Goal: Task Accomplishment & Management: Manage account settings

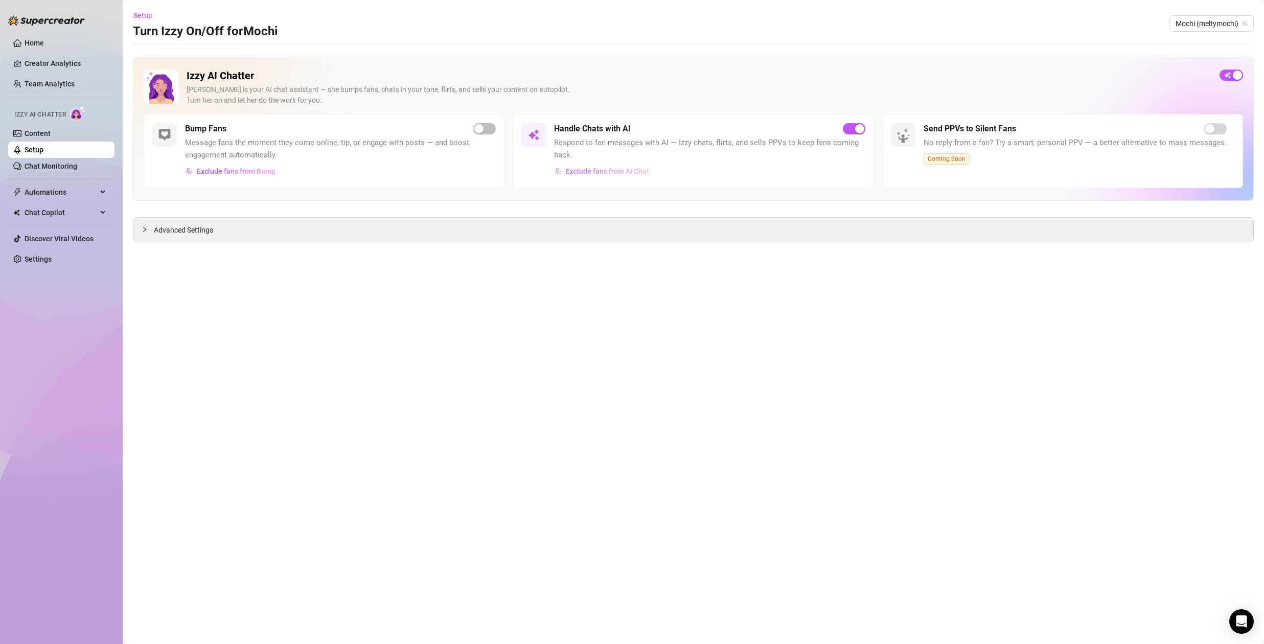
click at [582, 167] on span "Exclude fans from AI Chat" at bounding box center [607, 171] width 83 height 8
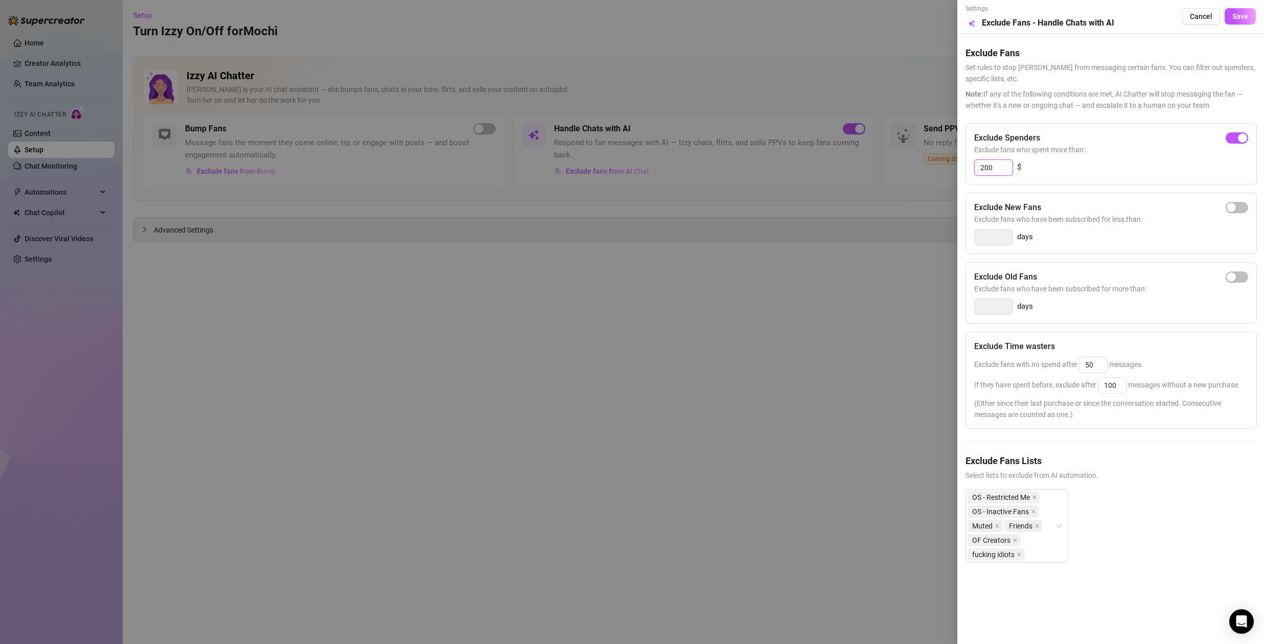
click at [998, 166] on input "200" at bounding box center [993, 167] width 38 height 15
click at [853, 250] on div at bounding box center [632, 322] width 1264 height 644
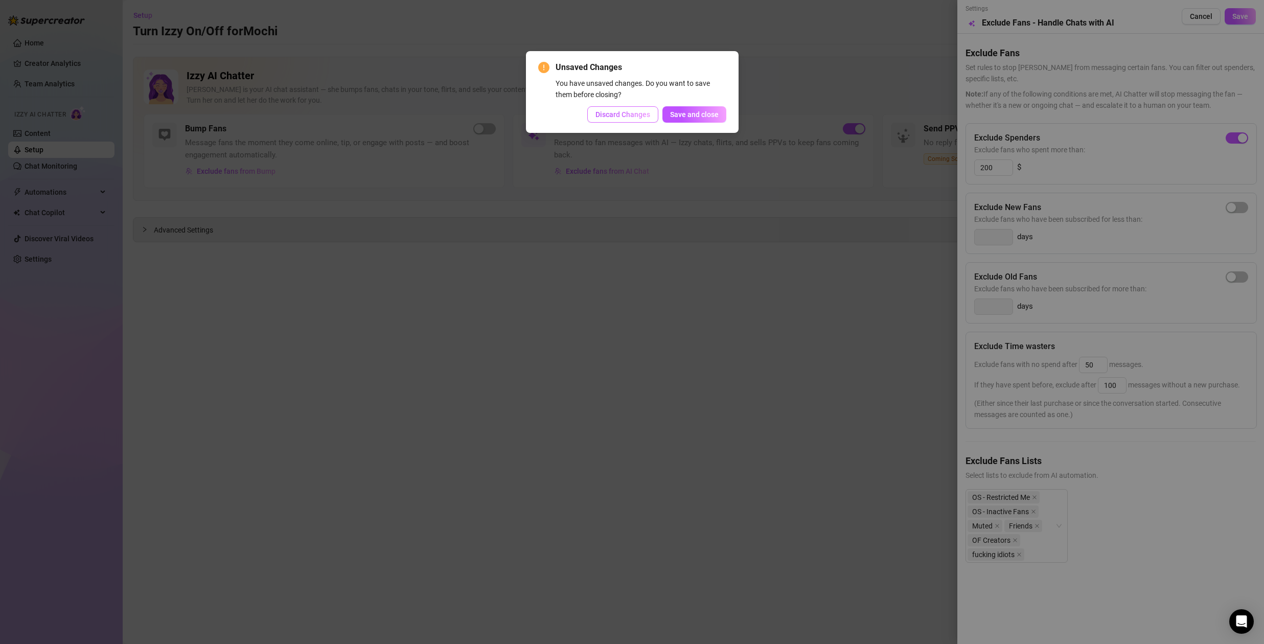
click at [620, 111] on span "Discard Changes" at bounding box center [622, 114] width 55 height 8
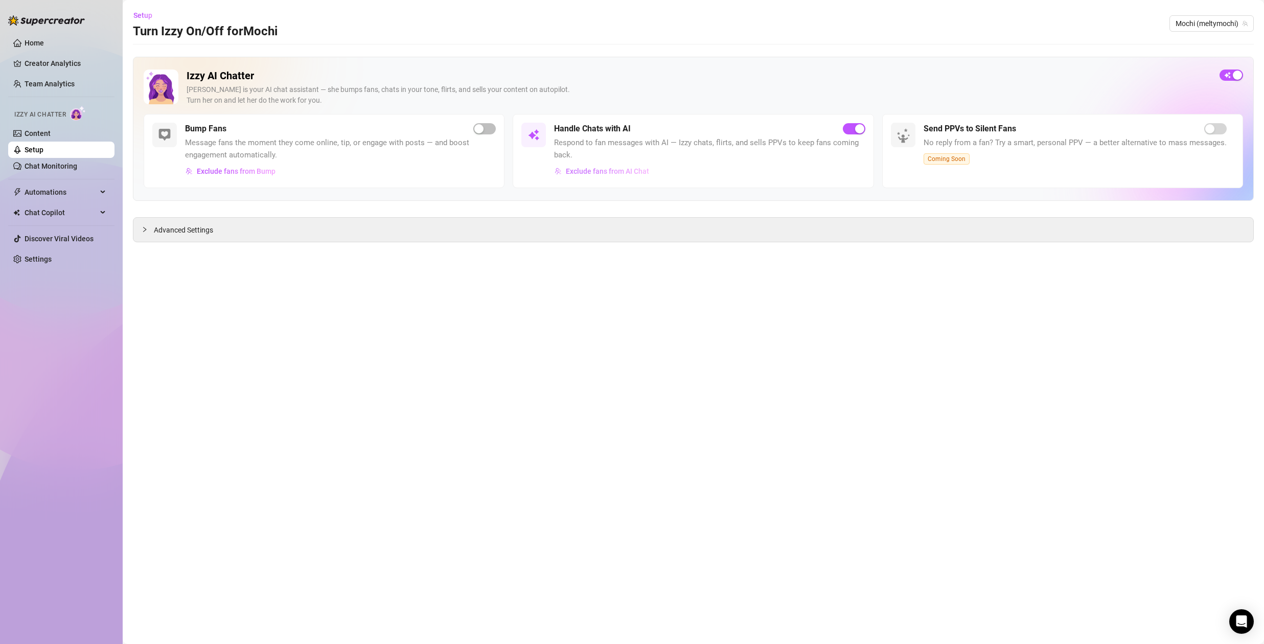
click at [635, 172] on span "Exclude fans from AI Chat" at bounding box center [607, 171] width 83 height 8
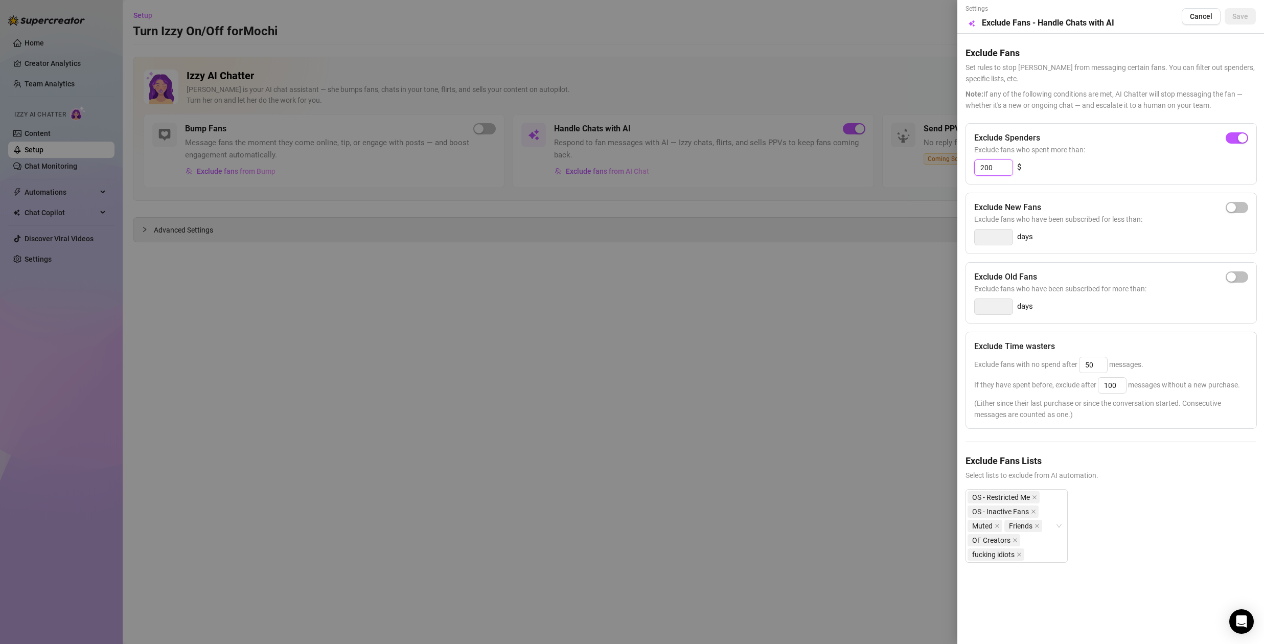
click at [999, 166] on input "200" at bounding box center [993, 167] width 38 height 15
type input "2"
click at [1241, 134] on span "button" at bounding box center [1236, 137] width 22 height 11
click at [994, 166] on input "300" at bounding box center [993, 167] width 38 height 15
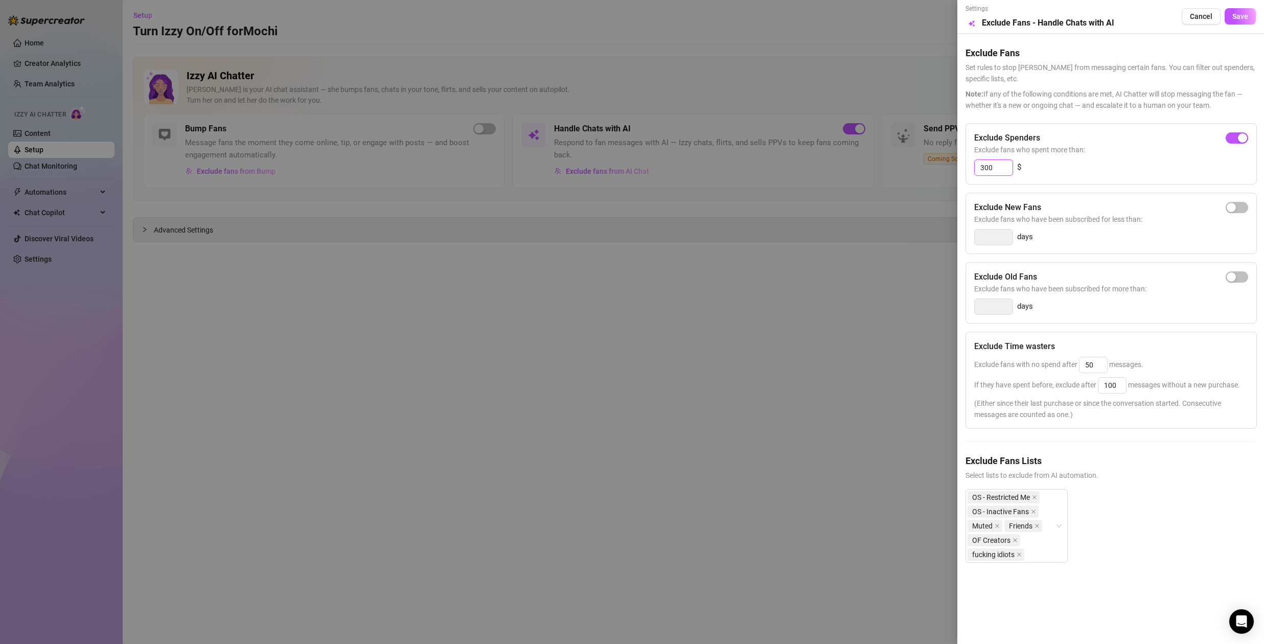
click at [994, 166] on input "300" at bounding box center [993, 167] width 38 height 15
type input "150"
click at [1237, 21] on button "Save" at bounding box center [1239, 16] width 31 height 16
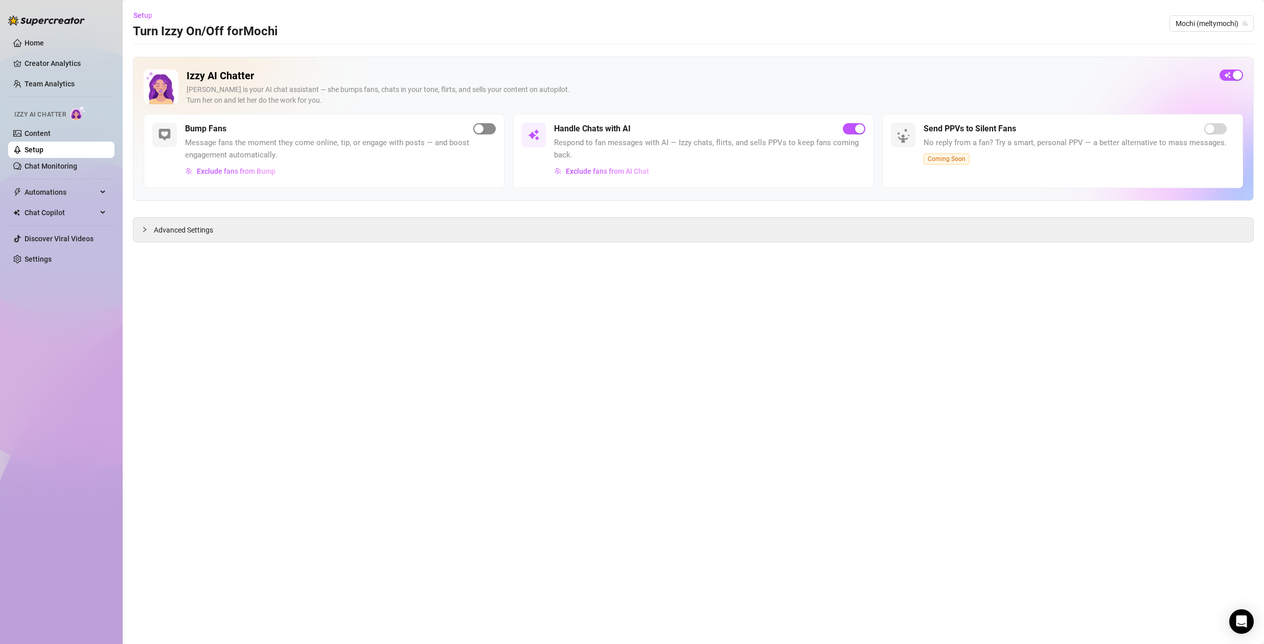
click at [483, 126] on span "button" at bounding box center [484, 128] width 22 height 11
click at [146, 228] on icon "collapsed" at bounding box center [145, 229] width 6 height 6
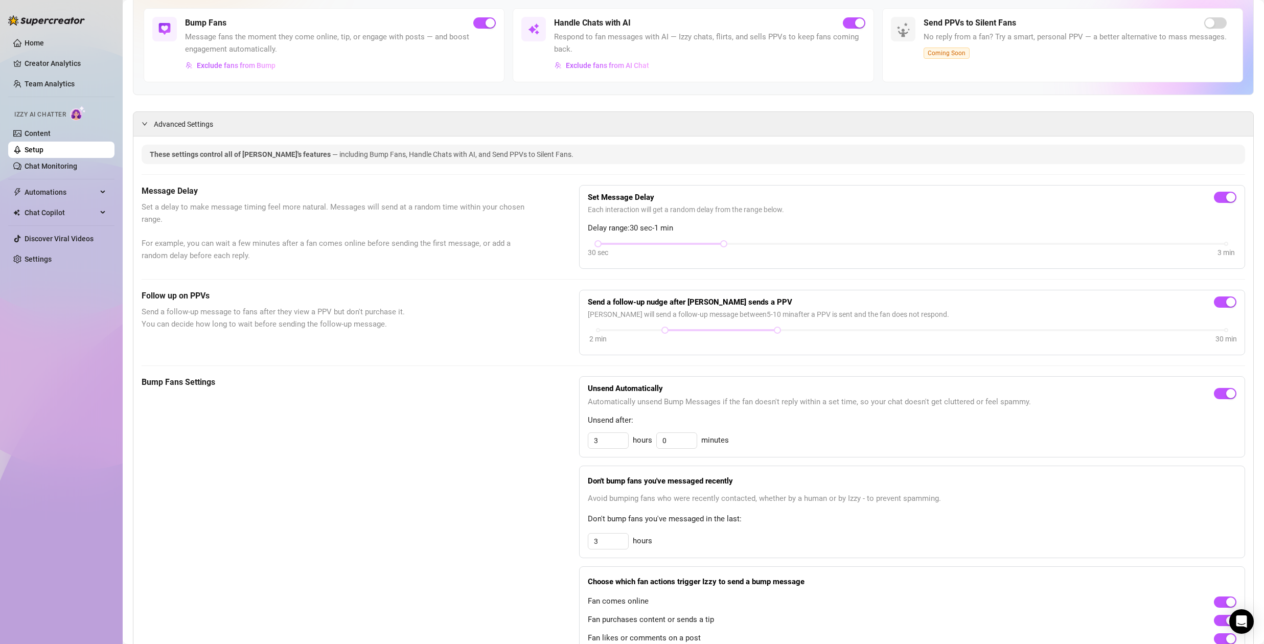
scroll to position [116, 0]
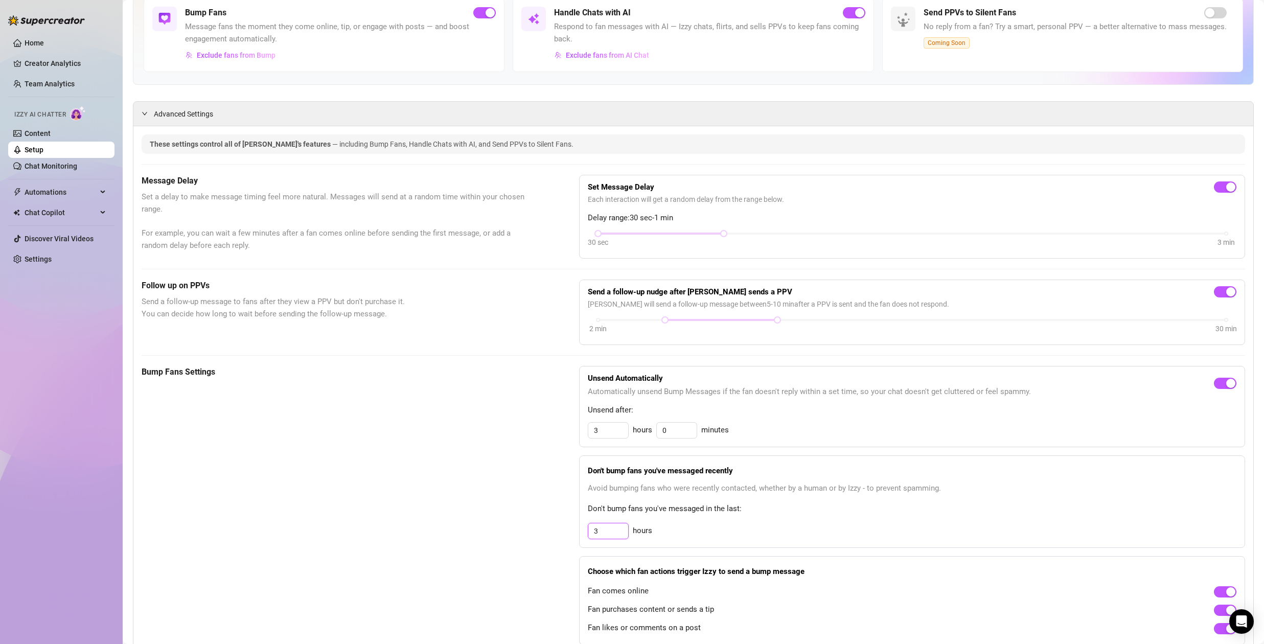
click at [604, 438] on input "3" at bounding box center [608, 430] width 40 height 15
click at [604, 532] on input "3" at bounding box center [608, 530] width 40 height 15
type input "1"
click at [528, 470] on div "Bump Fans Settings Unsend Automatically Automatically unsend Bump Messages if t…" at bounding box center [693, 505] width 1103 height 279
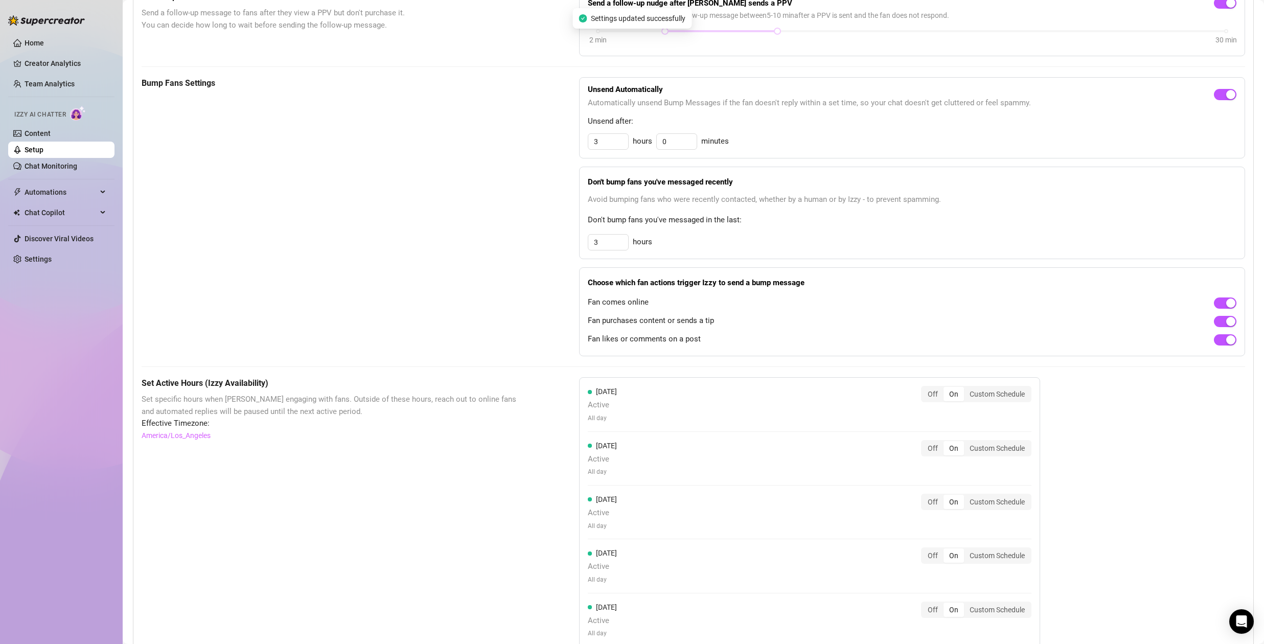
scroll to position [477, 0]
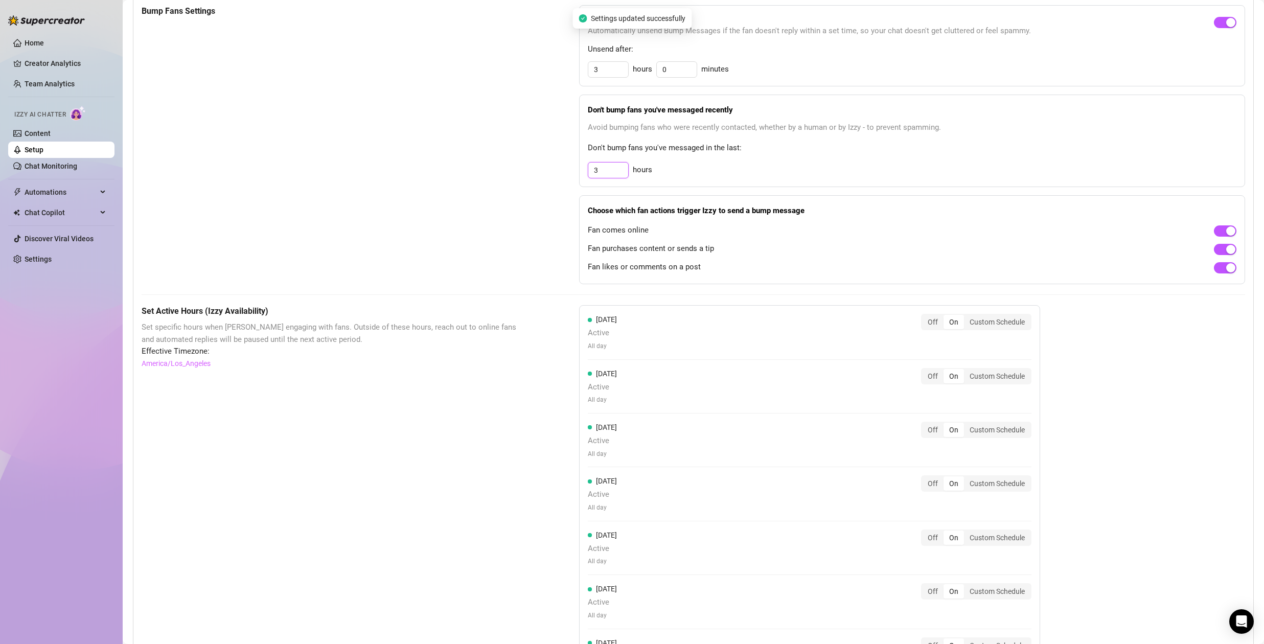
click at [598, 171] on input "3" at bounding box center [608, 169] width 40 height 15
type input "3"
click at [476, 234] on div "Bump Fans Settings" at bounding box center [335, 144] width 386 height 279
click at [494, 240] on div "Bump Fans Settings" at bounding box center [335, 144] width 386 height 279
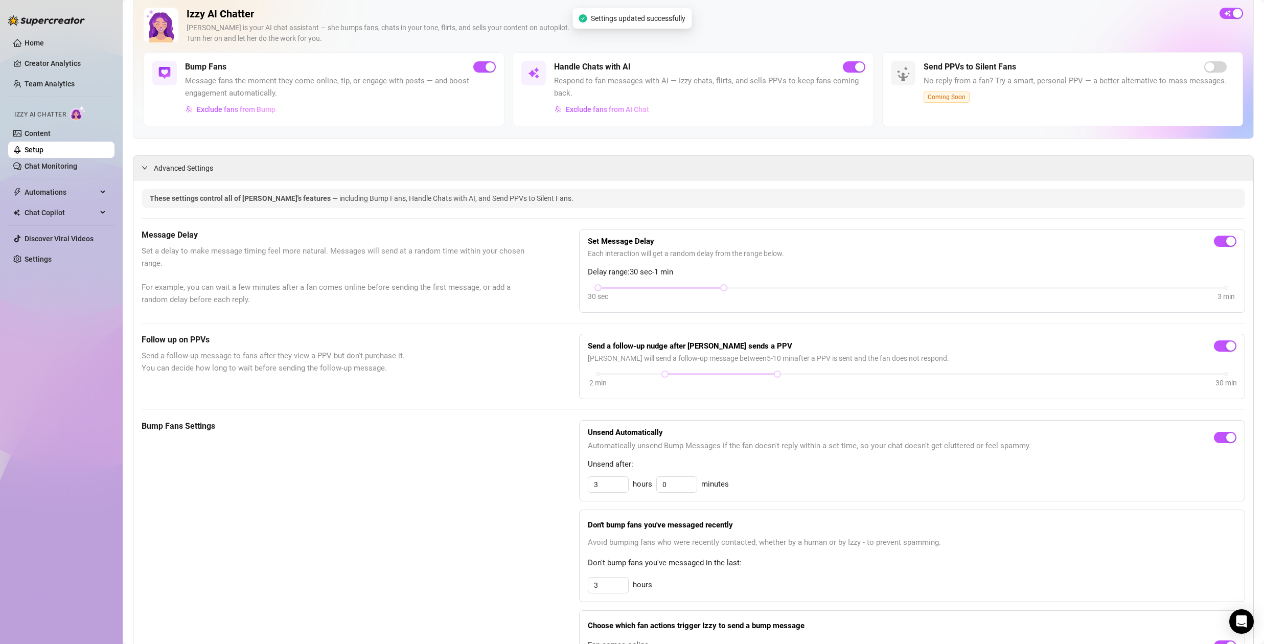
scroll to position [0, 0]
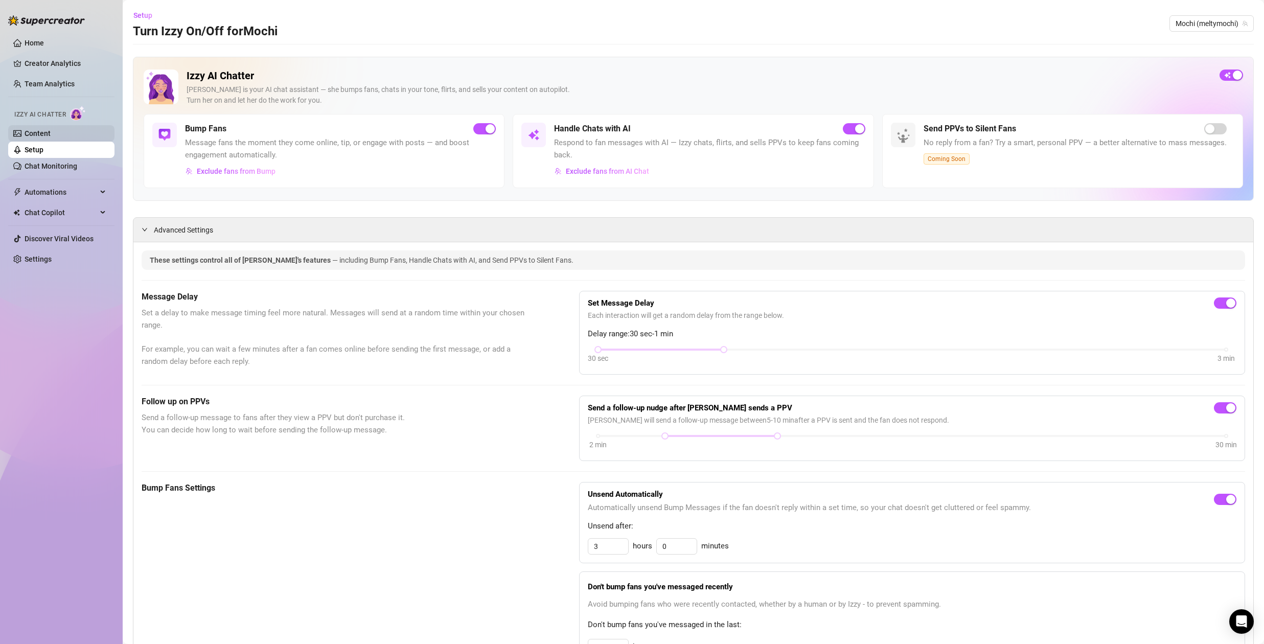
click at [51, 133] on link "Content" at bounding box center [38, 133] width 26 height 8
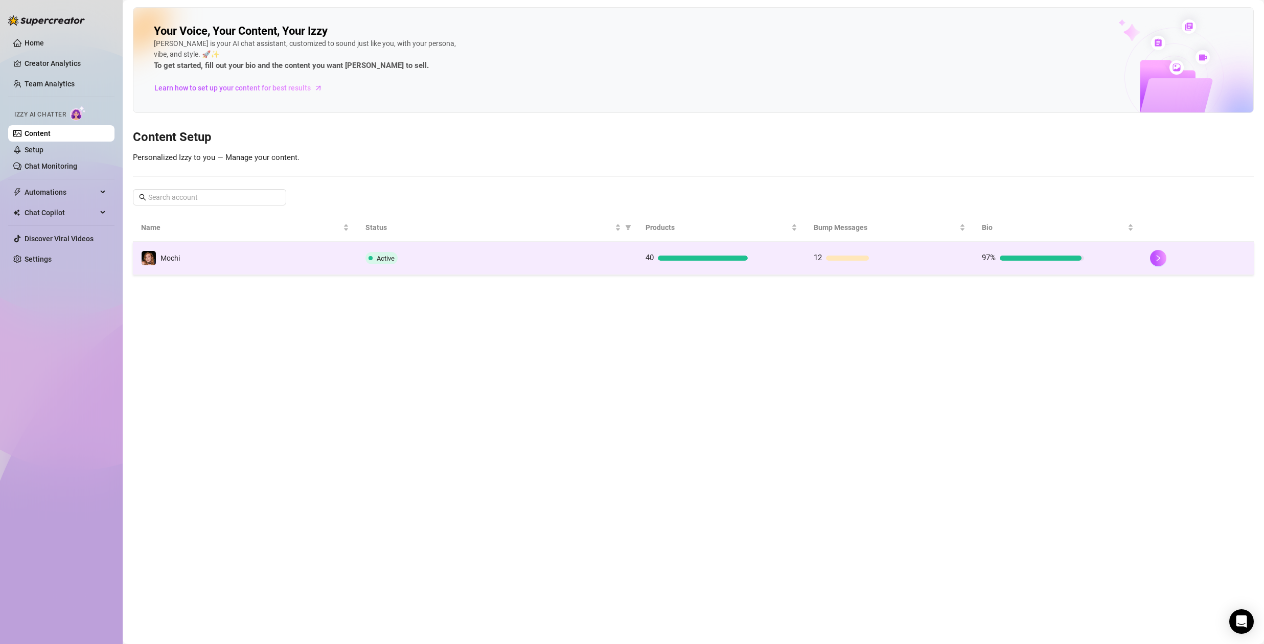
click at [628, 245] on td "Active" at bounding box center [497, 258] width 280 height 33
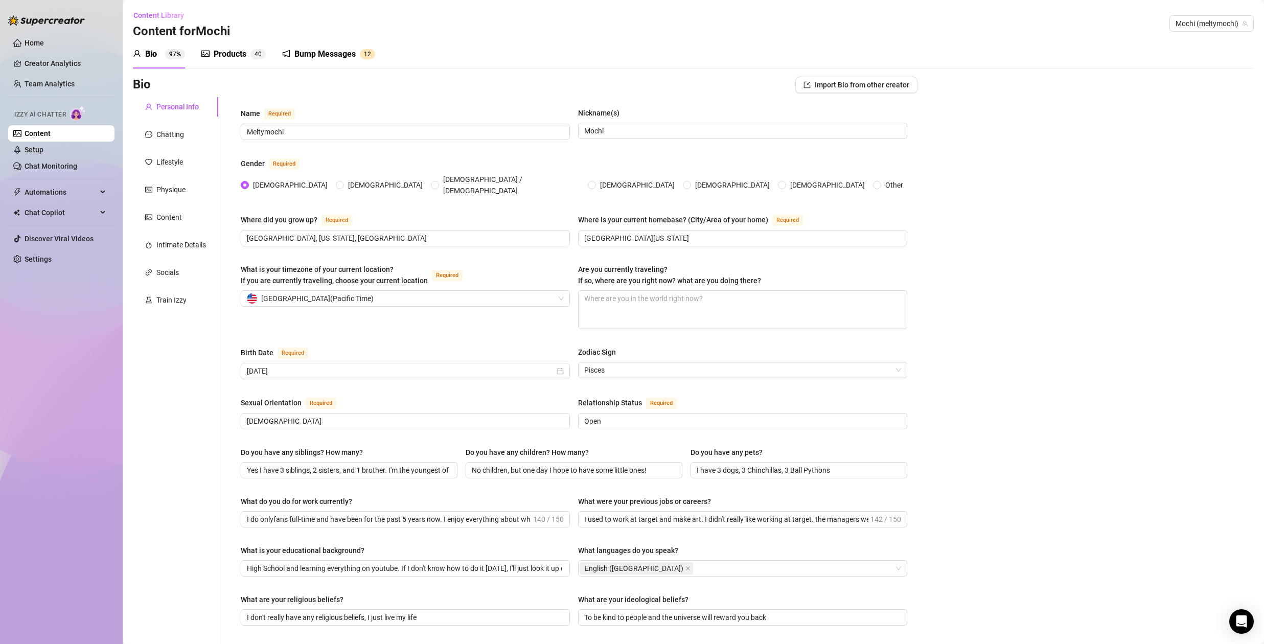
click at [319, 53] on div "Bump Messages" at bounding box center [324, 54] width 61 height 12
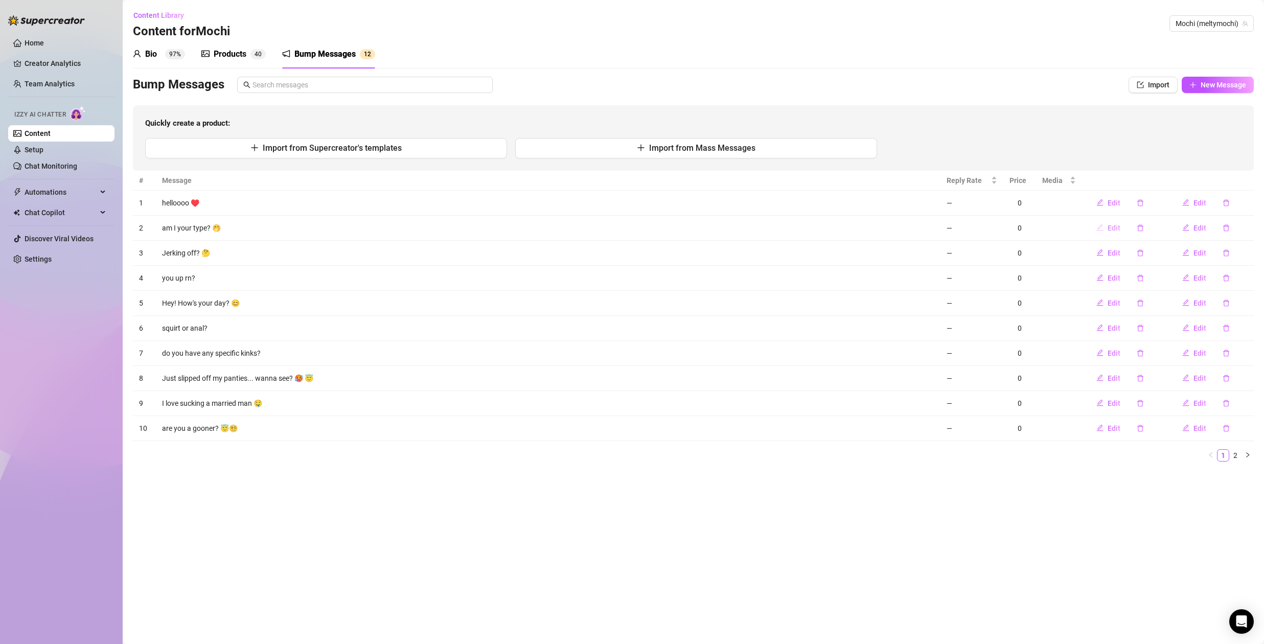
click at [1111, 229] on span "Edit" at bounding box center [1113, 228] width 13 height 8
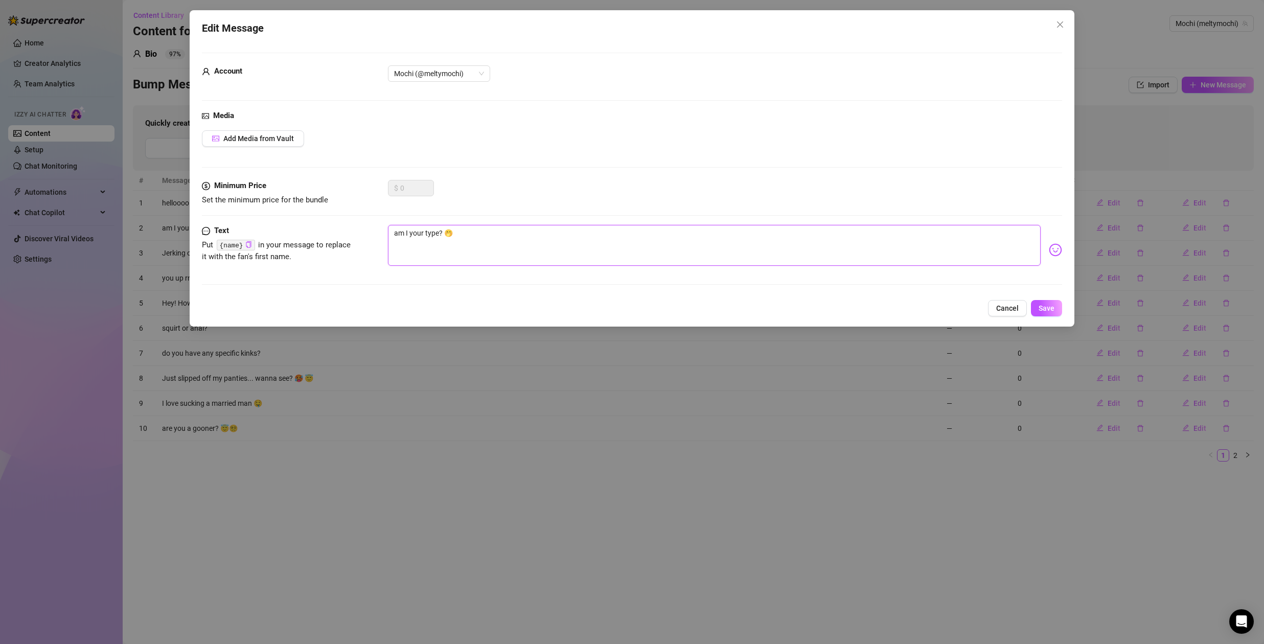
click at [394, 233] on textarea "am I your type? 🤭" at bounding box center [714, 245] width 652 height 41
type textarea "Qam I your type? 🤭"
type textarea "Quam I your type? 🤭"
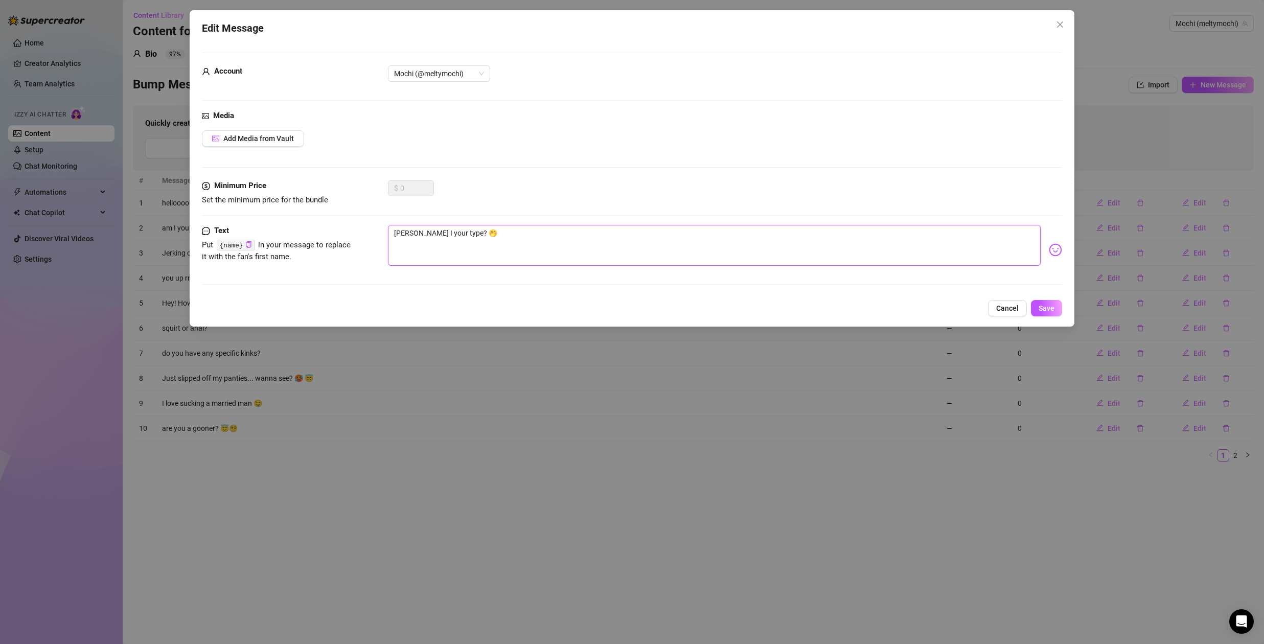
type textarea "Queam I your type? 🤭"
type textarea "Quesam I your type? 🤭"
type textarea "Questam I your type? 🤭"
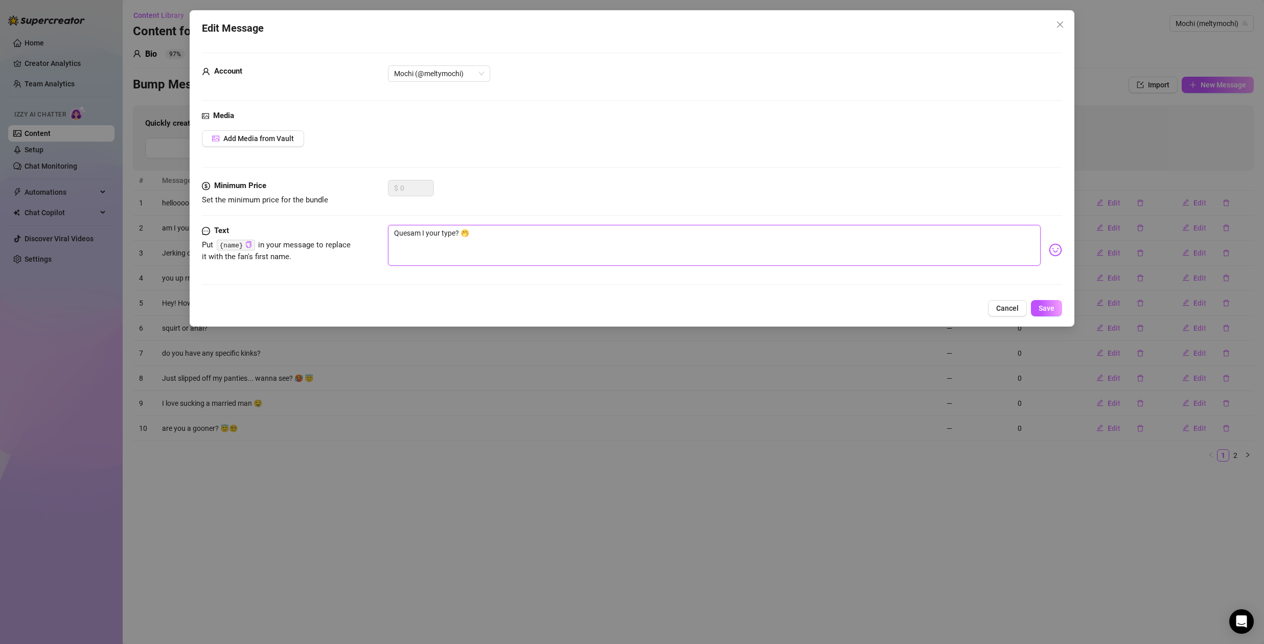
type textarea "Questam I your type? 🤭"
type textarea "Questiam I your type? 🤭"
type textarea "Questioam I your type? 🤭"
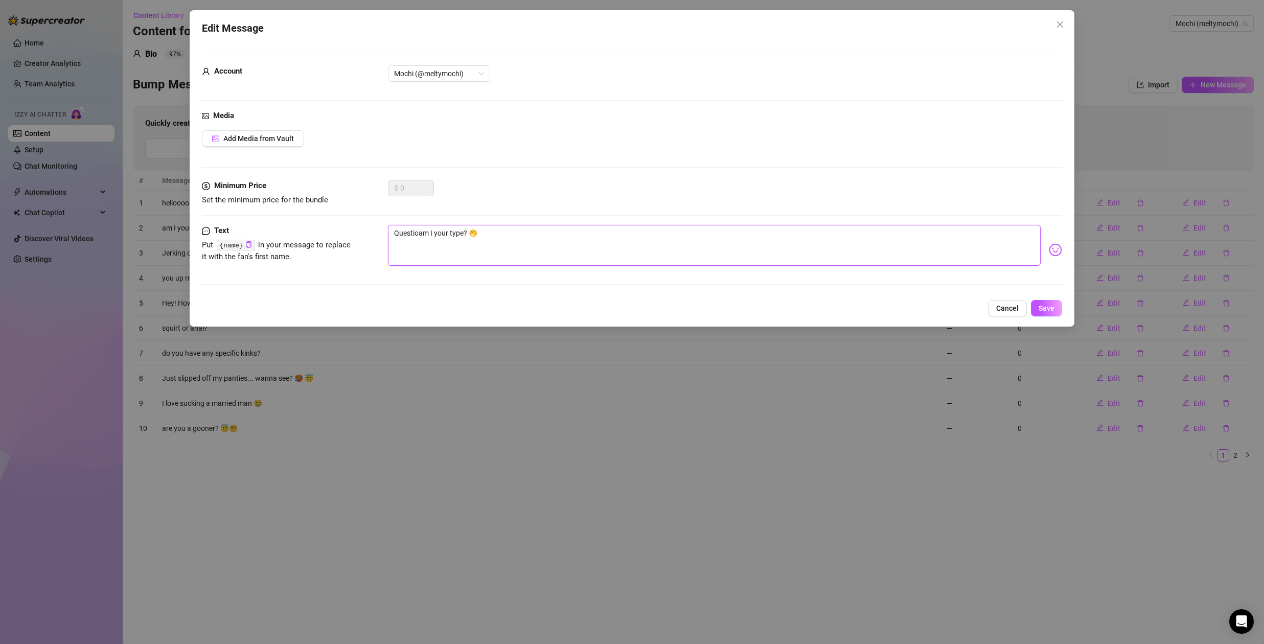
type textarea "Questionam I your type? 🤭"
type textarea "Question,am I your type? 🤭"
type textarea "Questionam I your type? 🤭"
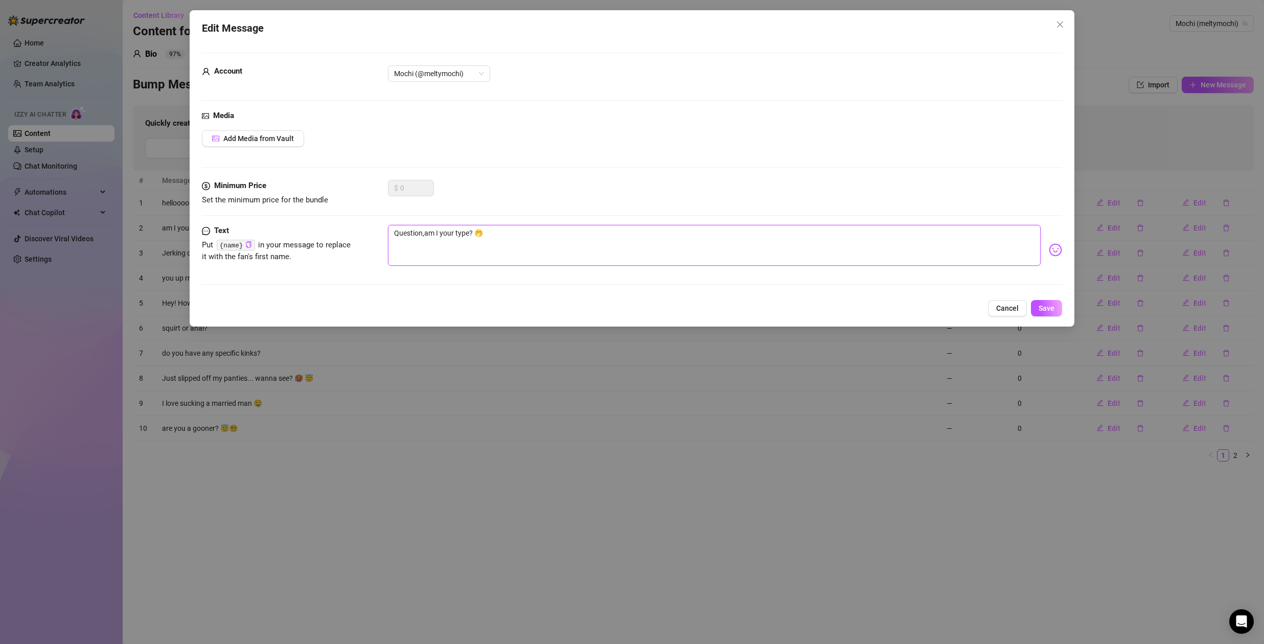
type textarea "Questionam I your type? 🤭"
type textarea "Question,am I your type? 🤭"
type textarea "Questionam I your type? 🤭"
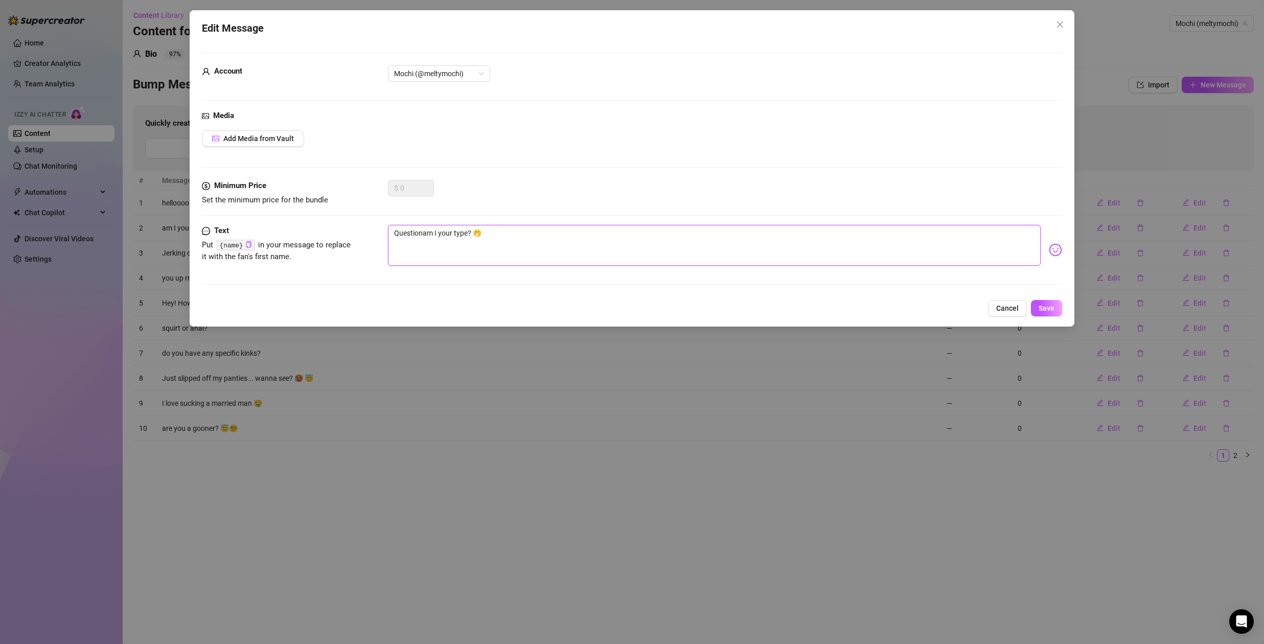
type textarea "Question.am I your type? 🤭"
type textarea "Question. am I your type? 🤭"
click at [506, 234] on textarea "Question. am I your type? 🤭" at bounding box center [714, 245] width 652 height 41
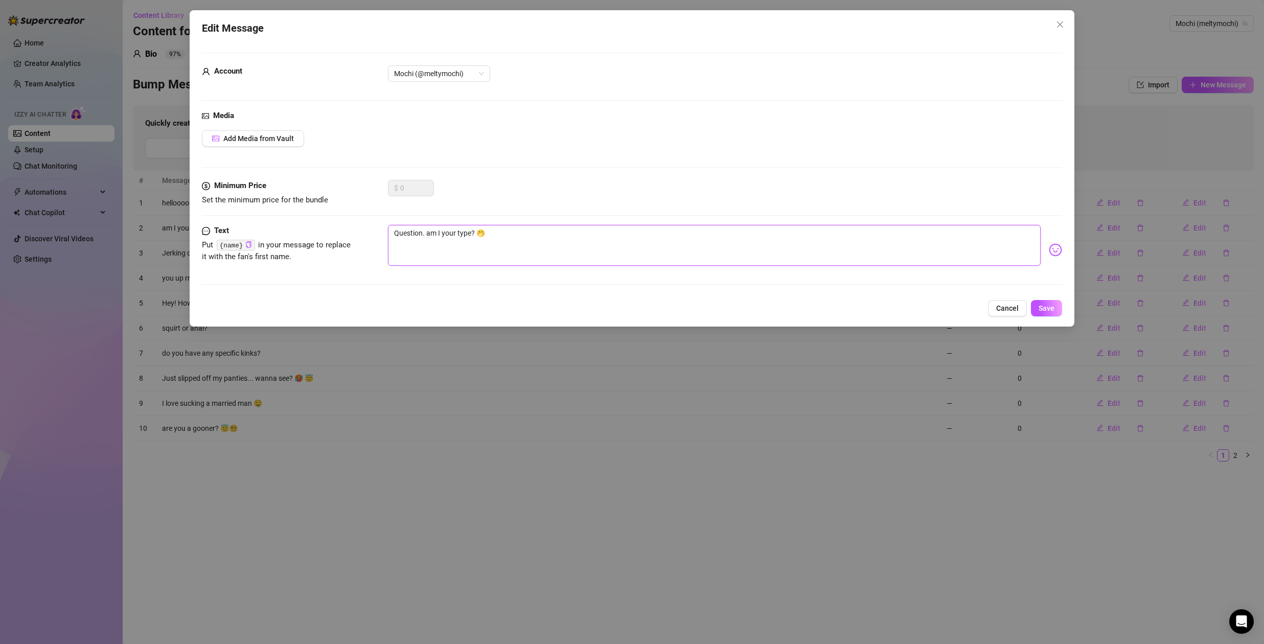
click at [429, 233] on textarea "Question. am I your type? 🤭" at bounding box center [714, 245] width 652 height 41
type textarea "Question. m I your type? 🤭"
type textarea "Question. Am I your type? 🤭"
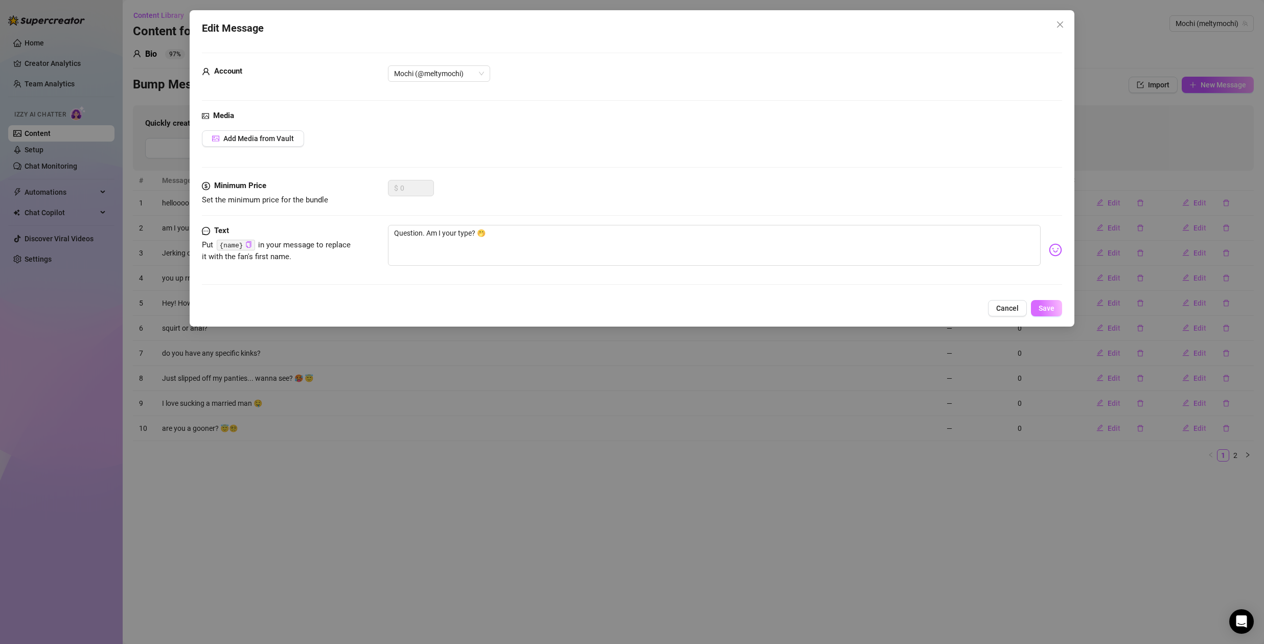
click at [1051, 310] on span "Save" at bounding box center [1046, 308] width 16 height 8
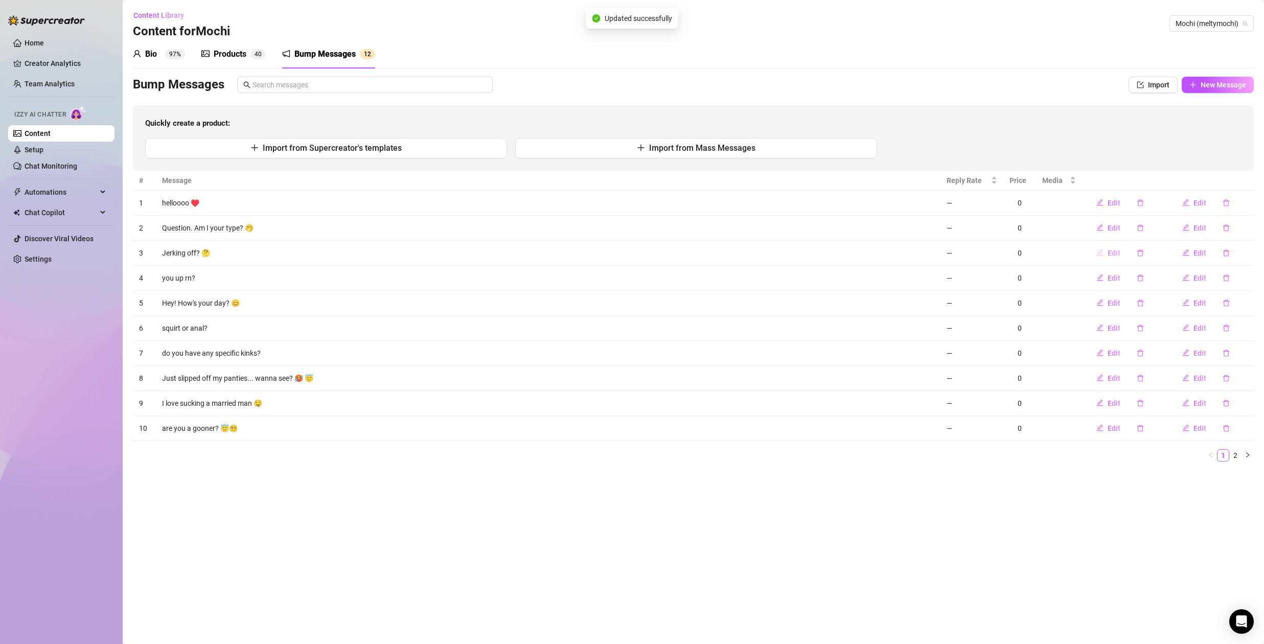
click at [1110, 253] on span "Edit" at bounding box center [1113, 253] width 13 height 8
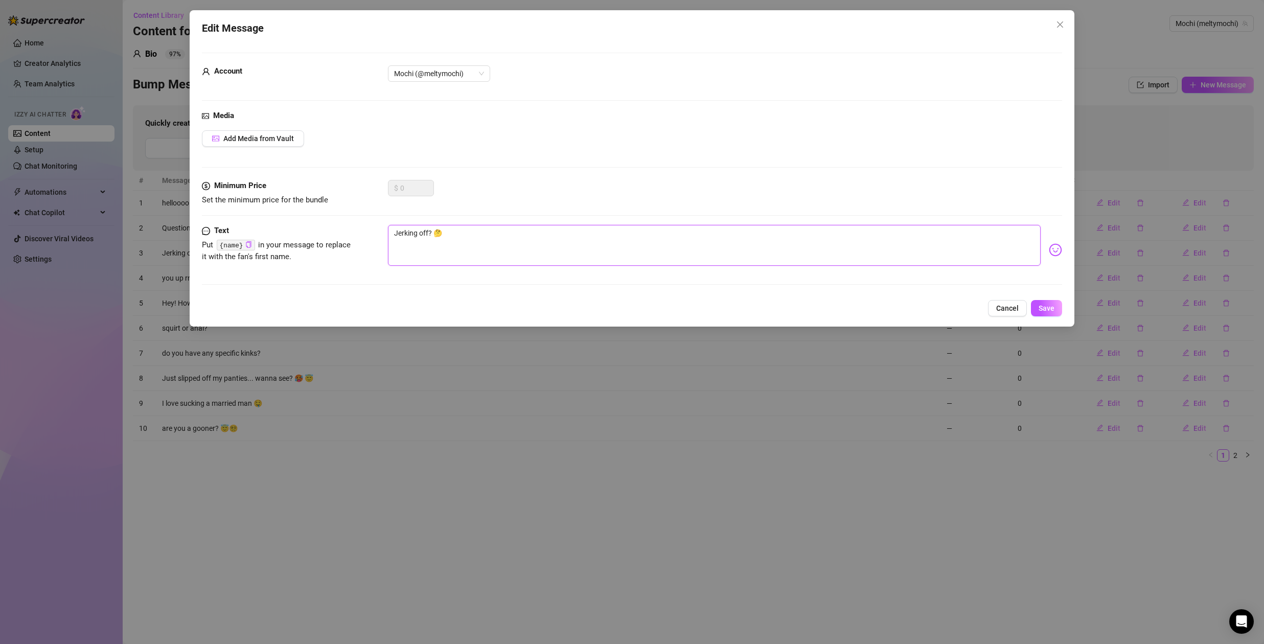
click at [446, 234] on textarea "Jerking off? 🤔" at bounding box center [714, 245] width 652 height 41
drag, startPoint x: 429, startPoint y: 234, endPoint x: 346, endPoint y: 230, distance: 82.4
click at [346, 230] on div "Text Put {name} in your message to replace it with the fan's first name. Jerkin…" at bounding box center [632, 250] width 860 height 50
type textarea "G? 🤔"
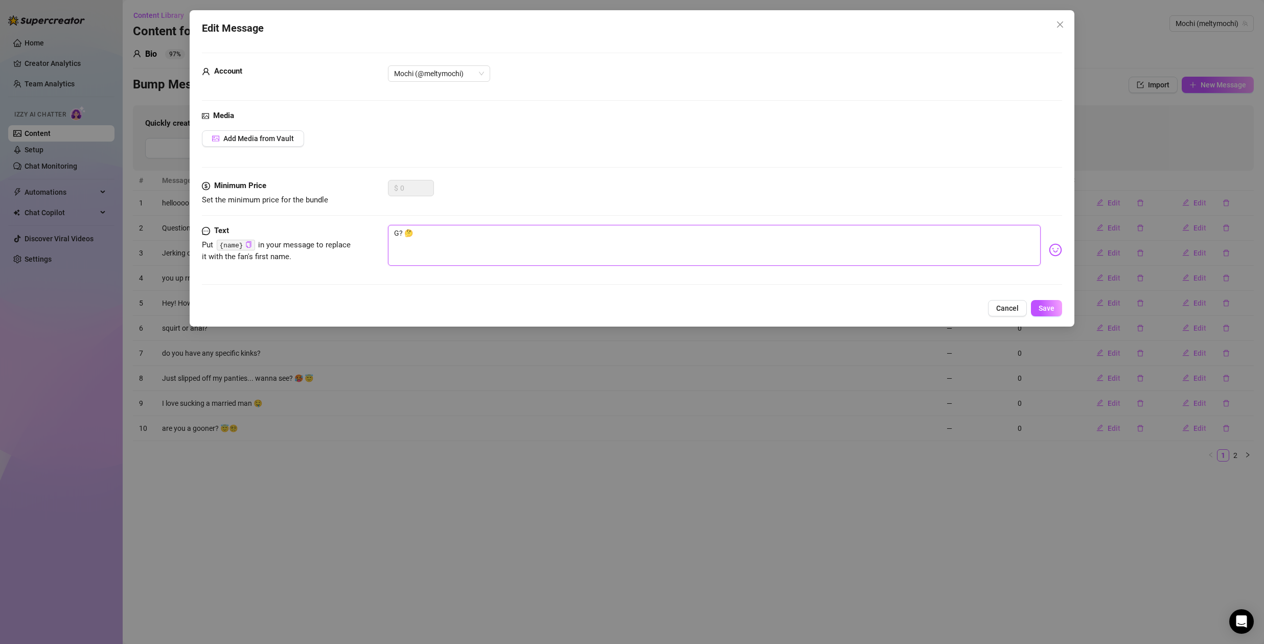
type textarea "Go? 🤔"
type textarea "Goo? 🤔"
type textarea "Goon? 🤔"
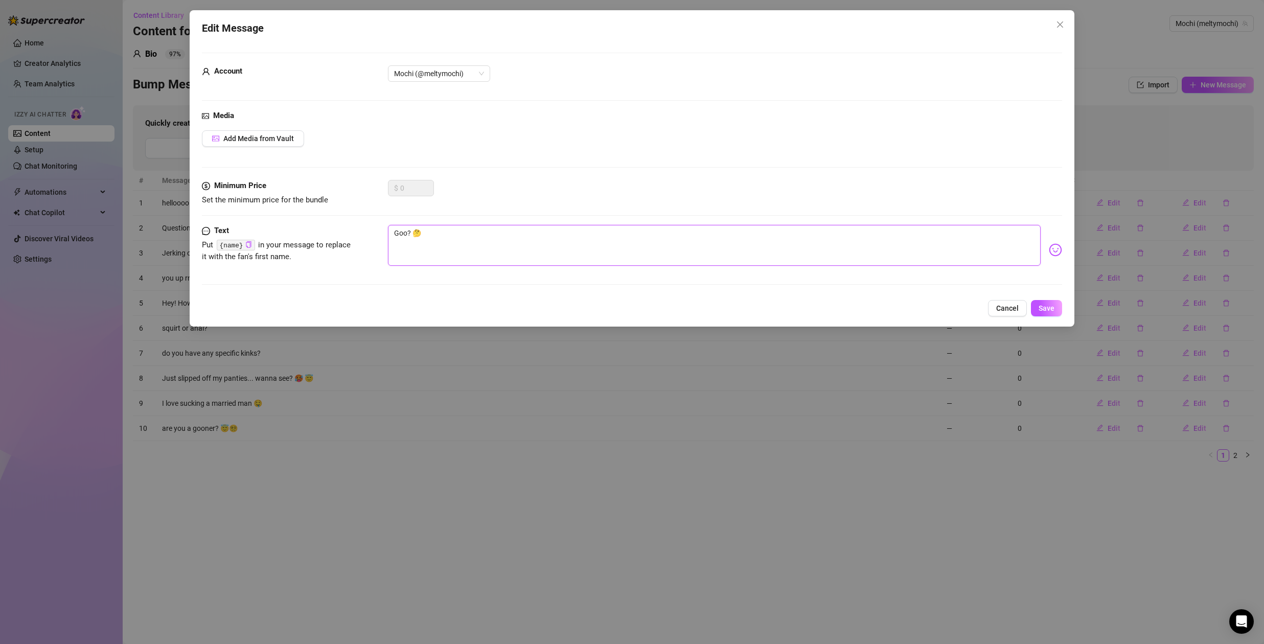
type textarea "Goon? 🤔"
type textarea "Gooni? 🤔"
type textarea "Goonin? 🤔"
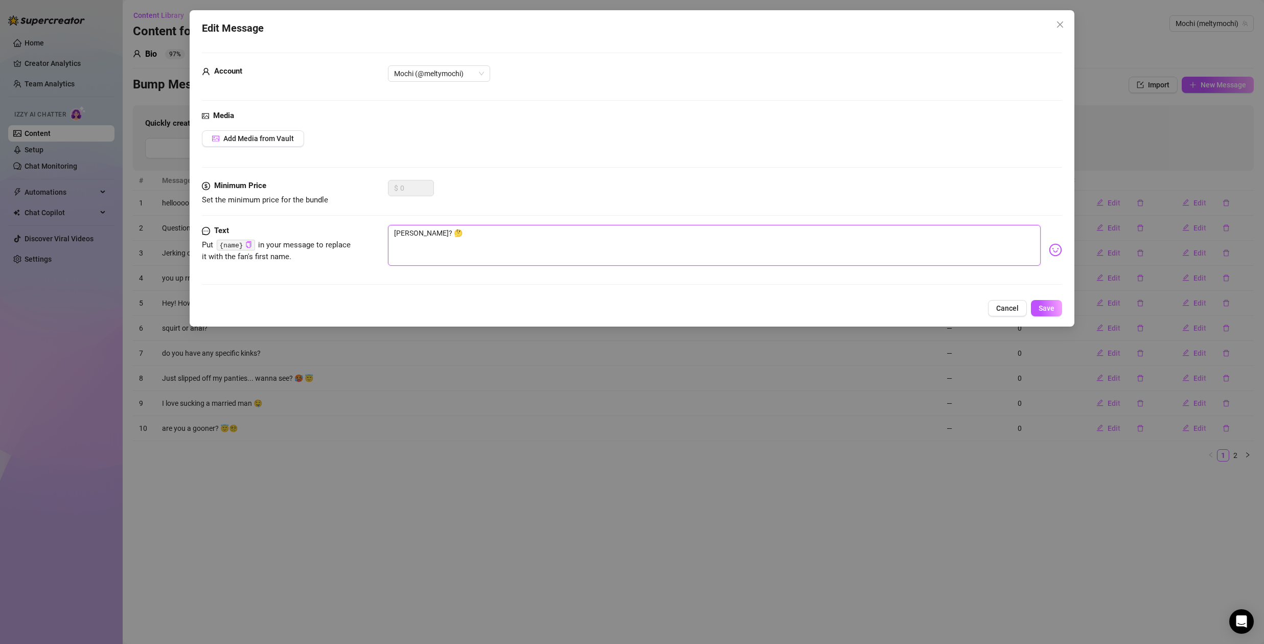
type textarea "Gooning? 🤔"
click at [1044, 308] on span "Save" at bounding box center [1046, 308] width 16 height 8
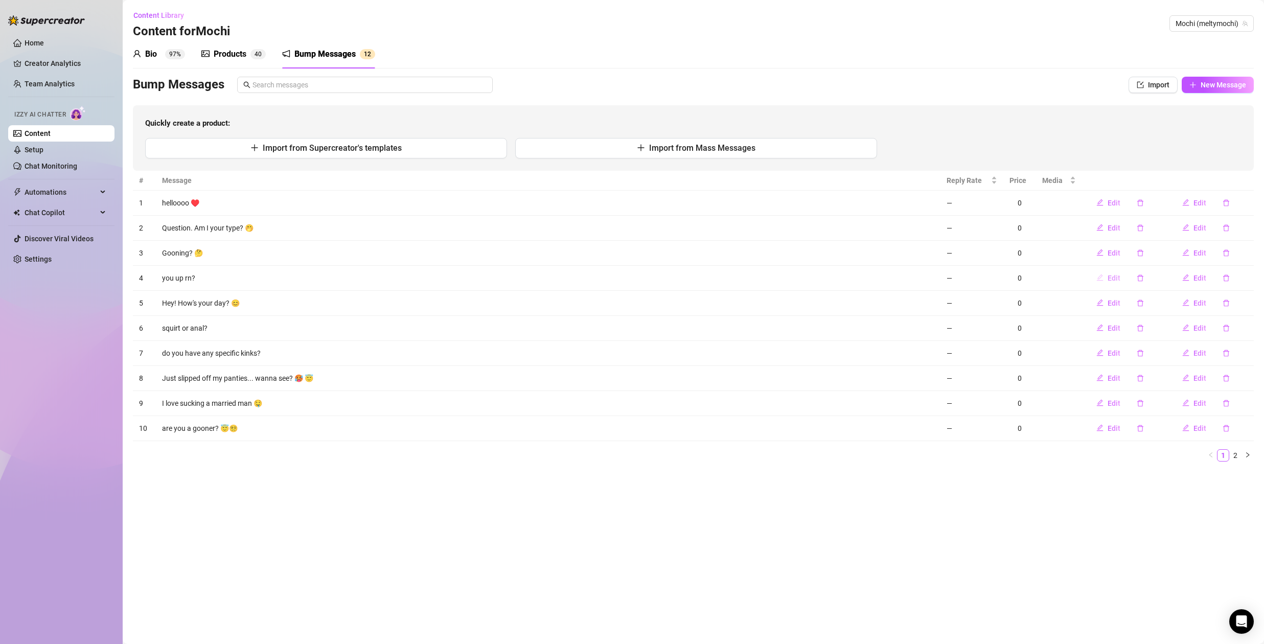
click at [1113, 277] on span "Edit" at bounding box center [1113, 278] width 13 height 8
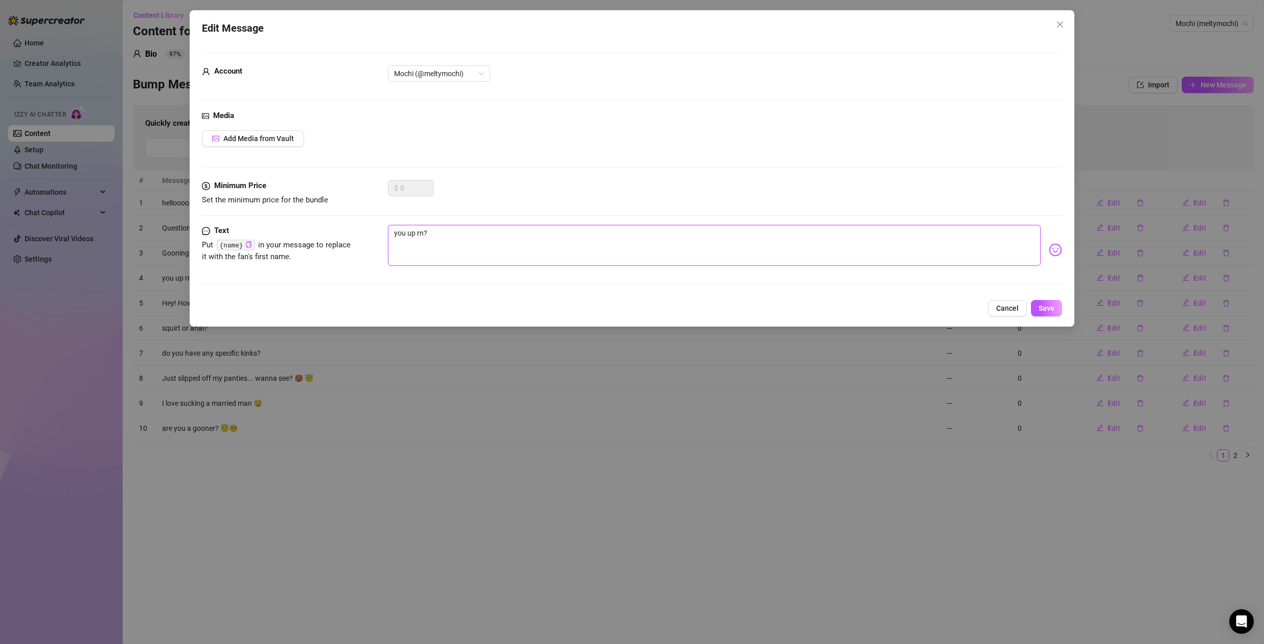
click at [393, 233] on textarea "you up rn?" at bounding box center [714, 245] width 652 height 41
type textarea "Hyou up rn?"
type textarea "Hiyou up rn?"
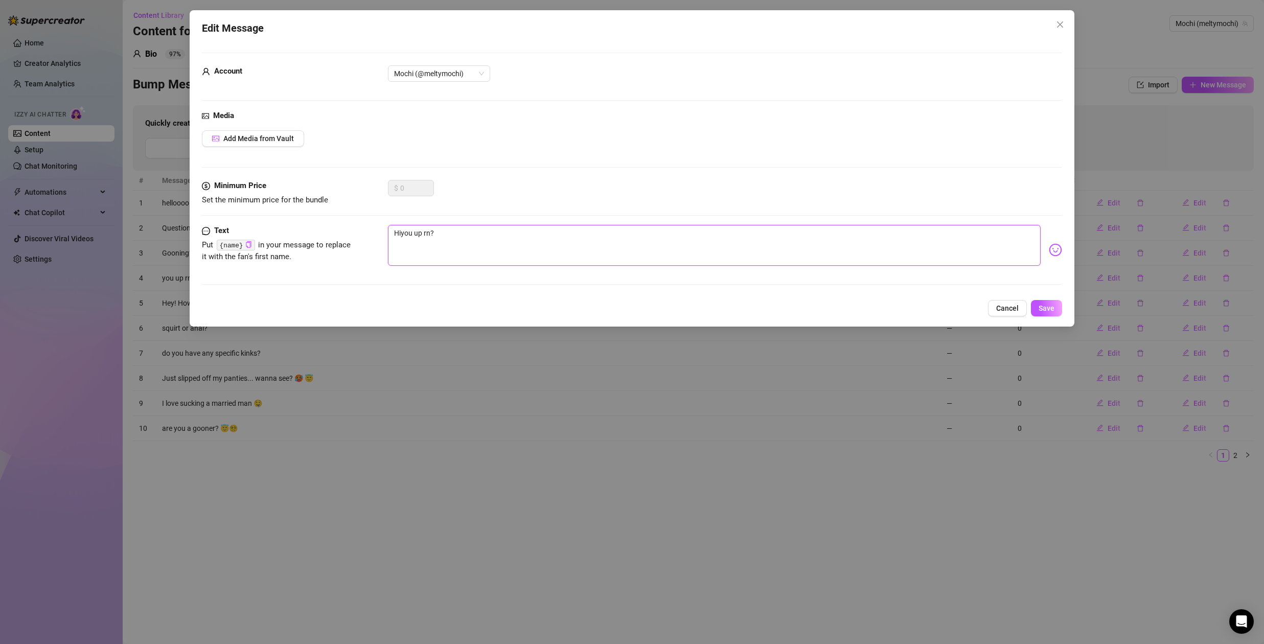
type textarea "Hiiyou up rn?"
type textarea "Hiiiyou up rn?"
type textarea "Hiiiiyou up rn?"
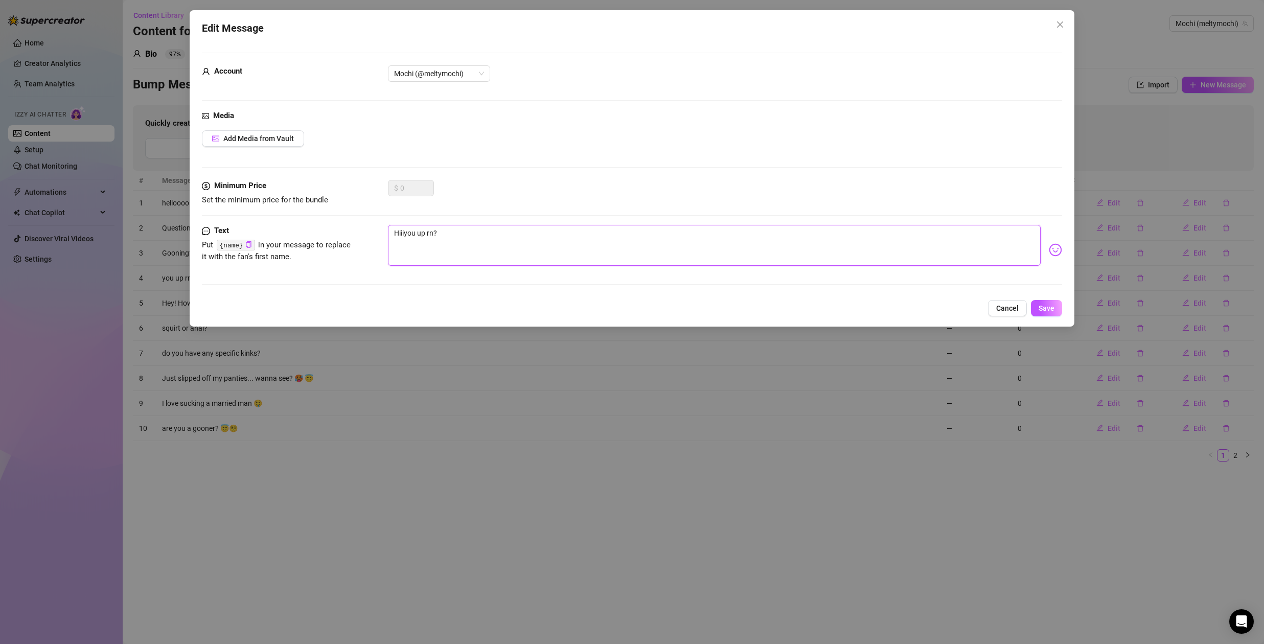
type textarea "Hiiiiyou up rn?"
type textarea "Hiiii you up rn?"
type textarea "Hiiiiyou up rn?"
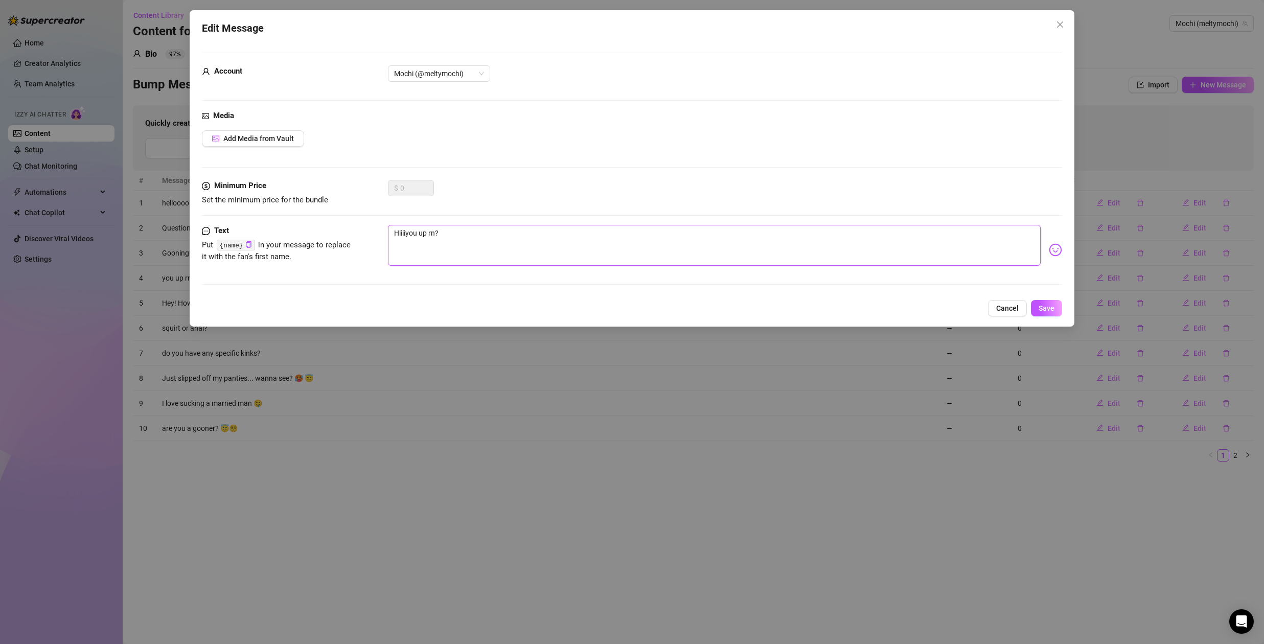
type textarea "Hiiiyou up rn?"
type textarea "Hiii you up rn?"
type textarea "Hiii 🥰you up rn?"
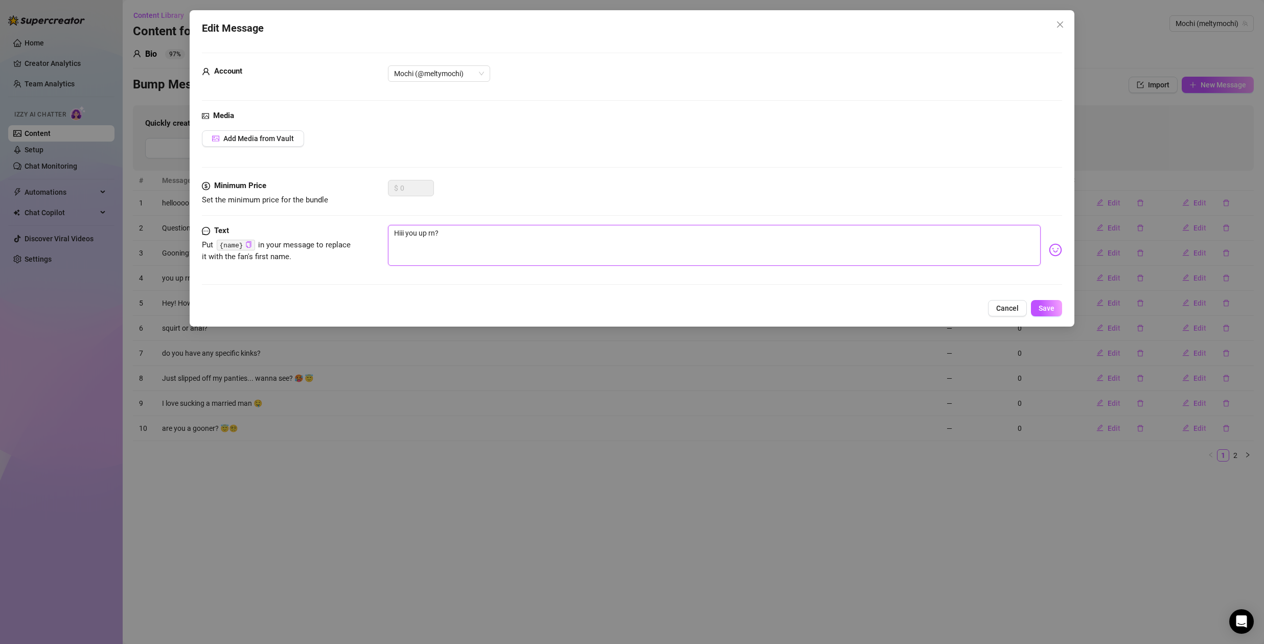
type textarea "Hiii 🥰you up rn?"
type textarea "Hiii 🥰 you up rn?"
click at [1052, 309] on span "Save" at bounding box center [1046, 308] width 16 height 8
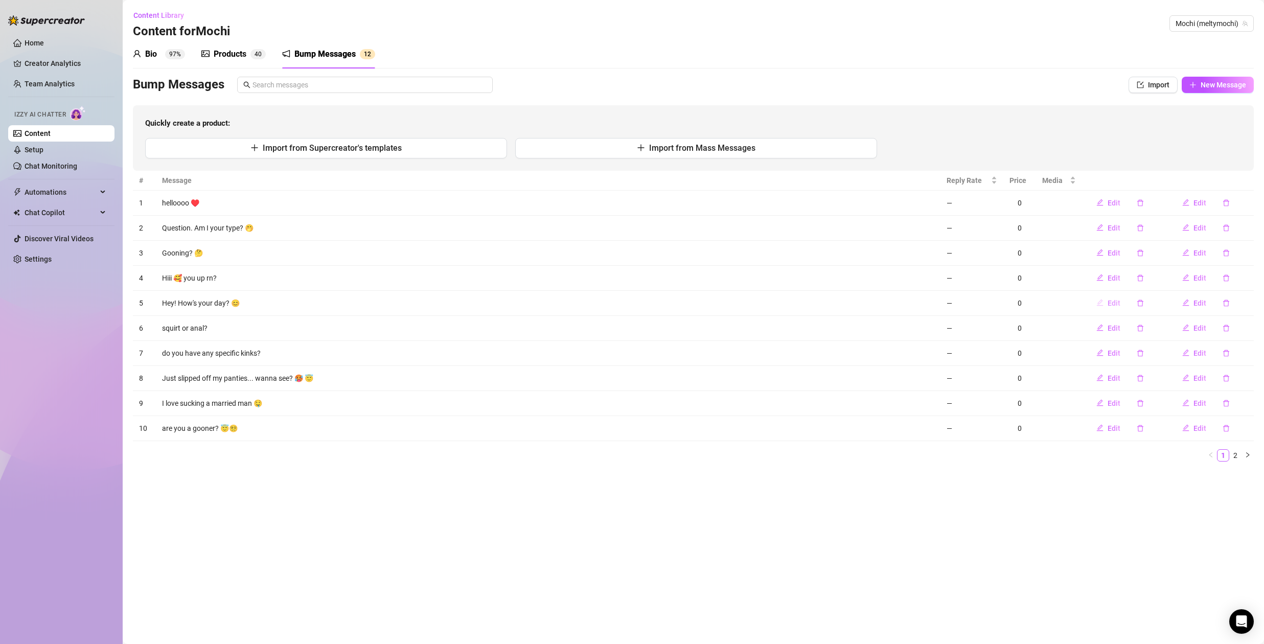
click at [1110, 300] on span "Edit" at bounding box center [1113, 303] width 13 height 8
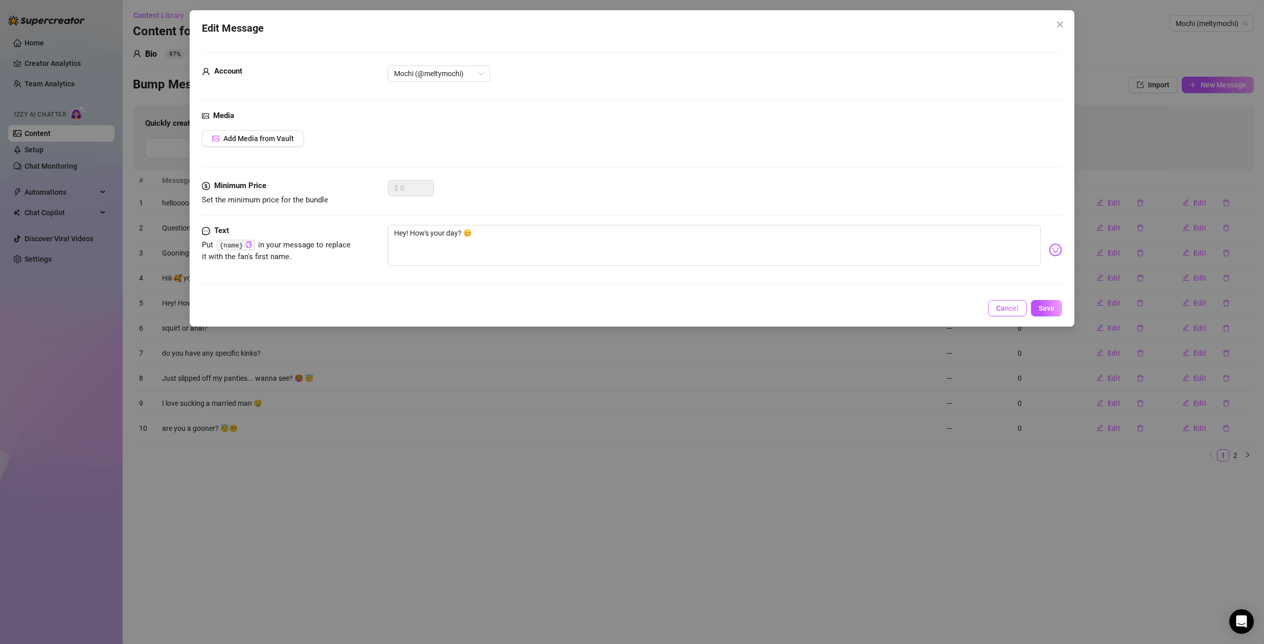
click at [1008, 314] on button "Cancel" at bounding box center [1007, 308] width 39 height 16
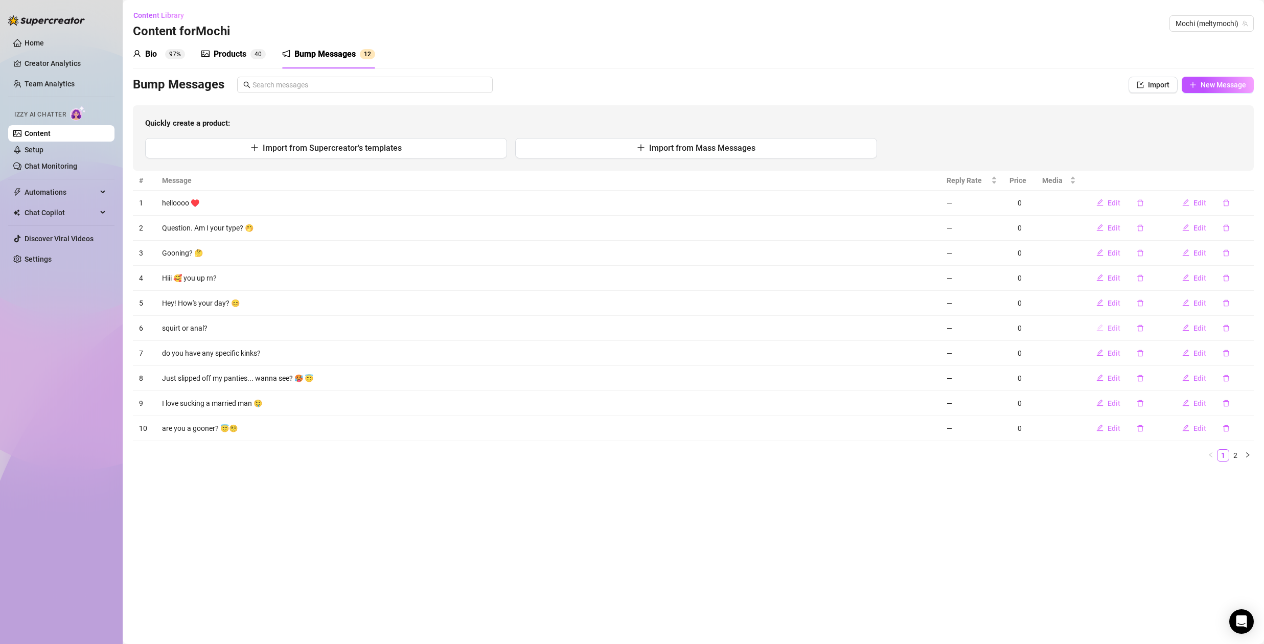
click at [1116, 327] on span "Edit" at bounding box center [1113, 328] width 13 height 8
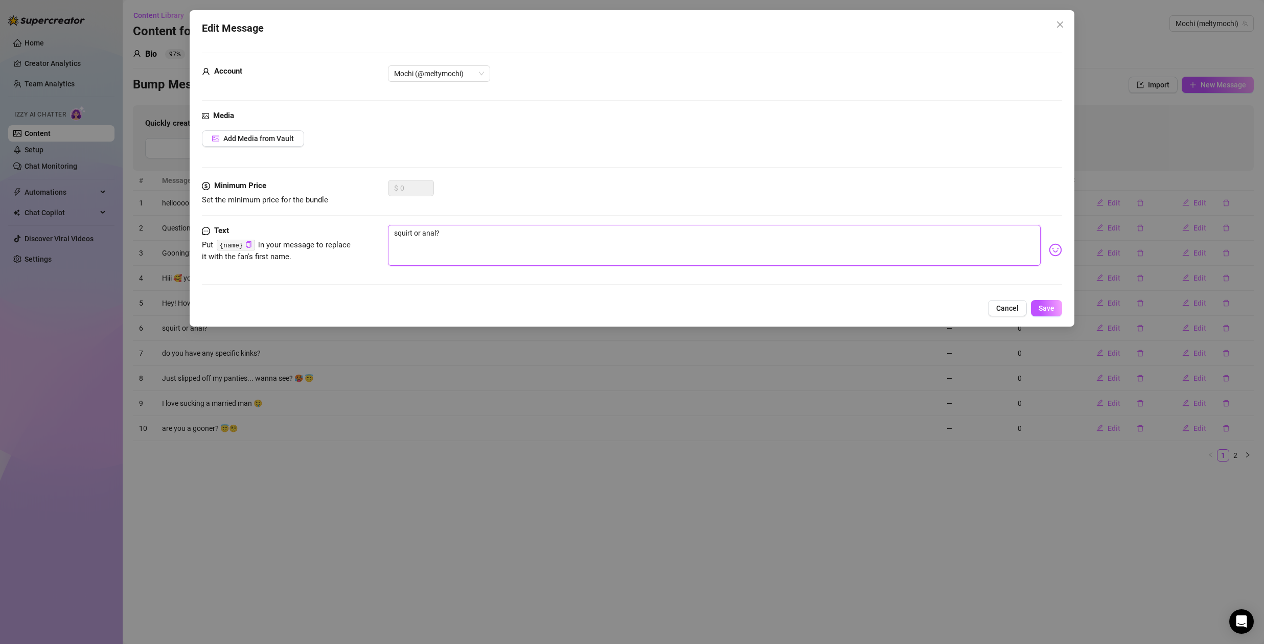
click at [398, 235] on textarea "squirt or anal?" at bounding box center [714, 245] width 652 height 41
type textarea "quirt or anal?"
type textarea "Squirt or anal?"
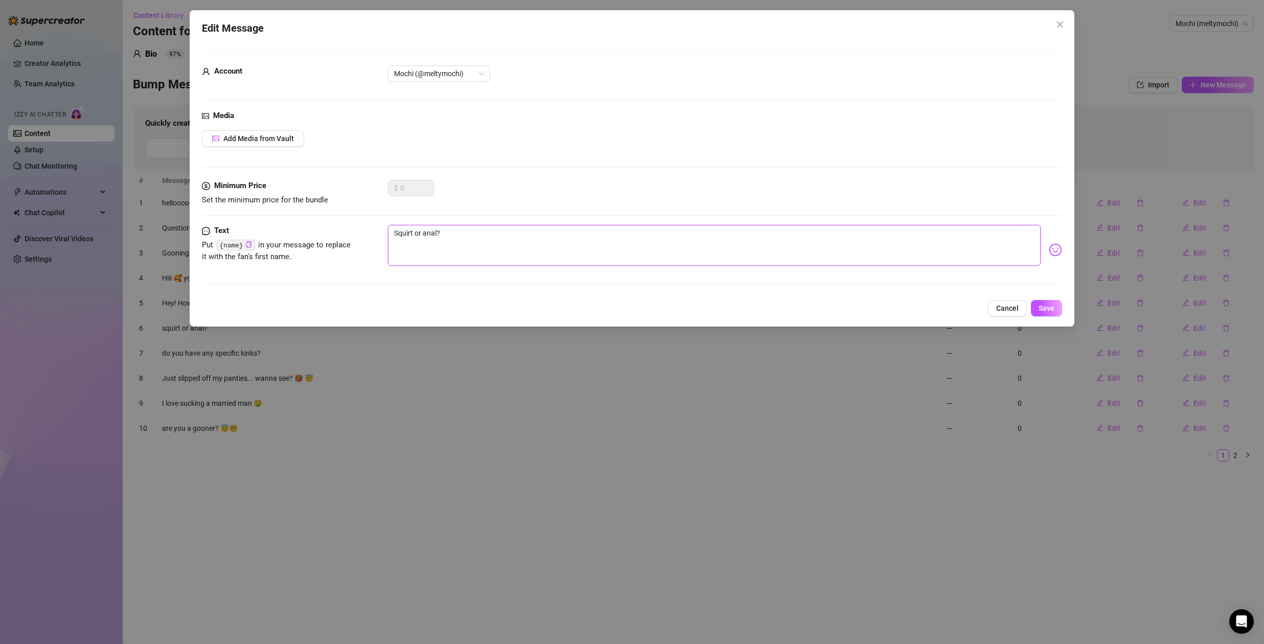
click at [427, 236] on textarea "Squirt or anal?" at bounding box center [714, 245] width 652 height 41
type textarea "Squirt or nal?"
type textarea "Squirt or Anal?"
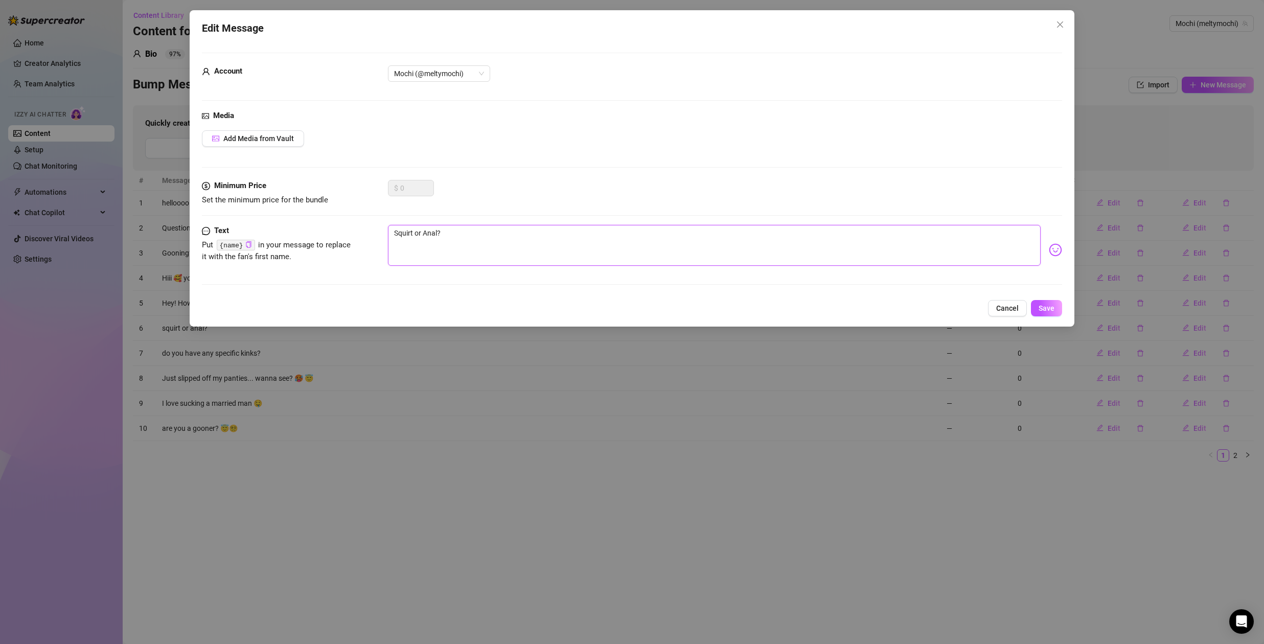
click at [462, 234] on textarea "Squirt or Anal?" at bounding box center [714, 245] width 652 height 41
type textarea "Squirt or Anal?"
type textarea "Squirt or Anal? a"
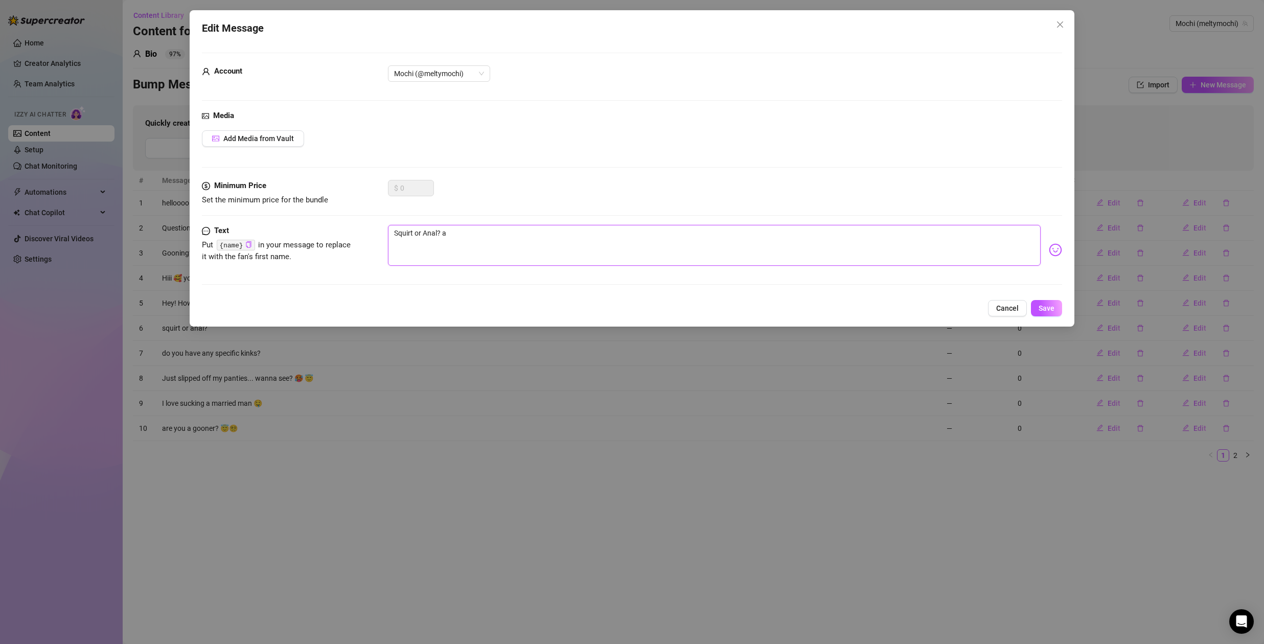
type textarea "Squirt or Anal? an"
type textarea "Squirt or Anal? and"
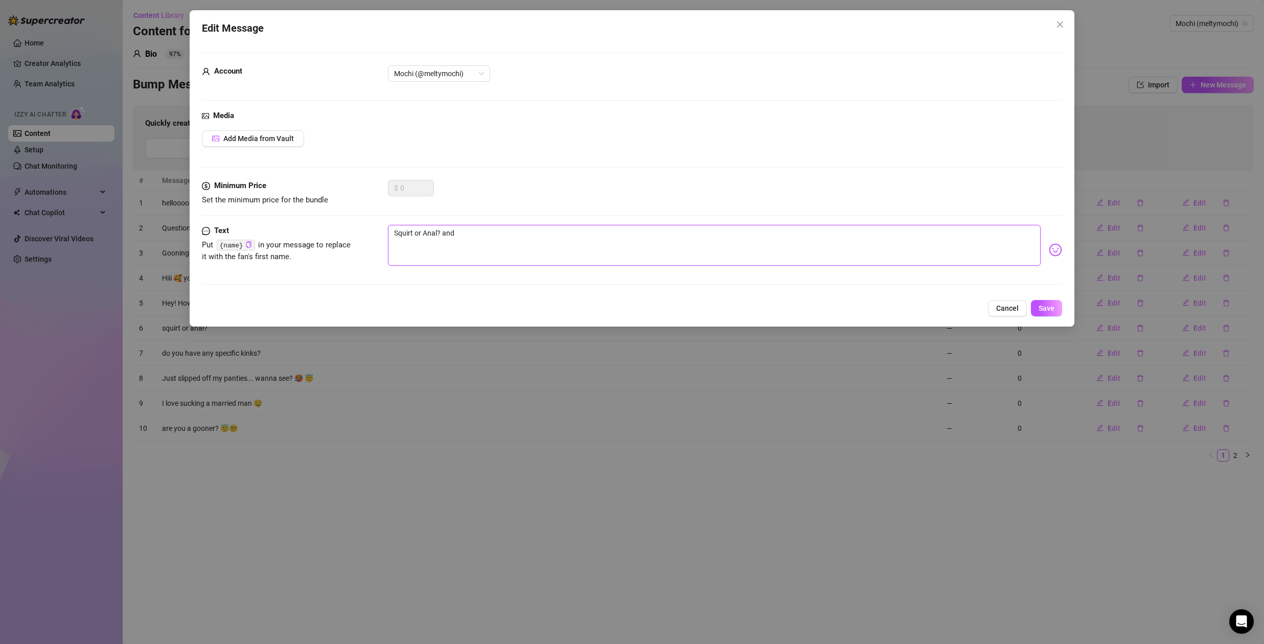
type textarea "Squirt or Anal? and"
type textarea "Squirt or Anal? and w"
type textarea "Squirt or Anal? and wh"
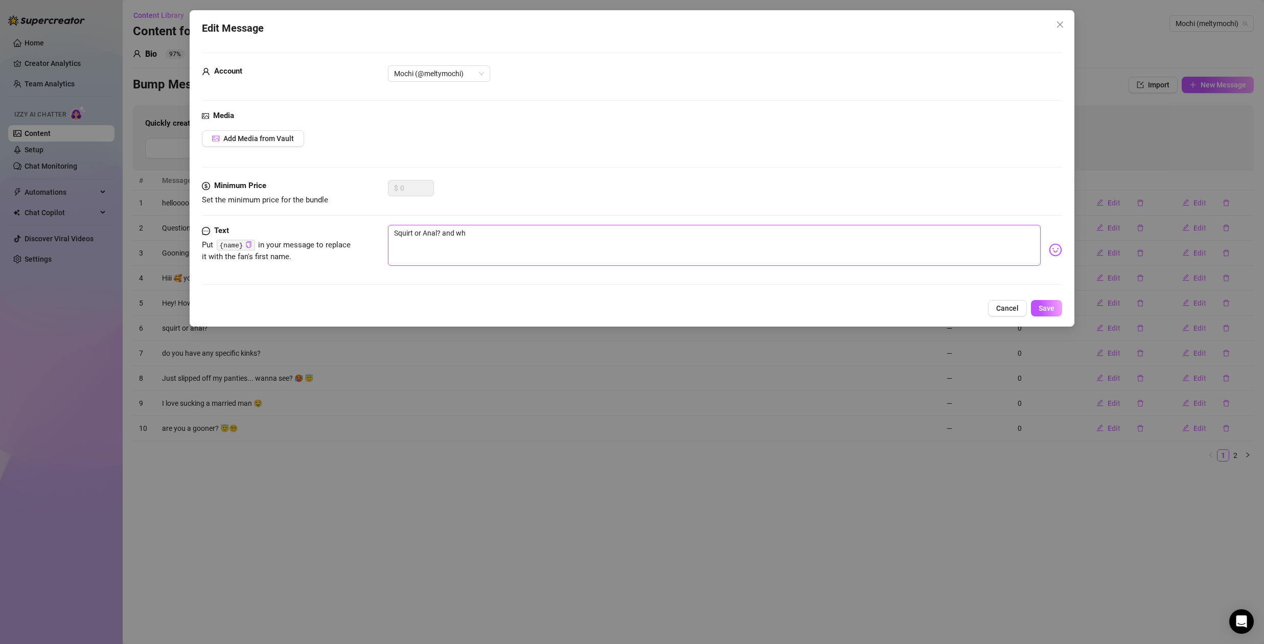
type textarea "Squirt or Anal? and why"
type textarea "Squirt or Anal? and why."
type textarea "Squirt or Anal? and why.."
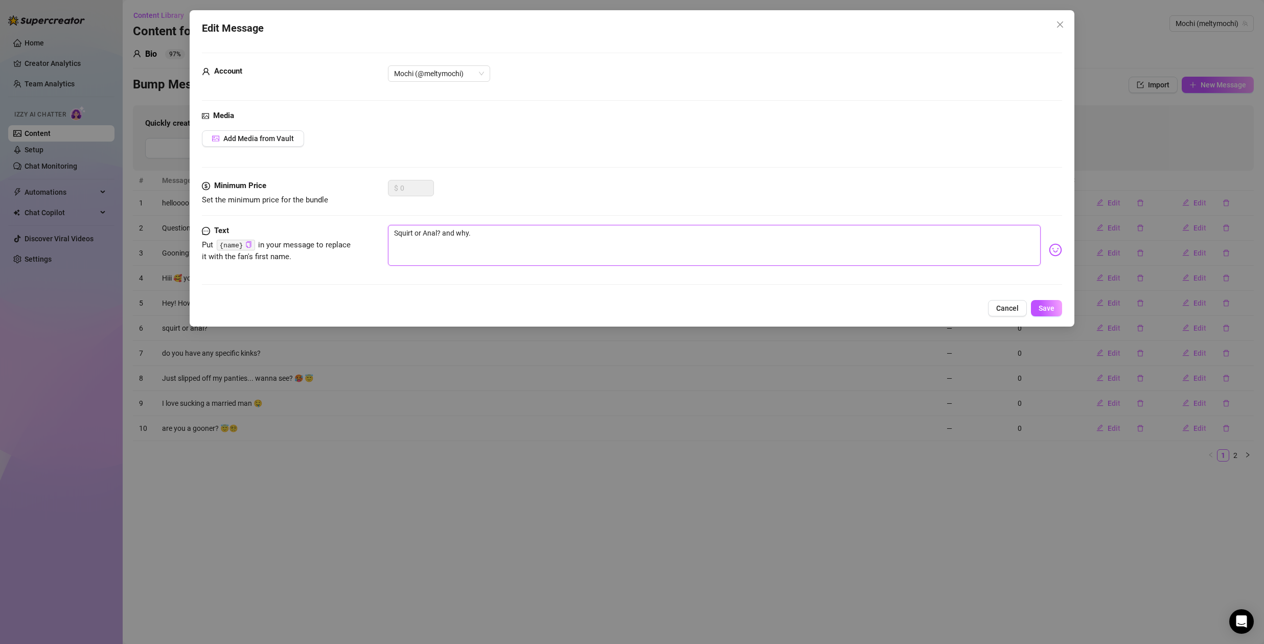
type textarea "Squirt or Anal? and why.."
type textarea "Squirt or Anal? and why..."
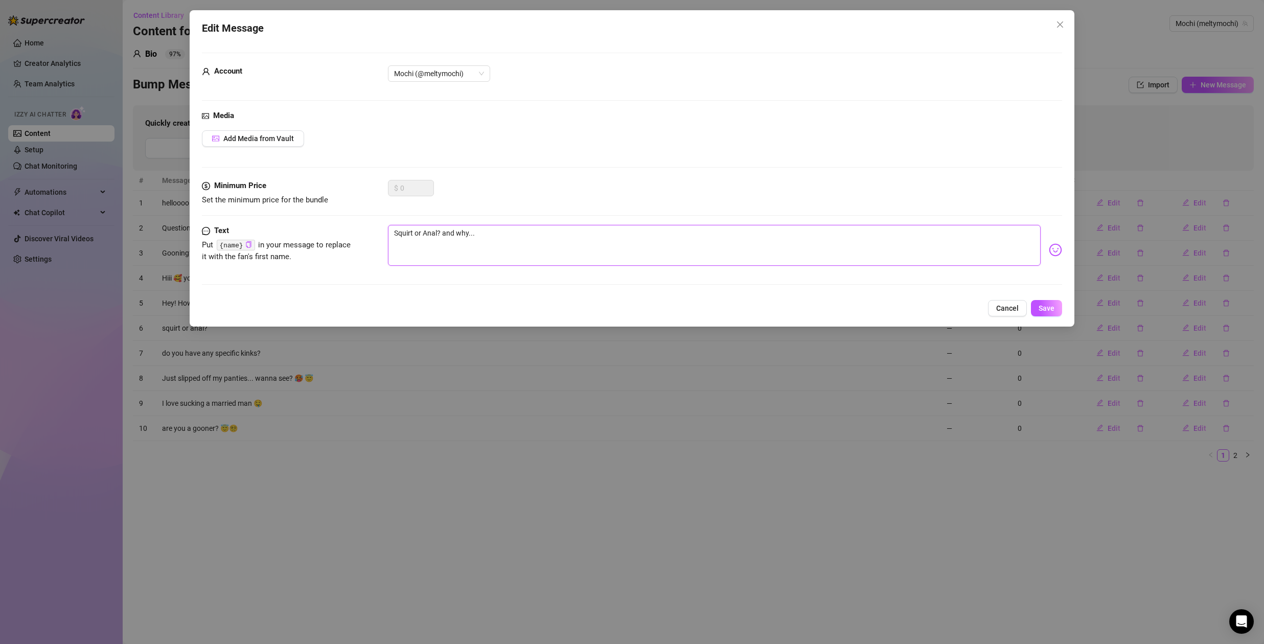
type textarea "Squirt or Anal? and why... 🤤"
type textarea "Squirt or Anal? and why... 🤤💦"
click at [1044, 305] on span "Save" at bounding box center [1046, 308] width 16 height 8
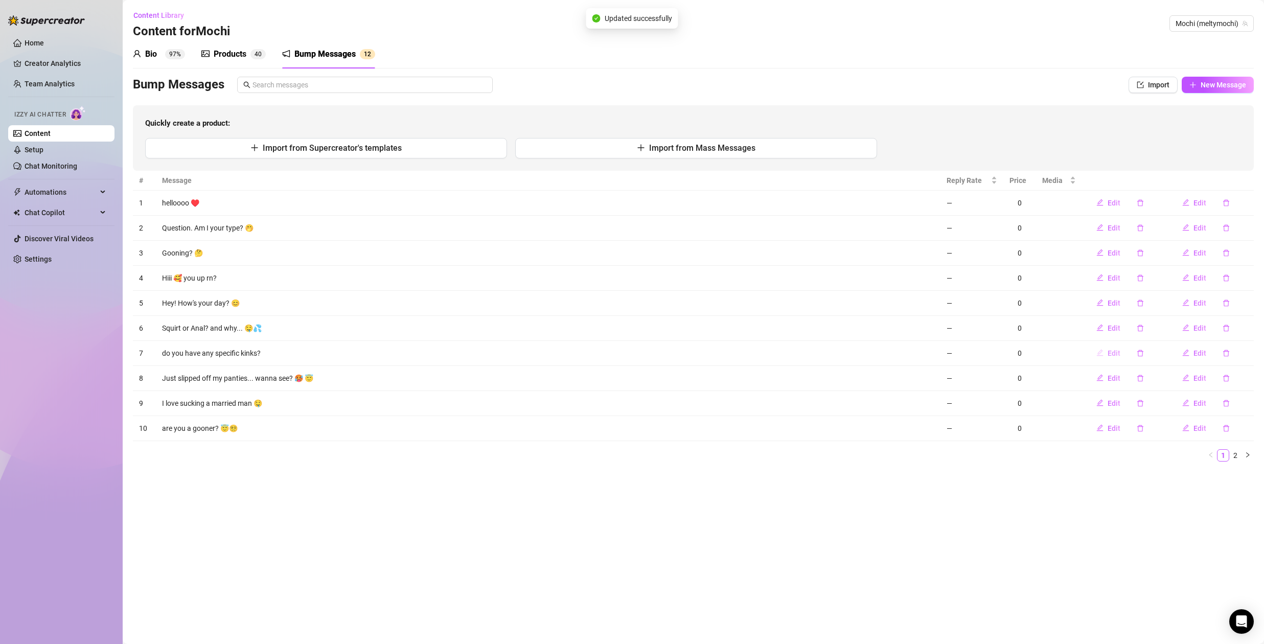
click at [1117, 353] on span "Edit" at bounding box center [1113, 353] width 13 height 8
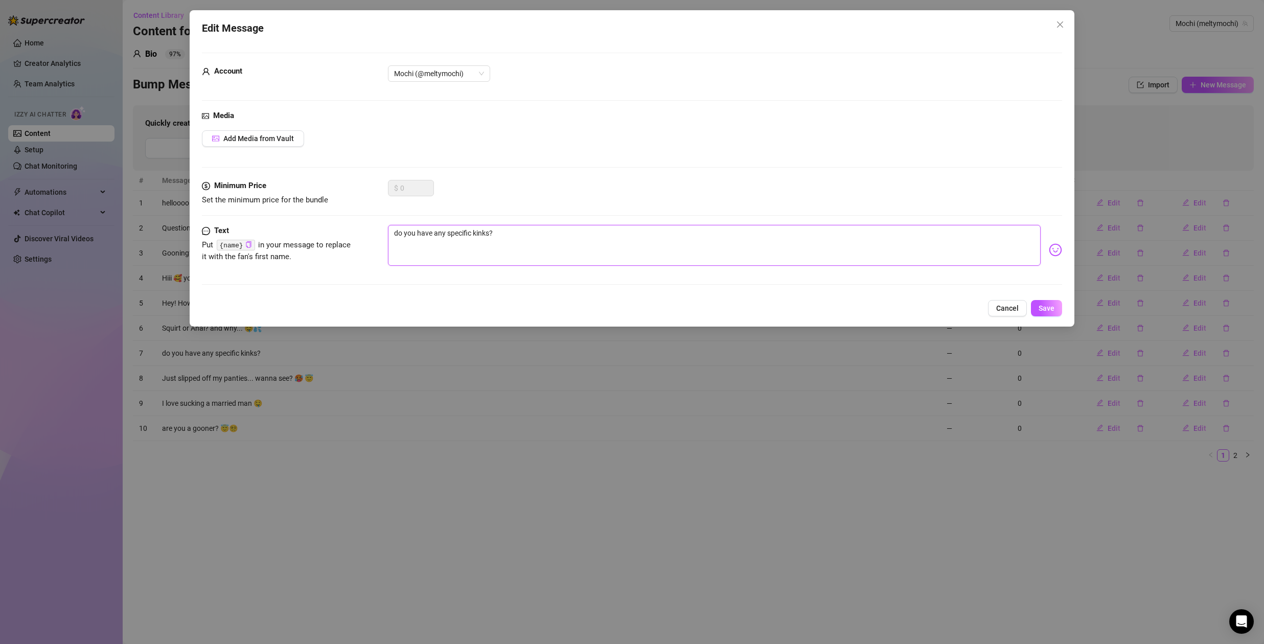
click at [441, 234] on textarea "do you have any specific kinks?" at bounding box center [714, 245] width 652 height 41
click at [1001, 306] on span "Cancel" at bounding box center [1007, 308] width 22 height 8
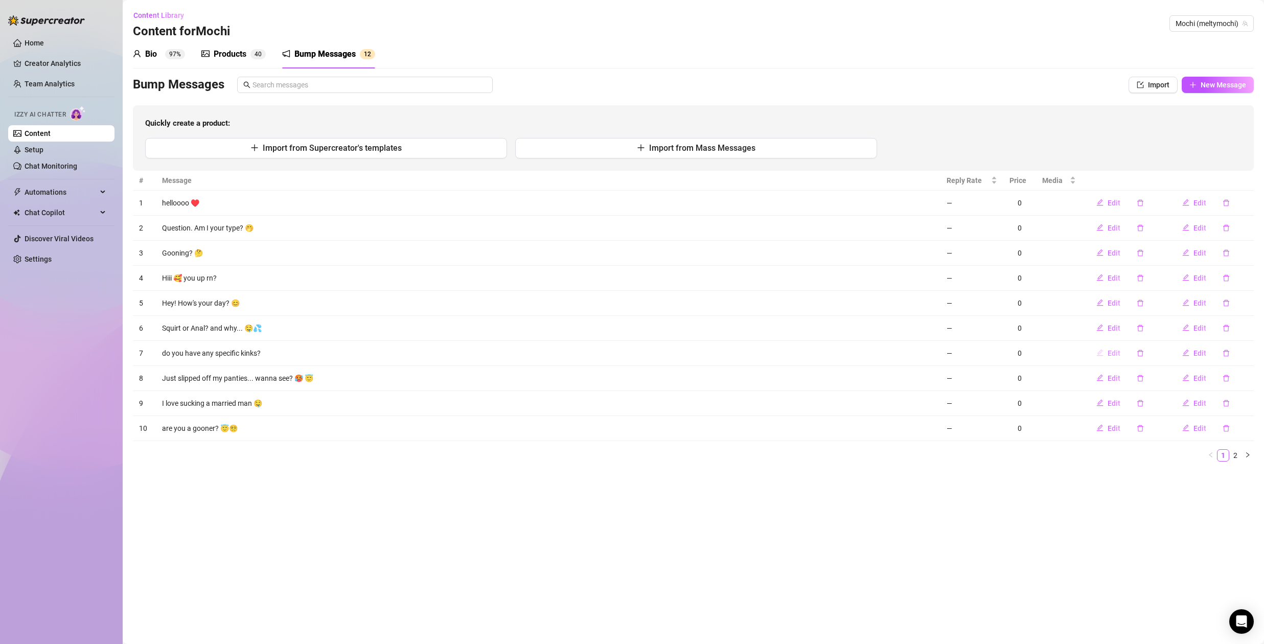
click at [1112, 352] on span "Edit" at bounding box center [1113, 353] width 13 height 8
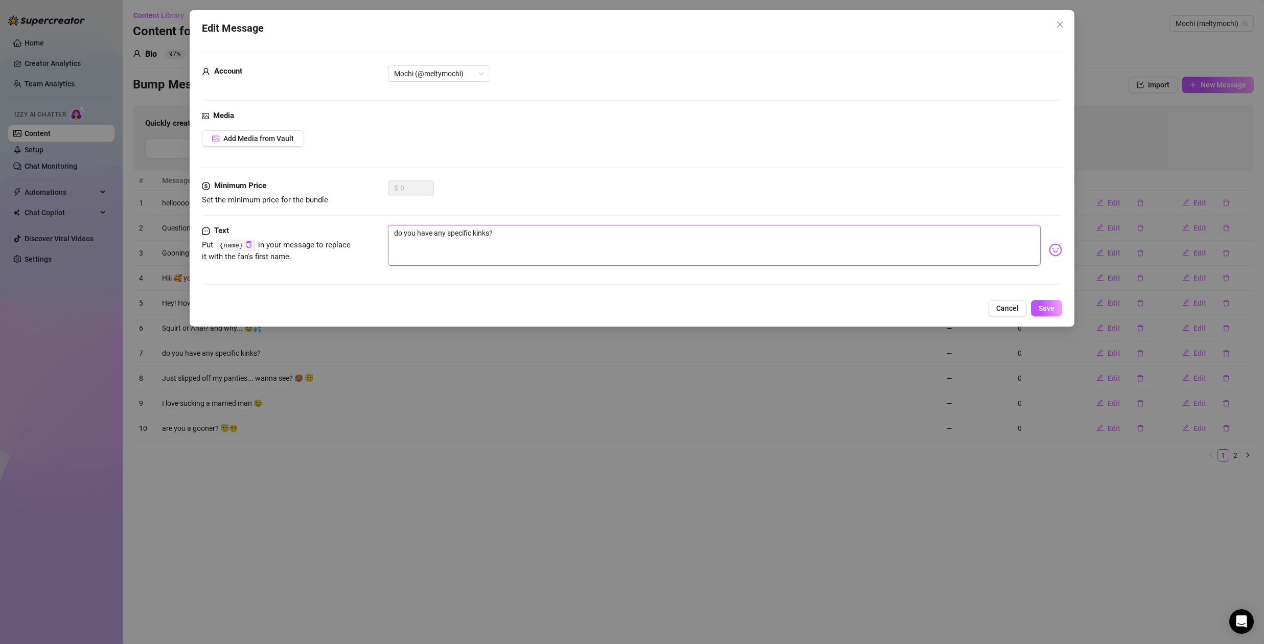
click at [433, 232] on textarea "do you have any specific kinks?" at bounding box center [714, 245] width 652 height 41
type textarea "C"
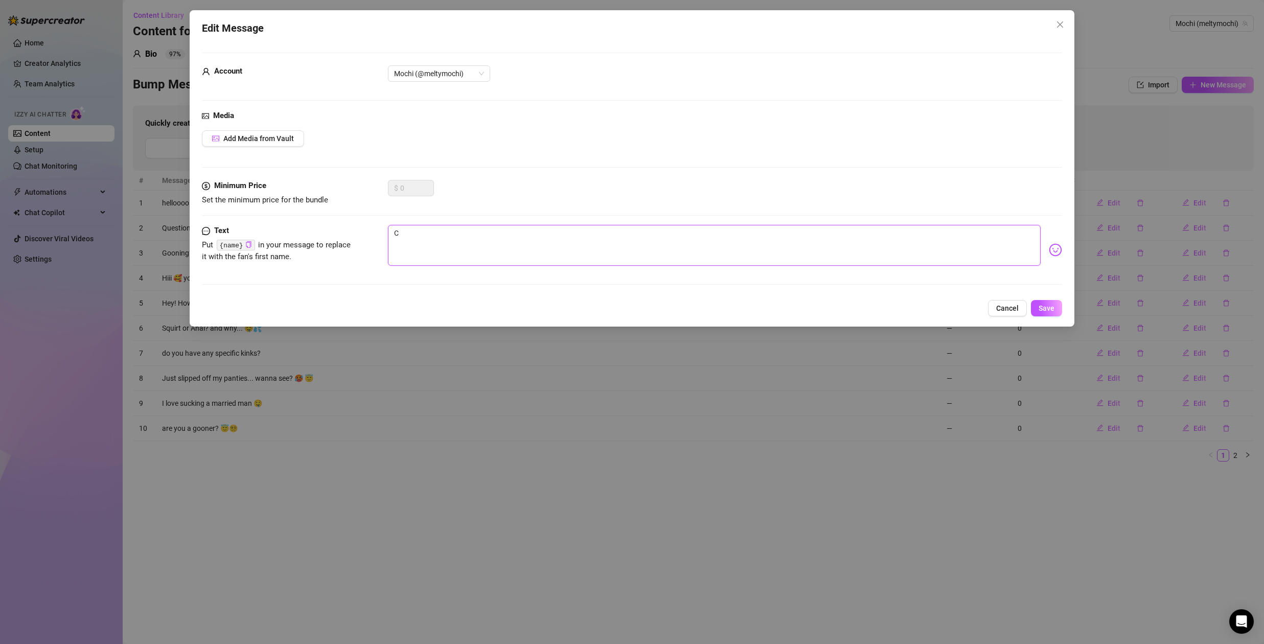
type textarea "Cu"
type textarea "Cur"
type textarea "Curi"
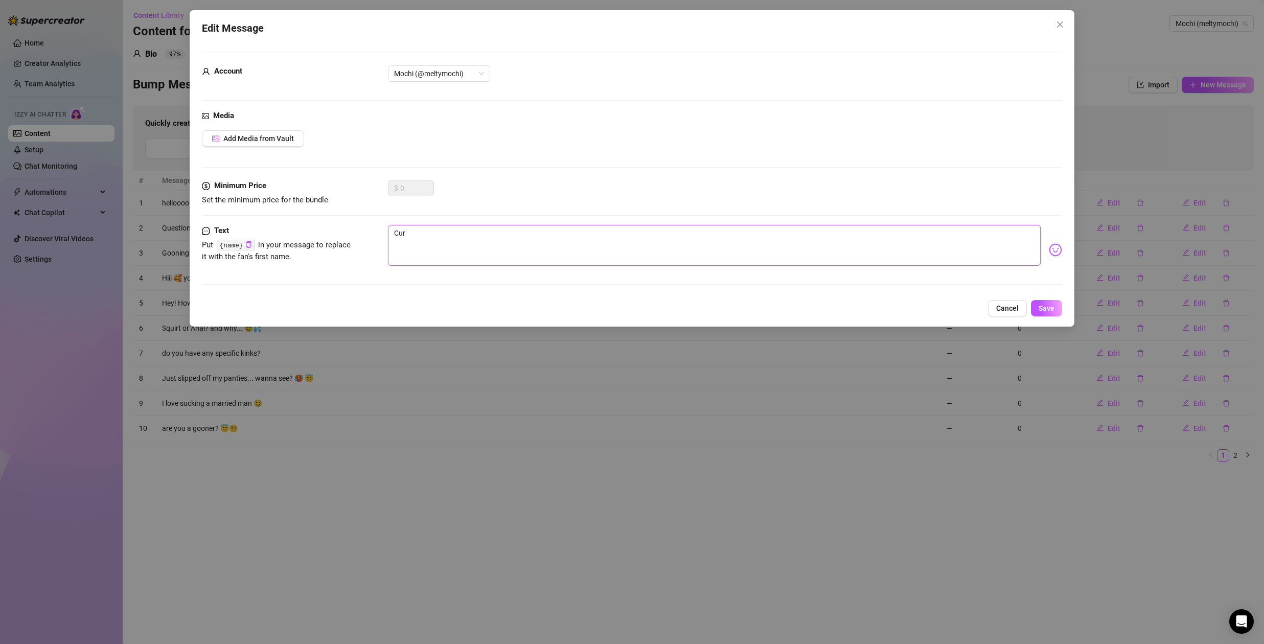
type textarea "Curi"
type textarea "Curio"
type textarea "Curiou"
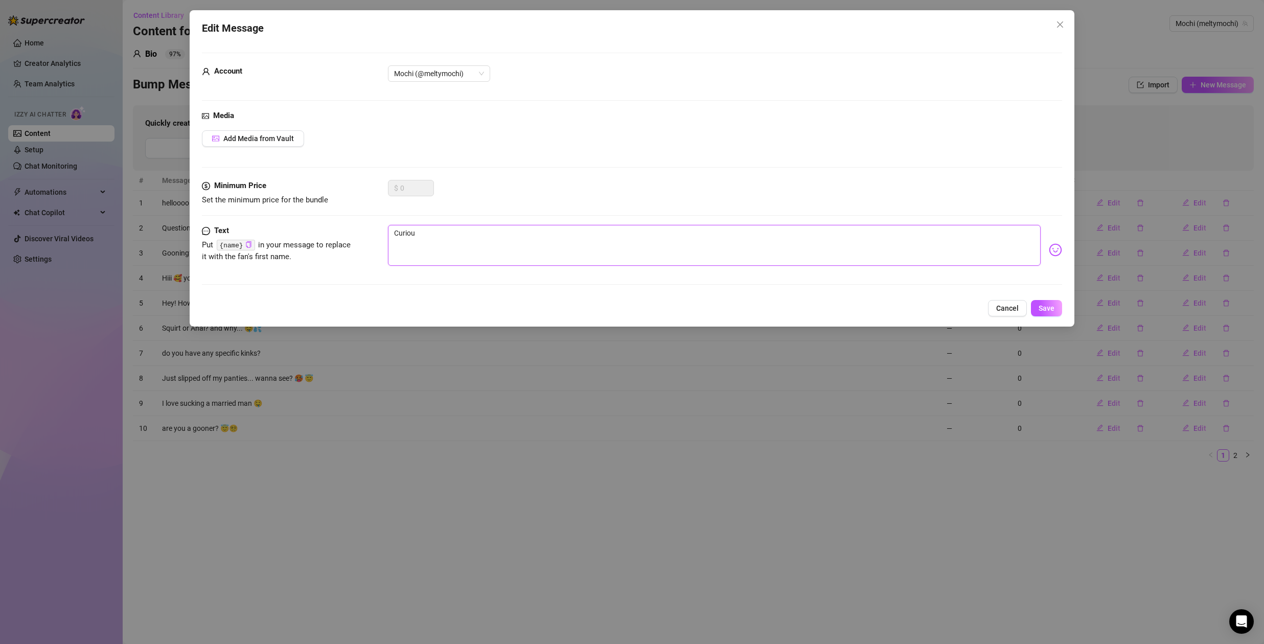
type textarea "Curious"
type textarea "Curious,"
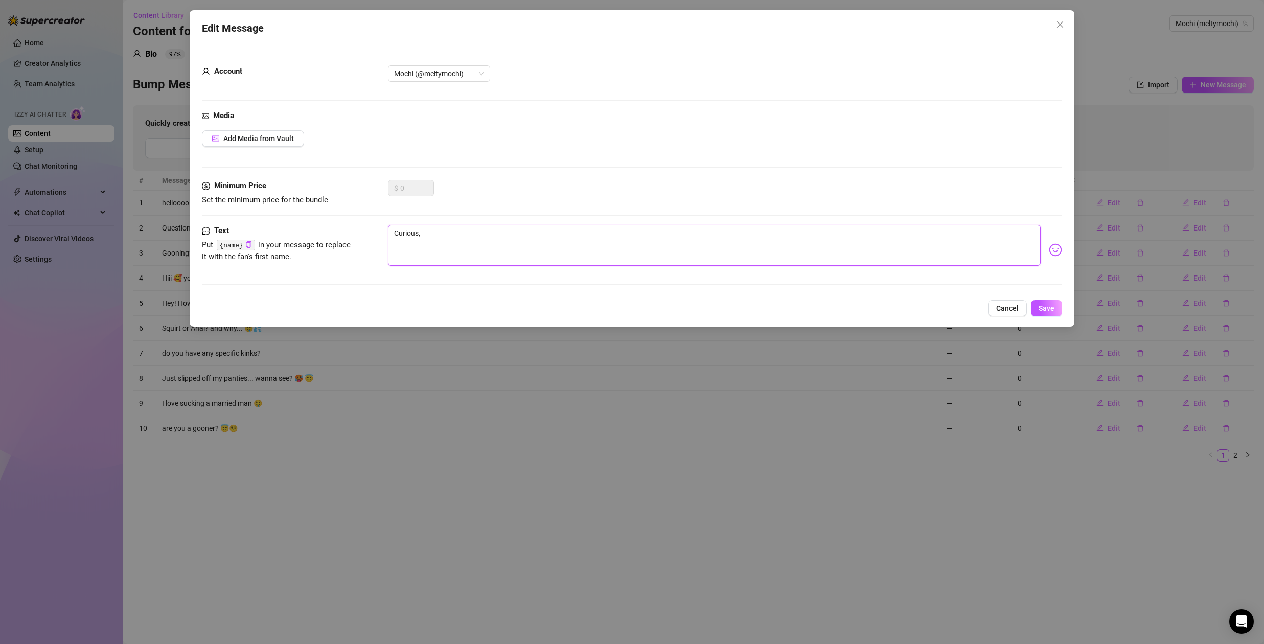
type textarea "Curious,"
type textarea "Curious, w"
type textarea "Curious, wh"
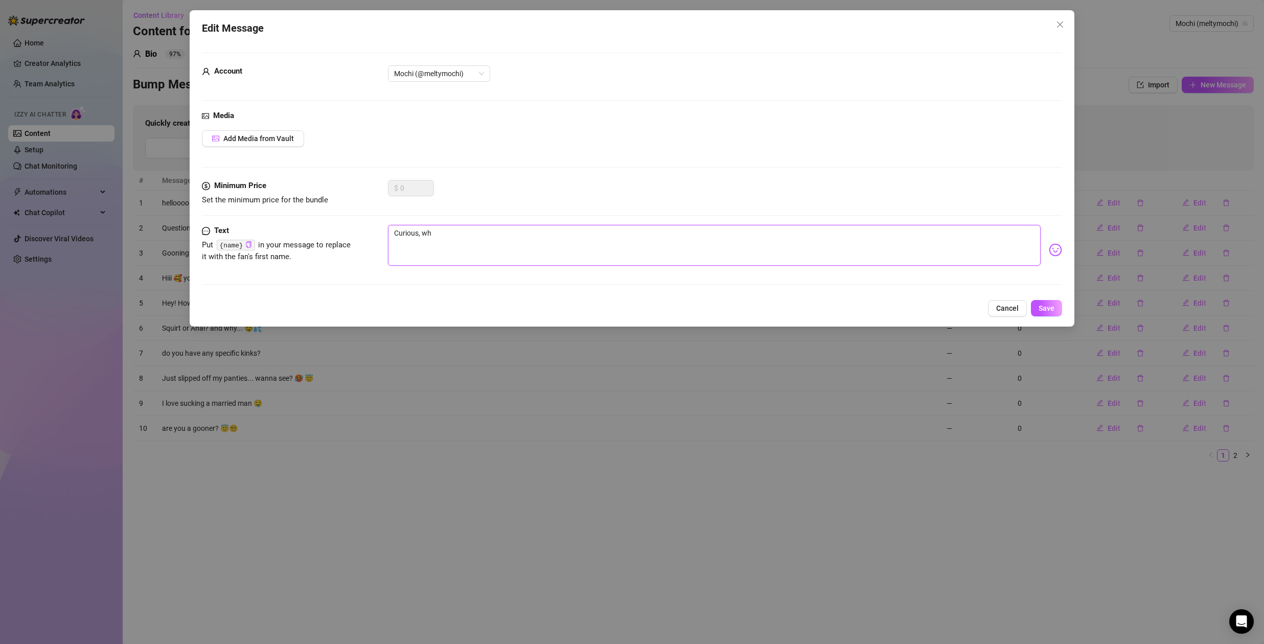
type textarea "Curious, wha"
type textarea "Curious, what"
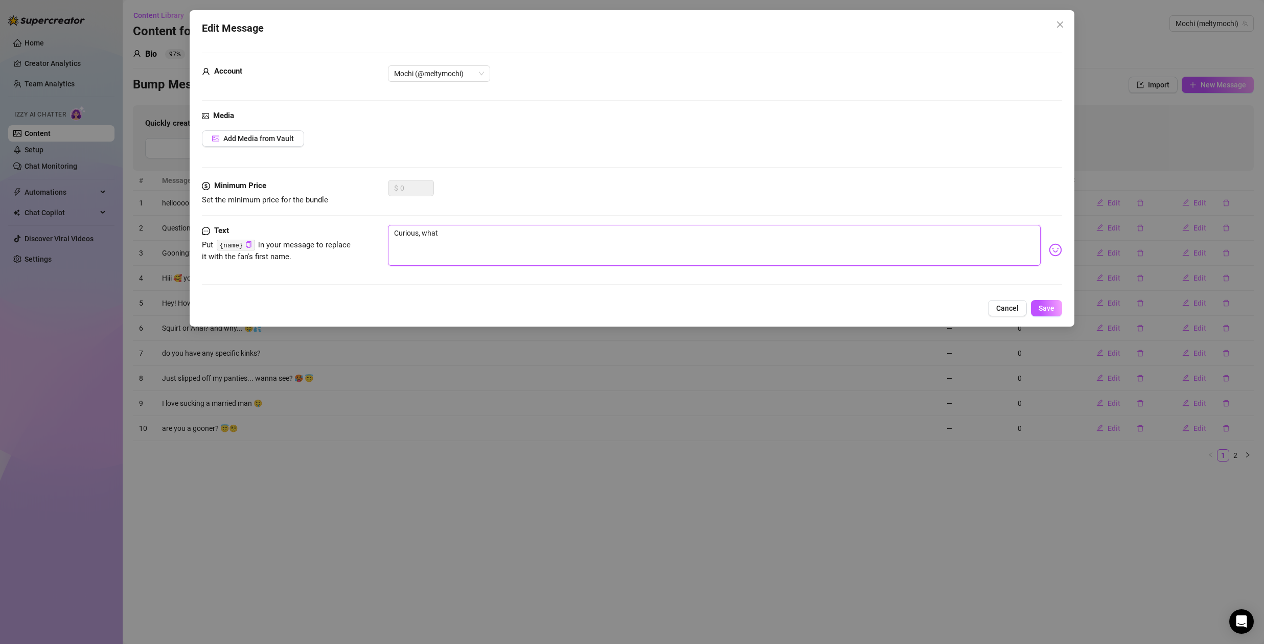
type textarea "Curious, what"
type textarea "Curious, what a"
type textarea "Curious, what ar"
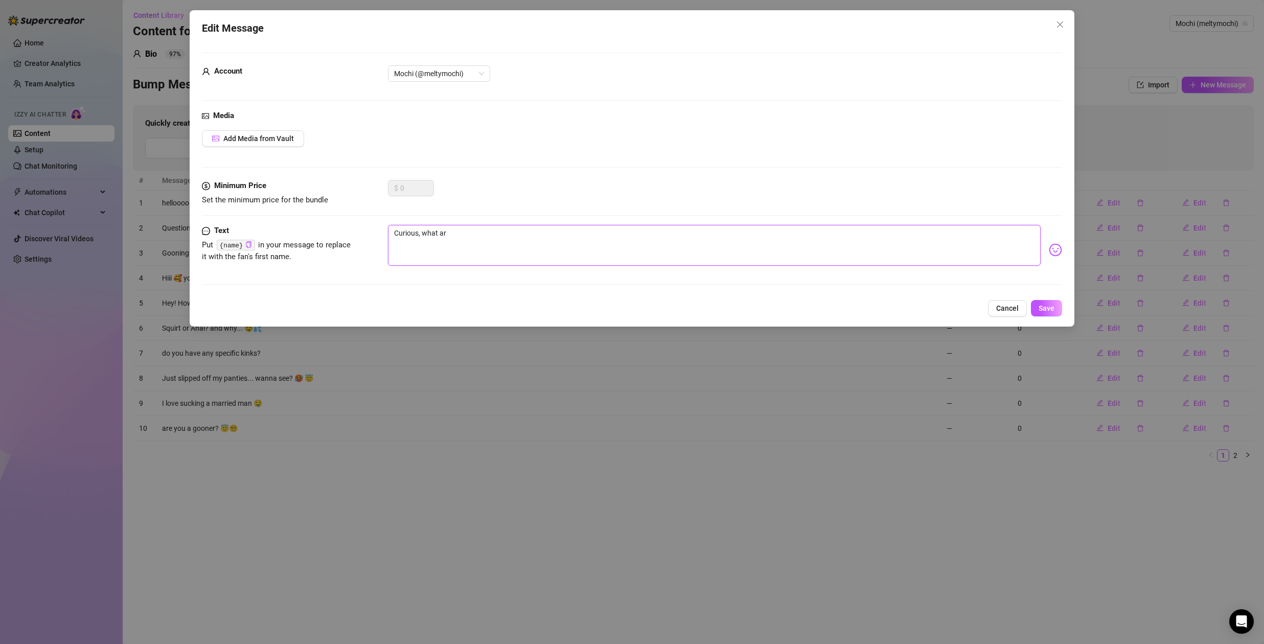
type textarea "Curious, what are"
type textarea "Curious, what are y"
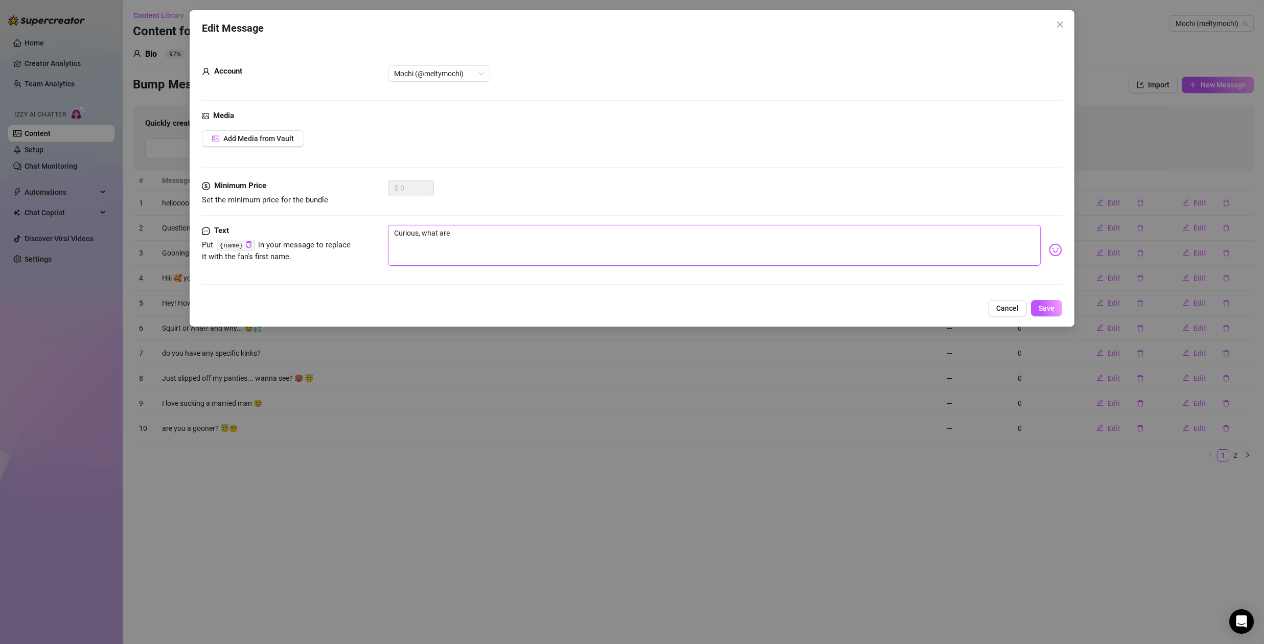
type textarea "Curious, what are y"
type textarea "Curious, what are yo"
type textarea "Curious, what are you"
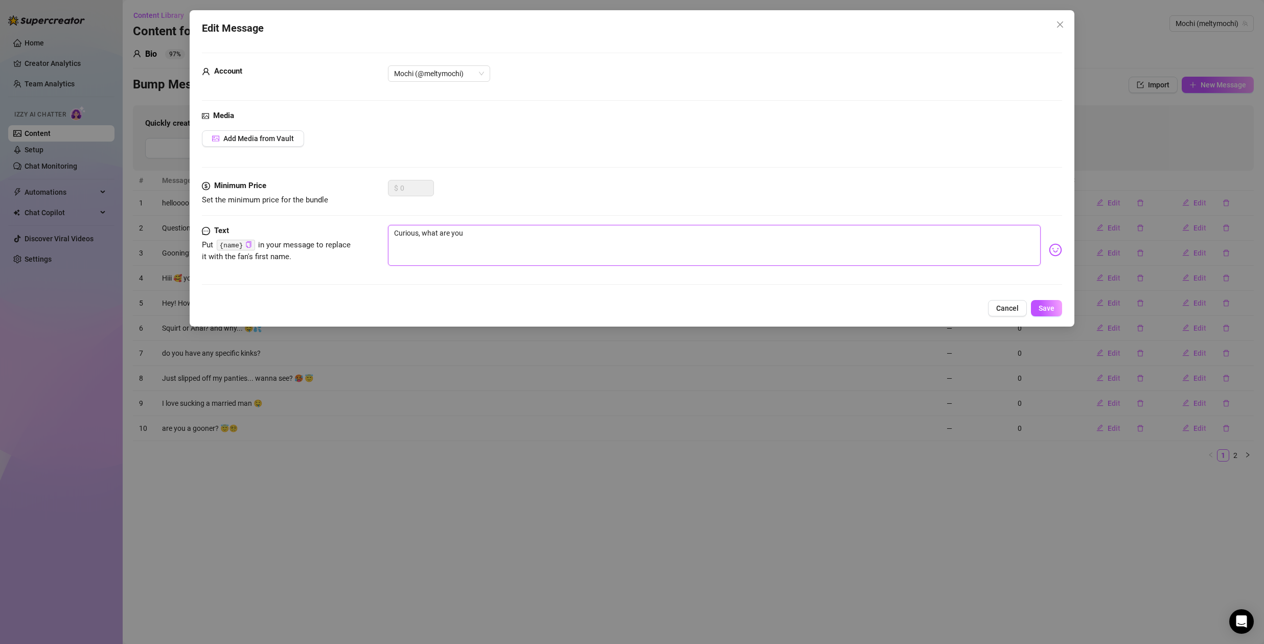
type textarea "Curious, what are you"
type textarea "Curious, what are you i"
type textarea "Curious, what are you in"
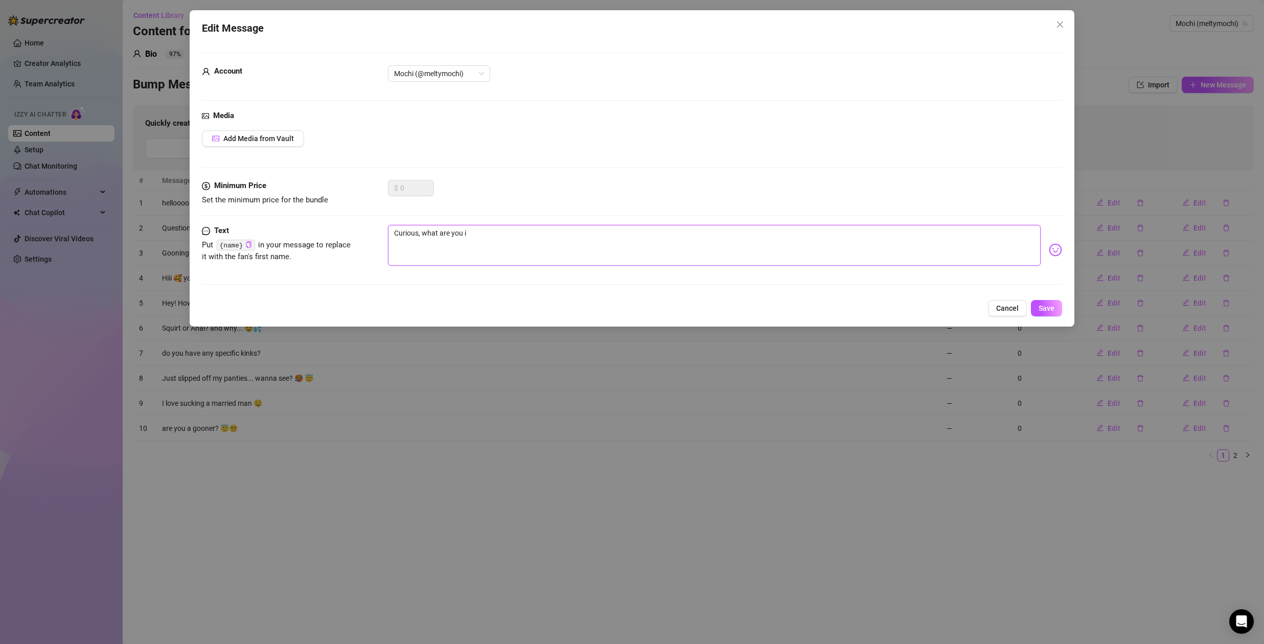
type textarea "Curious, what are you in"
type textarea "Curious, what are you int"
type textarea "Curious, what are you into"
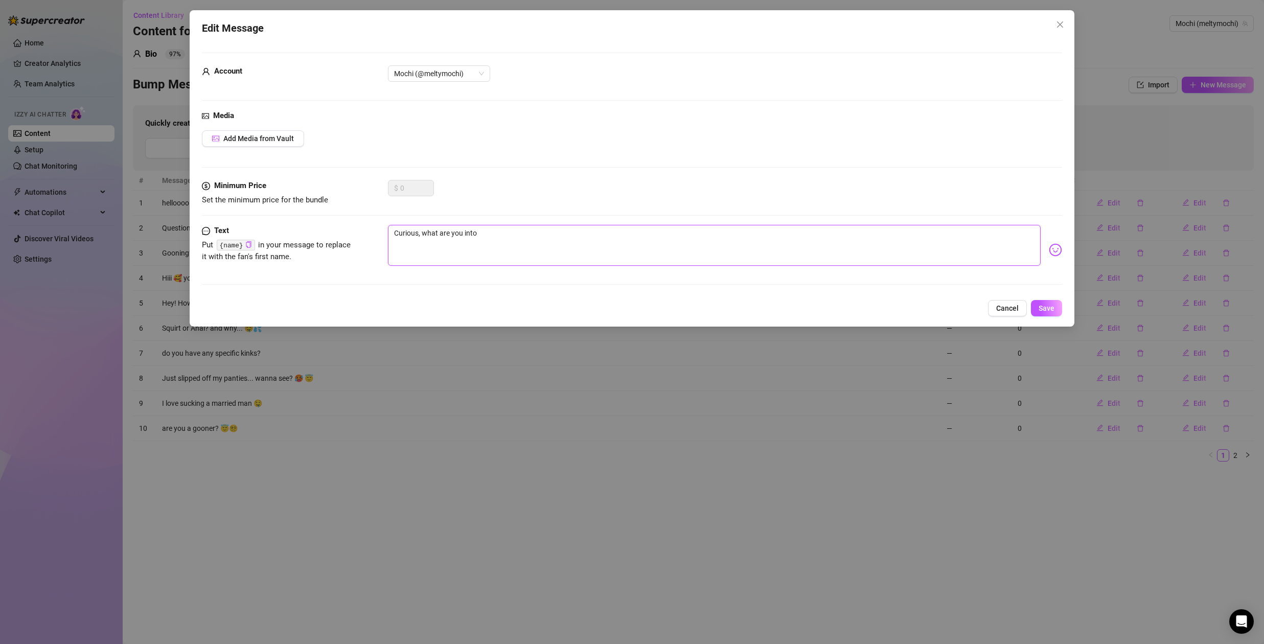
type textarea "Curious, what are you into?"
click at [475, 233] on textarea "Curious, what are you into?" at bounding box center [714, 245] width 652 height 41
click at [446, 235] on textarea "Curious, what are you into?" at bounding box center [714, 245] width 652 height 41
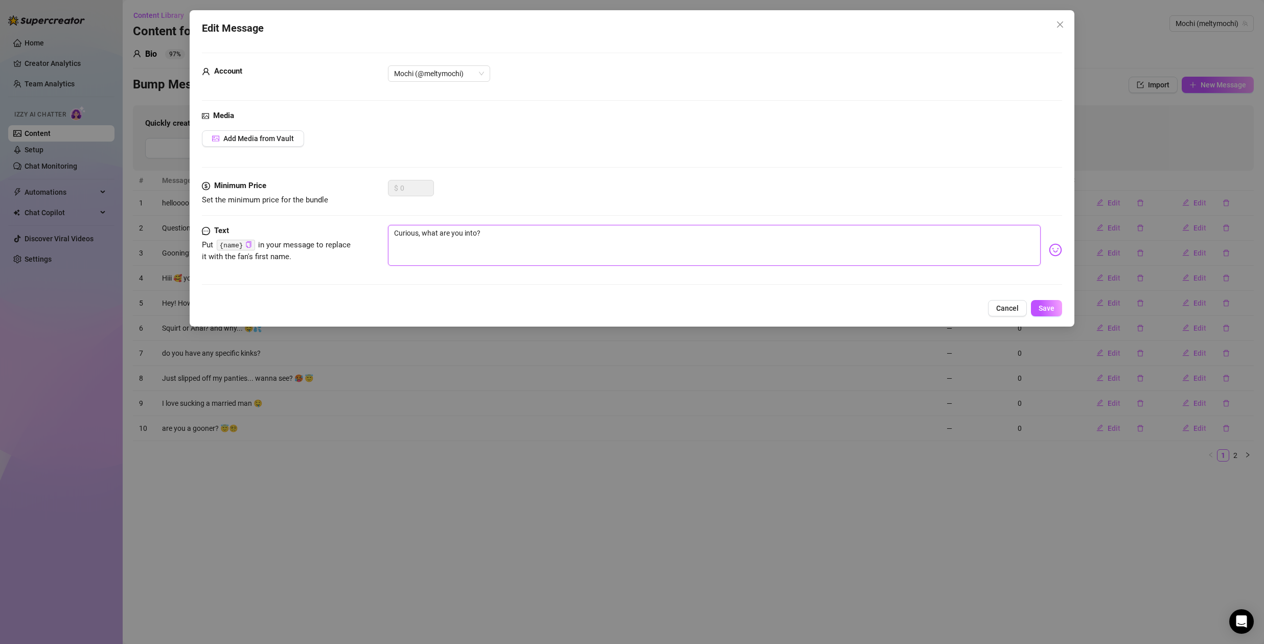
click at [446, 235] on textarea "Curious, what are you into?" at bounding box center [714, 245] width 652 height 41
type textarea "W"
type textarea "Type your message here..."
type textarea "F"
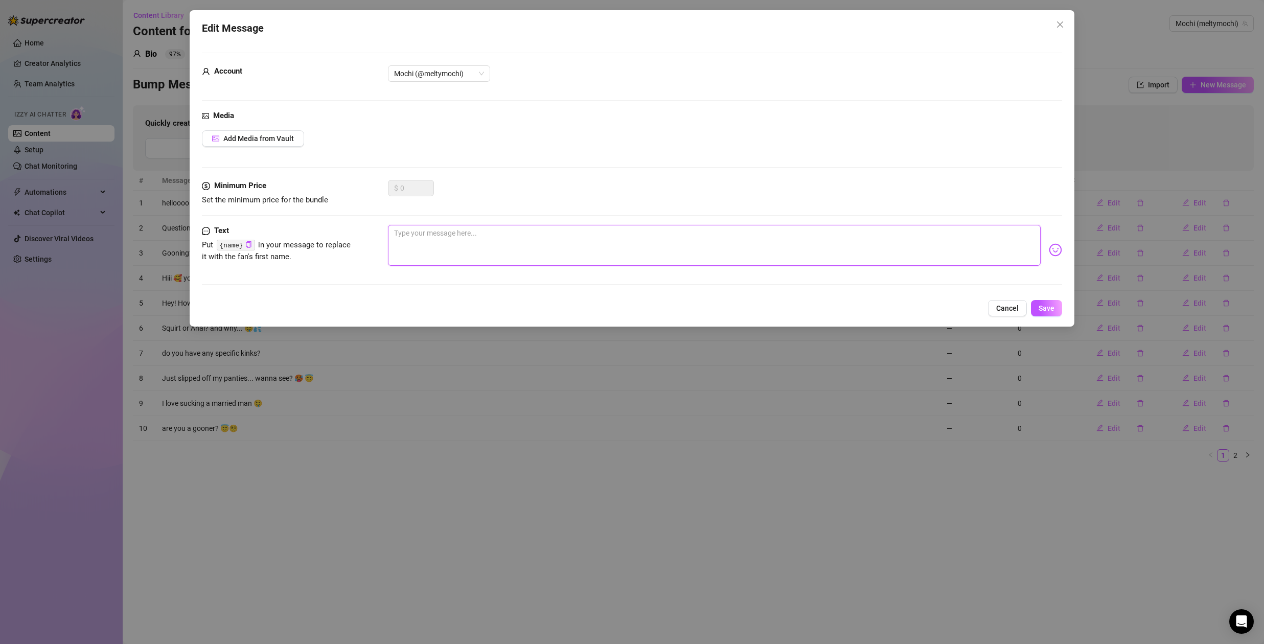
type textarea "F"
type textarea "Fa"
type textarea "Fav"
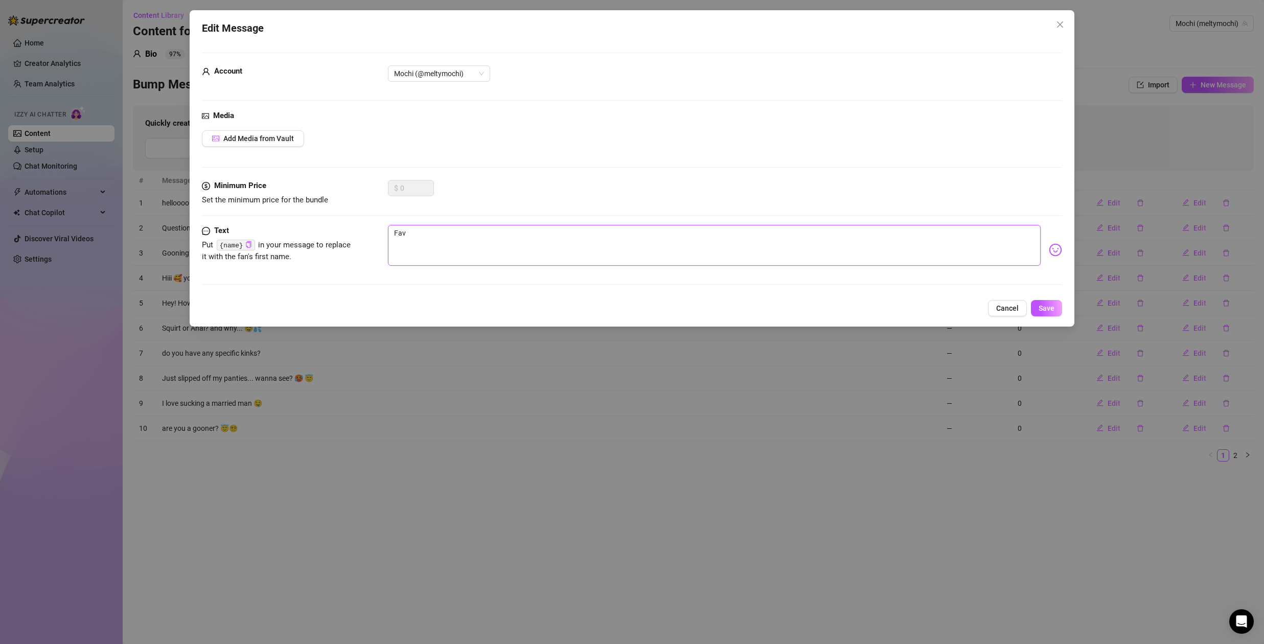
type textarea "Favo"
type textarea "Favor"
type textarea "Favori"
type textarea "Favorit"
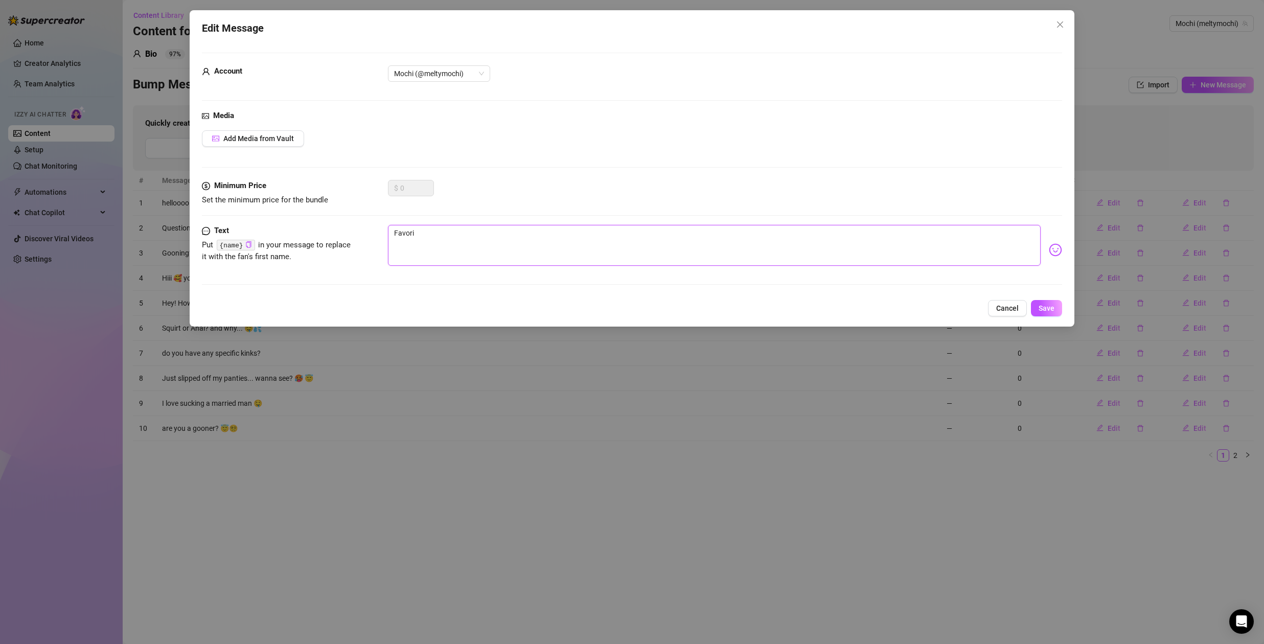
type textarea "Favorit"
type textarea "Favorite"
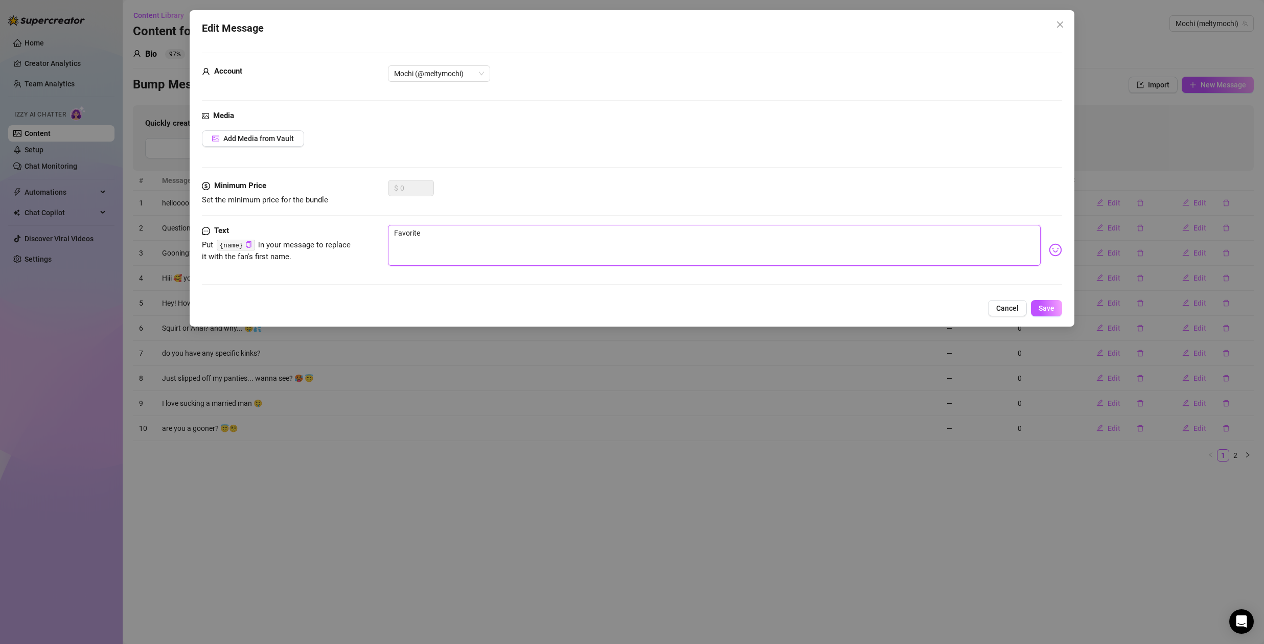
type textarea "Favorite k"
type textarea "Favorite ki"
type textarea "Favorite kin"
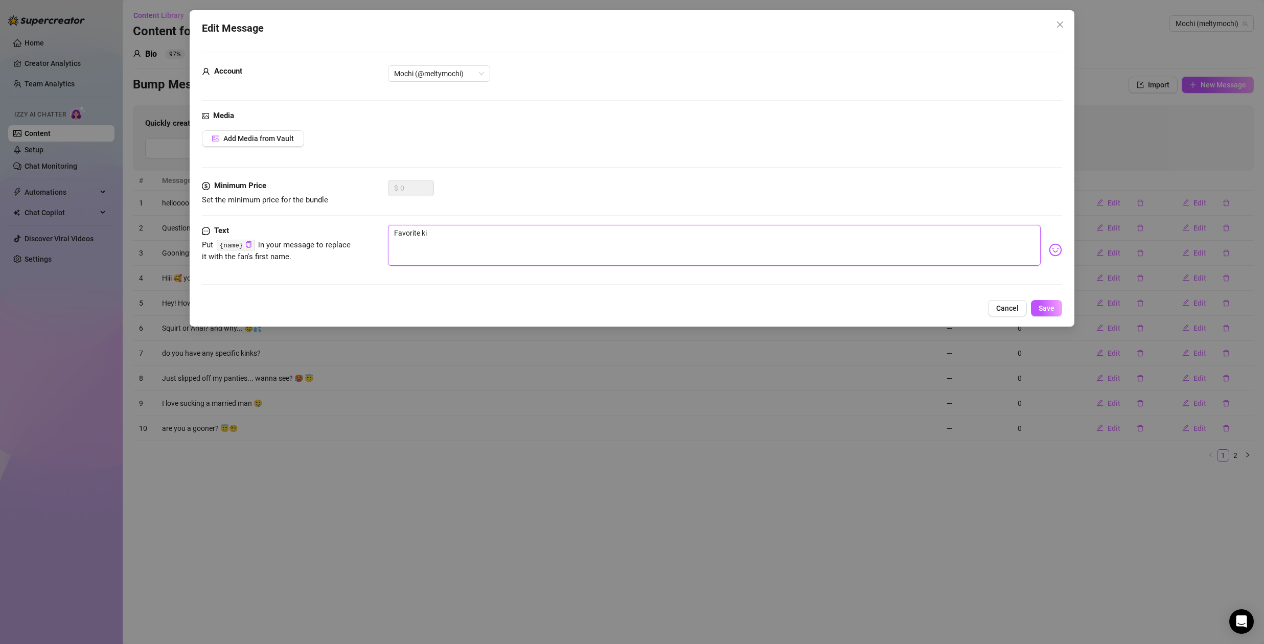
type textarea "Favorite kin"
type textarea "Favorite kink"
type textarea "Favorite kink?"
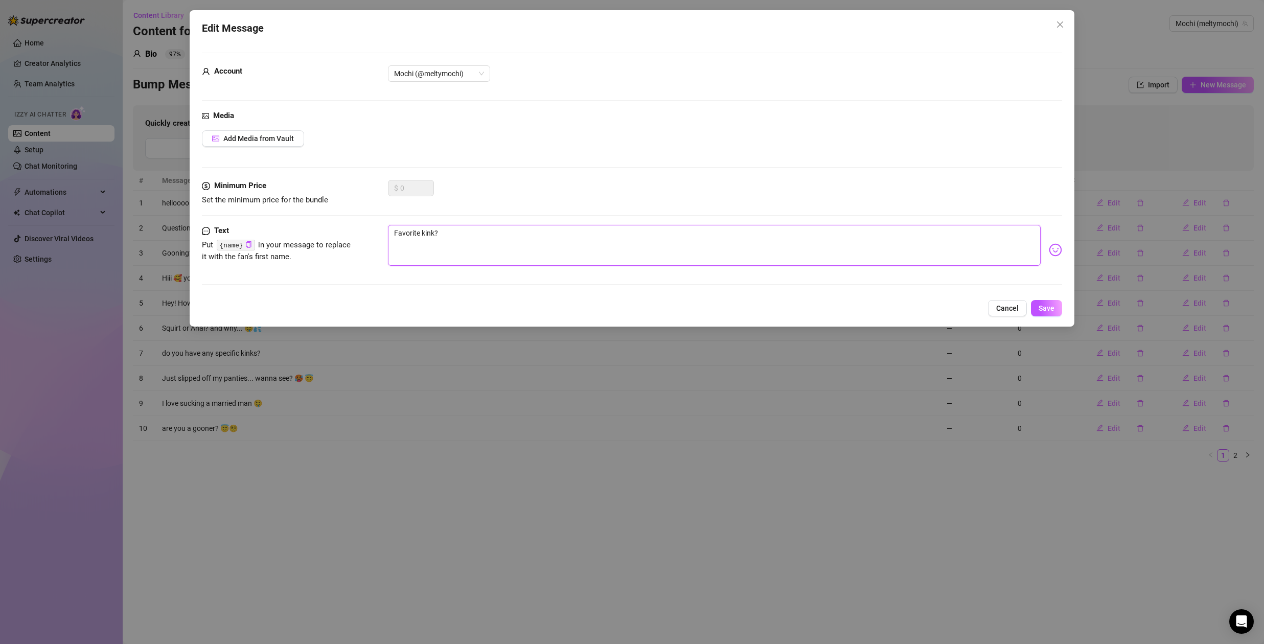
type textarea "Favorite kink"
type textarea "Favorite kink r"
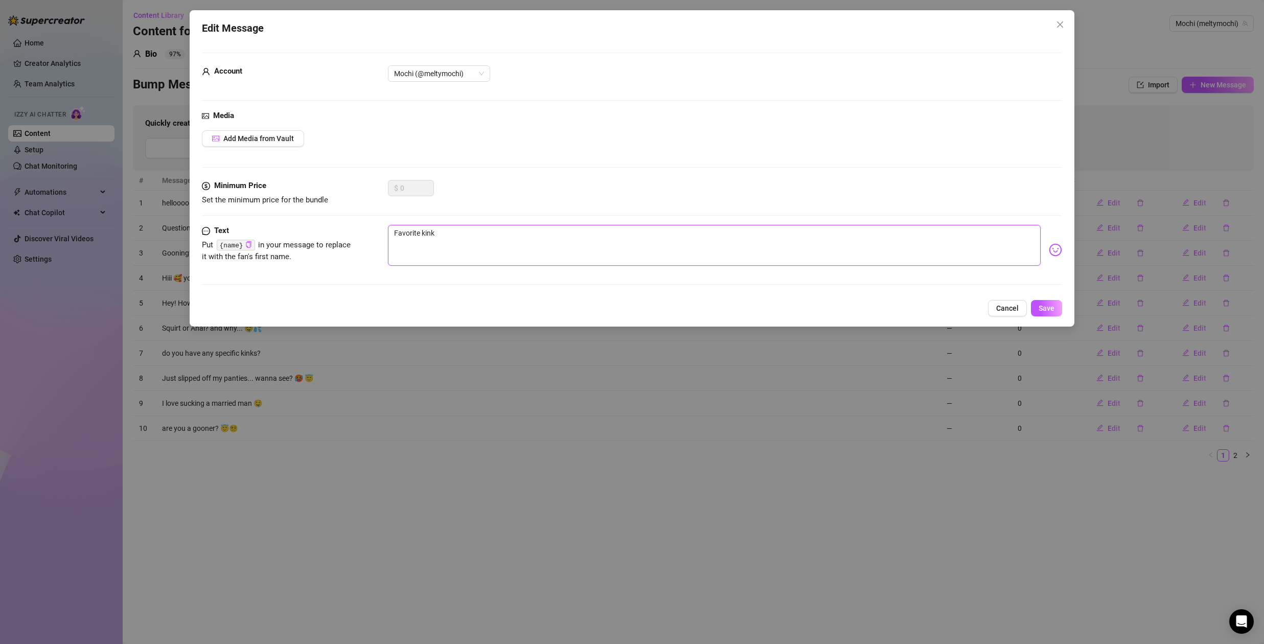
type textarea "Favorite kink r"
type textarea "Favorite kink re"
drag, startPoint x: 994, startPoint y: 309, endPoint x: 1015, endPoint y: 320, distance: 24.0
click at [995, 310] on button "Cancel" at bounding box center [1007, 308] width 39 height 16
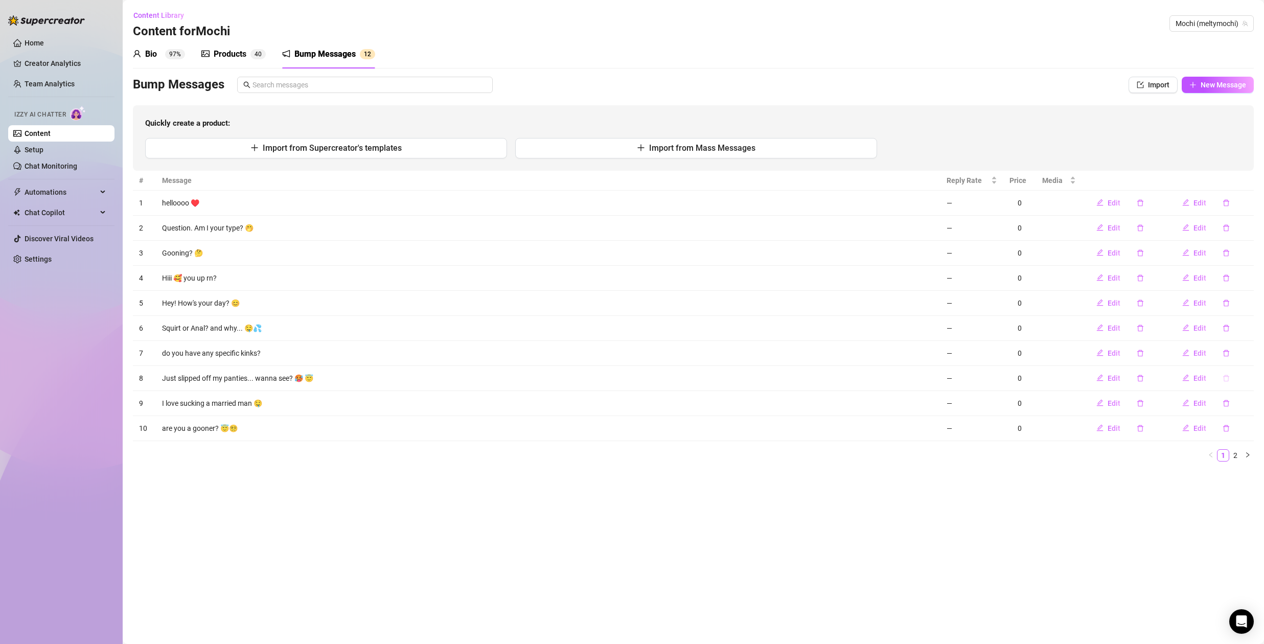
click at [1225, 378] on icon "delete" at bounding box center [1225, 378] width 7 height 7
click at [1250, 352] on span "Yes" at bounding box center [1246, 351] width 12 height 8
click at [1225, 377] on icon "delete" at bounding box center [1225, 378] width 7 height 7
click at [1254, 350] on button "Yes" at bounding box center [1246, 351] width 19 height 12
click at [342, 147] on span "Import from Supercreator's templates" at bounding box center [332, 148] width 139 height 10
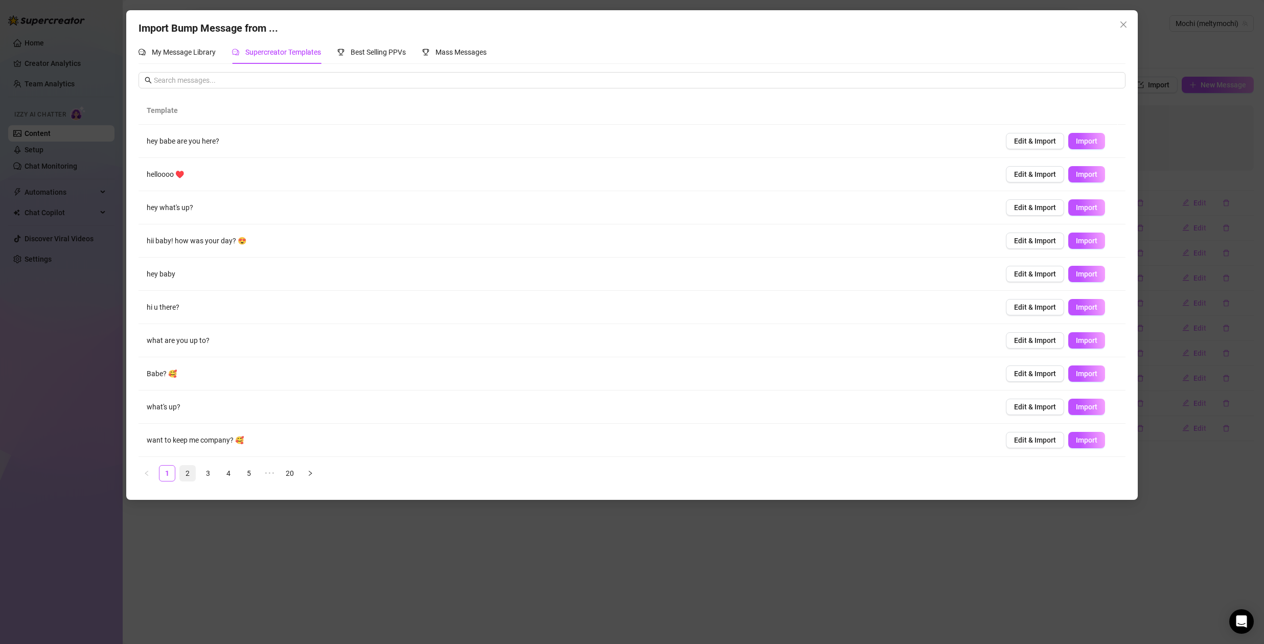
drag, startPoint x: 189, startPoint y: 470, endPoint x: 195, endPoint y: 470, distance: 6.2
click at [189, 470] on link "2" at bounding box center [187, 472] width 15 height 15
click at [1085, 143] on span "Import" at bounding box center [1086, 141] width 21 height 8
click at [204, 472] on link "3" at bounding box center [207, 472] width 15 height 15
click at [234, 475] on link "4" at bounding box center [228, 472] width 15 height 15
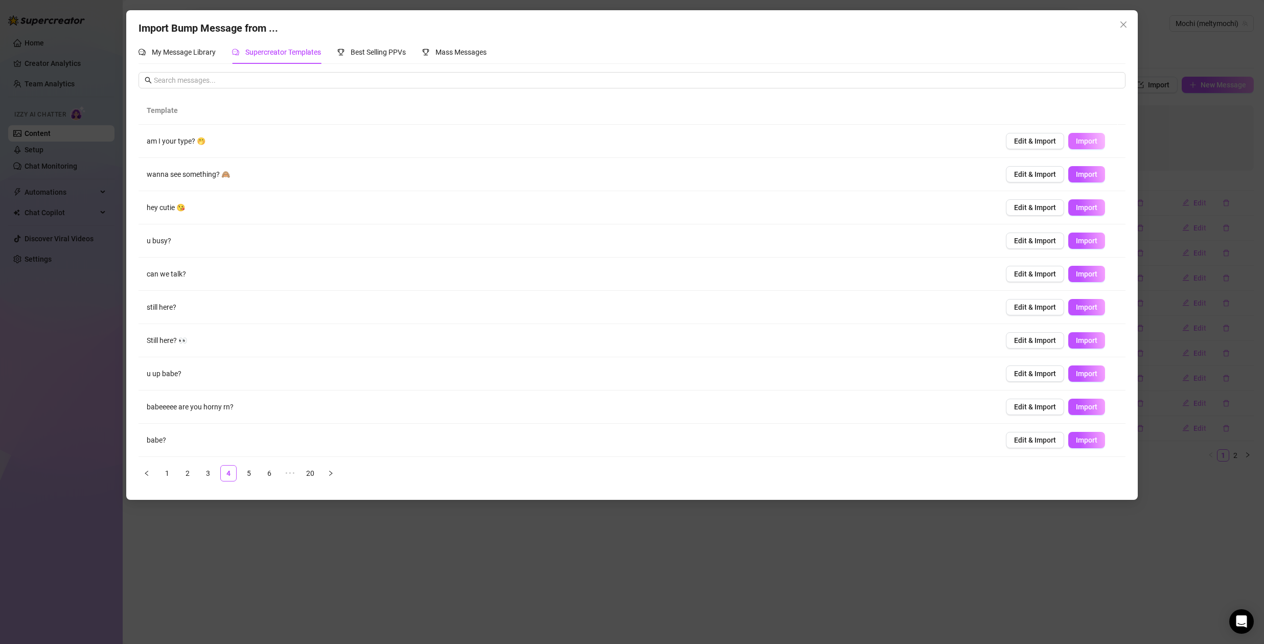
click at [1077, 139] on span "Import" at bounding box center [1086, 141] width 21 height 8
click at [250, 475] on link "5" at bounding box center [248, 472] width 15 height 15
click at [270, 471] on link "6" at bounding box center [269, 472] width 15 height 15
click at [229, 544] on div "Import Bump Message from ... My Message Library Supercreator Templates Best Sel…" at bounding box center [632, 322] width 1264 height 644
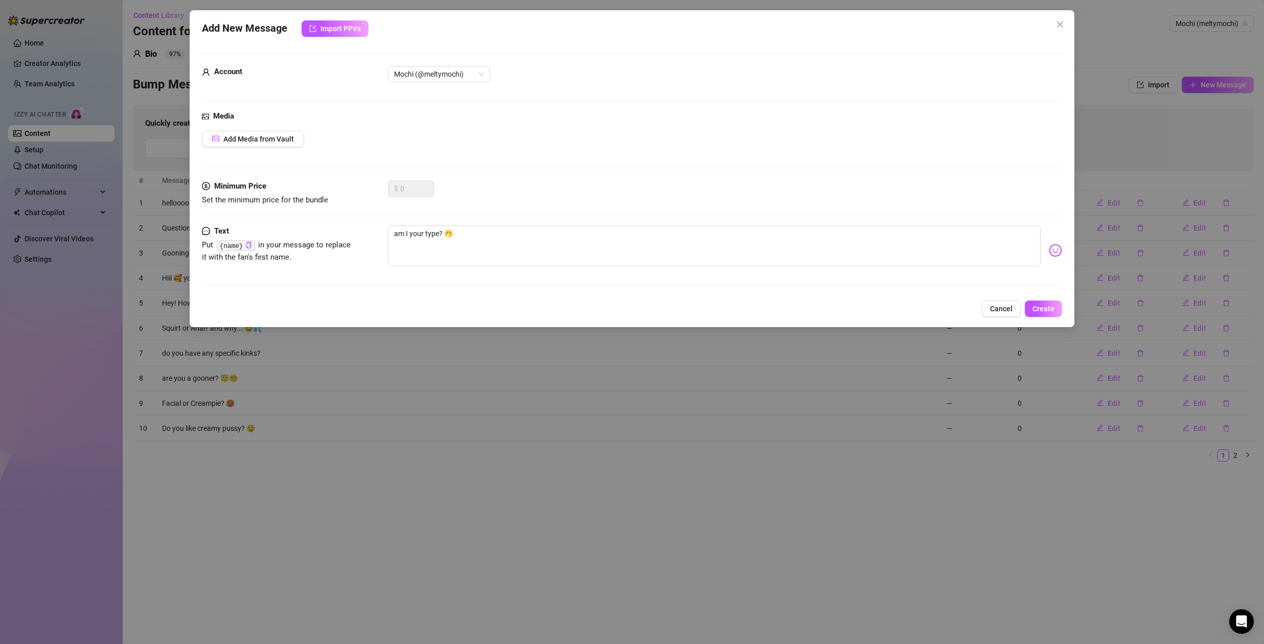
drag, startPoint x: 738, startPoint y: 25, endPoint x: 797, endPoint y: 35, distance: 59.6
click at [792, 35] on div "Add New Message Import PPVs" at bounding box center [632, 28] width 860 height 16
click at [1044, 312] on span "Create" at bounding box center [1043, 309] width 22 height 8
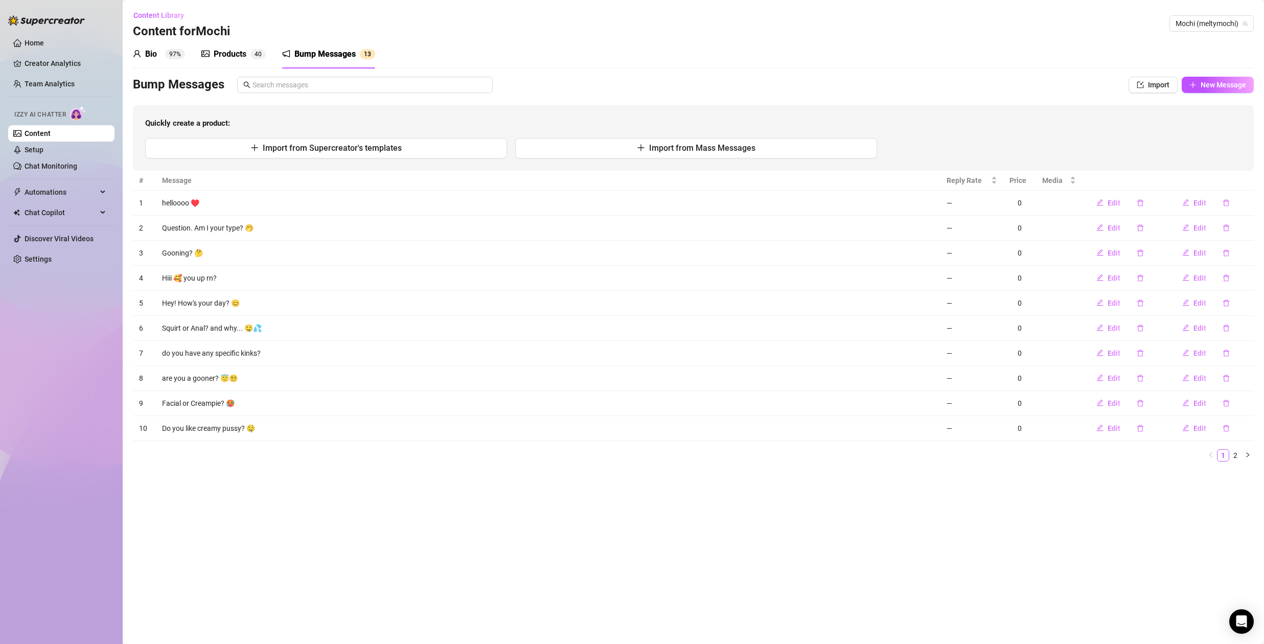
click at [247, 52] on div "Products 4 0" at bounding box center [233, 54] width 64 height 12
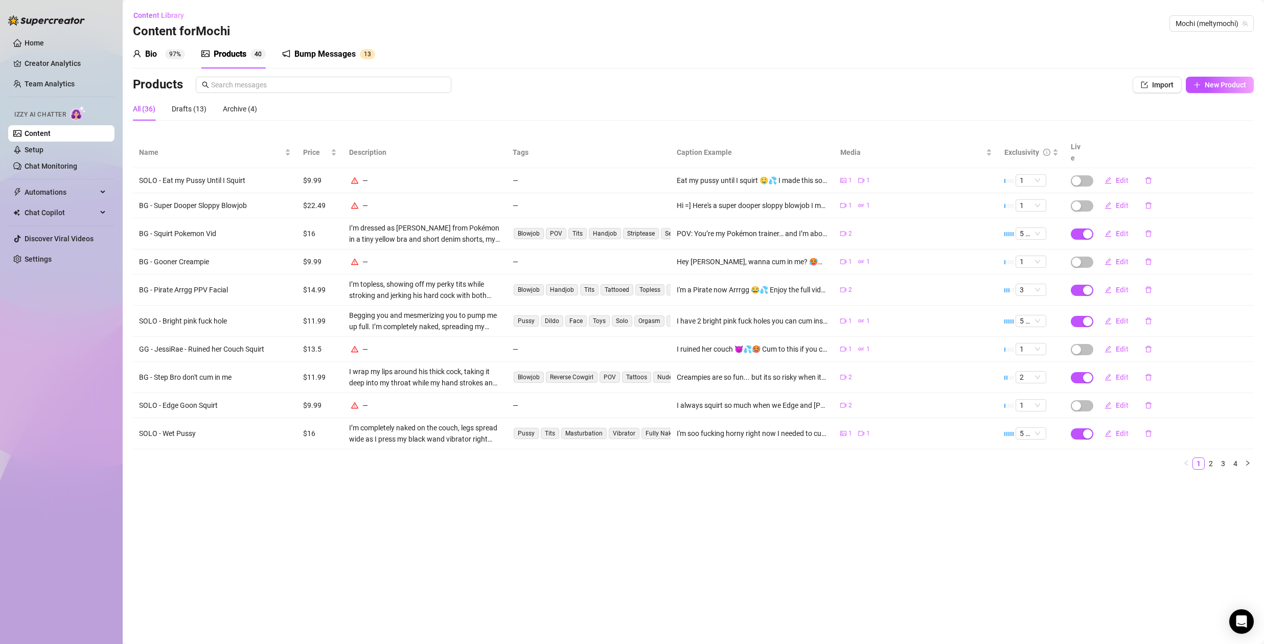
click at [341, 56] on div "Bump Messages" at bounding box center [324, 54] width 61 height 12
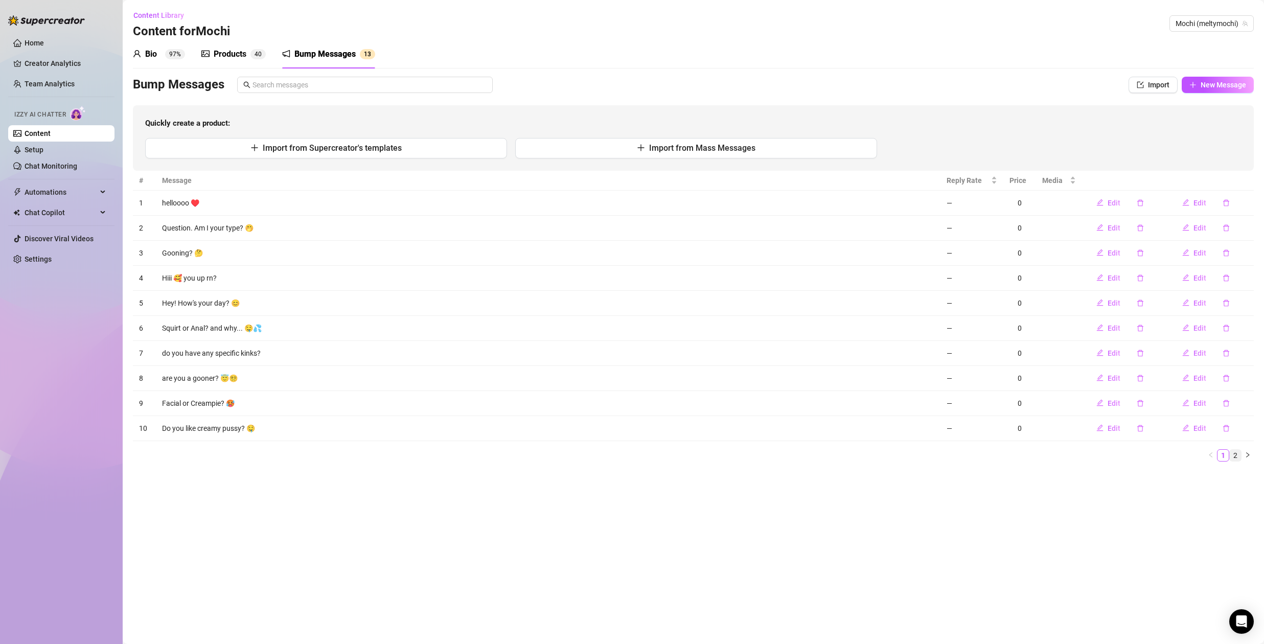
click at [1238, 458] on link "2" at bounding box center [1234, 455] width 11 height 11
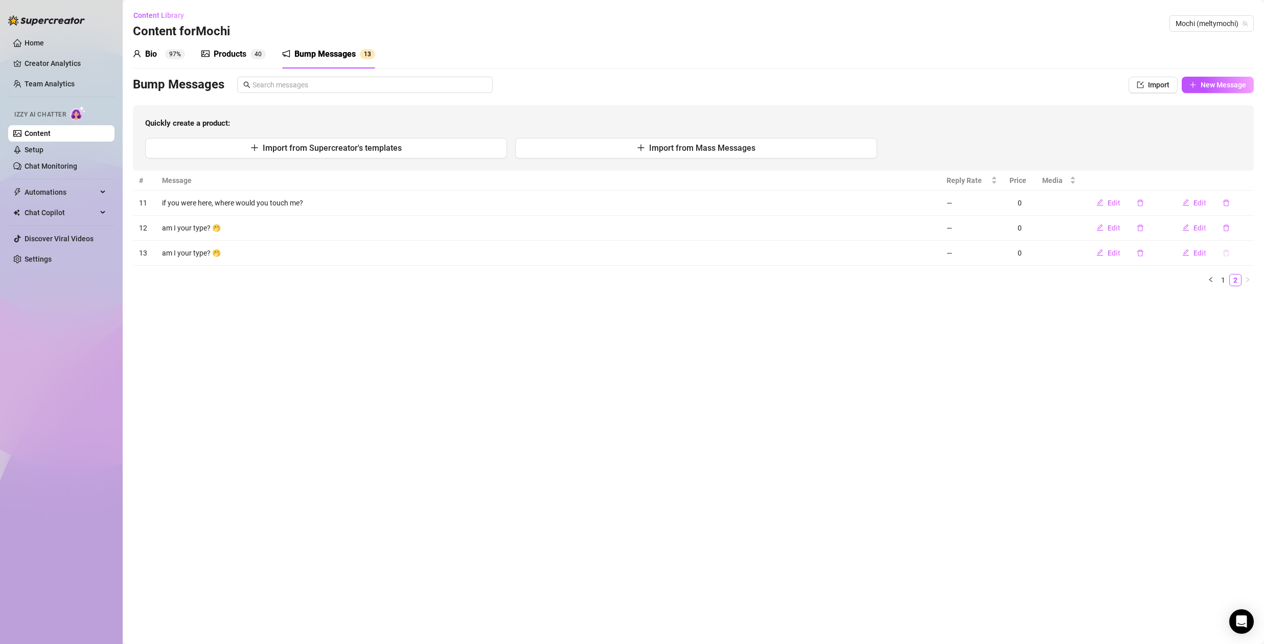
click at [1228, 253] on icon "delete" at bounding box center [1225, 252] width 7 height 7
drag, startPoint x: 1245, startPoint y: 225, endPoint x: 1224, endPoint y: 221, distance: 21.8
click at [1245, 225] on span "Yes" at bounding box center [1246, 226] width 12 height 8
click at [1228, 225] on icon "delete" at bounding box center [1225, 227] width 7 height 7
click at [1251, 200] on span "Yes" at bounding box center [1246, 201] width 12 height 8
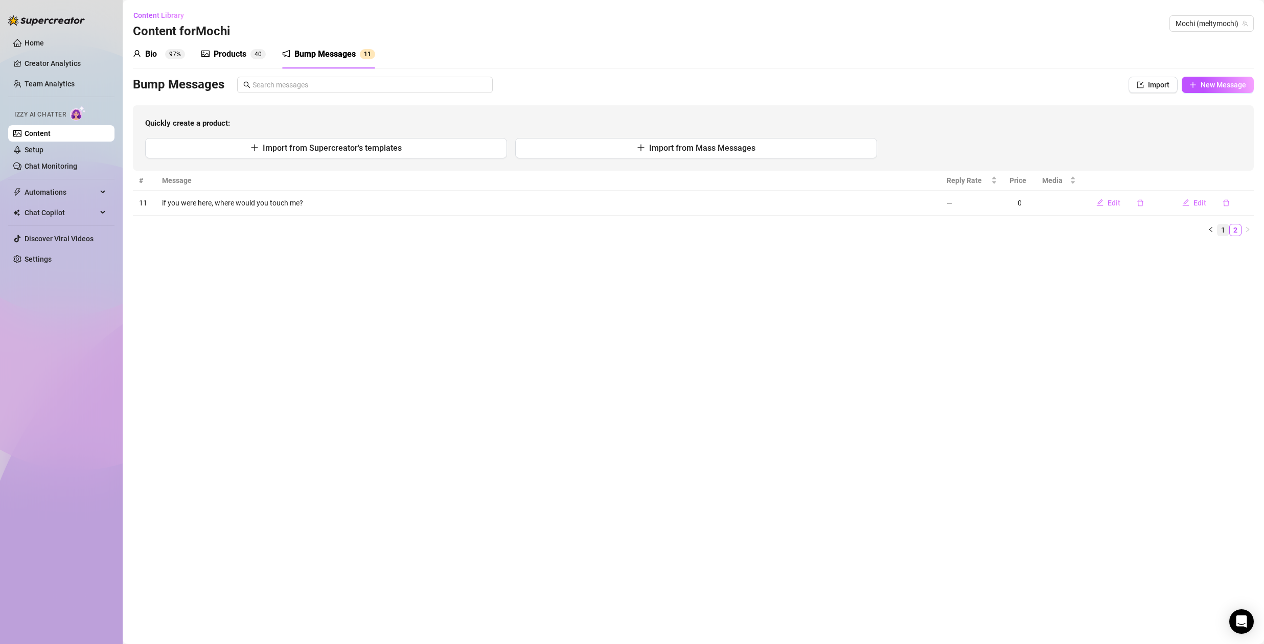
click at [1226, 227] on link "1" at bounding box center [1222, 229] width 11 height 11
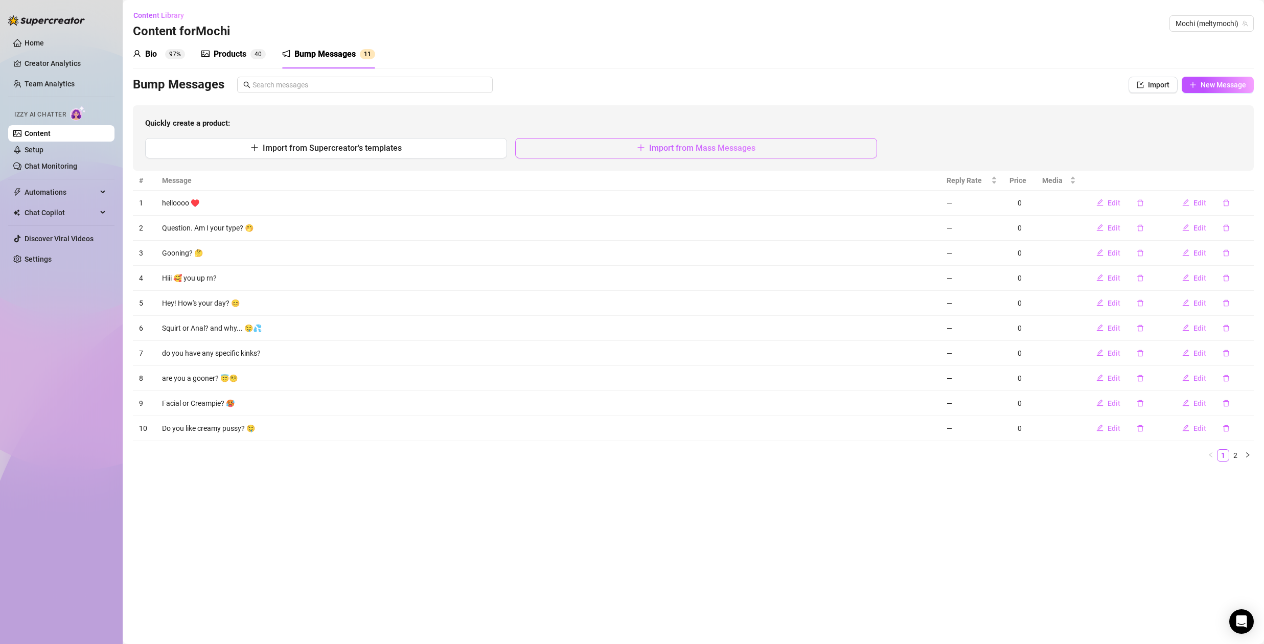
click at [687, 146] on span "Import from Mass Messages" at bounding box center [702, 148] width 106 height 10
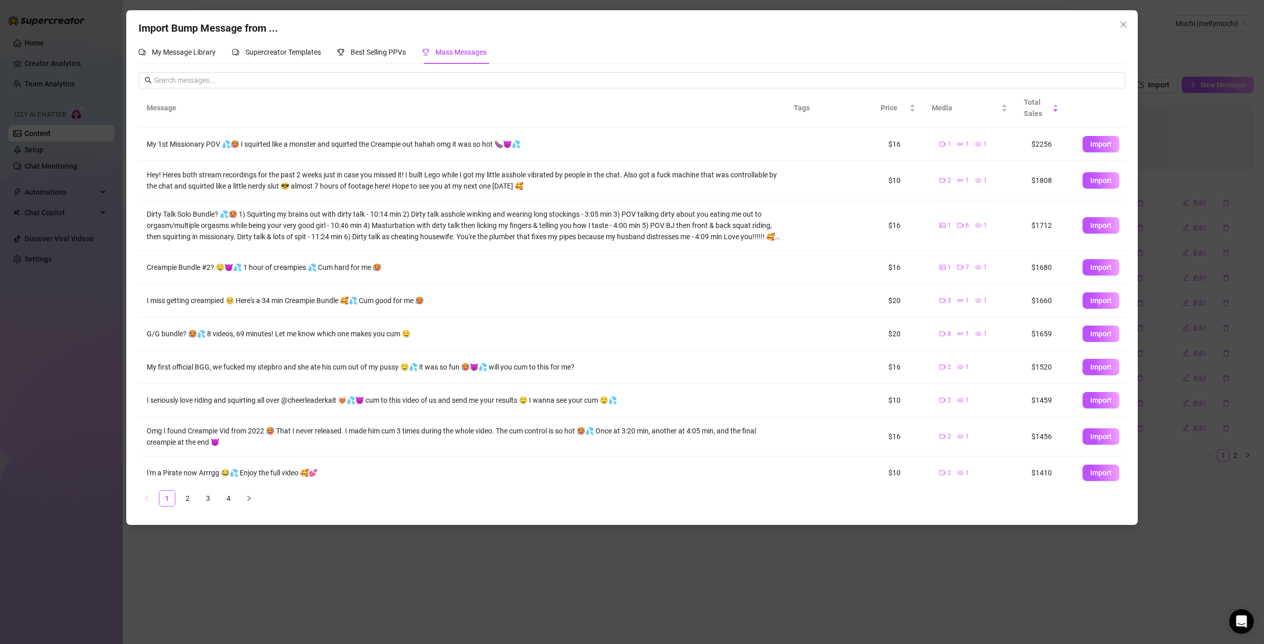
click at [1181, 212] on div "Import Bump Message from ... My Message Library Supercreator Templates Best Sel…" at bounding box center [632, 322] width 1264 height 644
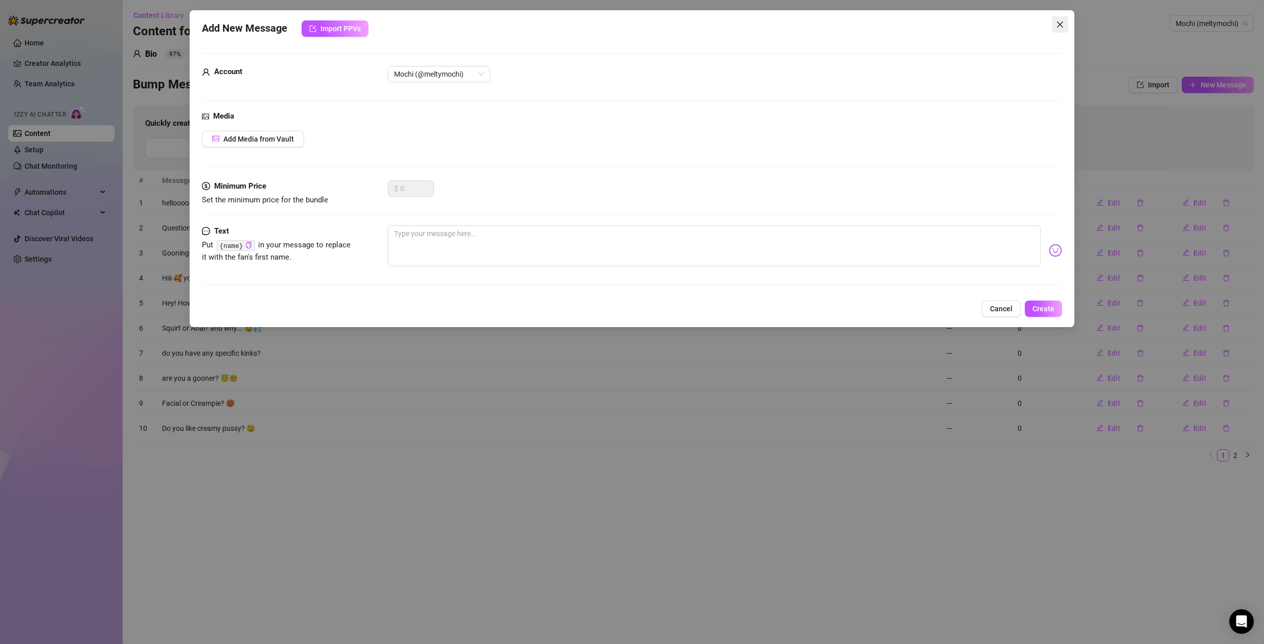
click at [1059, 24] on icon "close" at bounding box center [1060, 24] width 6 height 6
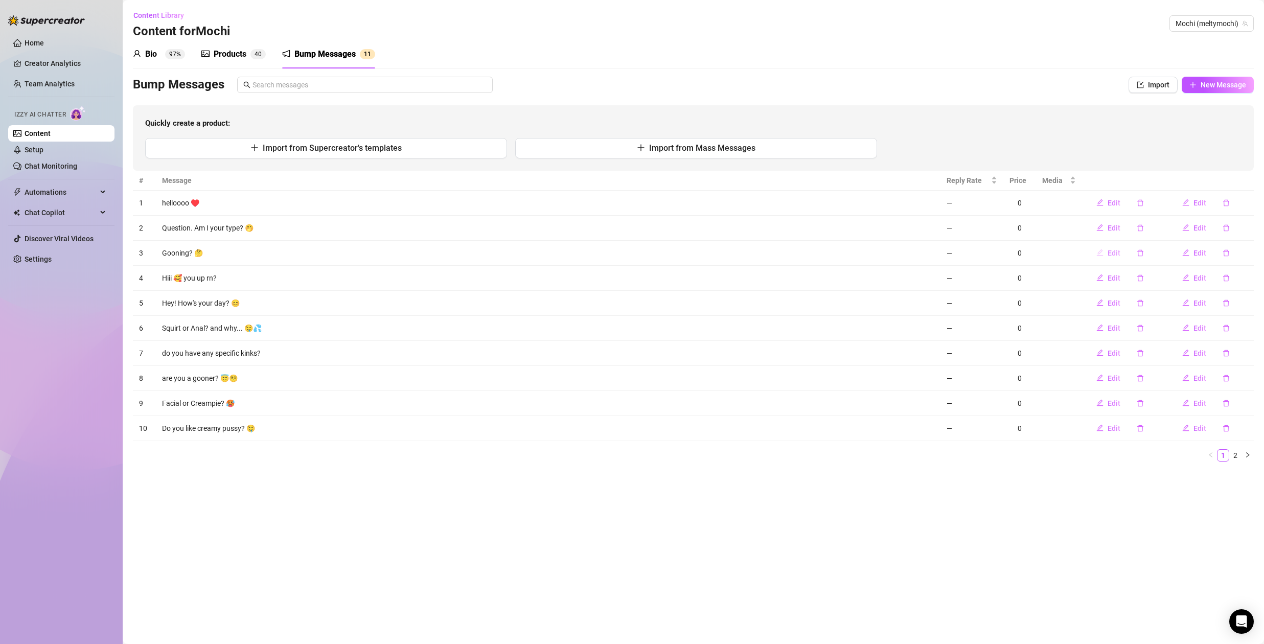
click at [1117, 252] on span "Edit" at bounding box center [1113, 253] width 13 height 8
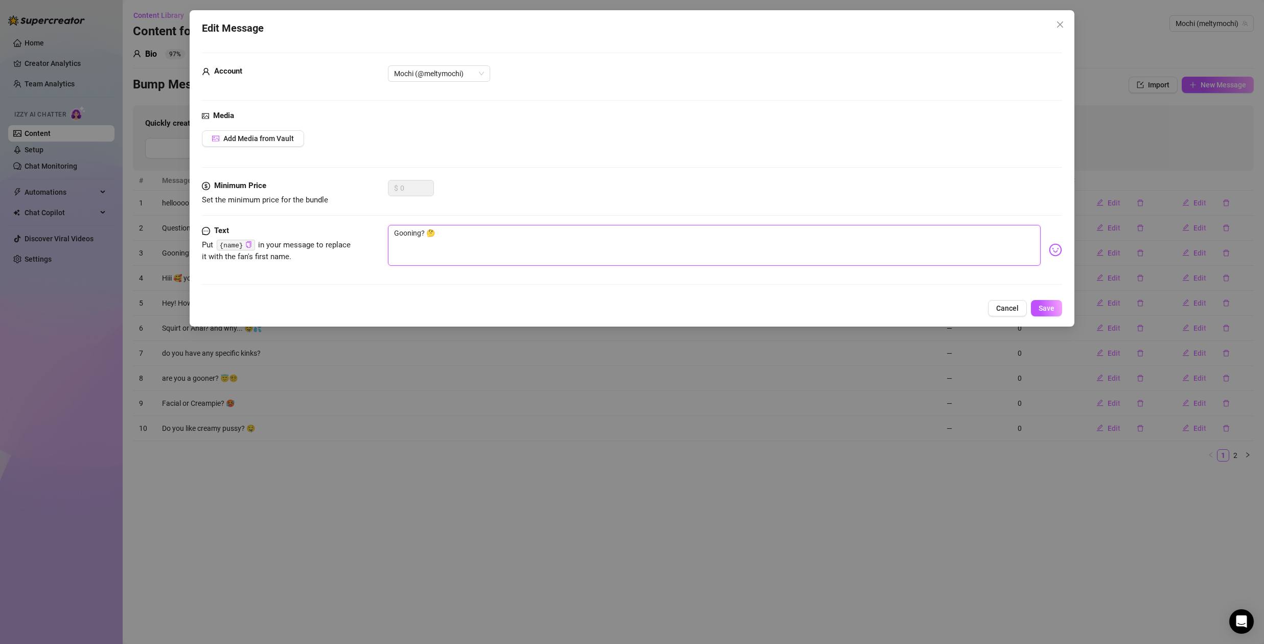
click at [397, 234] on textarea "Gooning? 🤔" at bounding box center [714, 245] width 652 height 41
click at [398, 236] on textarea "Gooning? 🤔" at bounding box center [714, 245] width 652 height 41
click at [394, 235] on textarea "Gooning? 🤔" at bounding box center [714, 245] width 652 height 41
click at [1007, 305] on span "Cancel" at bounding box center [1007, 308] width 22 height 8
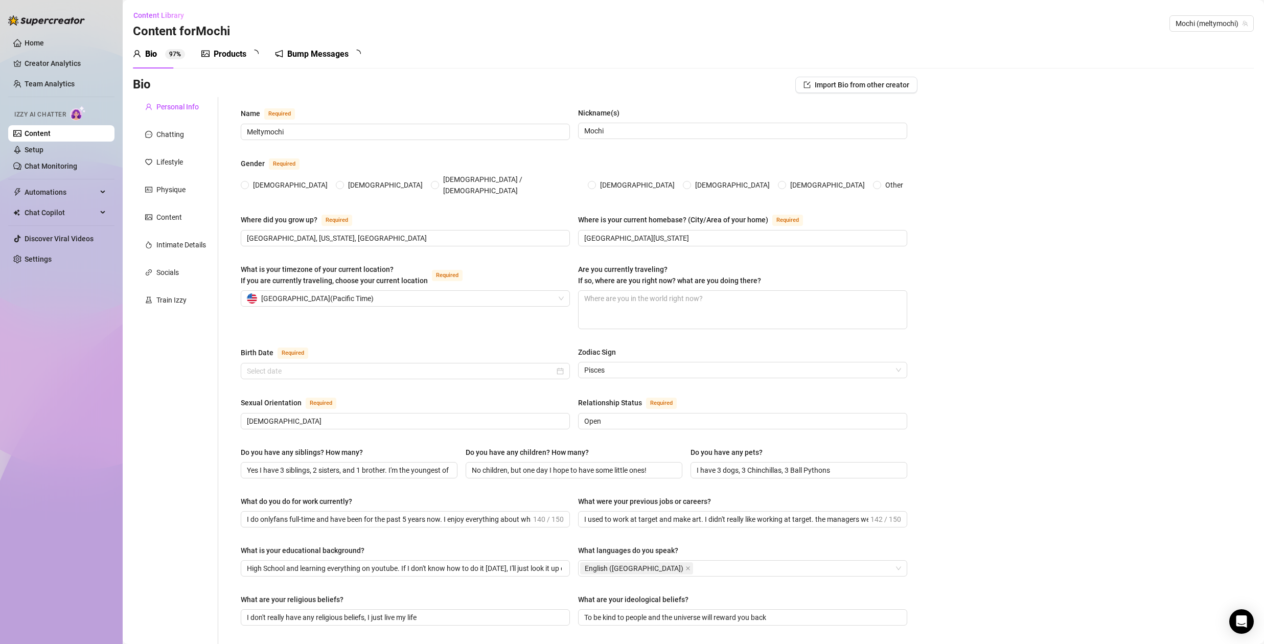
radio input "true"
type input "[DATE]"
click at [341, 56] on div "Bump Messages" at bounding box center [324, 54] width 61 height 12
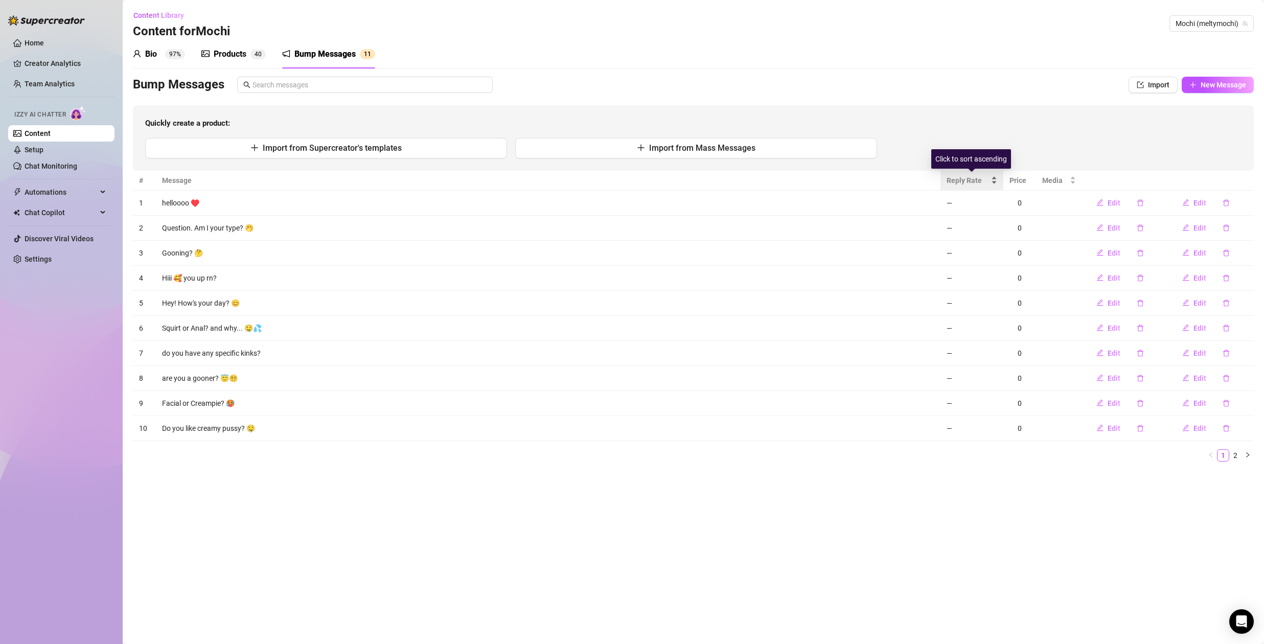
click at [960, 178] on span "Reply Rate" at bounding box center [967, 180] width 42 height 11
click at [479, 486] on main "Content Library Content for [PERSON_NAME] (meltymochi) Bio 97% Products 4 0 Bum…" at bounding box center [693, 322] width 1141 height 644
click at [41, 148] on link "Setup" at bounding box center [34, 150] width 19 height 8
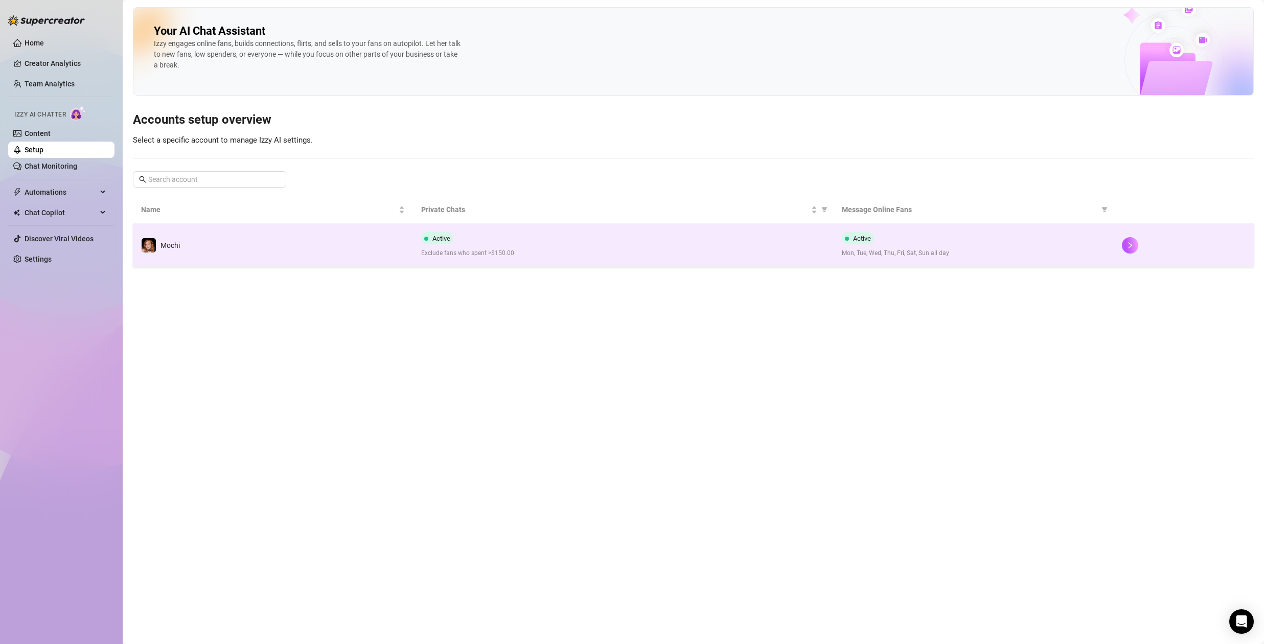
click at [592, 236] on div "Active Exclude fans who spent >$150.00" at bounding box center [623, 245] width 404 height 26
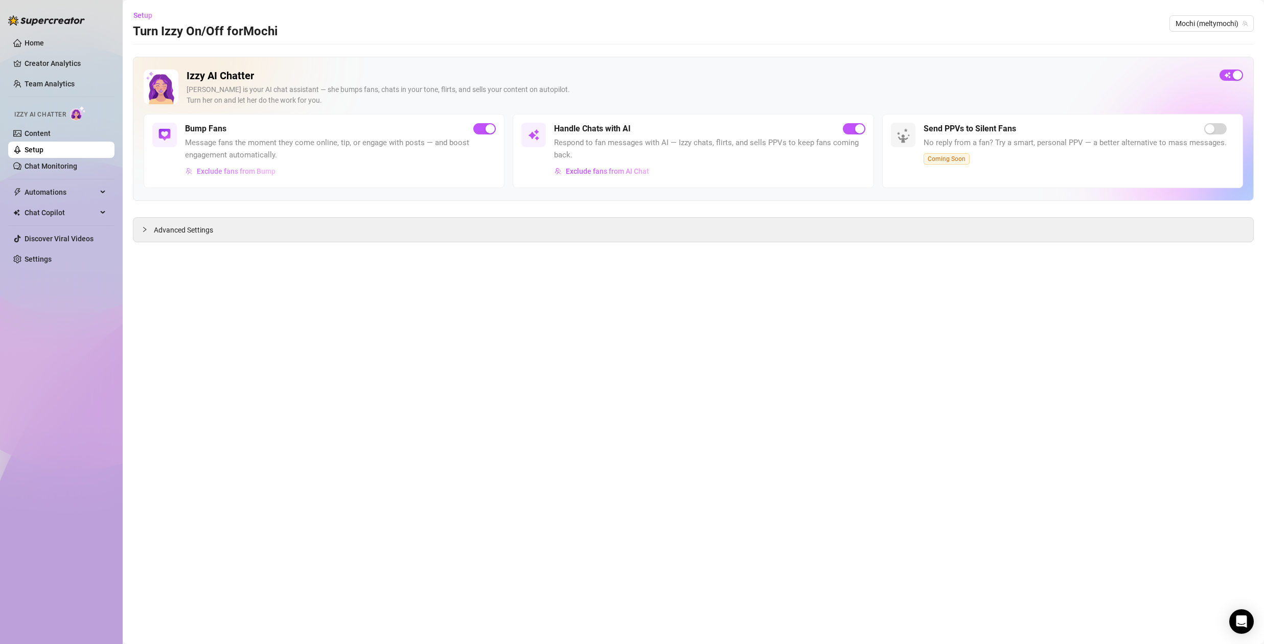
click at [244, 171] on span "Exclude fans from Bump" at bounding box center [236, 171] width 79 height 8
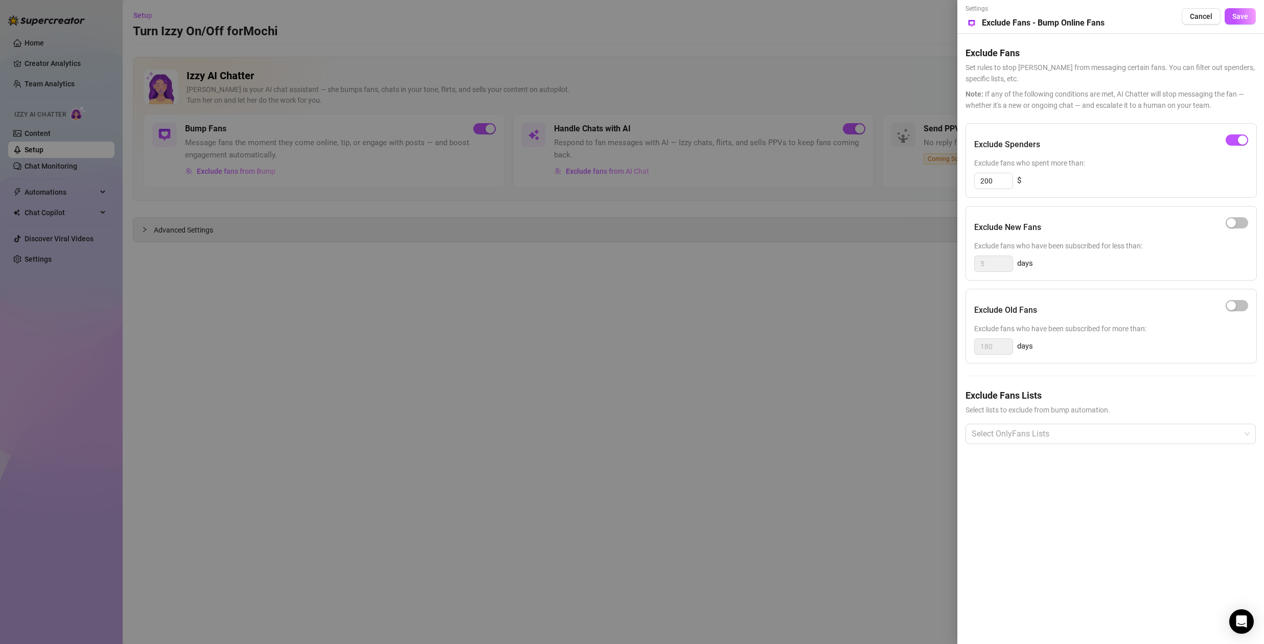
drag, startPoint x: 653, startPoint y: 354, endPoint x: 646, endPoint y: 336, distance: 19.3
click at [651, 353] on div at bounding box center [632, 322] width 1264 height 644
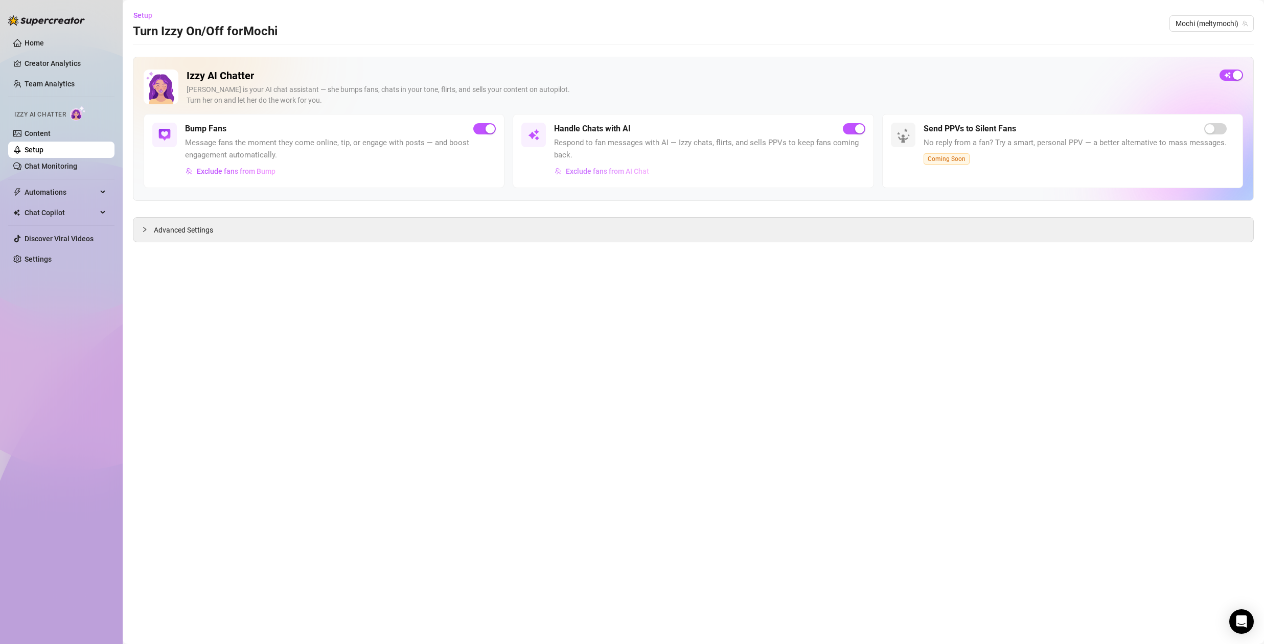
click at [628, 175] on span "Exclude fans from AI Chat" at bounding box center [607, 171] width 83 height 8
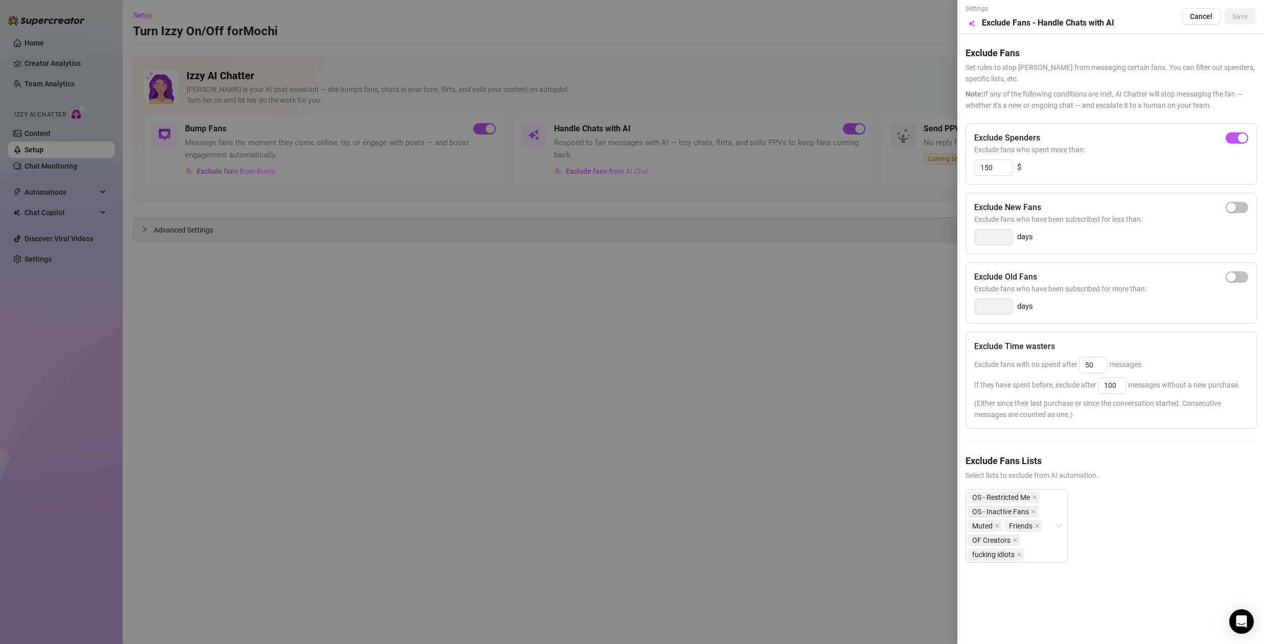
click at [846, 368] on div at bounding box center [632, 322] width 1264 height 644
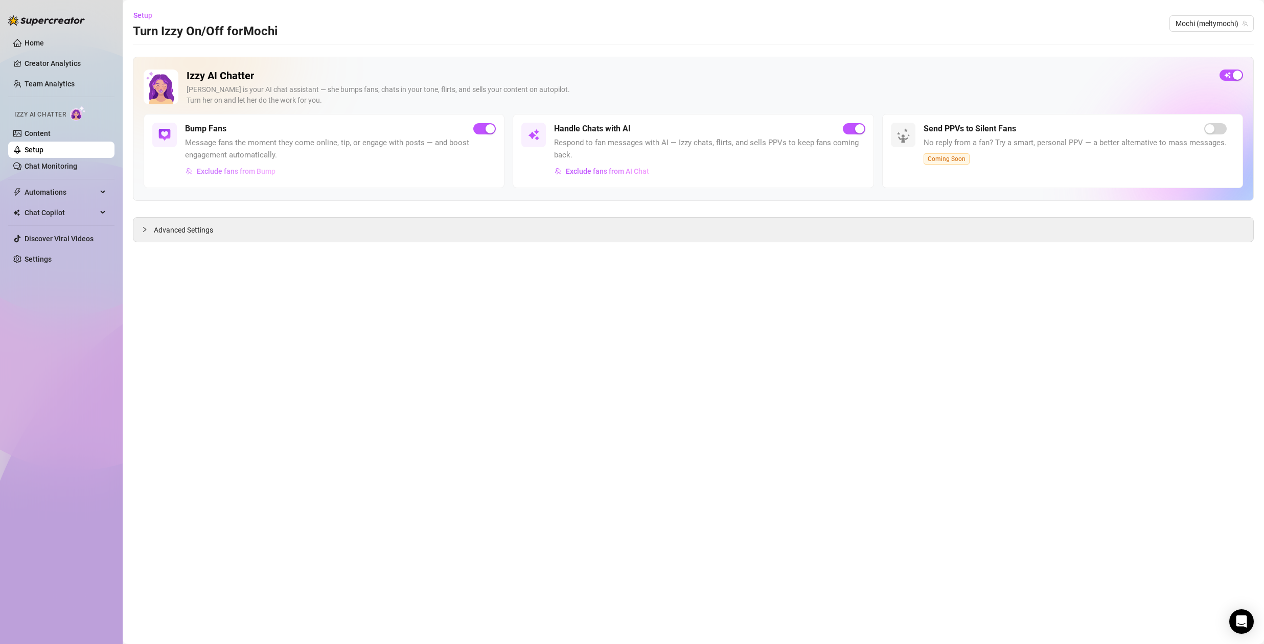
click at [215, 171] on span "Exclude fans from Bump" at bounding box center [236, 171] width 79 height 8
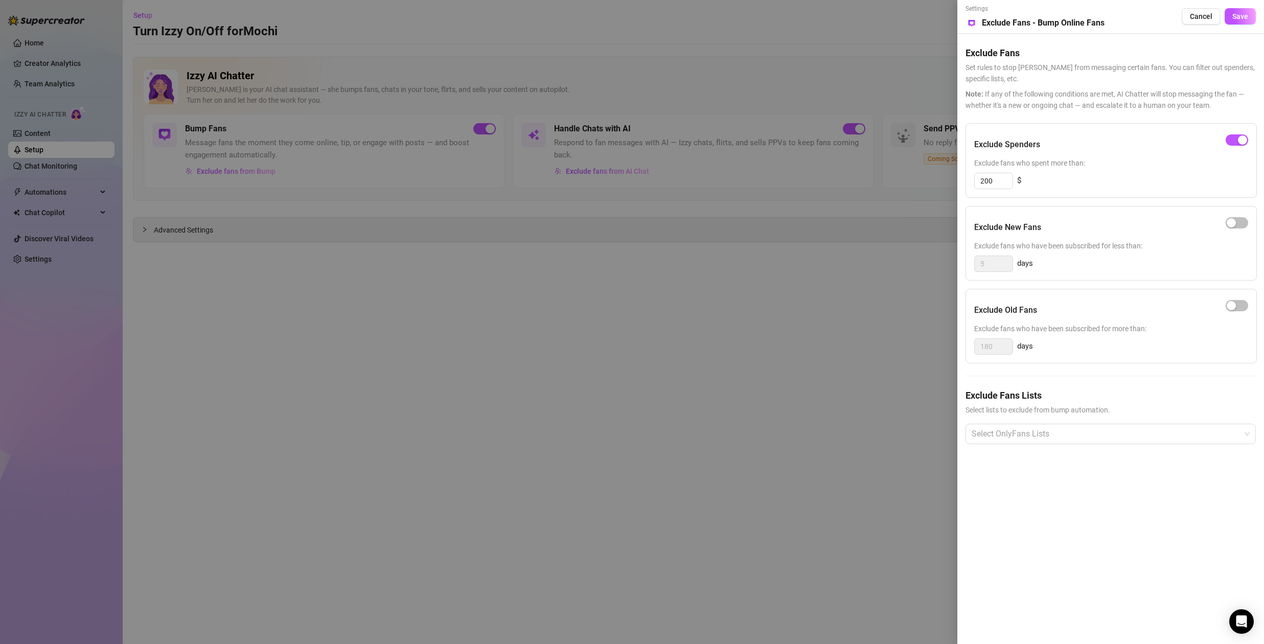
drag, startPoint x: 642, startPoint y: 311, endPoint x: 596, endPoint y: 212, distance: 109.3
click at [642, 311] on div at bounding box center [632, 322] width 1264 height 644
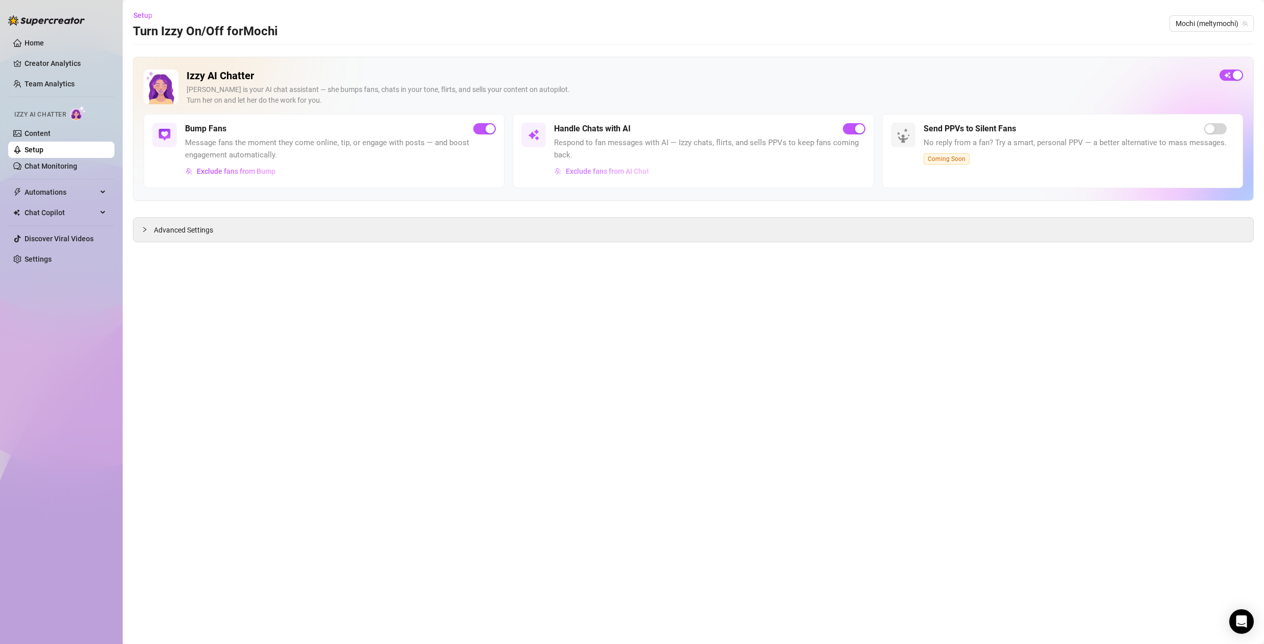
click at [586, 165] on button "Exclude fans from AI Chat" at bounding box center [602, 171] width 96 height 16
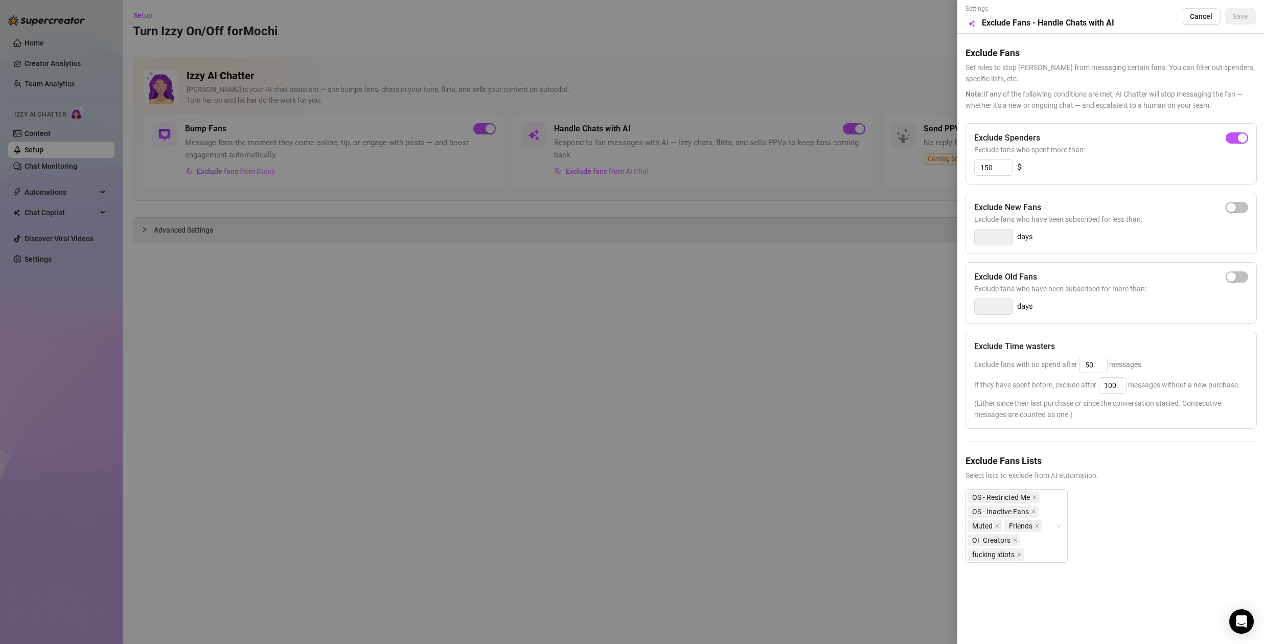
drag, startPoint x: 803, startPoint y: 459, endPoint x: 742, endPoint y: 432, distance: 66.8
click at [797, 456] on div at bounding box center [632, 322] width 1264 height 644
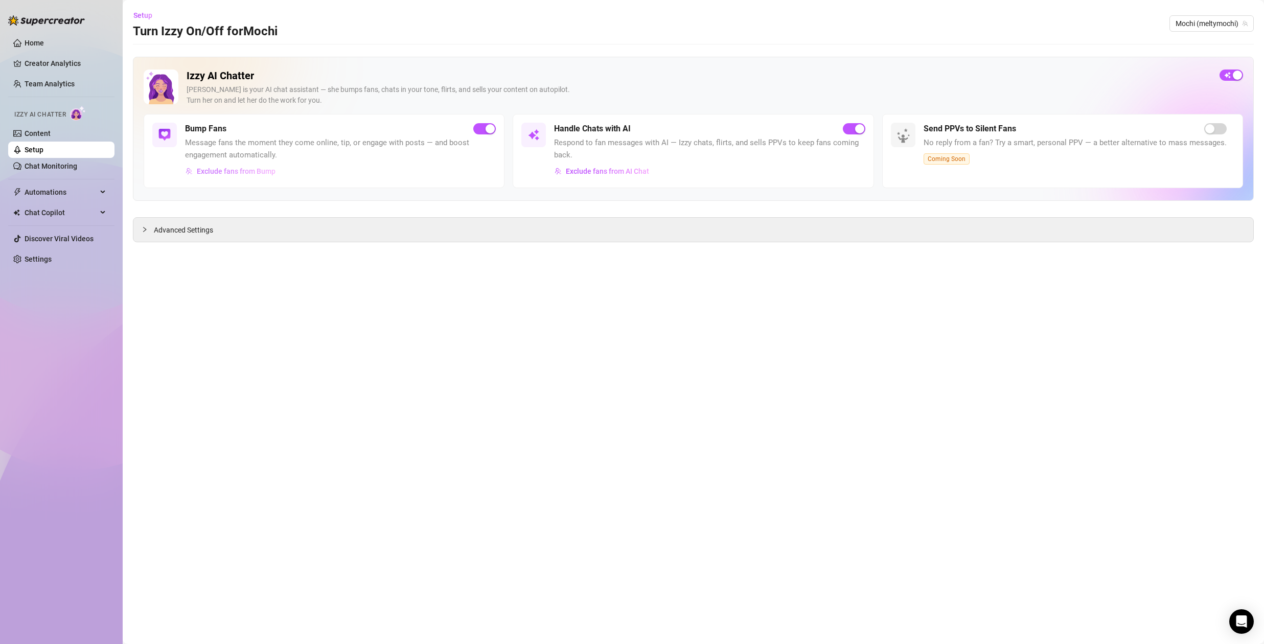
click at [239, 169] on span "Exclude fans from Bump" at bounding box center [236, 171] width 79 height 8
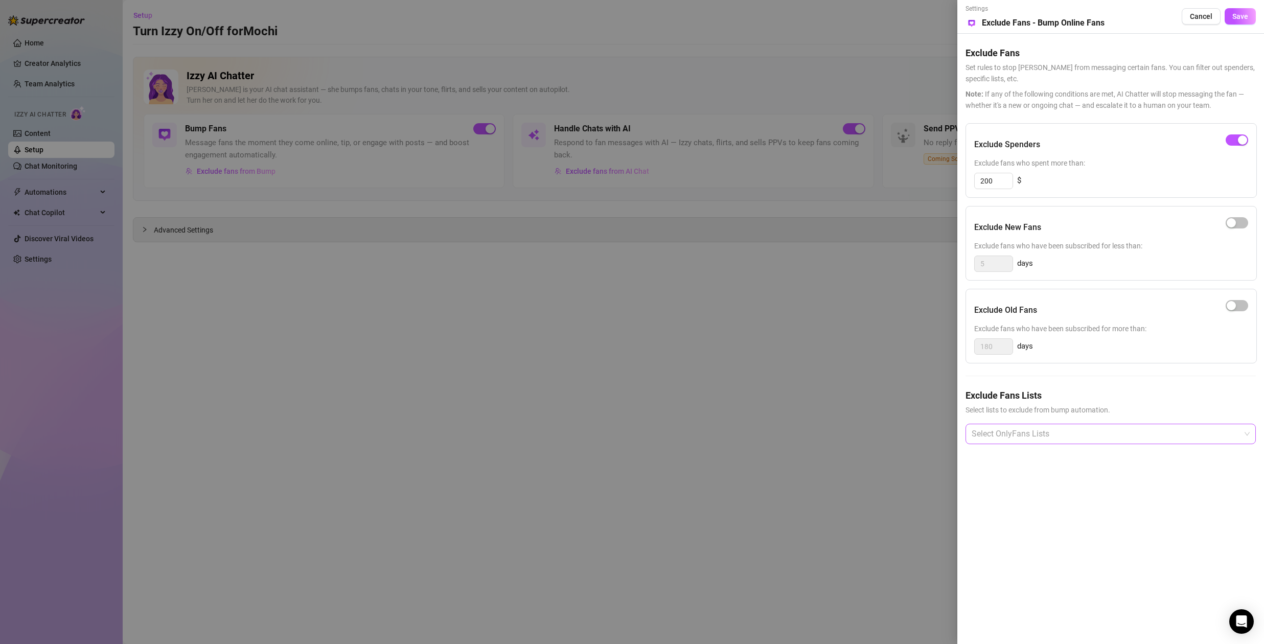
click at [1018, 431] on div at bounding box center [1104, 434] width 275 height 18
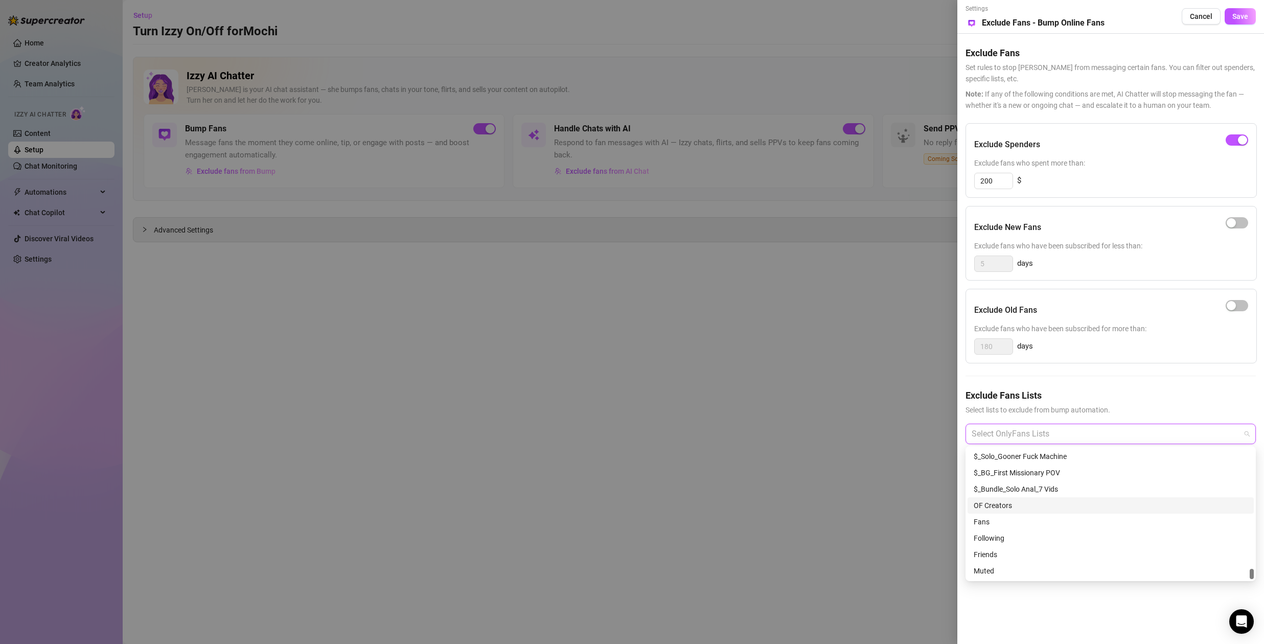
click at [995, 506] on div "OF Creators" at bounding box center [1110, 505] width 274 height 11
click at [1003, 569] on div "Muted" at bounding box center [1110, 570] width 274 height 11
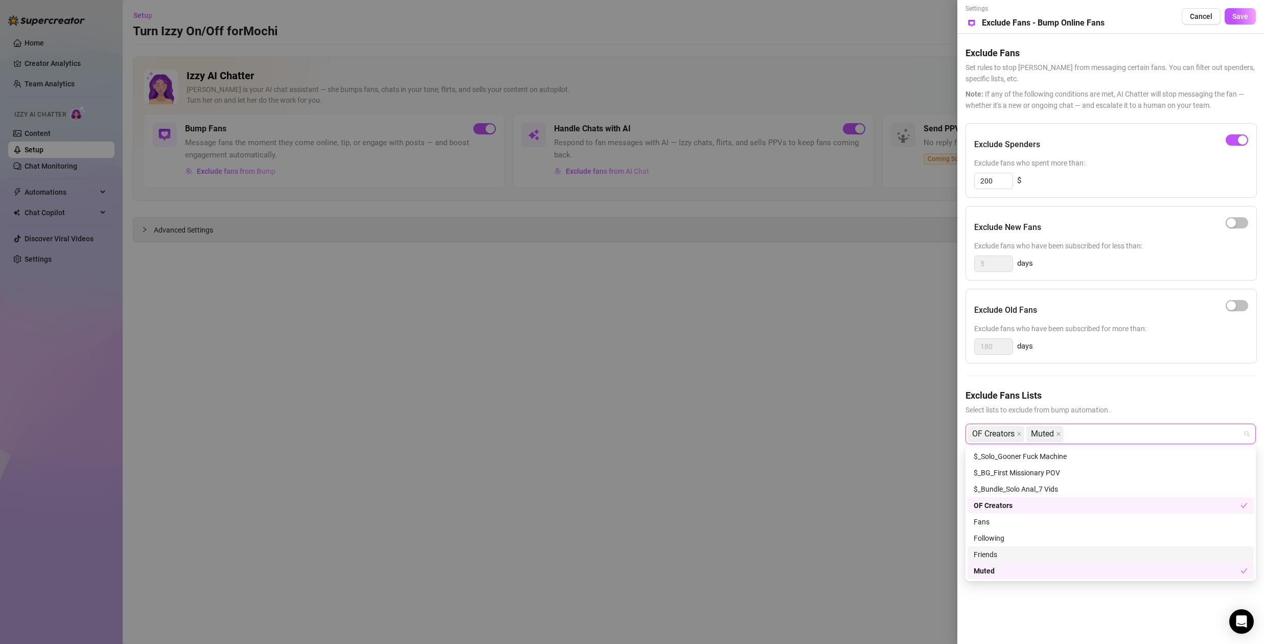
click at [1023, 552] on div "Friends" at bounding box center [1110, 554] width 274 height 11
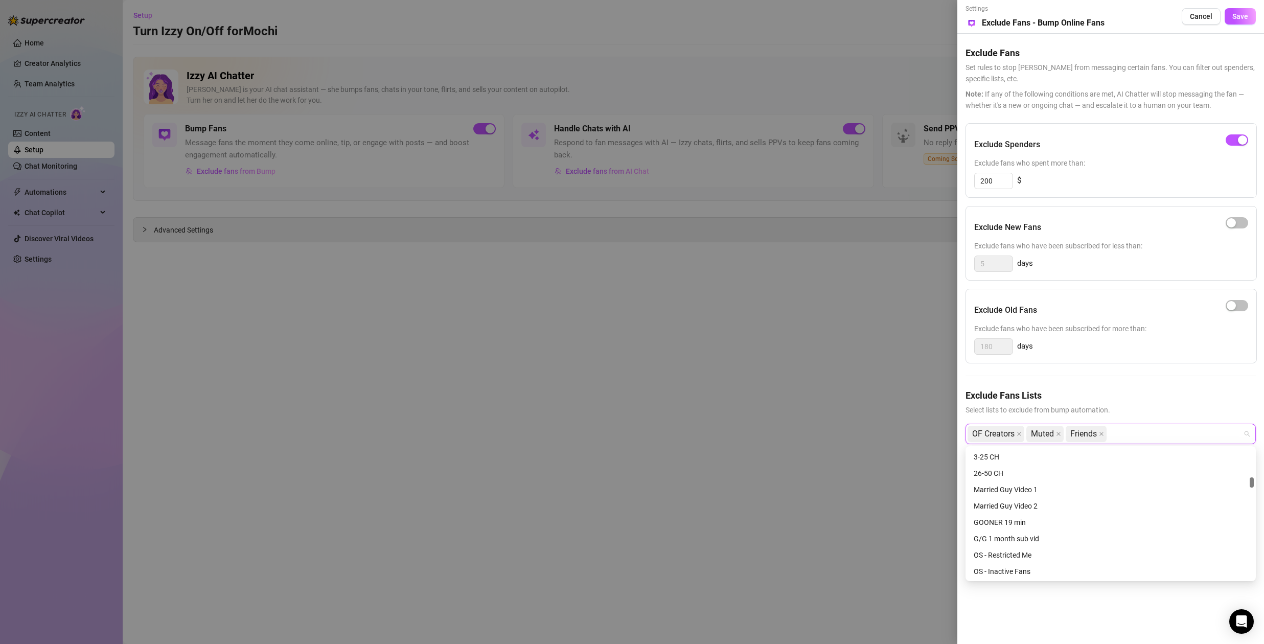
scroll to position [440, 0]
click at [1015, 490] on div "OS - Restricted Me" at bounding box center [1110, 489] width 274 height 11
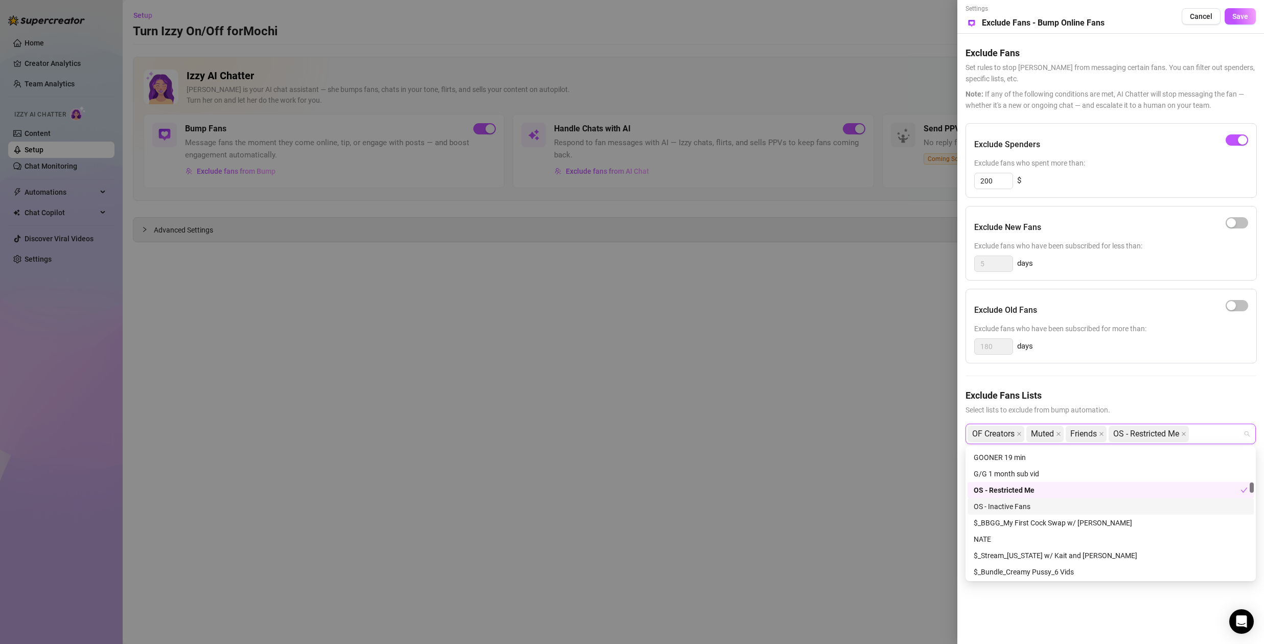
click at [1014, 508] on div "OS - Inactive Fans" at bounding box center [1110, 506] width 274 height 11
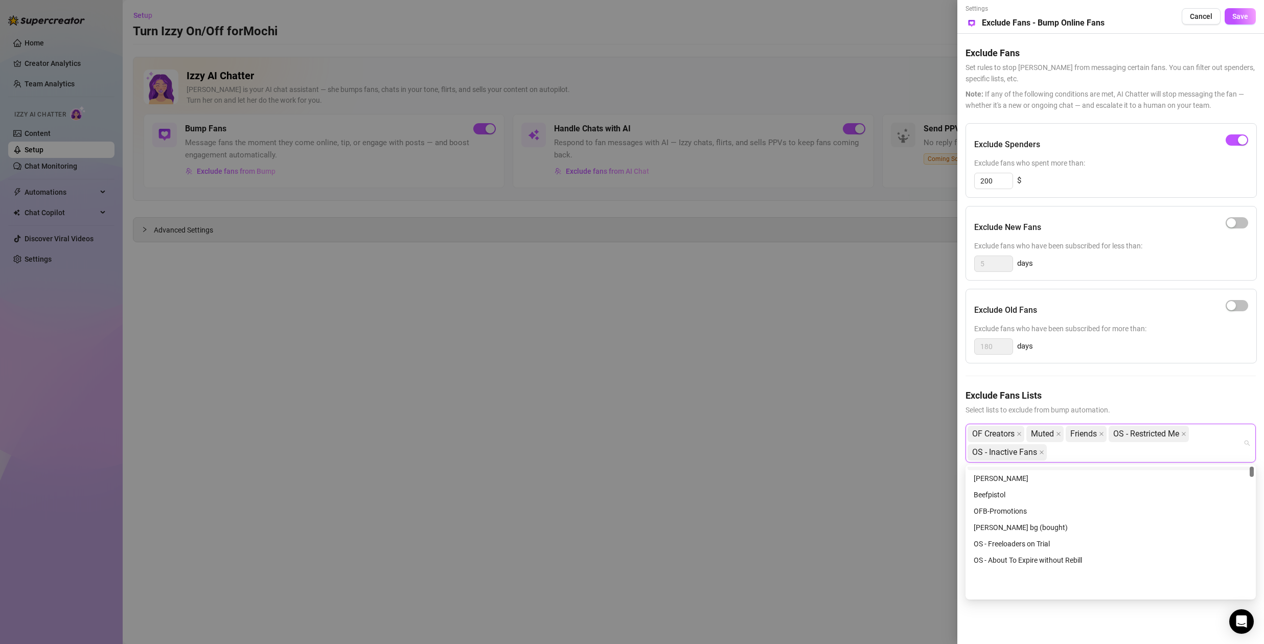
scroll to position [0, 0]
click at [1207, 384] on div "Exclude Spenders Exclude fans who spent more than: 200 $ Exclude New Fans Exclu…" at bounding box center [1110, 301] width 290 height 356
click at [1250, 16] on button "Save" at bounding box center [1239, 16] width 31 height 16
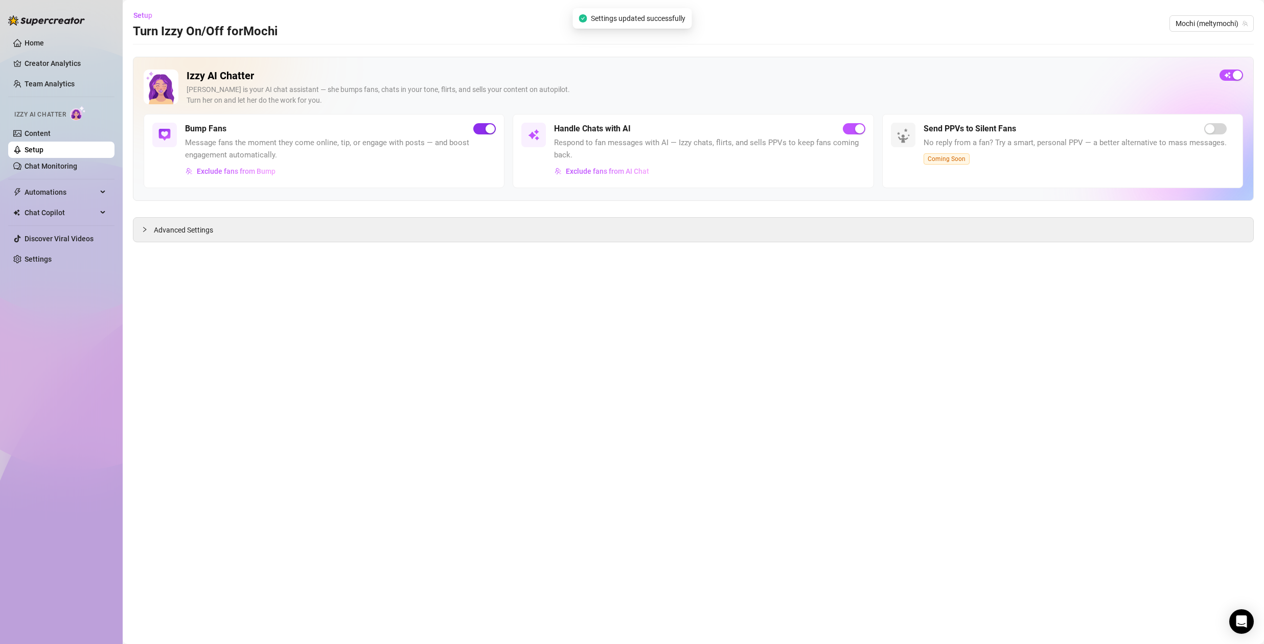
click at [485, 127] on div "button" at bounding box center [489, 128] width 9 height 9
click at [482, 126] on div "button" at bounding box center [478, 128] width 9 height 9
click at [224, 171] on span "Exclude fans from Bump" at bounding box center [236, 171] width 79 height 8
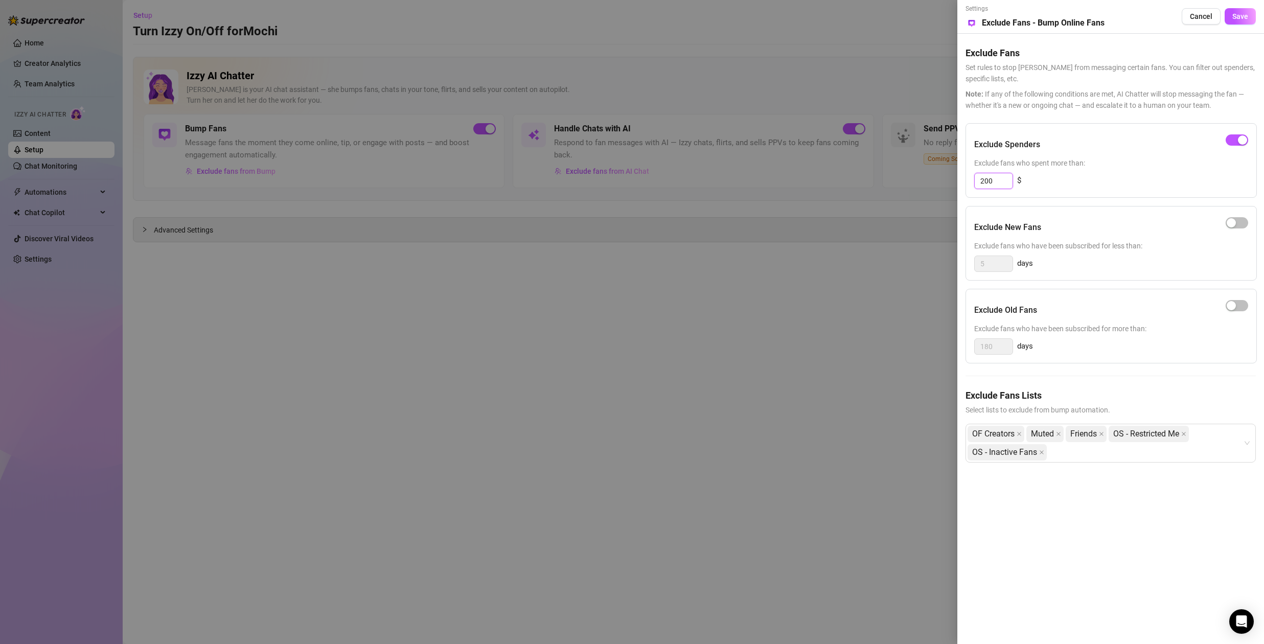
click at [993, 180] on input "200" at bounding box center [993, 180] width 38 height 15
click at [1092, 165] on span "Exclude fans who spent more than:" at bounding box center [1111, 162] width 274 height 11
click at [1241, 13] on span "Save" at bounding box center [1240, 16] width 16 height 8
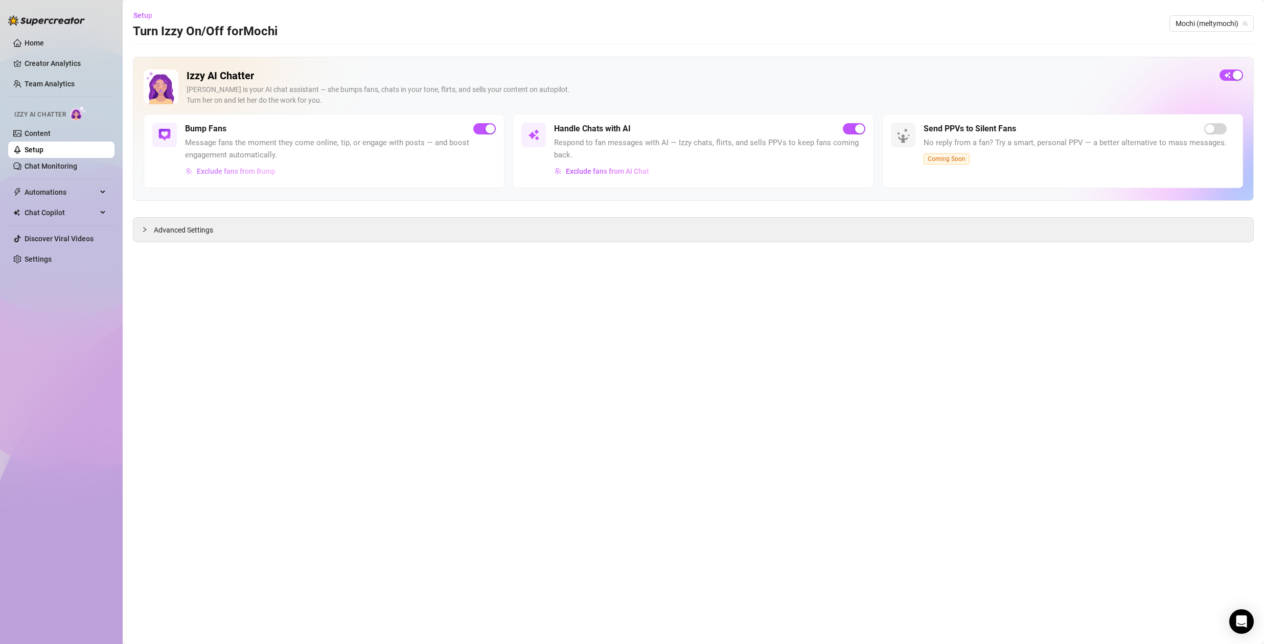
click at [250, 171] on span "Exclude fans from Bump" at bounding box center [236, 171] width 79 height 8
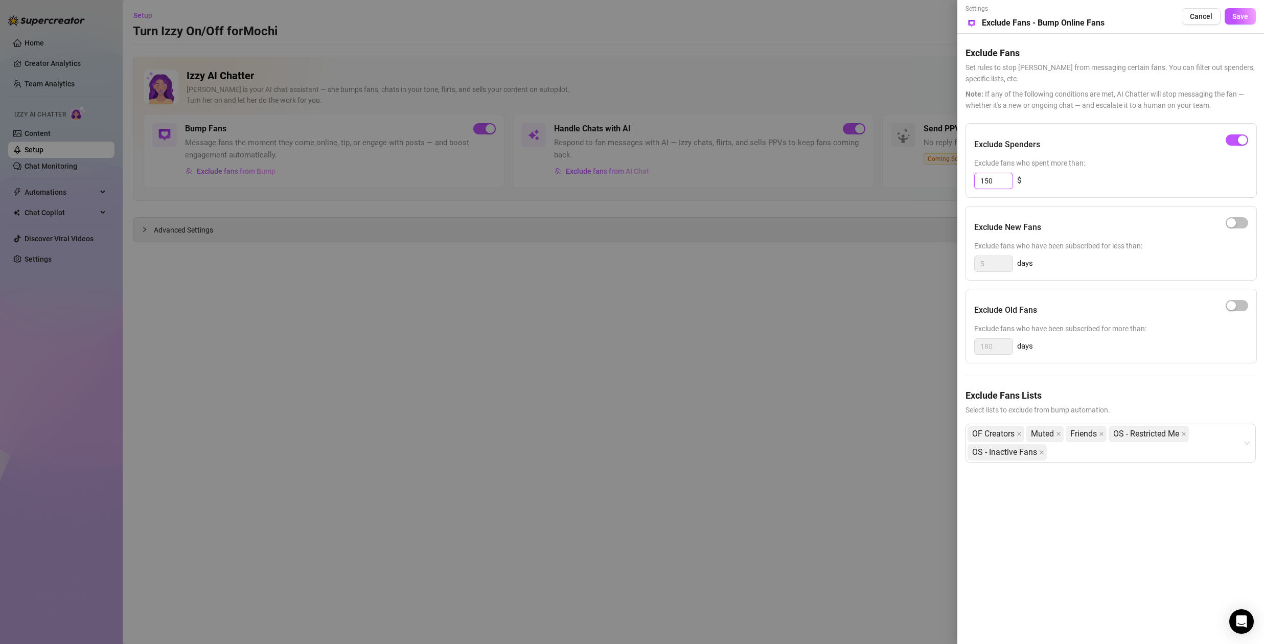
click at [996, 182] on input "150" at bounding box center [993, 180] width 38 height 15
drag, startPoint x: 1248, startPoint y: 19, endPoint x: 1225, endPoint y: 53, distance: 40.5
click at [1247, 19] on button "Save" at bounding box center [1239, 16] width 31 height 16
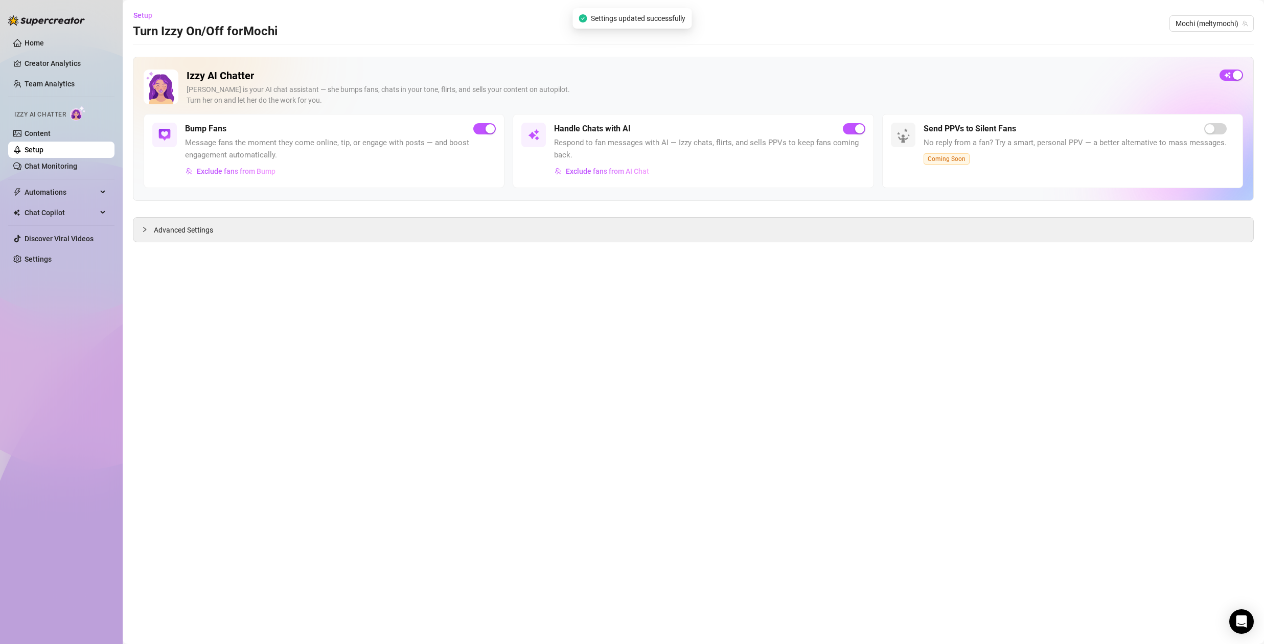
click at [599, 303] on main "Setup Turn Izzy On/Off for Mochi Mochi (meltymochi) Izzy AI Chatter [PERSON_NAM…" at bounding box center [693, 322] width 1141 height 644
click at [225, 166] on button "Exclude fans from Bump" at bounding box center [230, 171] width 91 height 16
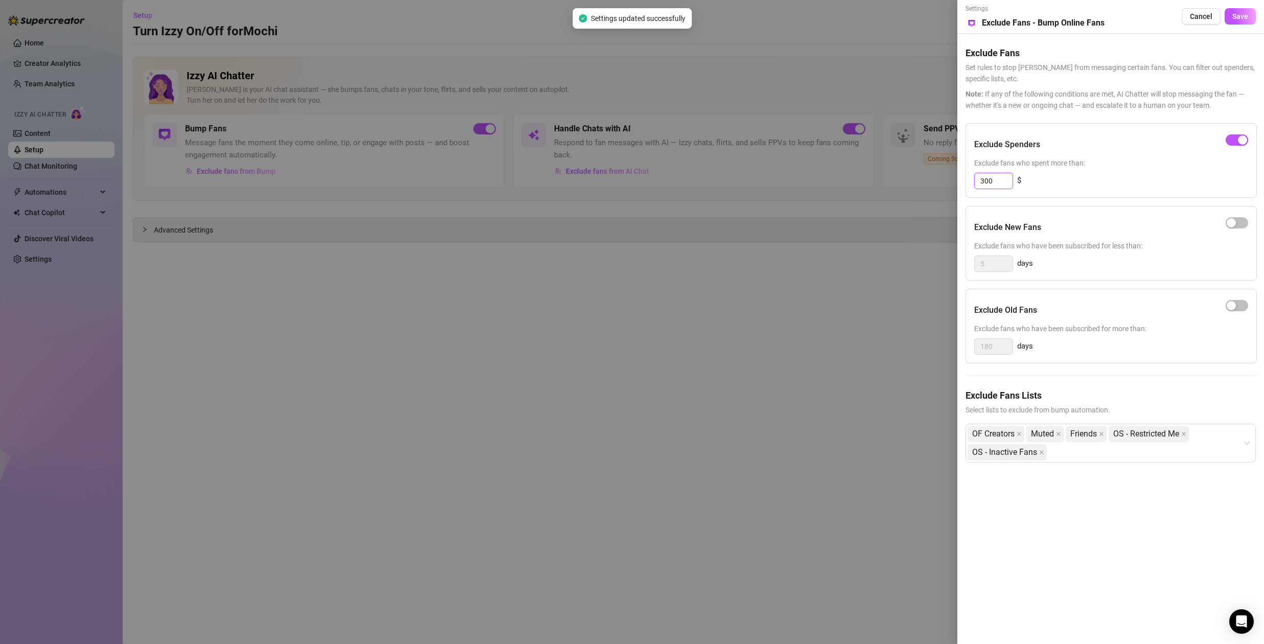
click at [1001, 182] on input "300" at bounding box center [993, 180] width 38 height 15
click at [996, 179] on input "200" at bounding box center [993, 180] width 38 height 15
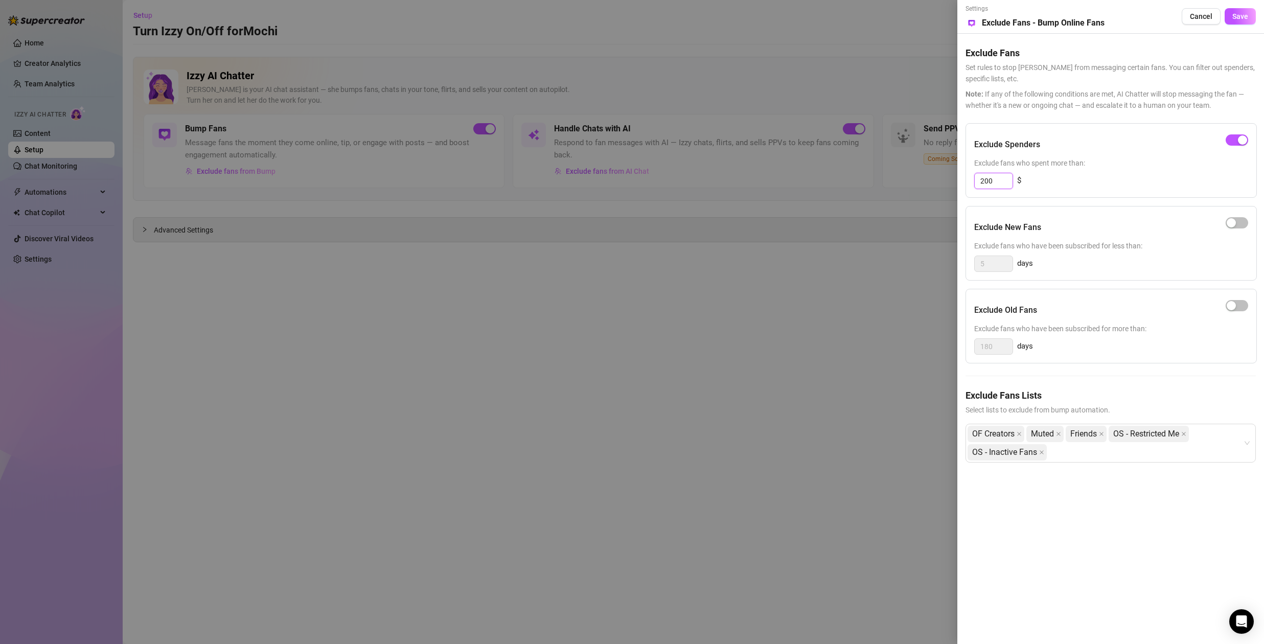
click at [996, 179] on input "200" at bounding box center [993, 180] width 38 height 15
type input "200"
click at [1236, 143] on span "button" at bounding box center [1236, 139] width 22 height 11
click at [1240, 140] on span "button" at bounding box center [1236, 139] width 22 height 11
drag, startPoint x: 1245, startPoint y: 20, endPoint x: 1232, endPoint y: 38, distance: 22.3
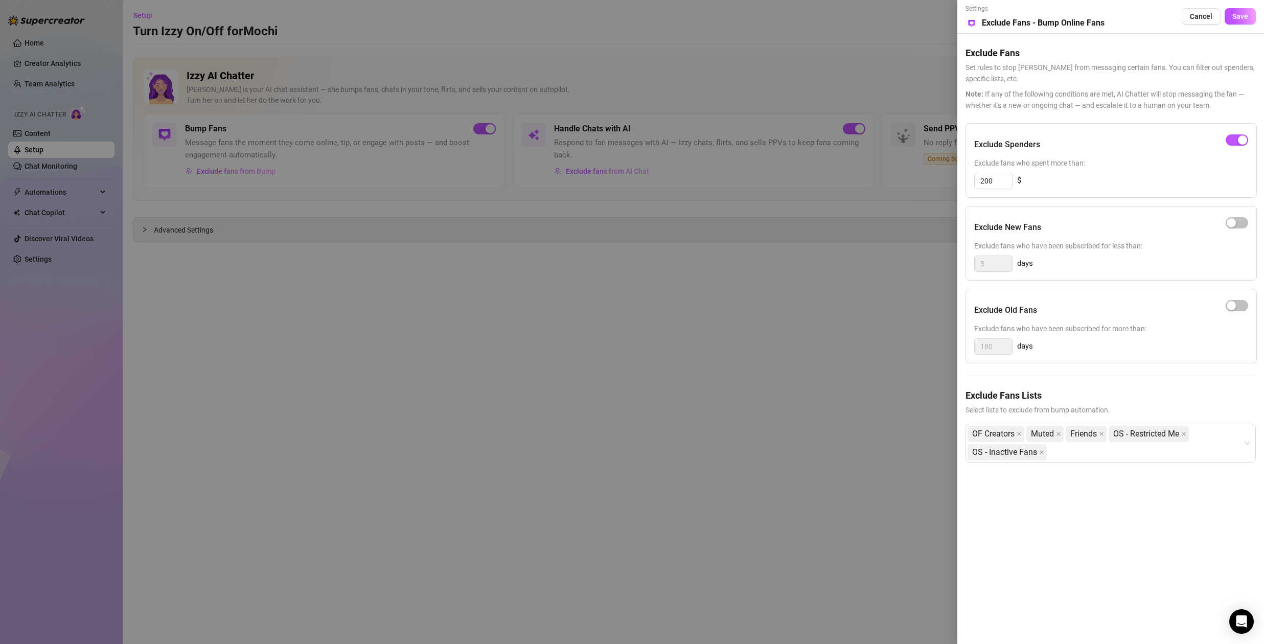
click at [1245, 20] on span "Save" at bounding box center [1240, 16] width 16 height 8
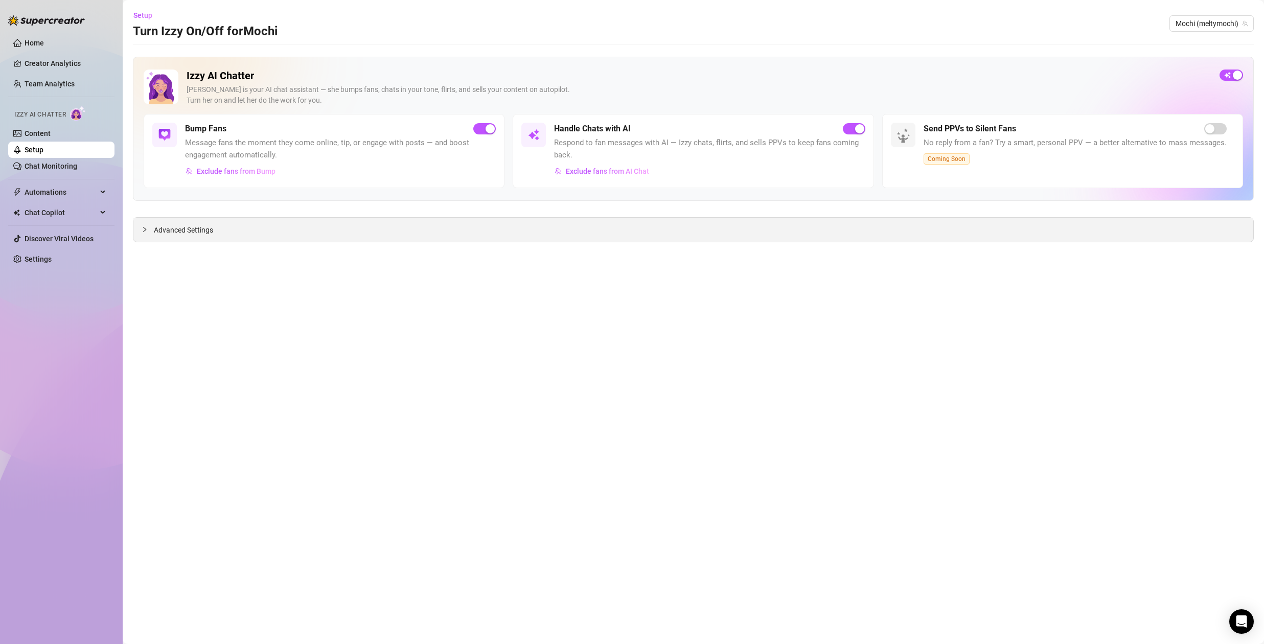
click at [155, 229] on span "Advanced Settings" at bounding box center [183, 229] width 59 height 11
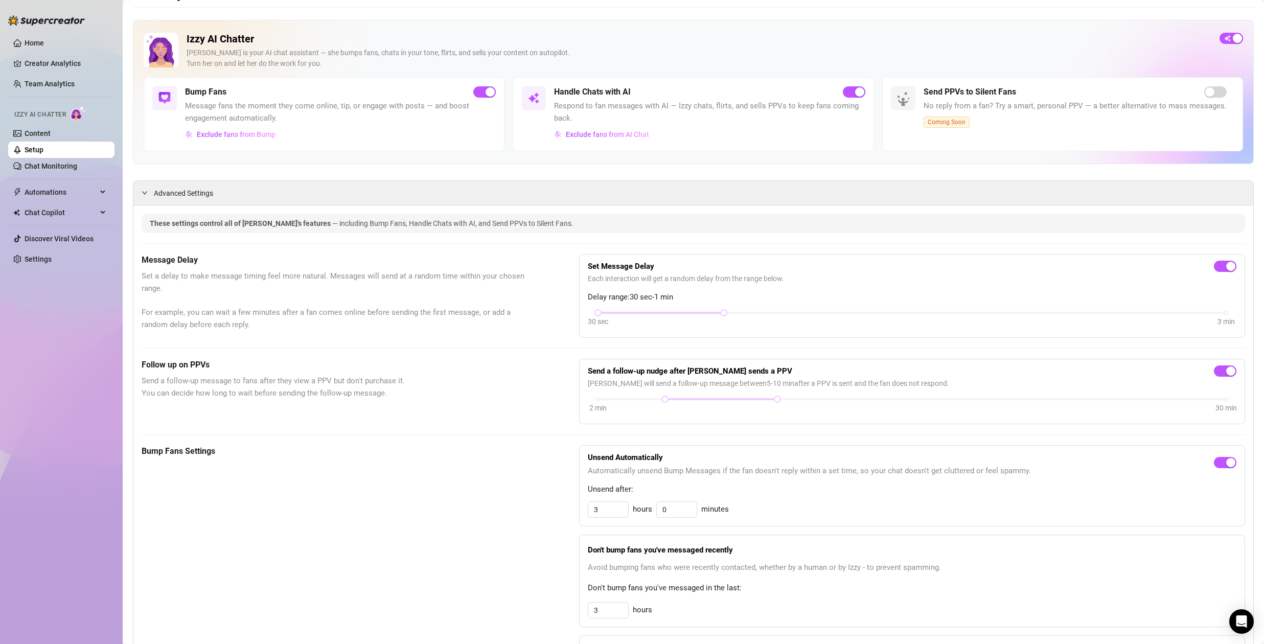
scroll to position [89, 0]
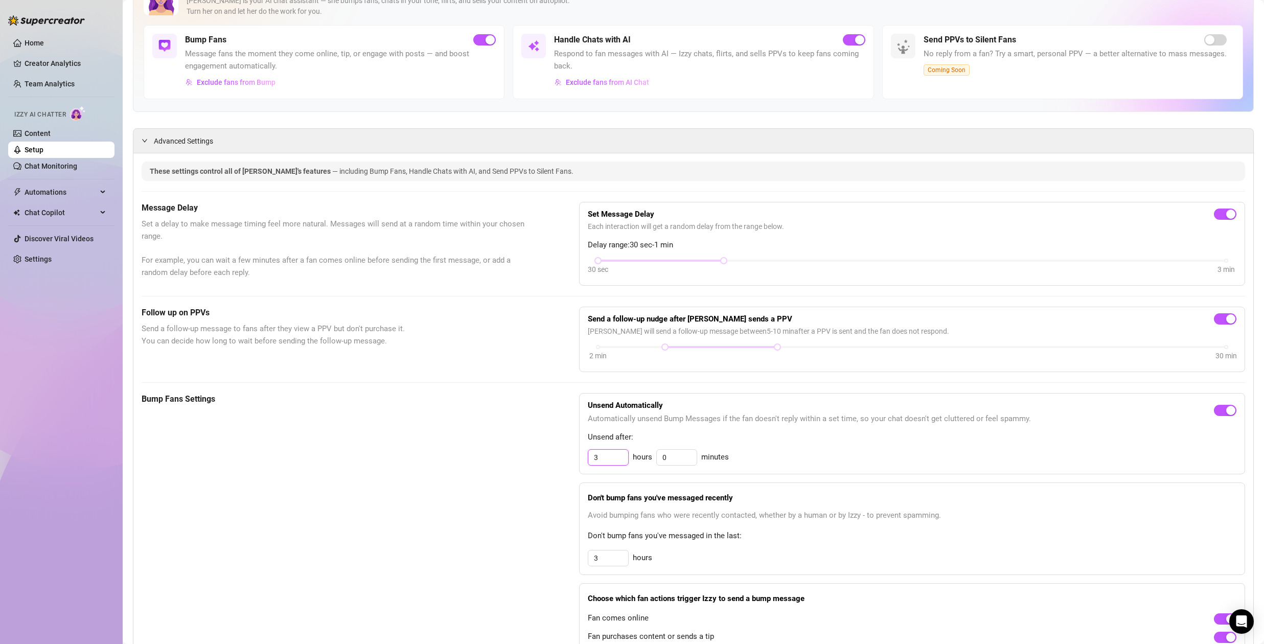
click at [608, 458] on input "3" at bounding box center [608, 457] width 40 height 15
click at [500, 485] on div "Bump Fans Settings" at bounding box center [335, 532] width 386 height 279
click at [611, 454] on input "3" at bounding box center [608, 457] width 40 height 15
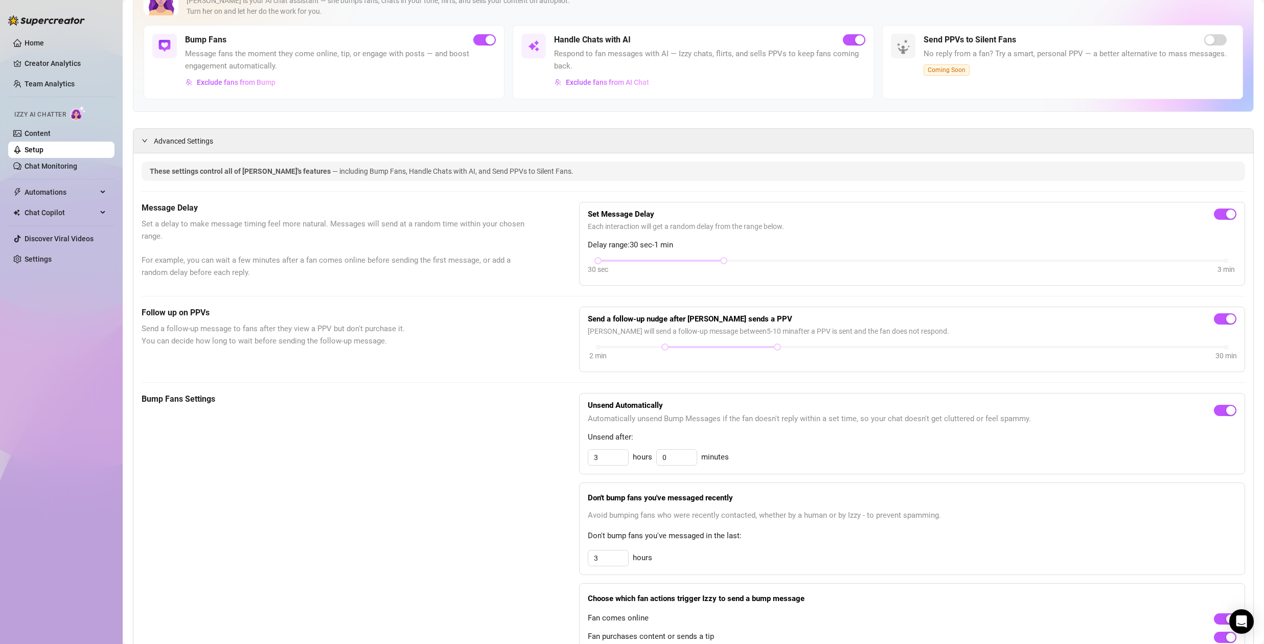
click at [494, 490] on div "Bump Fans Settings" at bounding box center [335, 532] width 386 height 279
click at [602, 560] on input "3" at bounding box center [608, 557] width 40 height 15
type input "12"
click at [511, 525] on div "Bump Fans Settings" at bounding box center [335, 532] width 386 height 279
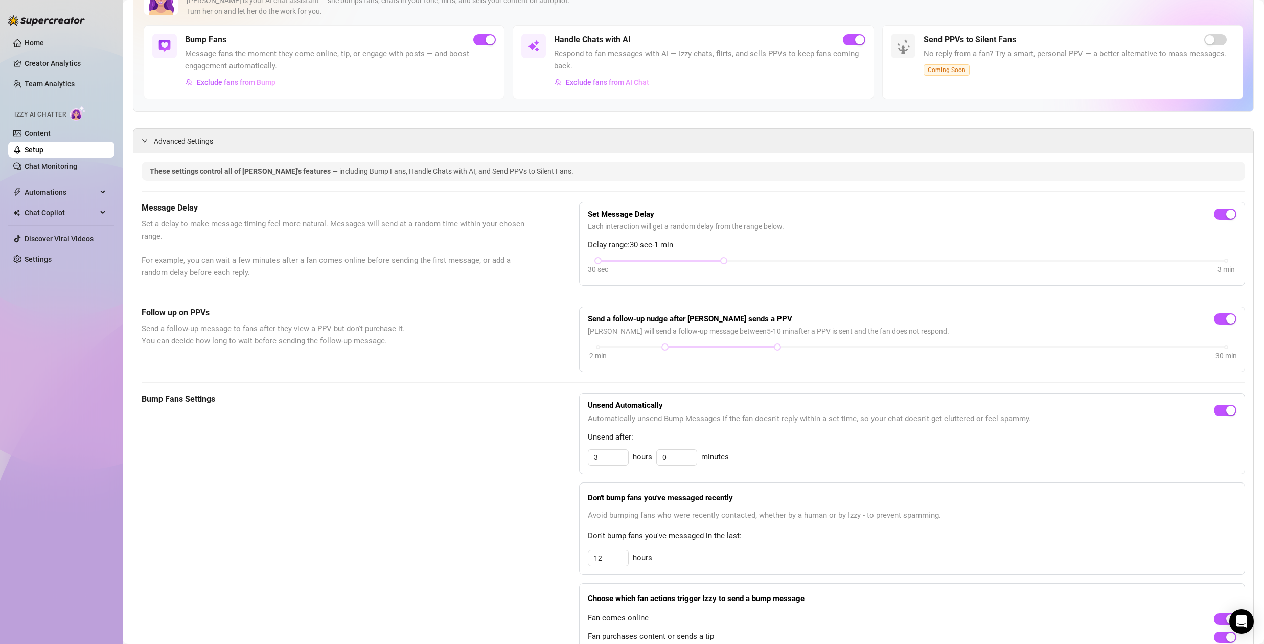
click at [487, 516] on div "Bump Fans Settings" at bounding box center [335, 532] width 386 height 279
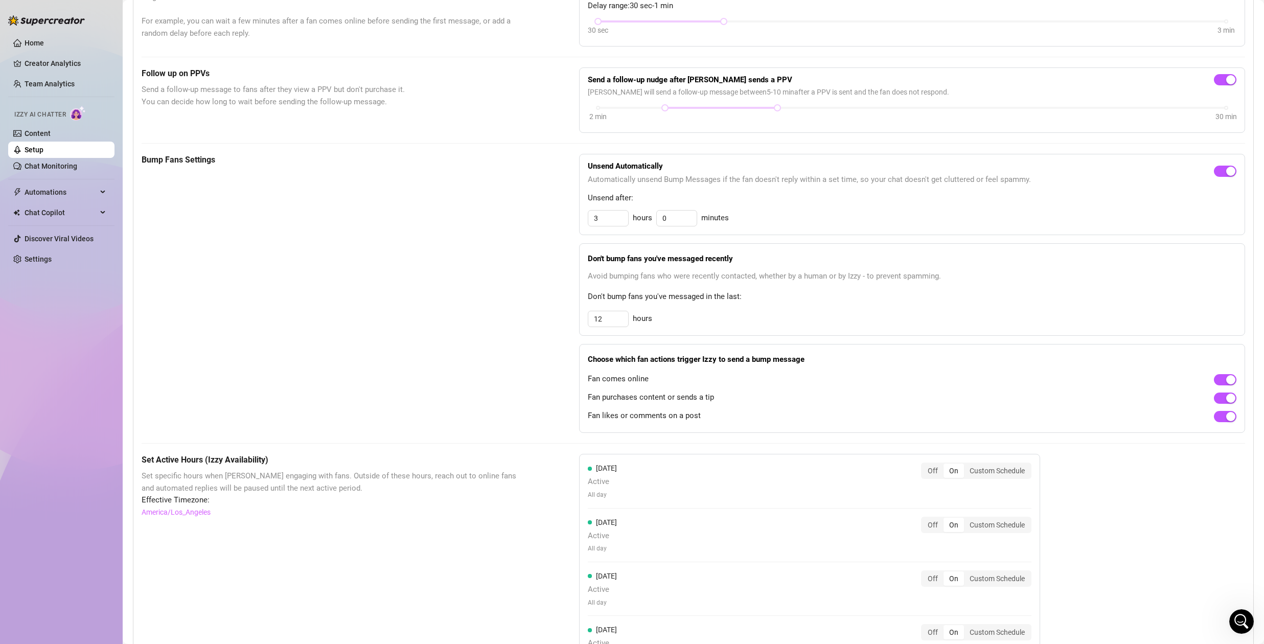
scroll to position [0, 0]
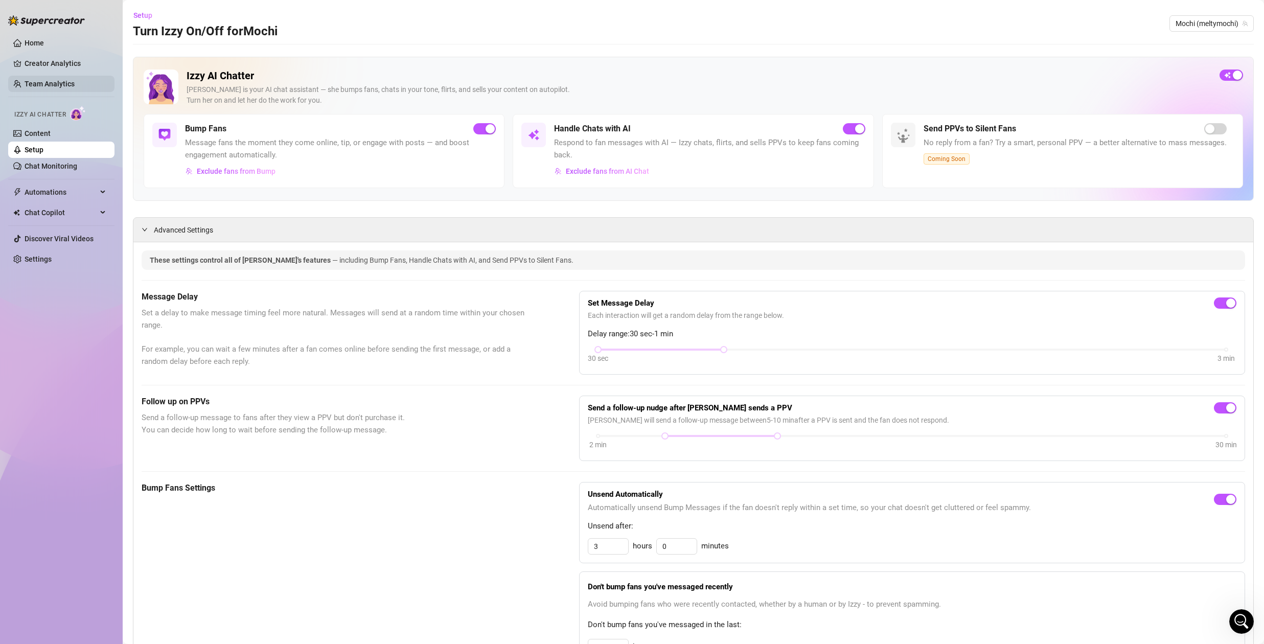
click at [46, 80] on link "Team Analytics" at bounding box center [50, 84] width 50 height 8
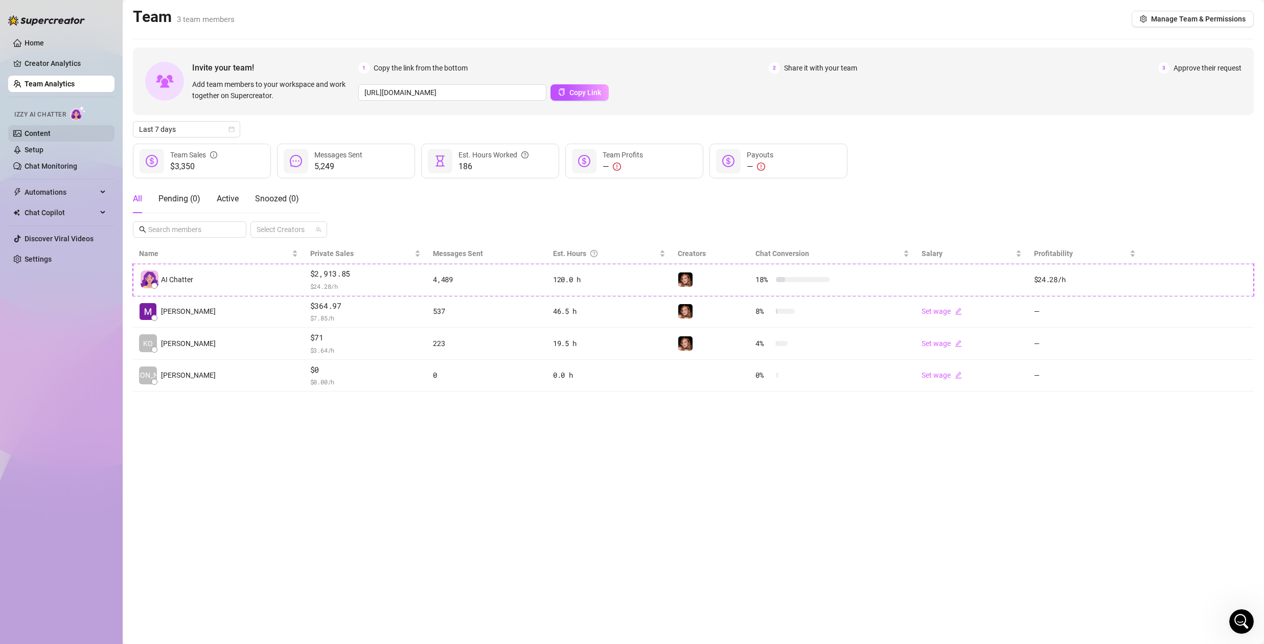
click at [31, 131] on link "Content" at bounding box center [38, 133] width 26 height 8
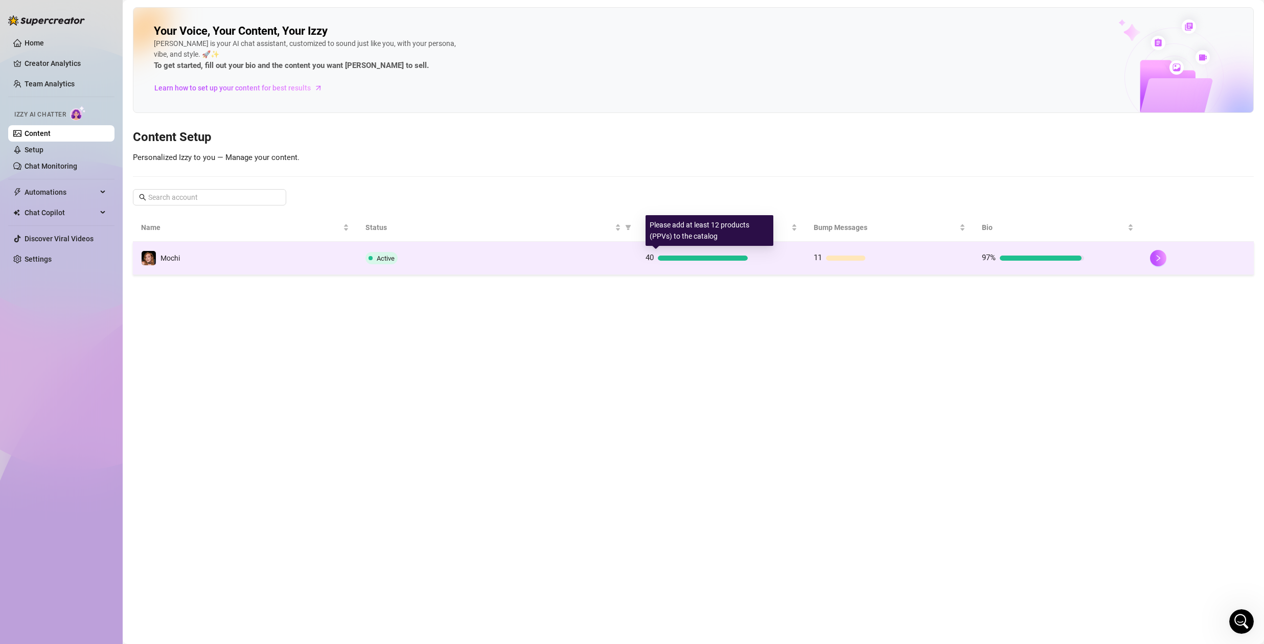
click at [770, 264] on td "40" at bounding box center [721, 258] width 168 height 33
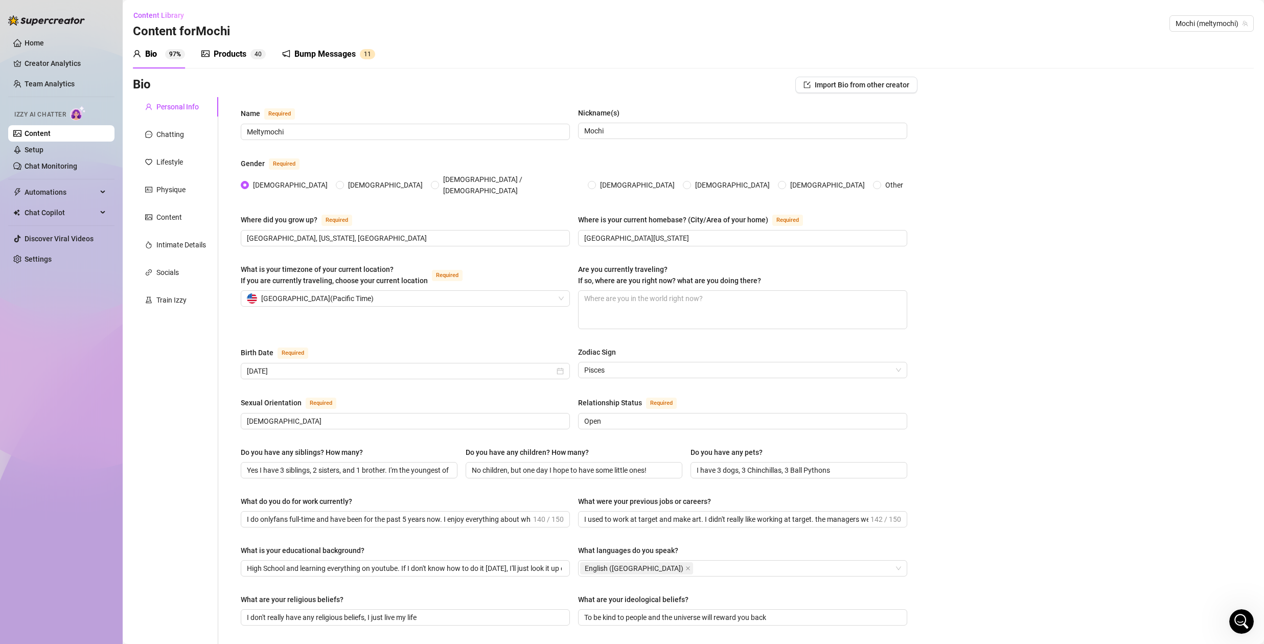
click at [337, 49] on div "Bump Messages" at bounding box center [324, 54] width 61 height 12
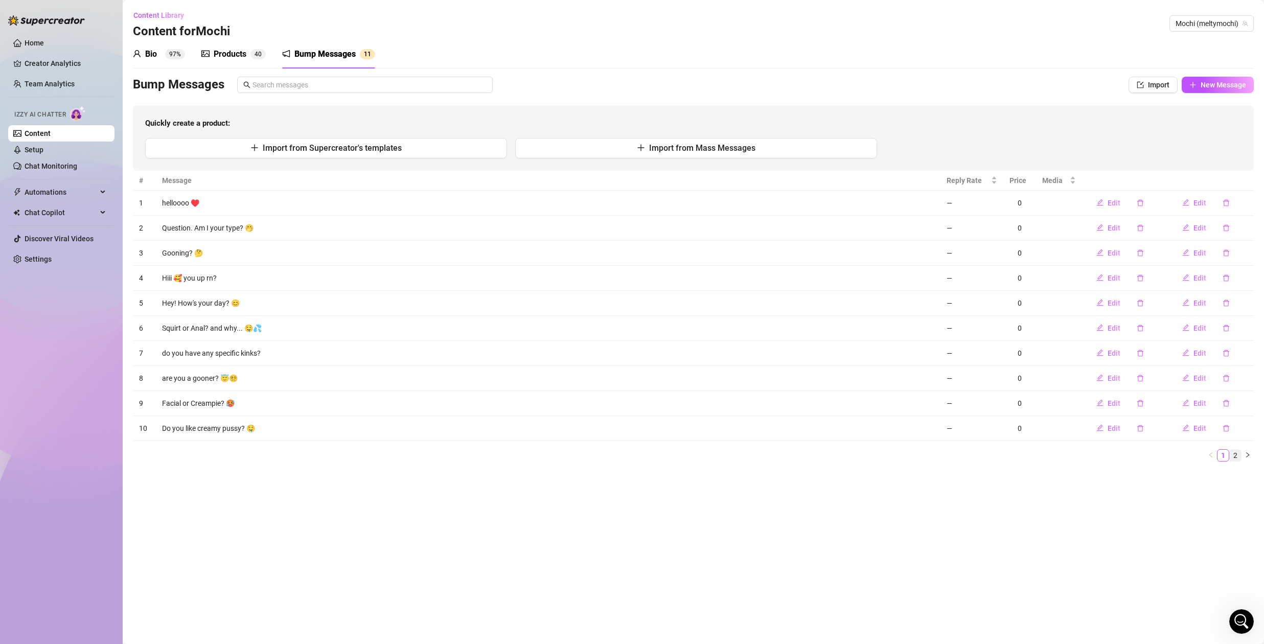
click at [1238, 453] on link "2" at bounding box center [1234, 455] width 11 height 11
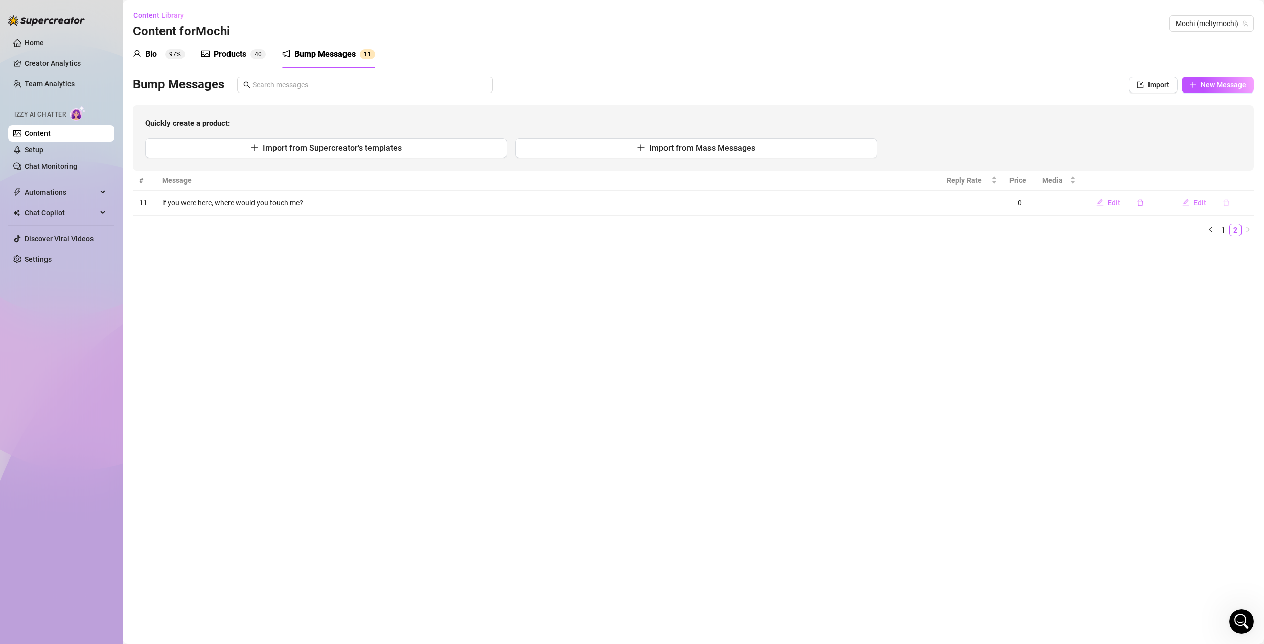
click at [1226, 203] on icon "delete" at bounding box center [1225, 202] width 7 height 7
click at [1250, 175] on span "Yes" at bounding box center [1246, 176] width 12 height 8
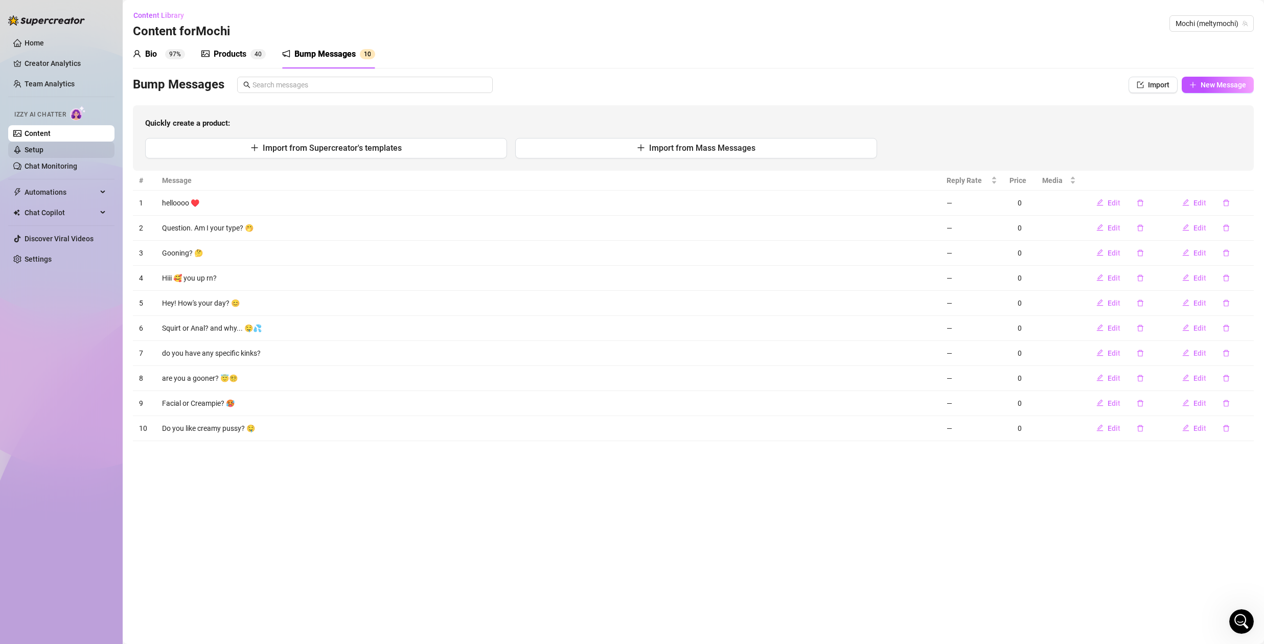
click at [43, 151] on link "Setup" at bounding box center [34, 150] width 19 height 8
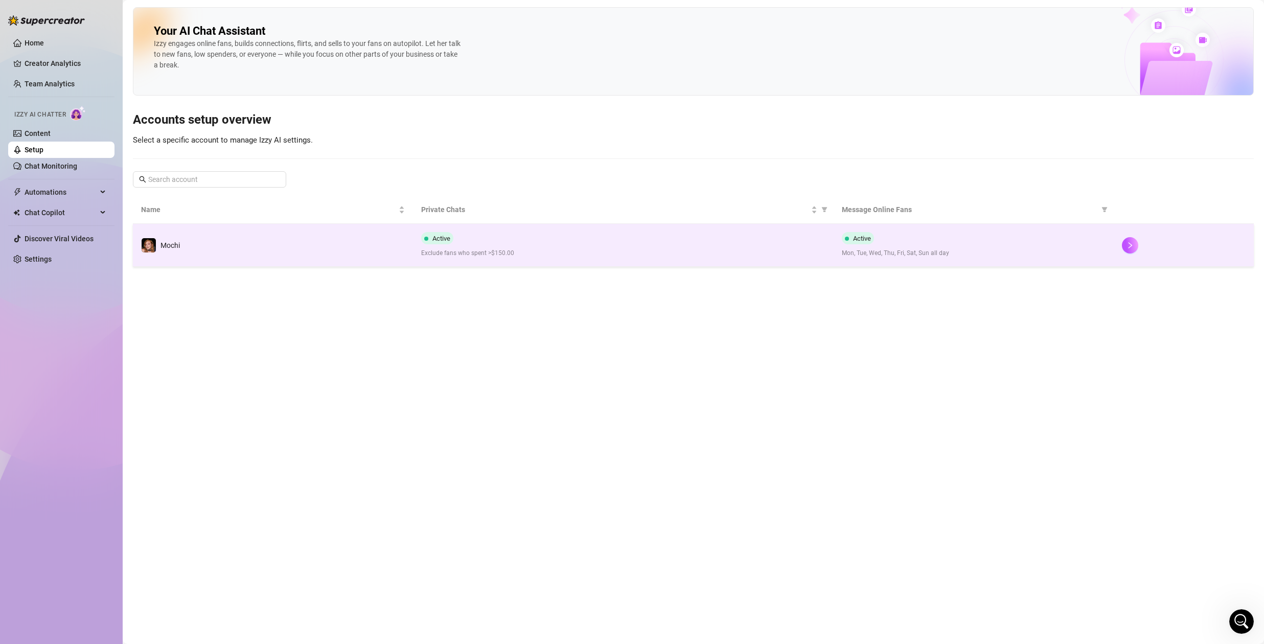
click at [775, 246] on div "Active Exclude fans who spent >$150.00" at bounding box center [623, 245] width 404 height 26
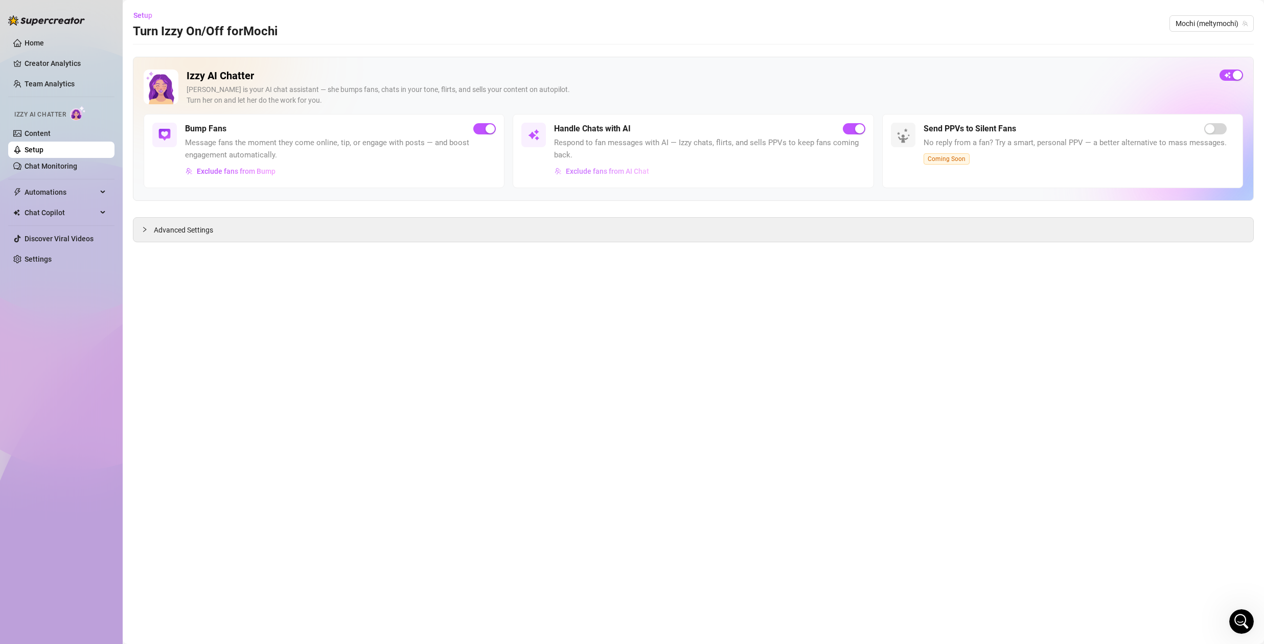
click at [619, 174] on span "Exclude fans from AI Chat" at bounding box center [607, 171] width 83 height 8
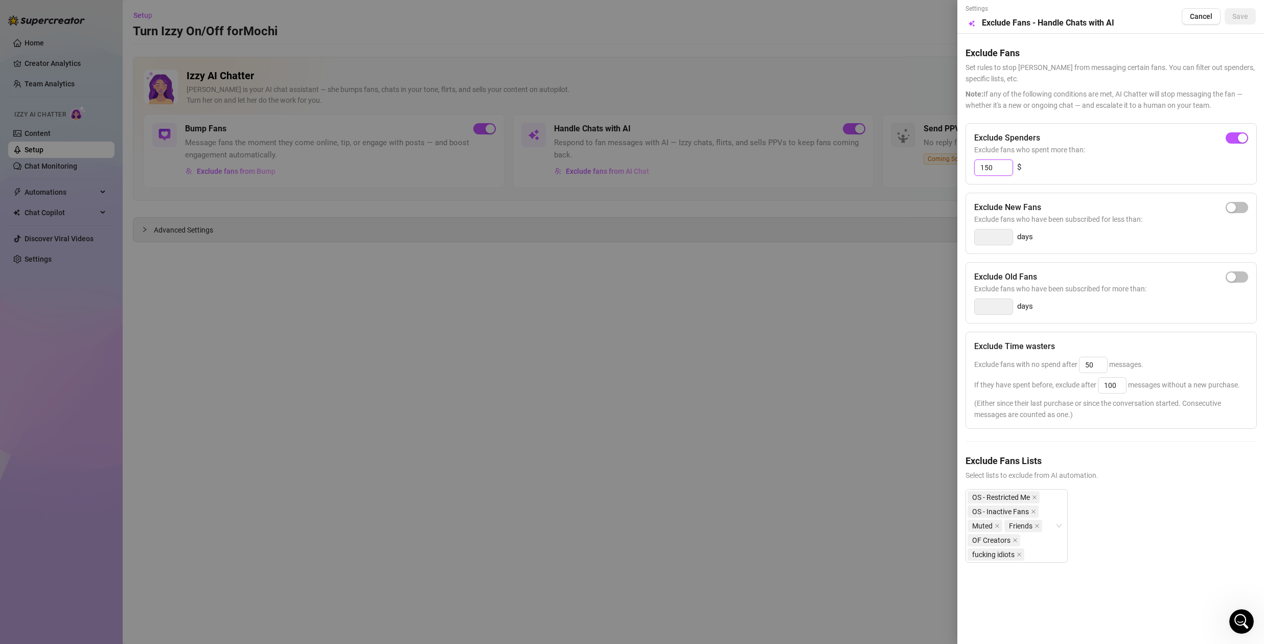
click at [991, 166] on input "150" at bounding box center [993, 167] width 38 height 15
type input "200"
click at [1239, 18] on span "Save" at bounding box center [1240, 16] width 16 height 8
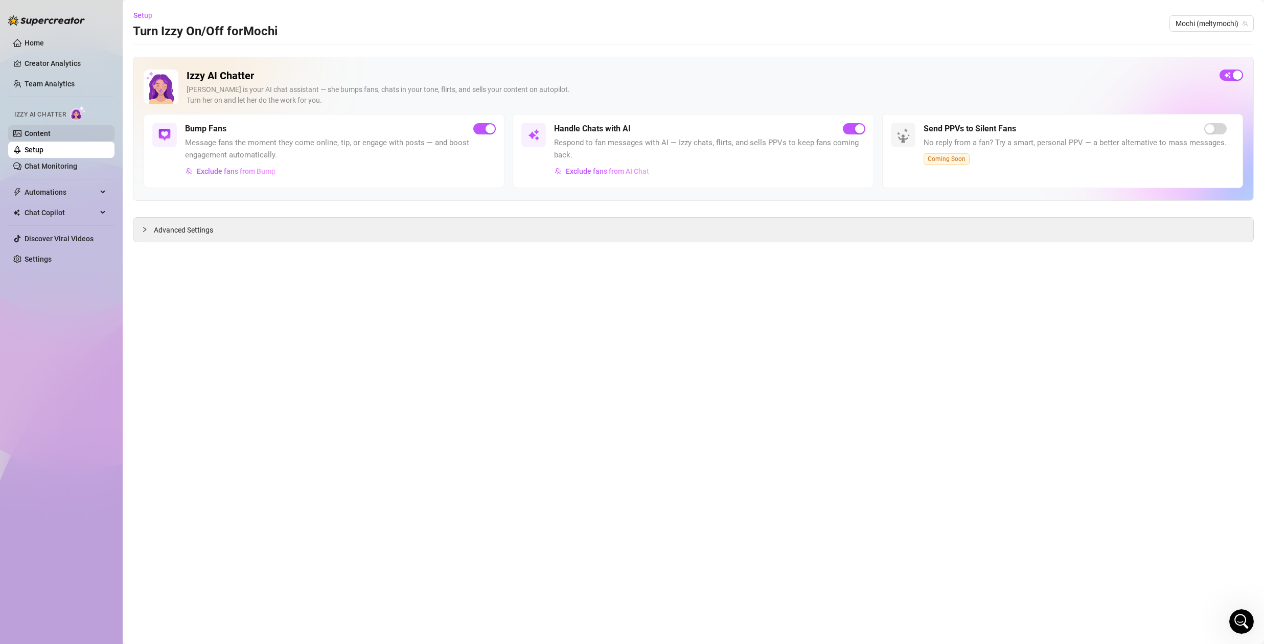
drag, startPoint x: 38, startPoint y: 130, endPoint x: 115, endPoint y: 123, distance: 78.0
click at [38, 130] on link "Content" at bounding box center [38, 133] width 26 height 8
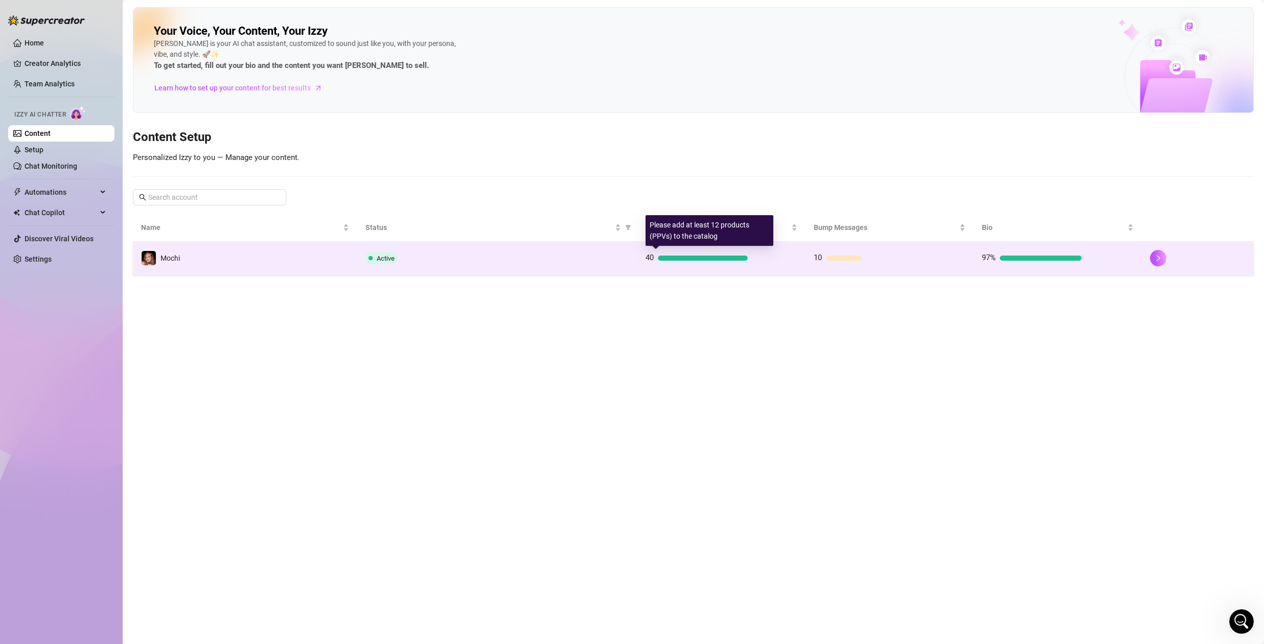
click at [692, 256] on div at bounding box center [703, 257] width 90 height 5
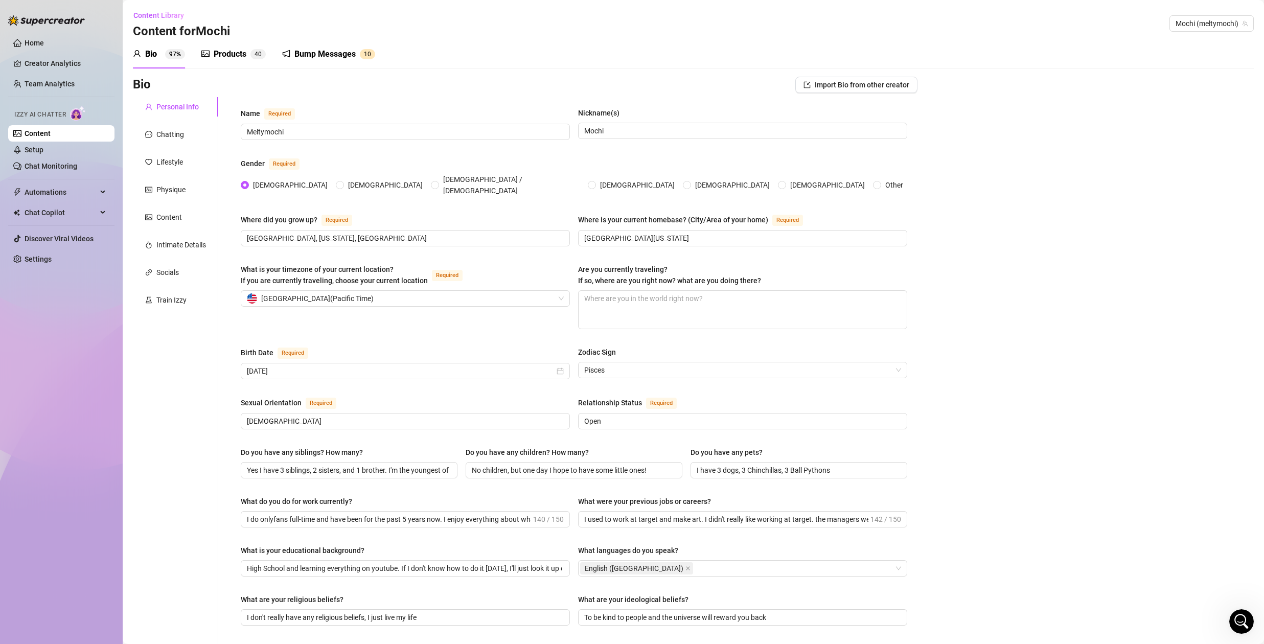
drag, startPoint x: 348, startPoint y: 50, endPoint x: 329, endPoint y: 59, distance: 21.3
click at [348, 50] on div "Bump Messages" at bounding box center [324, 54] width 61 height 12
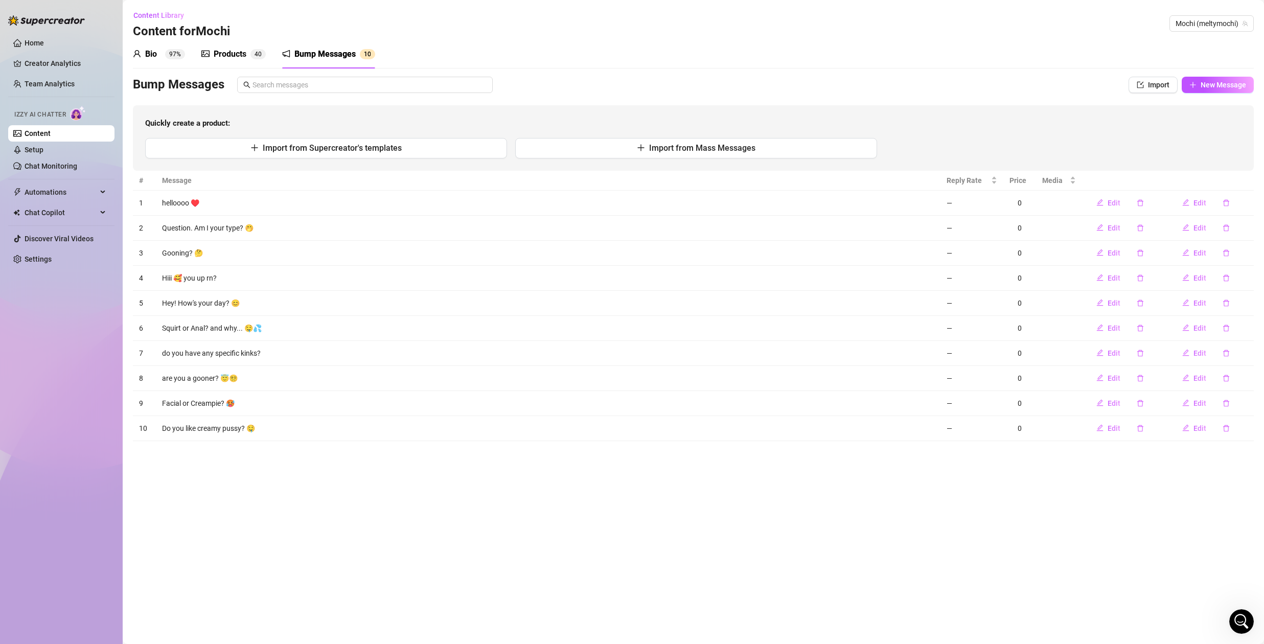
click at [230, 55] on div "Products" at bounding box center [230, 54] width 33 height 12
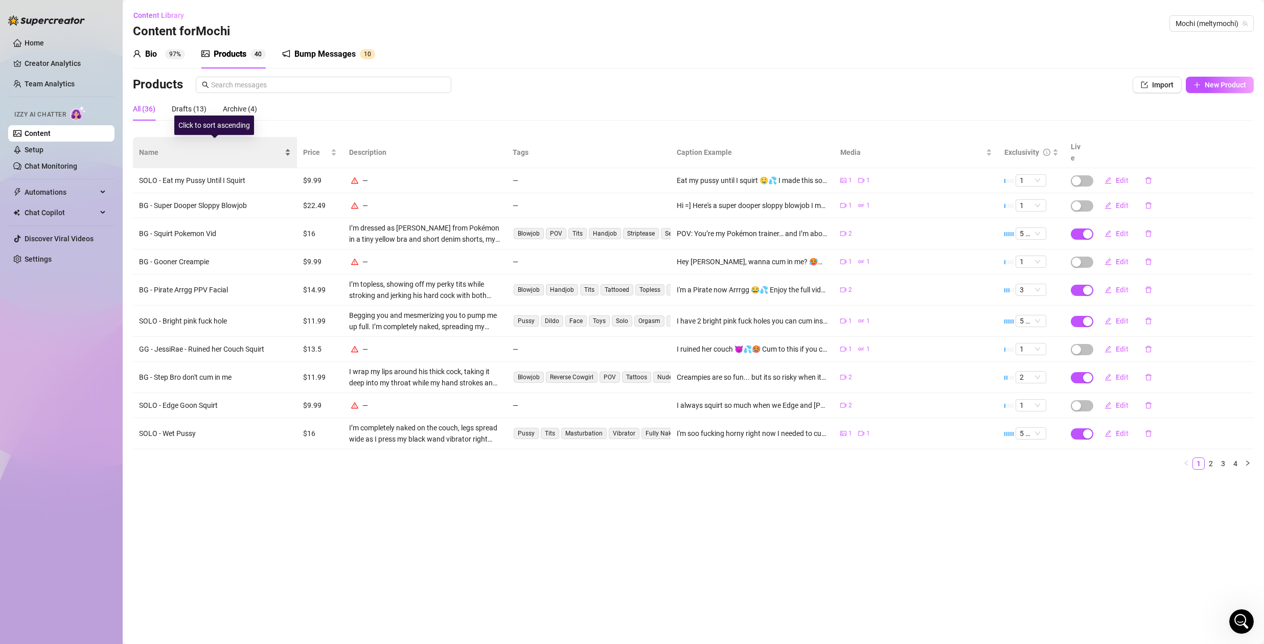
click at [202, 147] on span "Name" at bounding box center [211, 152] width 144 height 11
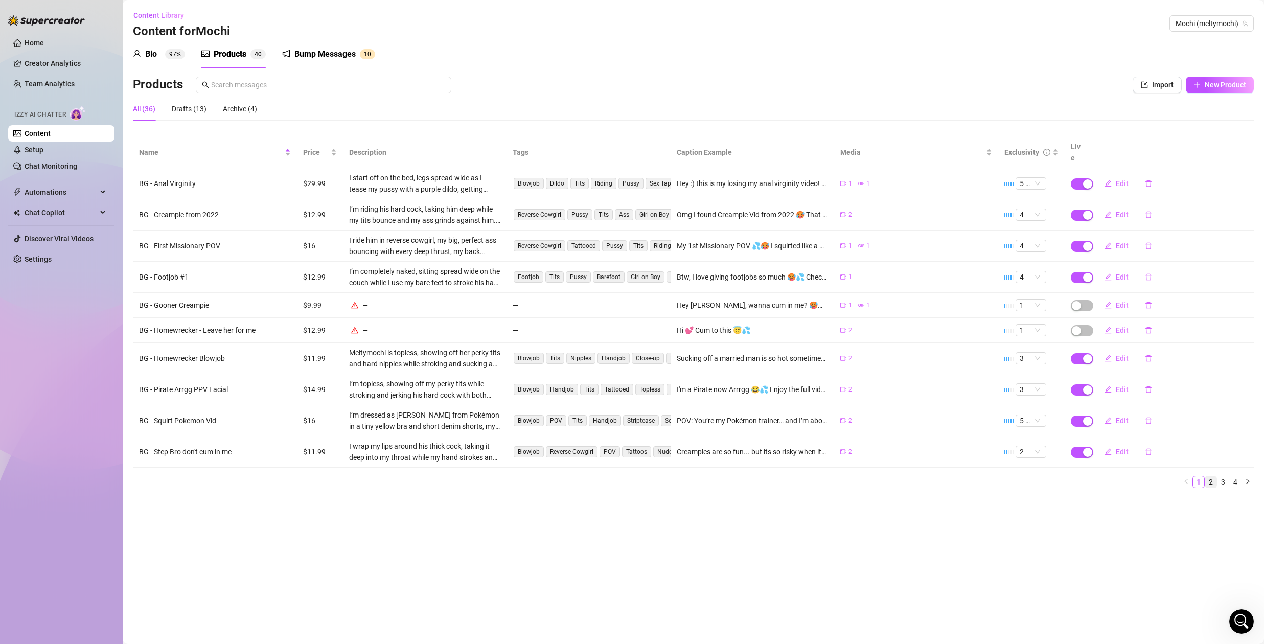
click at [1216, 476] on link "2" at bounding box center [1210, 481] width 11 height 11
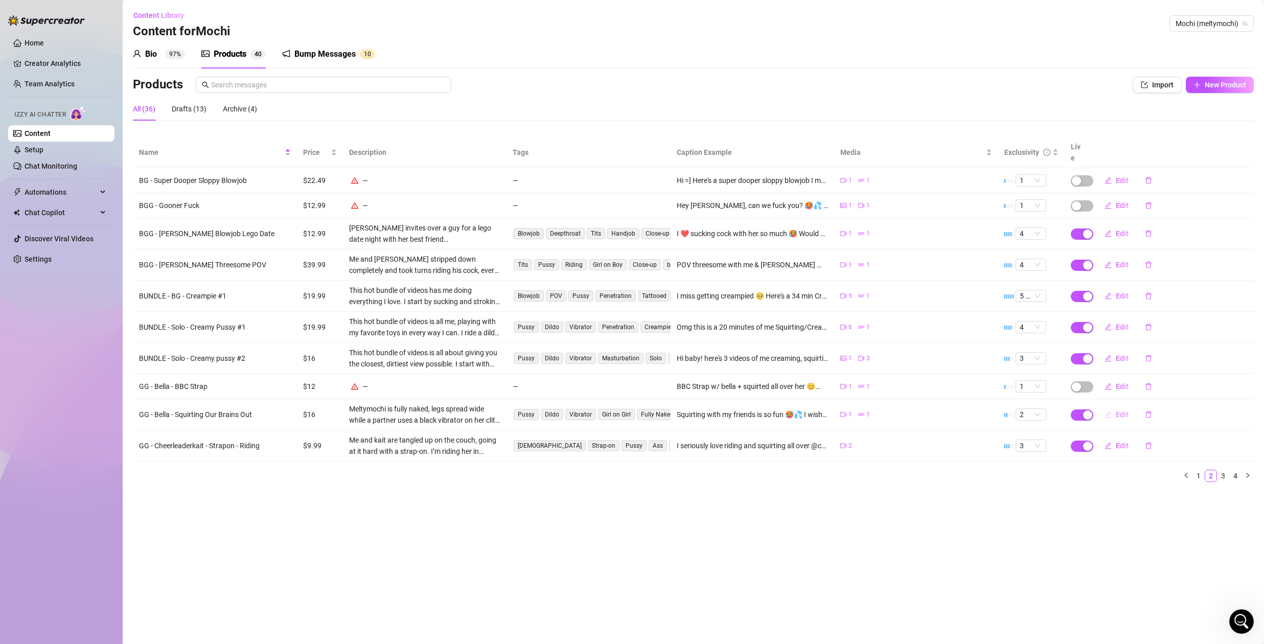
click at [1129, 406] on button "Edit" at bounding box center [1116, 414] width 40 height 16
type textarea "Squirting with my friends is so fun 🥵💦 I wish you were here to get squirted all…"
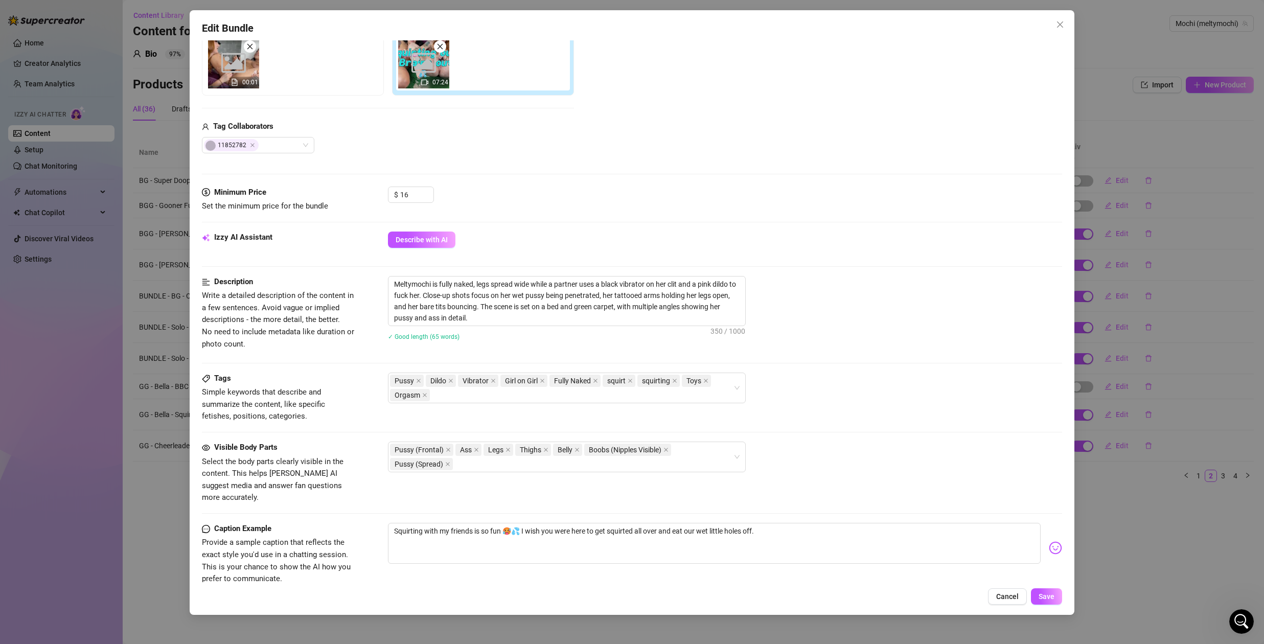
scroll to position [223, 0]
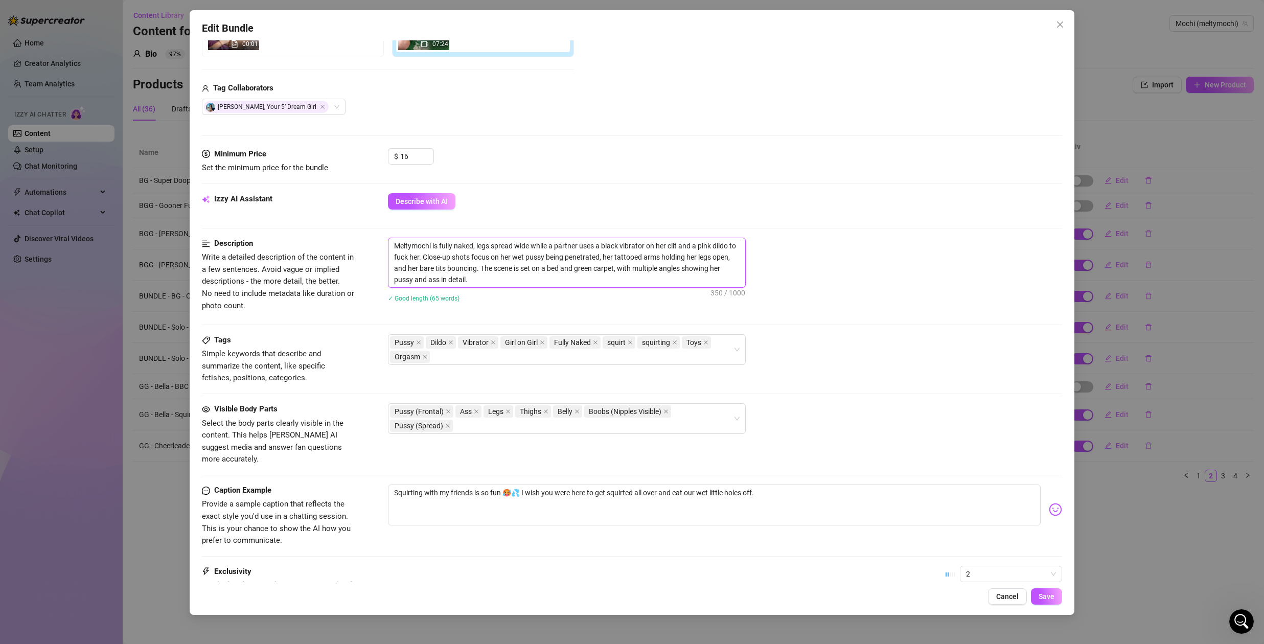
drag, startPoint x: 442, startPoint y: 247, endPoint x: 574, endPoint y: 280, distance: 135.8
click at [574, 280] on textarea "Meltymochi is fully naked, legs spread wide while a partner uses a black vibrat…" at bounding box center [566, 262] width 357 height 49
click at [574, 282] on textarea "Meltymochi is fully naked, legs spread wide while a partner uses a black vibrat…" at bounding box center [566, 262] width 357 height 49
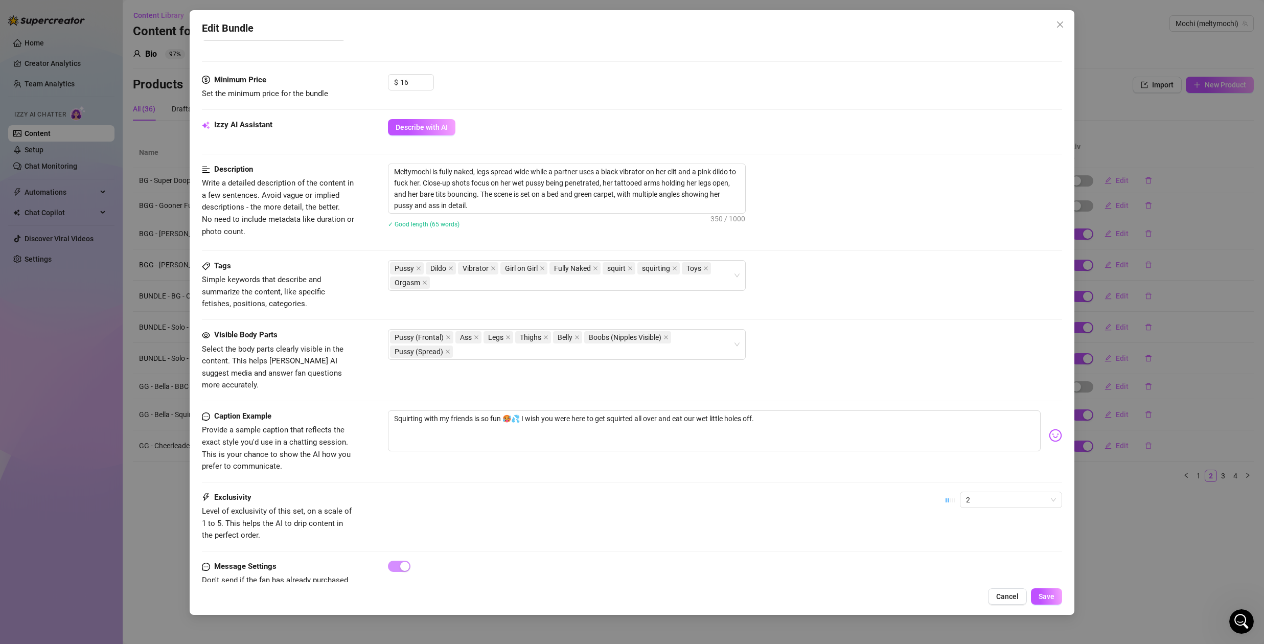
scroll to position [320, 0]
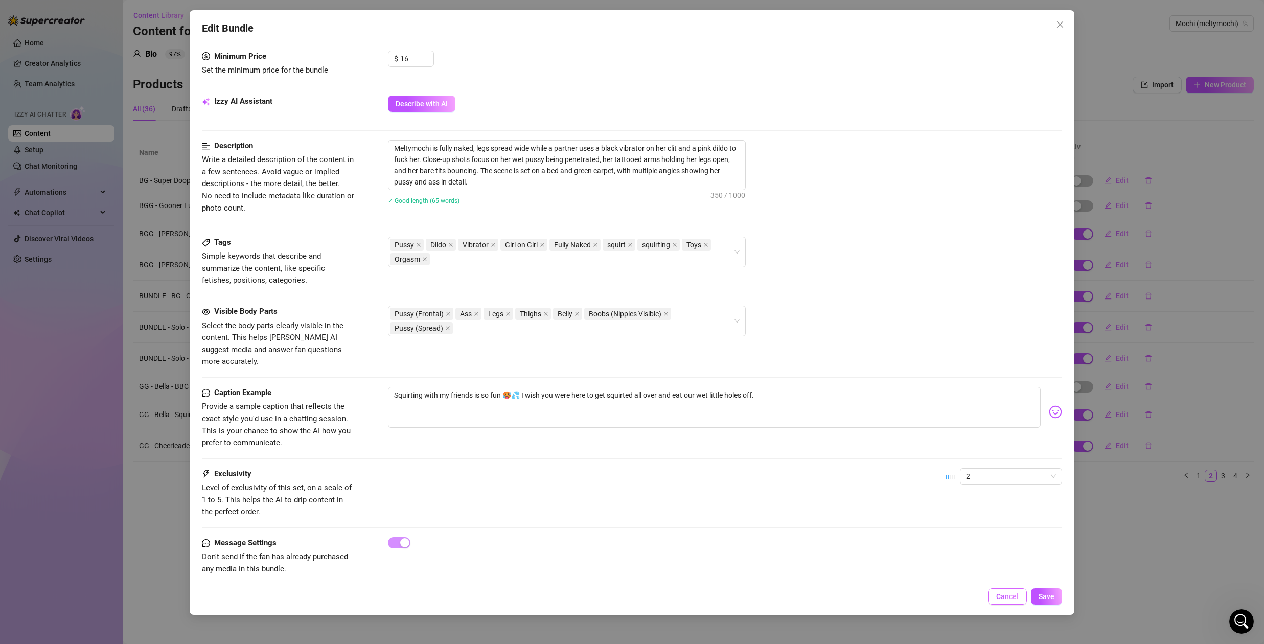
click at [1006, 598] on span "Cancel" at bounding box center [1007, 596] width 22 height 8
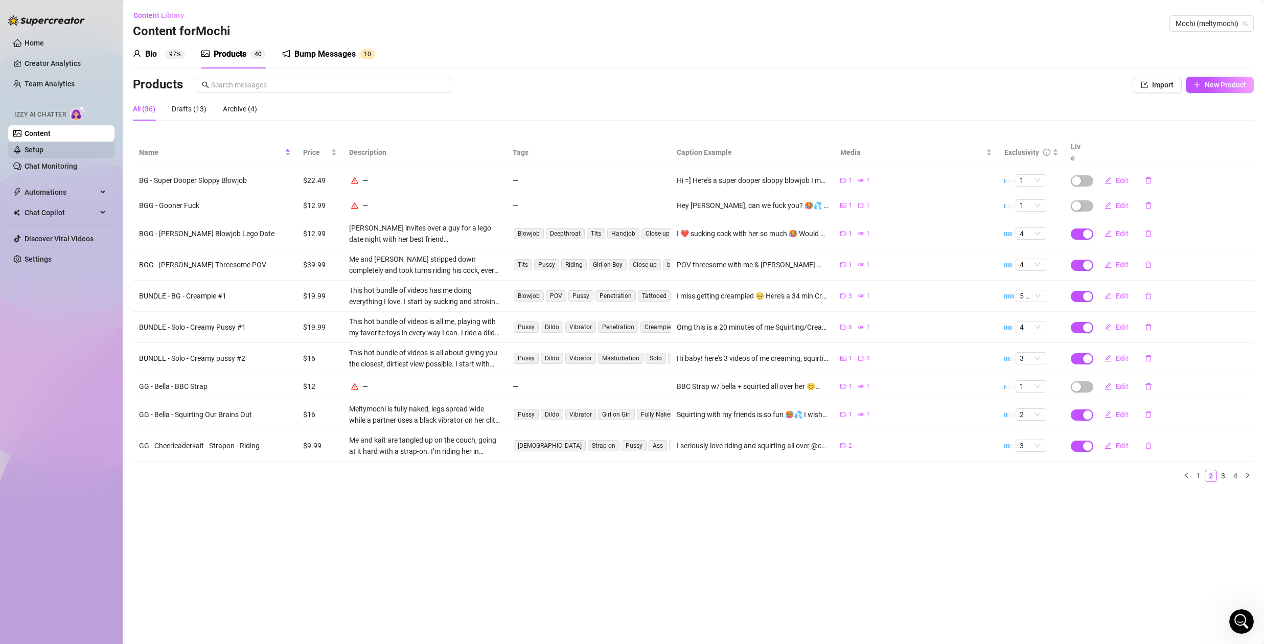
click at [36, 149] on link "Setup" at bounding box center [34, 150] width 19 height 8
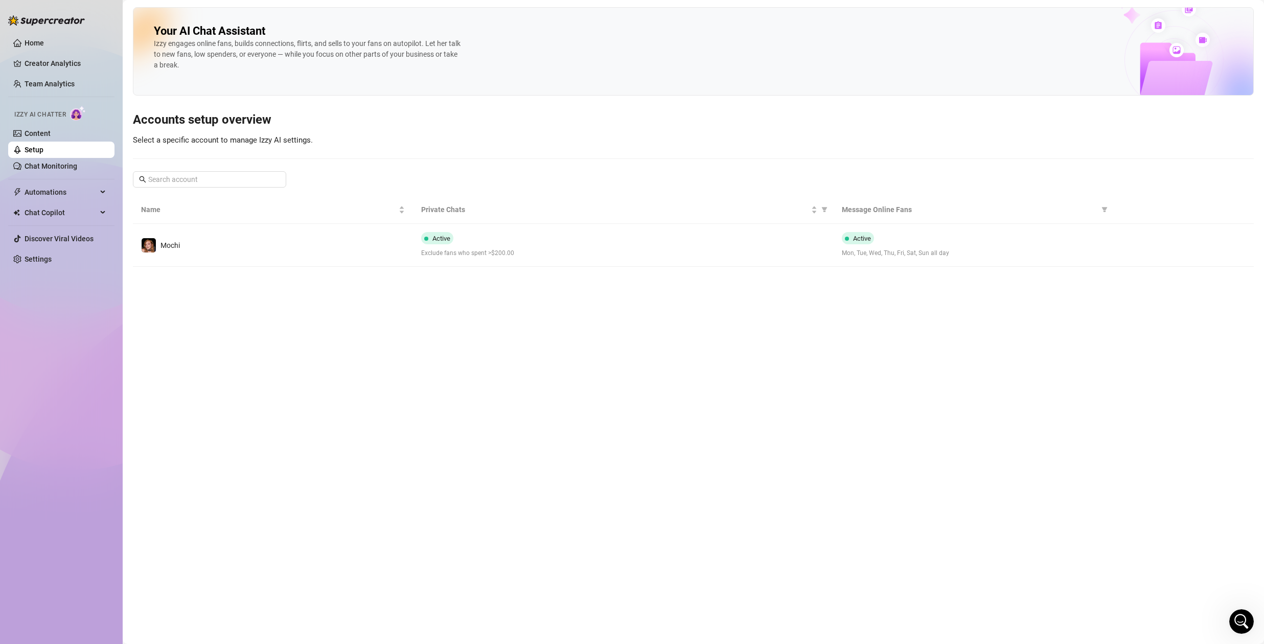
drag, startPoint x: 517, startPoint y: 242, endPoint x: 531, endPoint y: 244, distance: 15.0
click at [516, 242] on div "Active Exclude fans who spent >$200.00" at bounding box center [623, 245] width 404 height 26
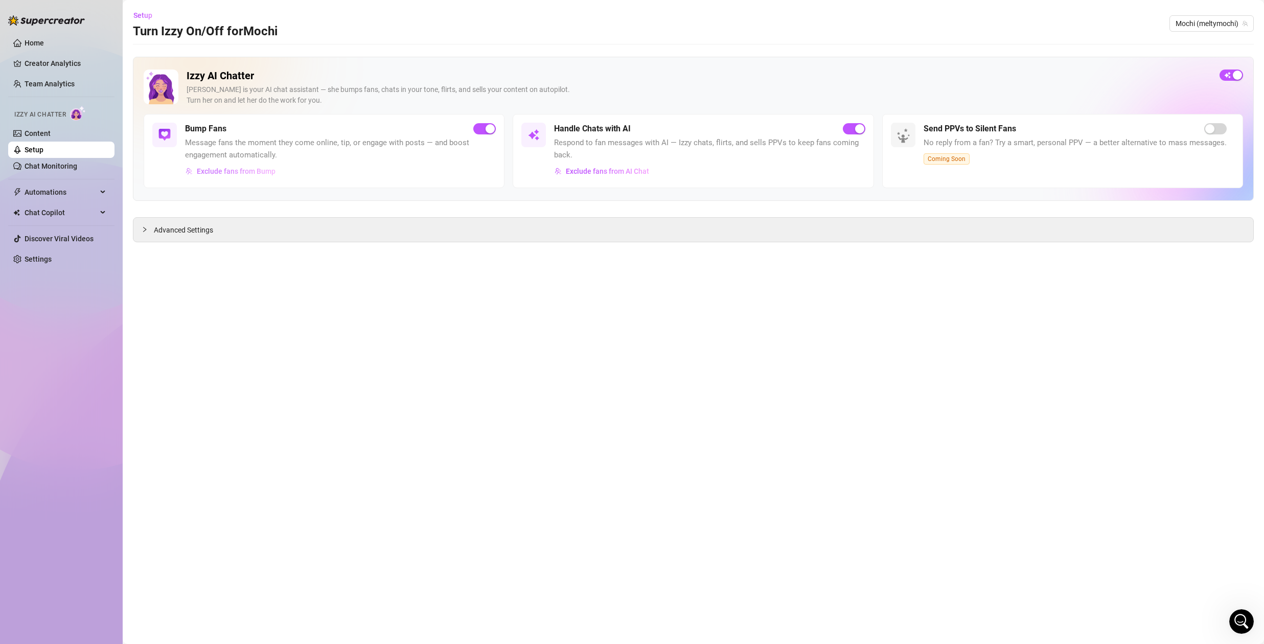
click at [240, 171] on span "Exclude fans from Bump" at bounding box center [236, 171] width 79 height 8
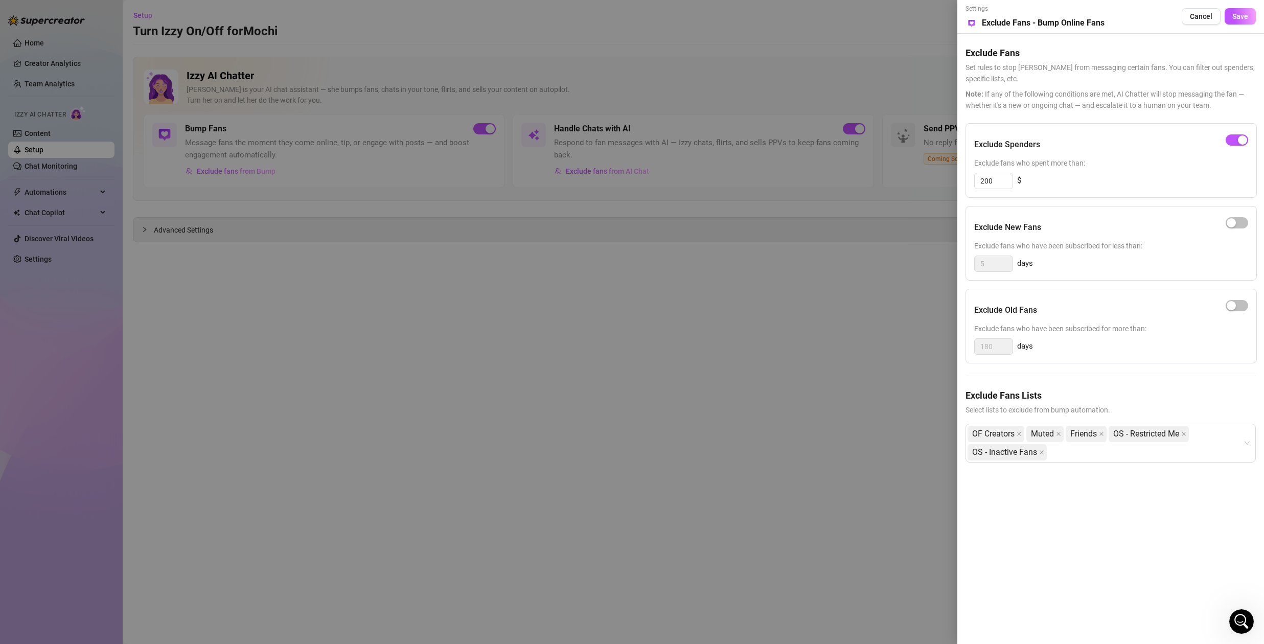
drag, startPoint x: 543, startPoint y: 279, endPoint x: 537, endPoint y: 278, distance: 6.2
click at [543, 281] on div at bounding box center [632, 322] width 1264 height 644
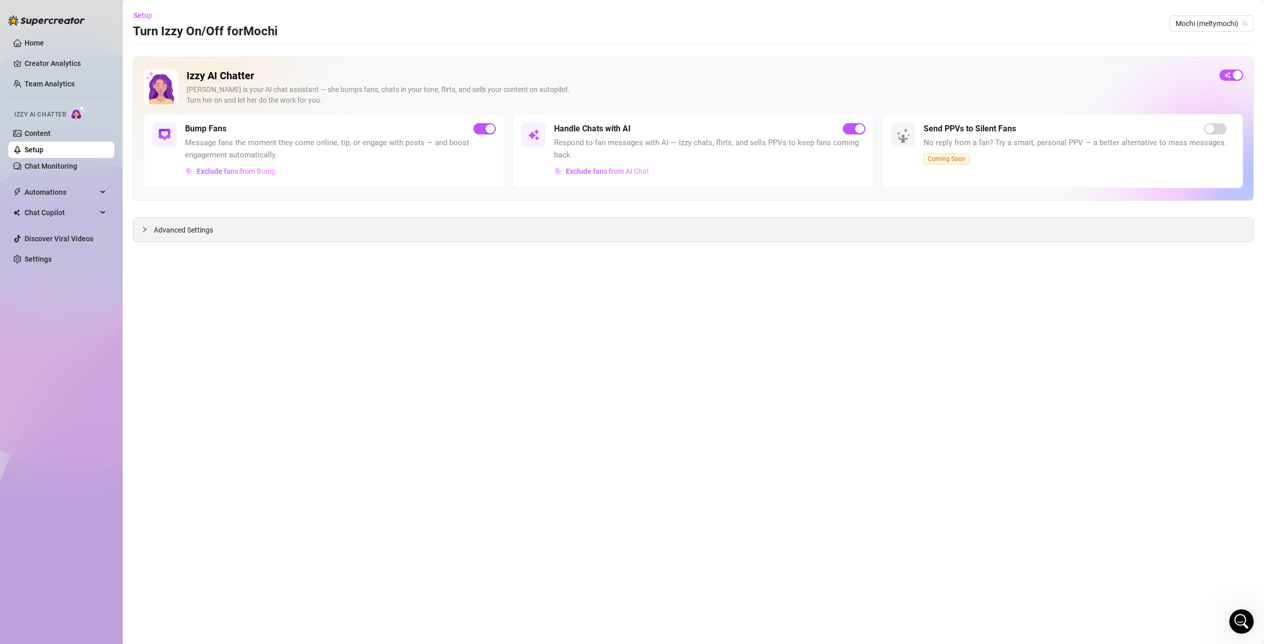
click at [422, 230] on div "Advanced Settings" at bounding box center [693, 230] width 1120 height 24
click at [352, 227] on div "Advanced Settings" at bounding box center [693, 230] width 1120 height 24
click at [149, 232] on div at bounding box center [148, 229] width 12 height 11
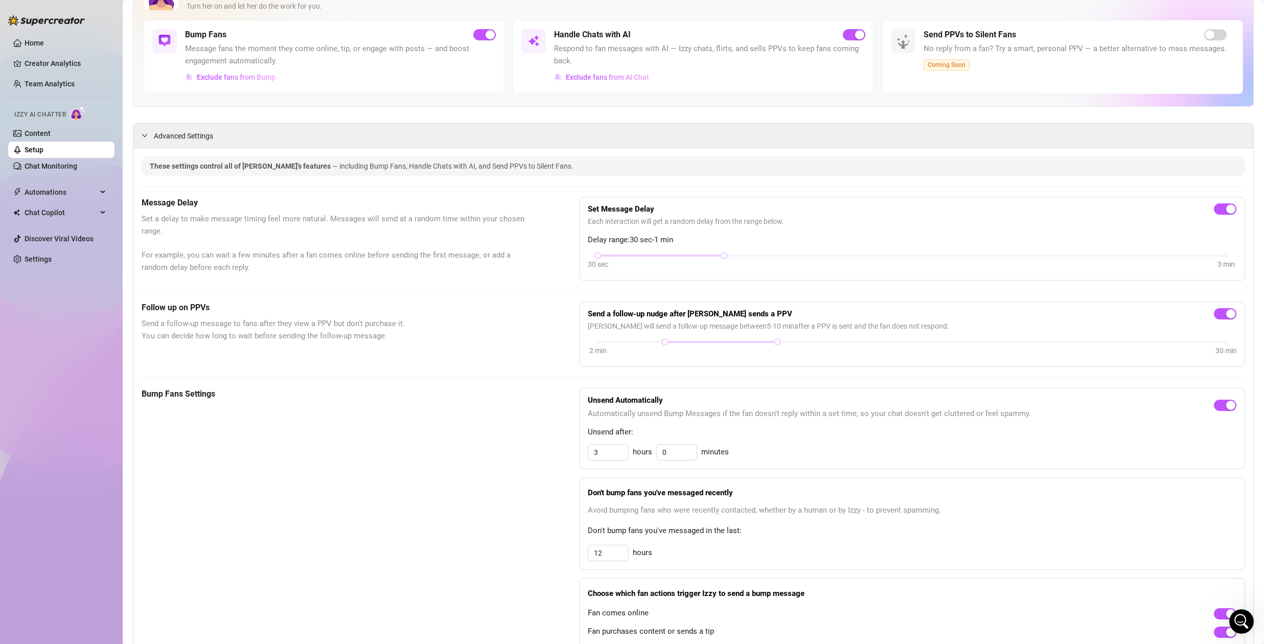
scroll to position [118, 0]
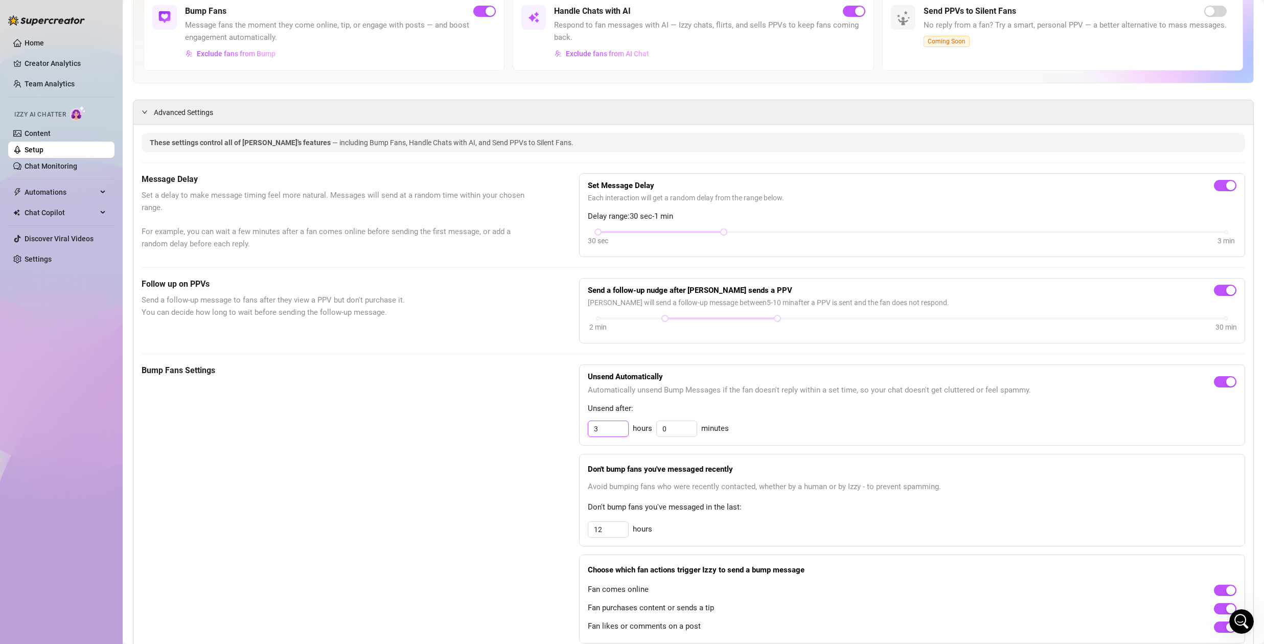
click at [608, 431] on input "3" at bounding box center [608, 428] width 40 height 15
click at [672, 431] on input "0" at bounding box center [677, 428] width 40 height 15
click at [607, 430] on input "3" at bounding box center [608, 428] width 40 height 15
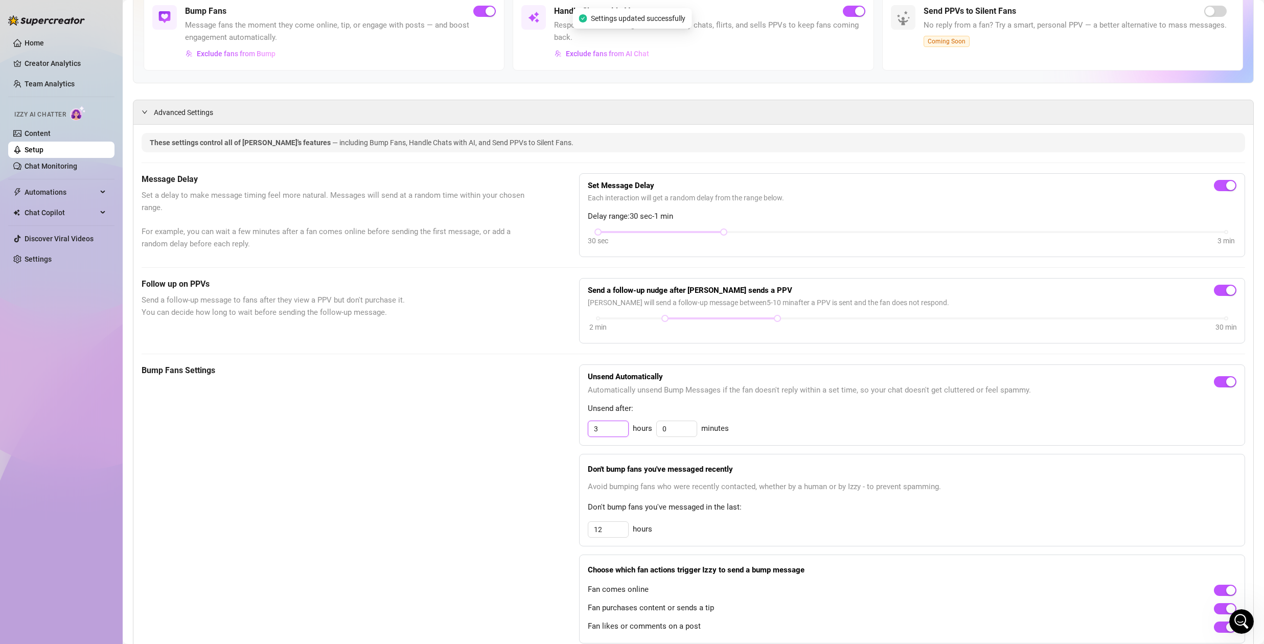
click at [617, 430] on input "3" at bounding box center [608, 428] width 40 height 15
type input "2"
click at [484, 427] on div "Bump Fans Settings" at bounding box center [335, 503] width 386 height 279
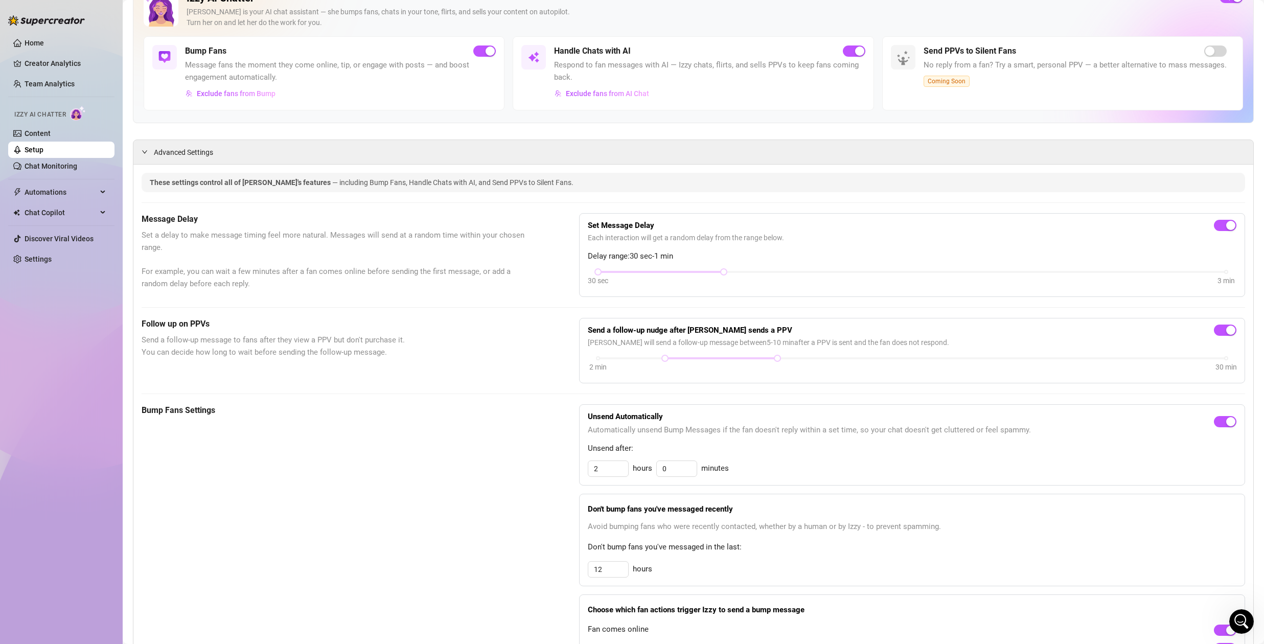
scroll to position [0, 0]
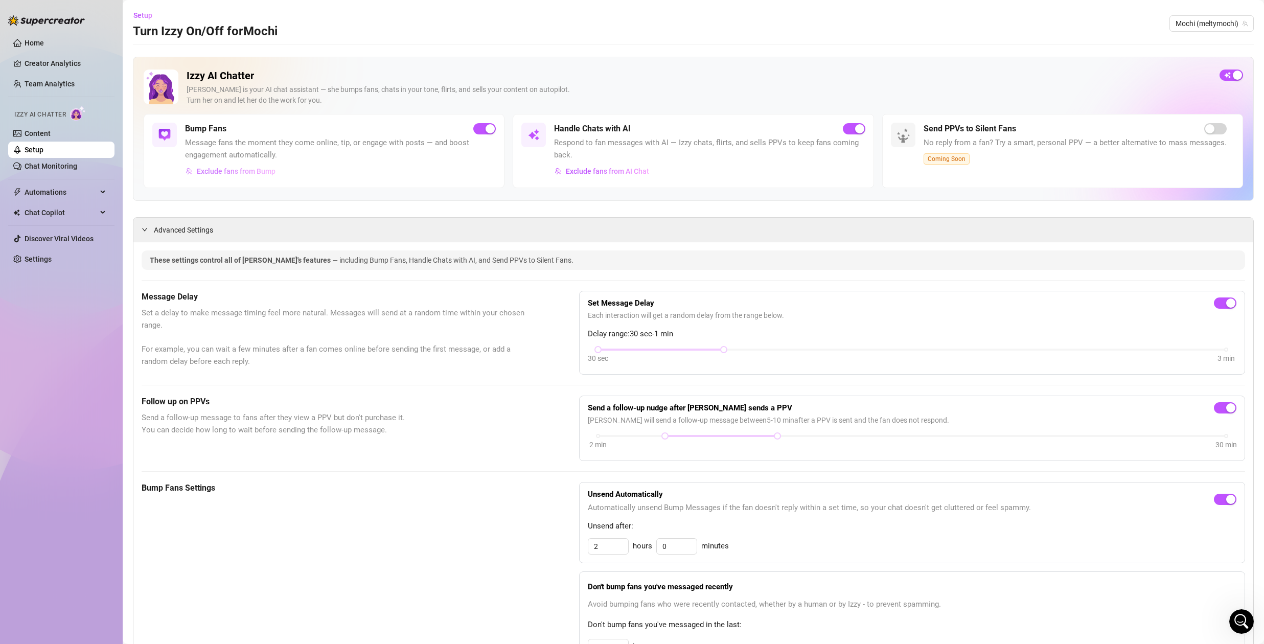
click at [225, 171] on span "Exclude fans from Bump" at bounding box center [236, 171] width 79 height 8
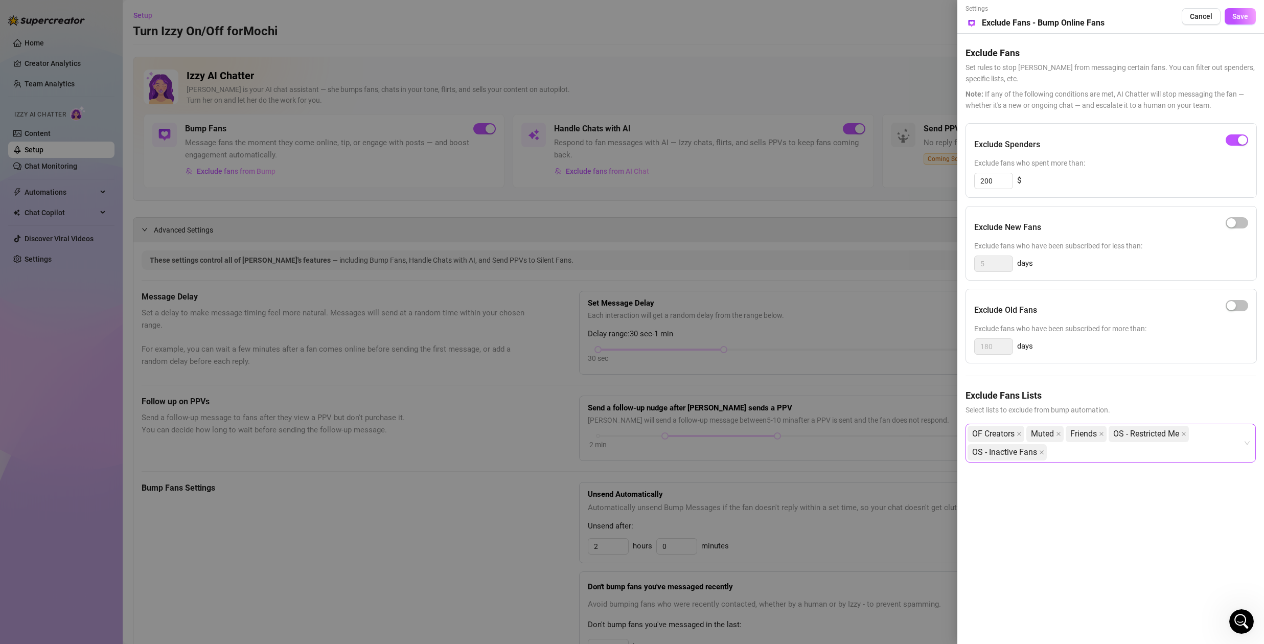
click at [1092, 456] on div "OF Creators Muted Friends OS - Restricted Me OS - Inactive Fans" at bounding box center [1104, 443] width 275 height 37
click at [1014, 490] on div "Non-Spenders" at bounding box center [1110, 490] width 274 height 11
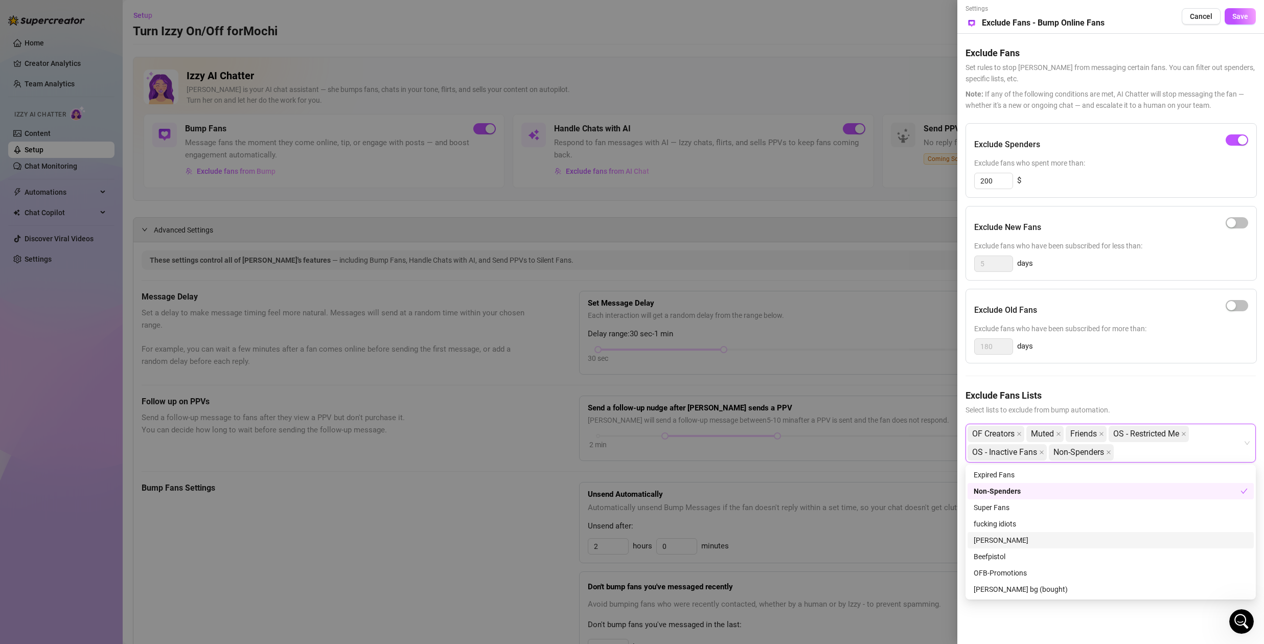
click at [461, 503] on div at bounding box center [632, 322] width 1264 height 644
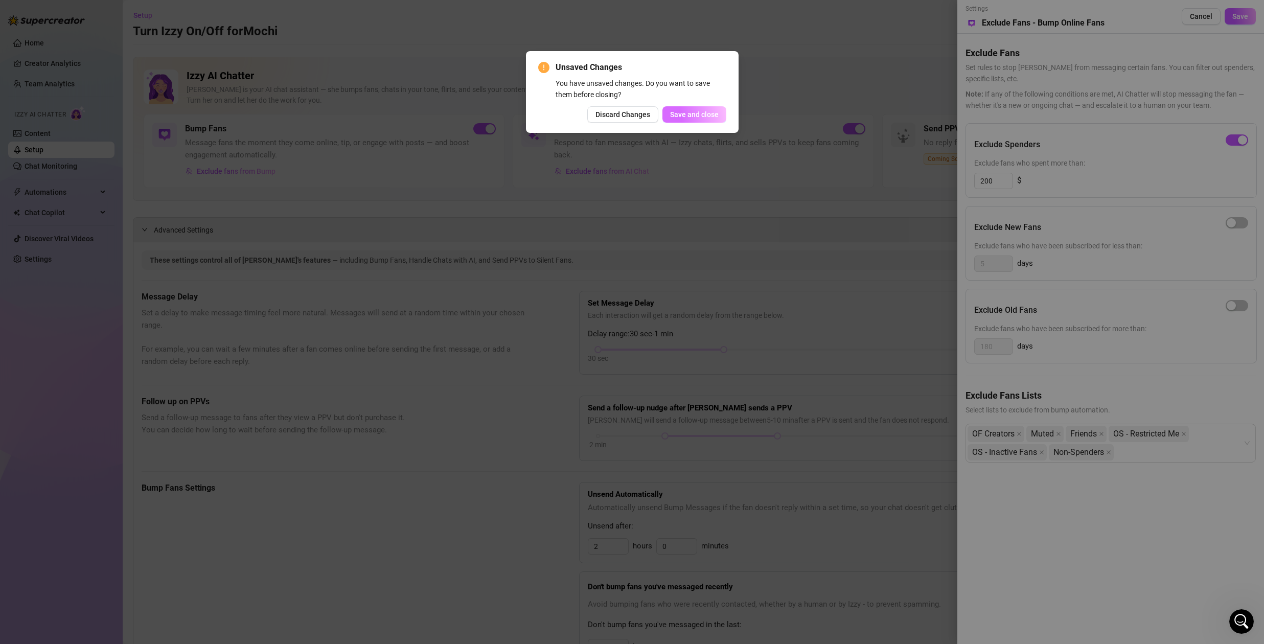
click at [710, 113] on span "Save and close" at bounding box center [694, 114] width 49 height 8
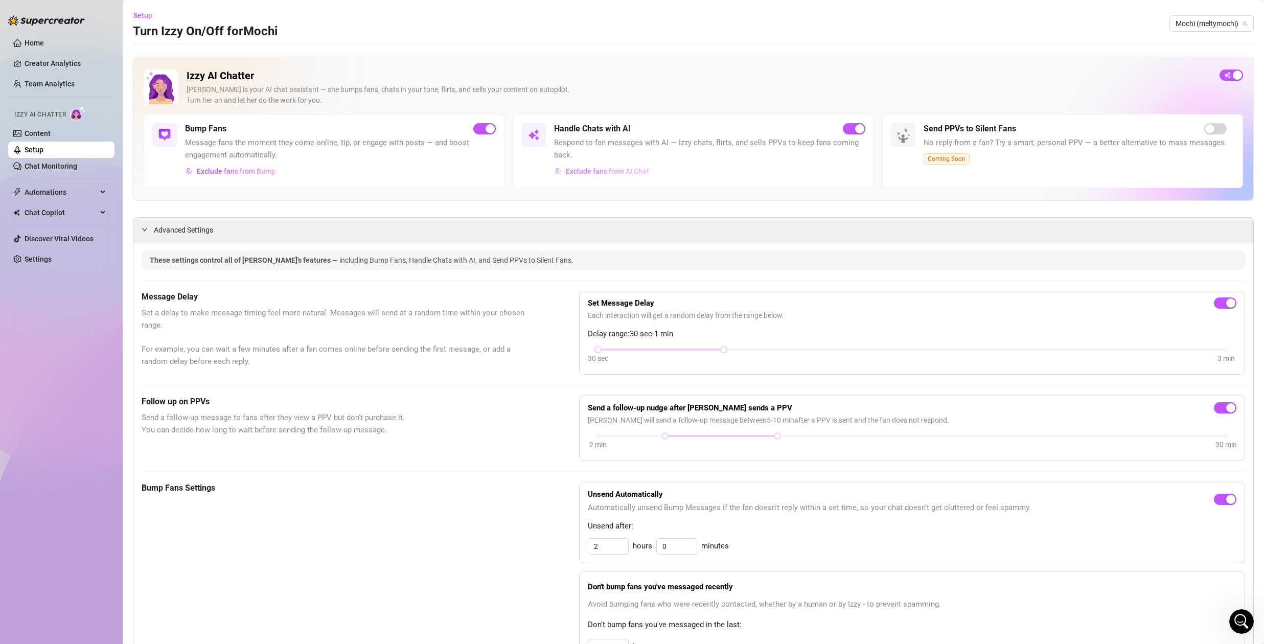
click at [619, 172] on span "Exclude fans from AI Chat" at bounding box center [607, 171] width 83 height 8
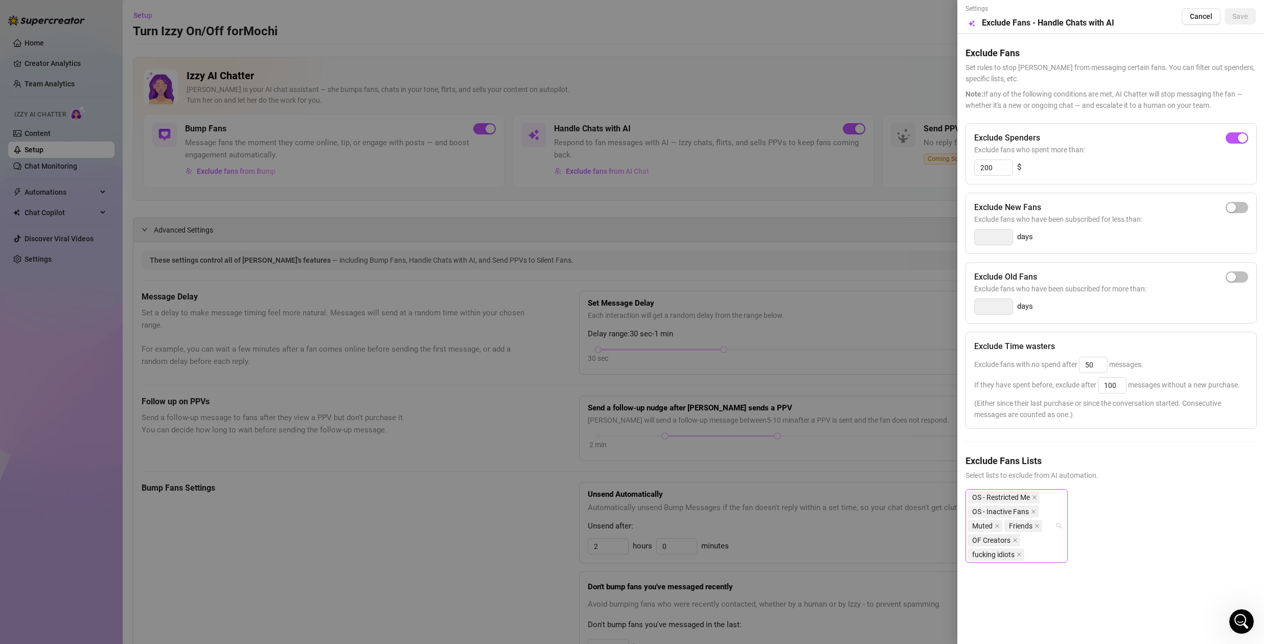
click at [1054, 547] on div "OS - Restricted Me OS - Inactive Fans Muted Friends OF Creators fucking idiots" at bounding box center [1010, 526] width 87 height 72
click at [1137, 473] on span "Select lists to exclude from AI automation." at bounding box center [1110, 475] width 290 height 11
click at [49, 111] on div at bounding box center [632, 322] width 1264 height 644
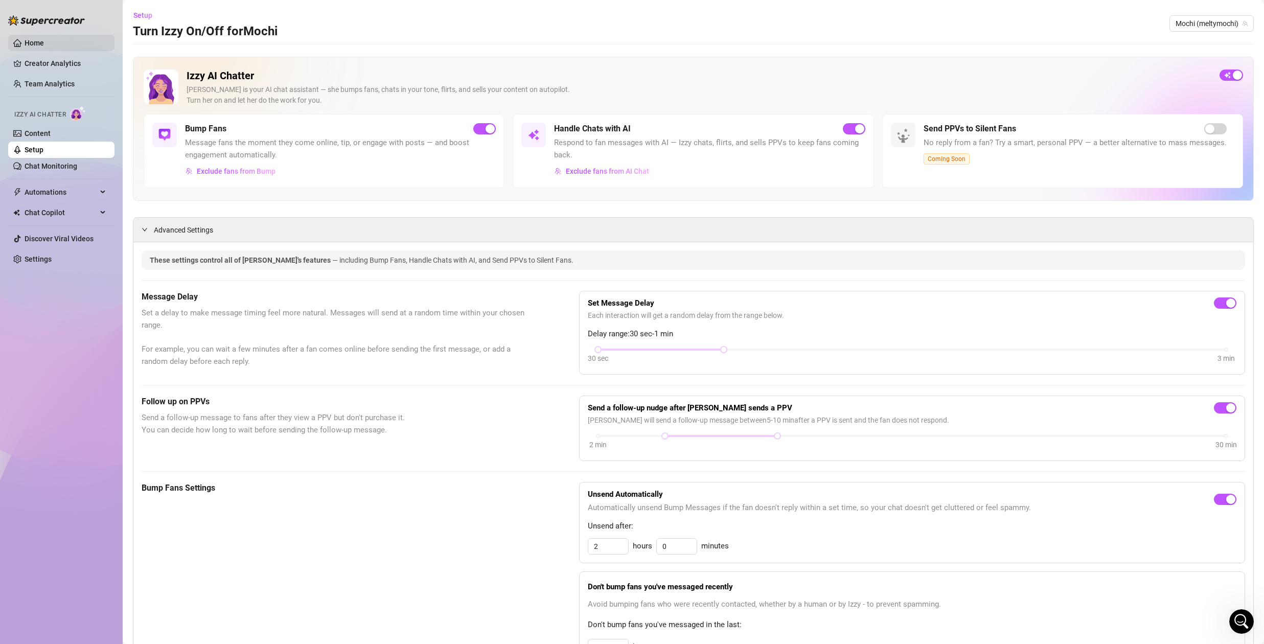
click at [32, 41] on link "Home" at bounding box center [34, 43] width 19 height 8
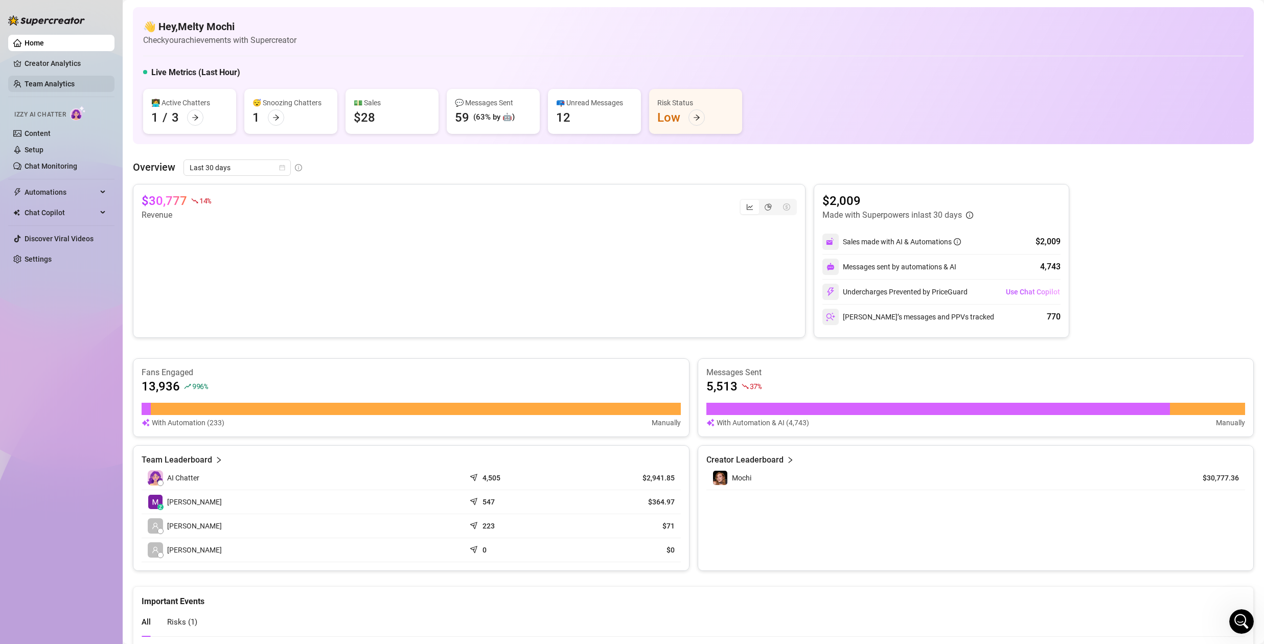
click at [43, 83] on link "Team Analytics" at bounding box center [50, 84] width 50 height 8
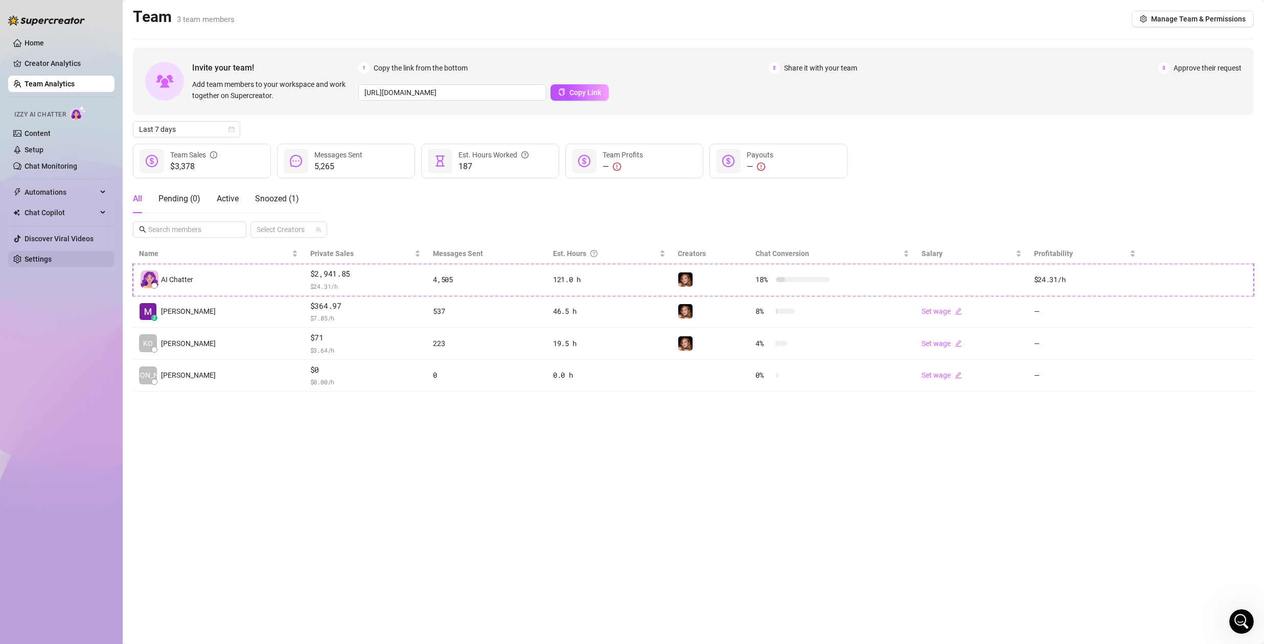
click at [36, 261] on link "Settings" at bounding box center [38, 259] width 27 height 8
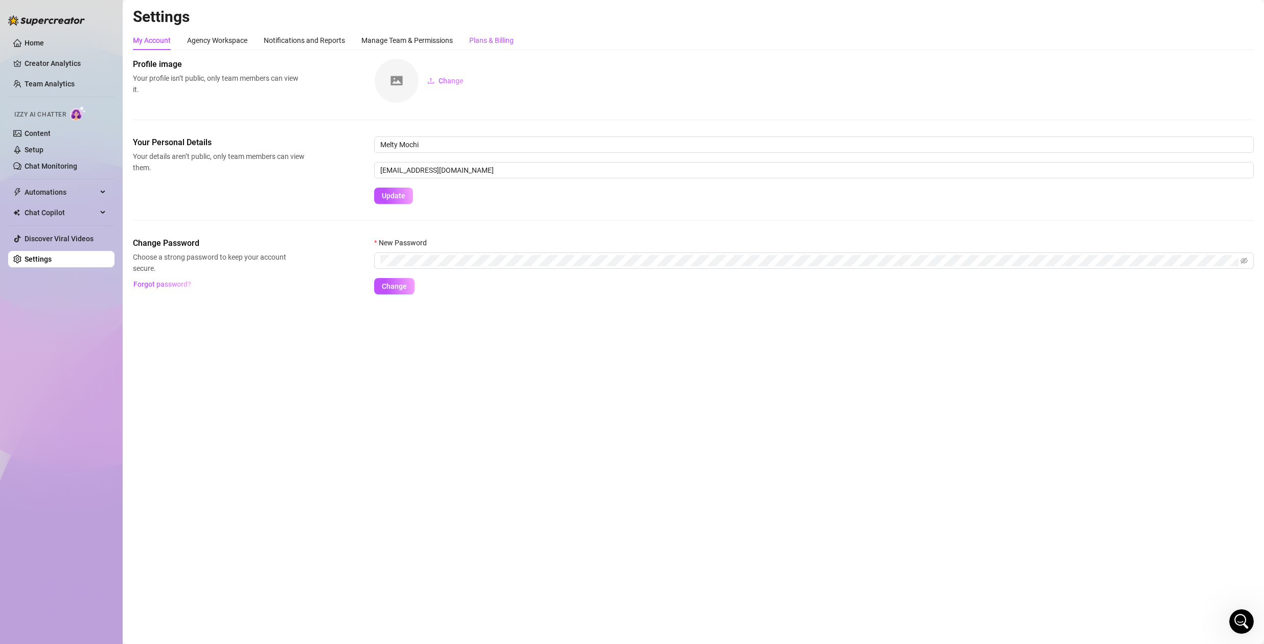
click at [496, 38] on div "Plans & Billing" at bounding box center [491, 40] width 44 height 11
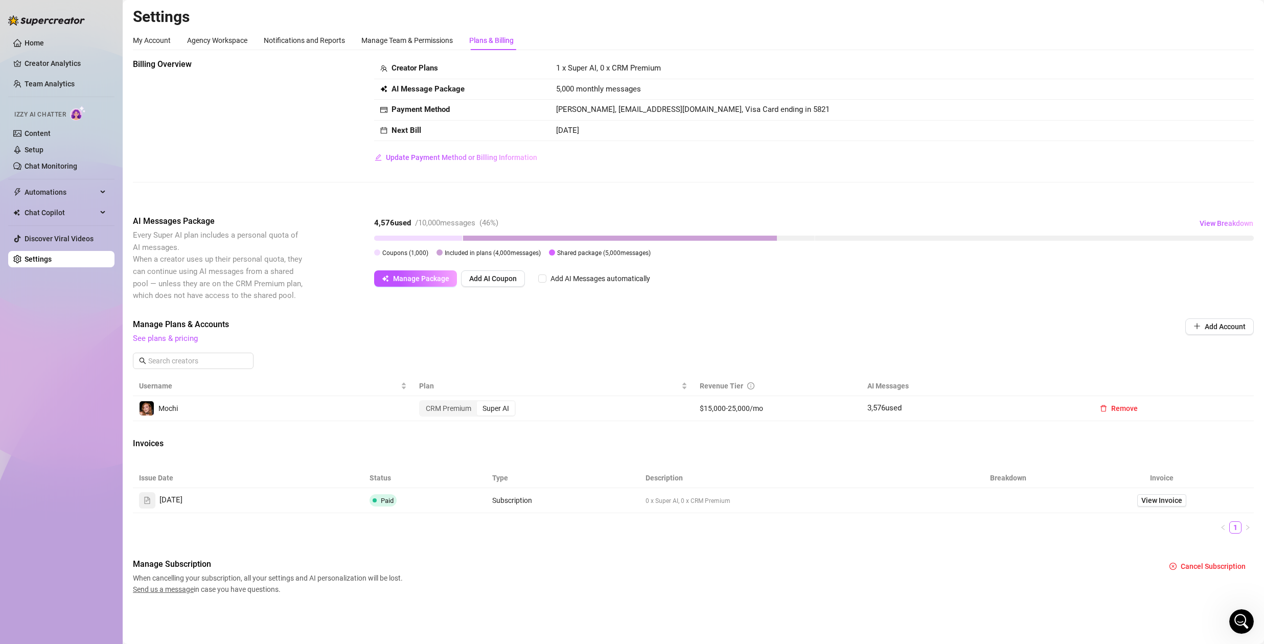
click at [552, 330] on div "Manage Plans & Accounts See plans & pricing" at bounding box center [624, 331] width 983 height 27
click at [456, 251] on span "Included in plans ( 4,000 messages)" at bounding box center [493, 252] width 96 height 7
click at [512, 251] on span "Included in plans ( 4,000 messages)" at bounding box center [493, 252] width 96 height 7
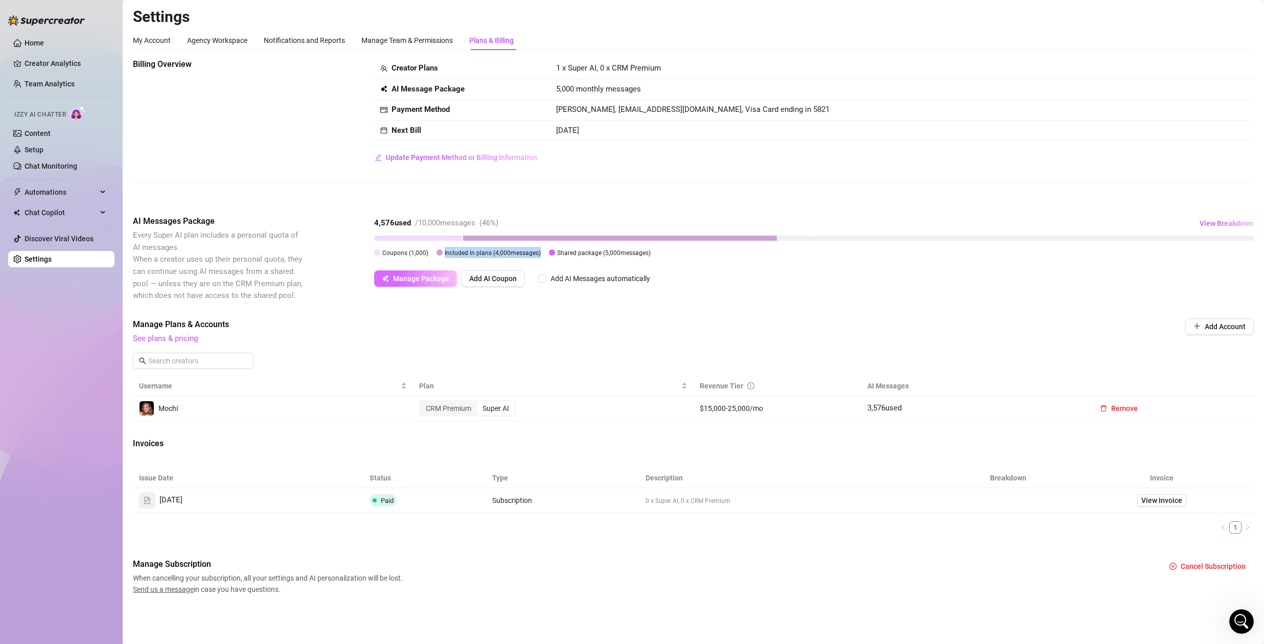
click at [414, 279] on span "Manage Package" at bounding box center [421, 278] width 56 height 8
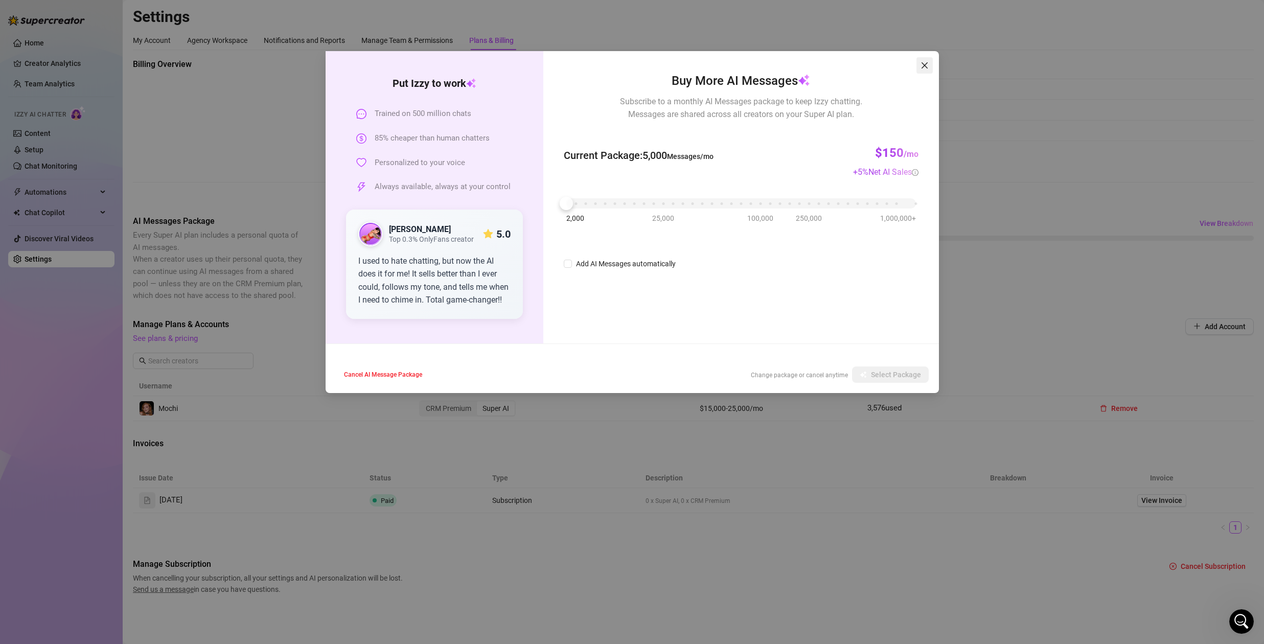
click at [924, 66] on icon "close" at bounding box center [924, 65] width 6 height 6
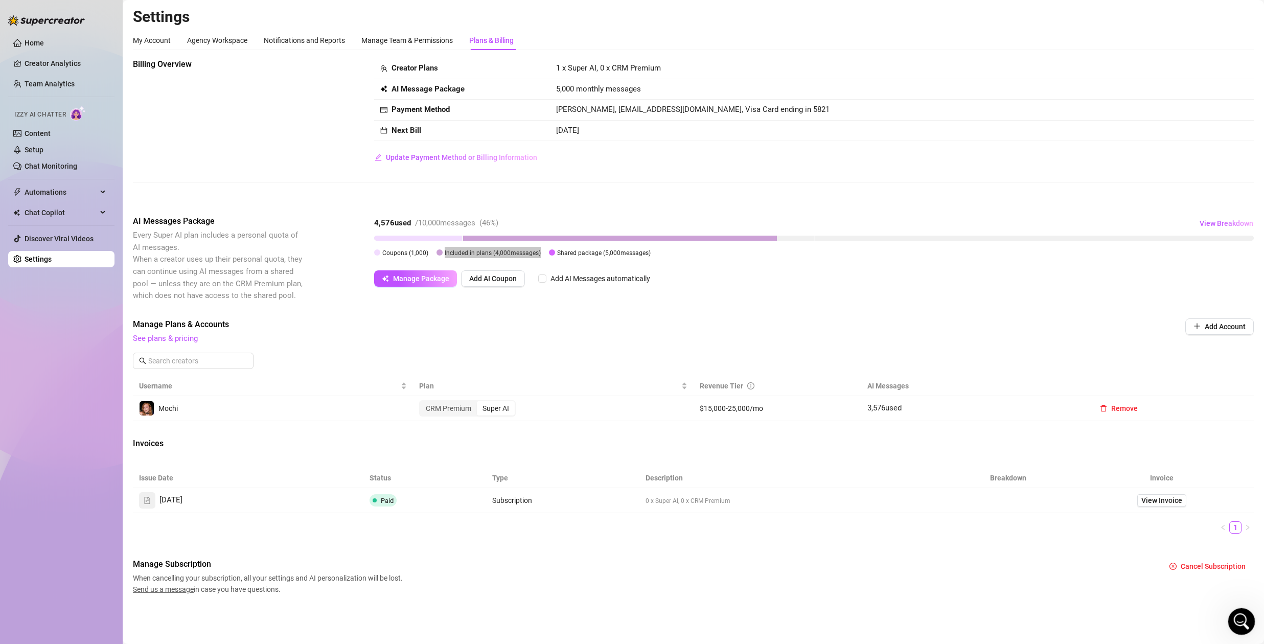
click at [1238, 616] on icon "Open Intercom Messenger" at bounding box center [1239, 620] width 17 height 17
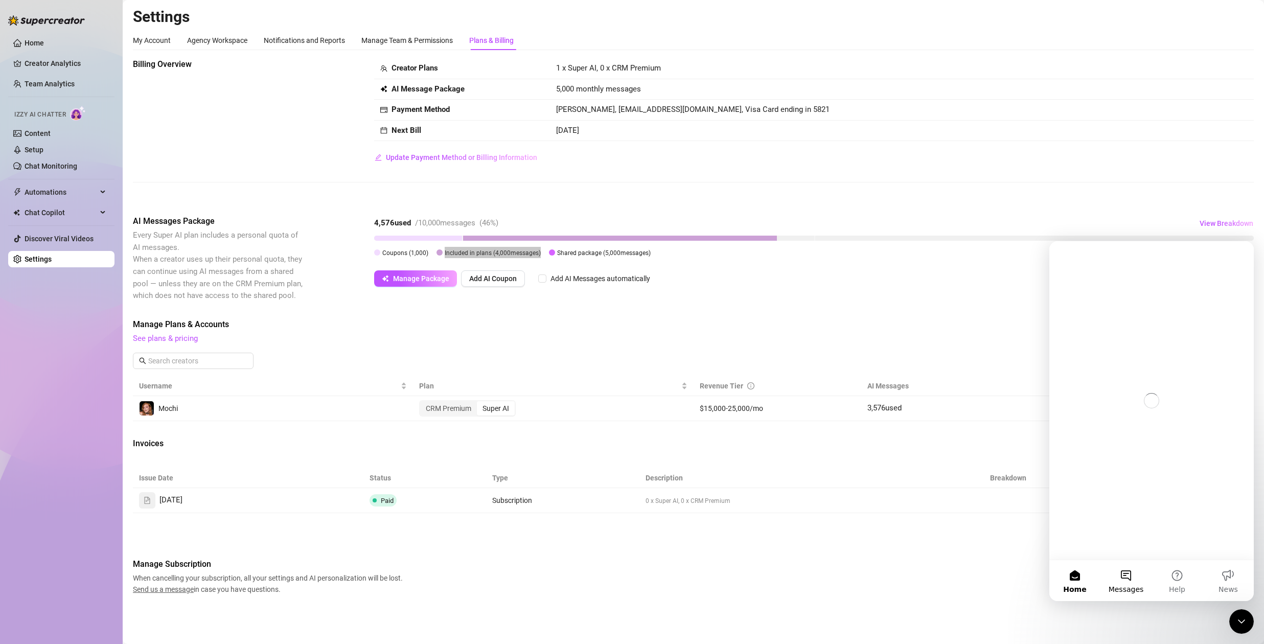
click at [1126, 578] on button "Messages" at bounding box center [1125, 580] width 51 height 41
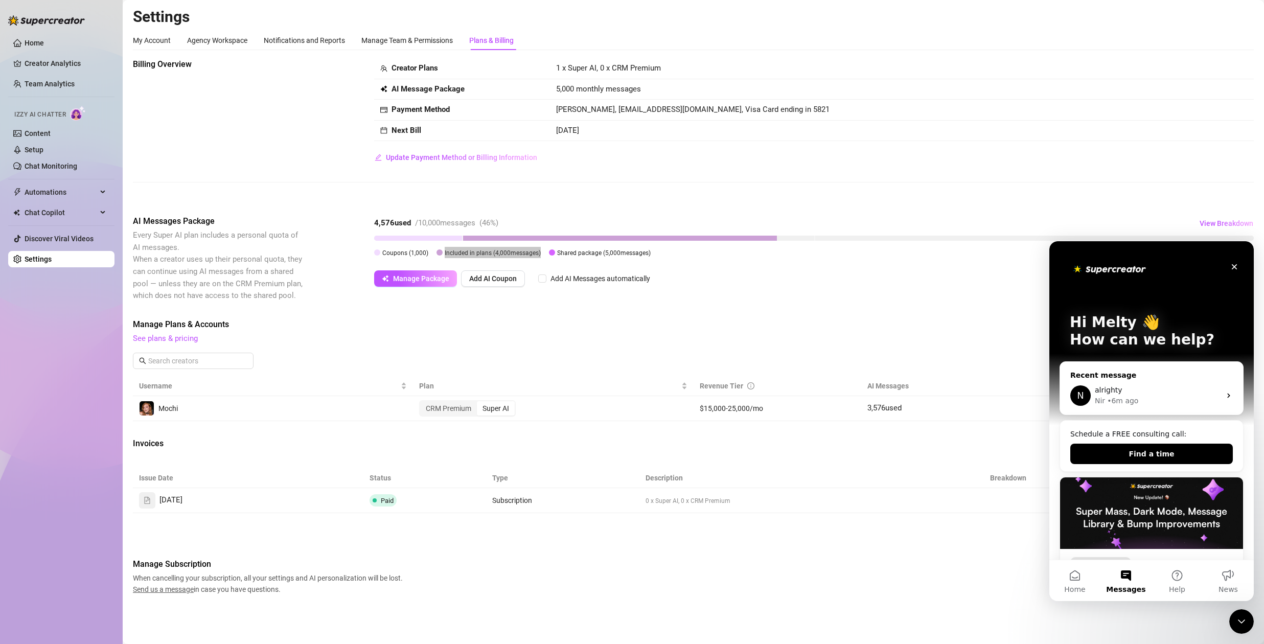
click at [1131, 387] on div "alrighty" at bounding box center [1157, 390] width 126 height 11
click at [1224, 393] on icon "Intercom messenger" at bounding box center [1228, 395] width 8 height 8
click at [1229, 394] on div "N alrighty Nir • 6m ago" at bounding box center [1151, 396] width 183 height 38
click at [1225, 395] on icon "Intercom messenger" at bounding box center [1228, 395] width 8 height 8
click at [1080, 394] on div "N" at bounding box center [1080, 395] width 20 height 20
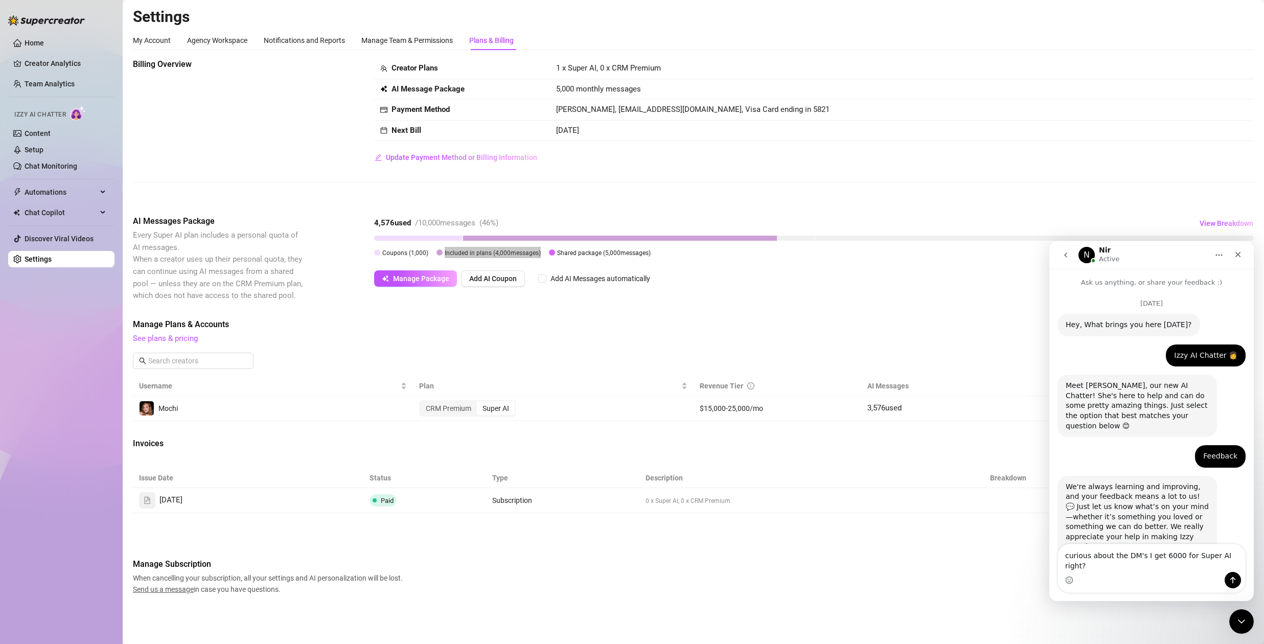
scroll to position [2231, 0]
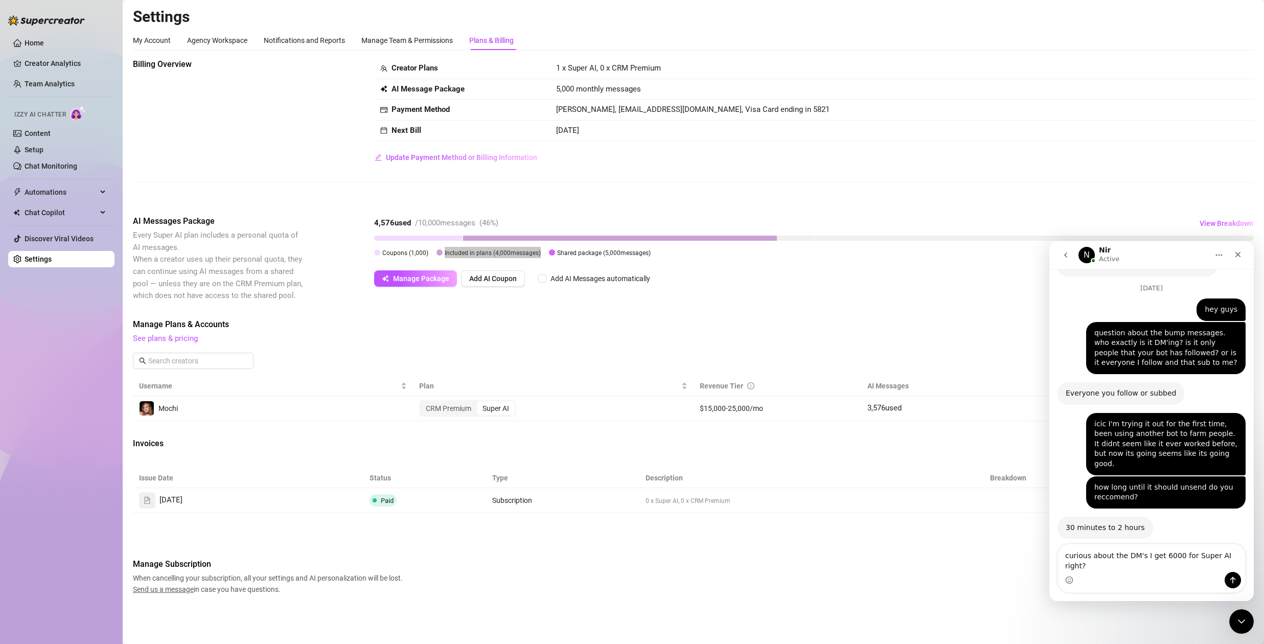
click at [1181, 566] on textarea "curious about the DM's I get 6000 for Super AI right?" at bounding box center [1151, 558] width 187 height 28
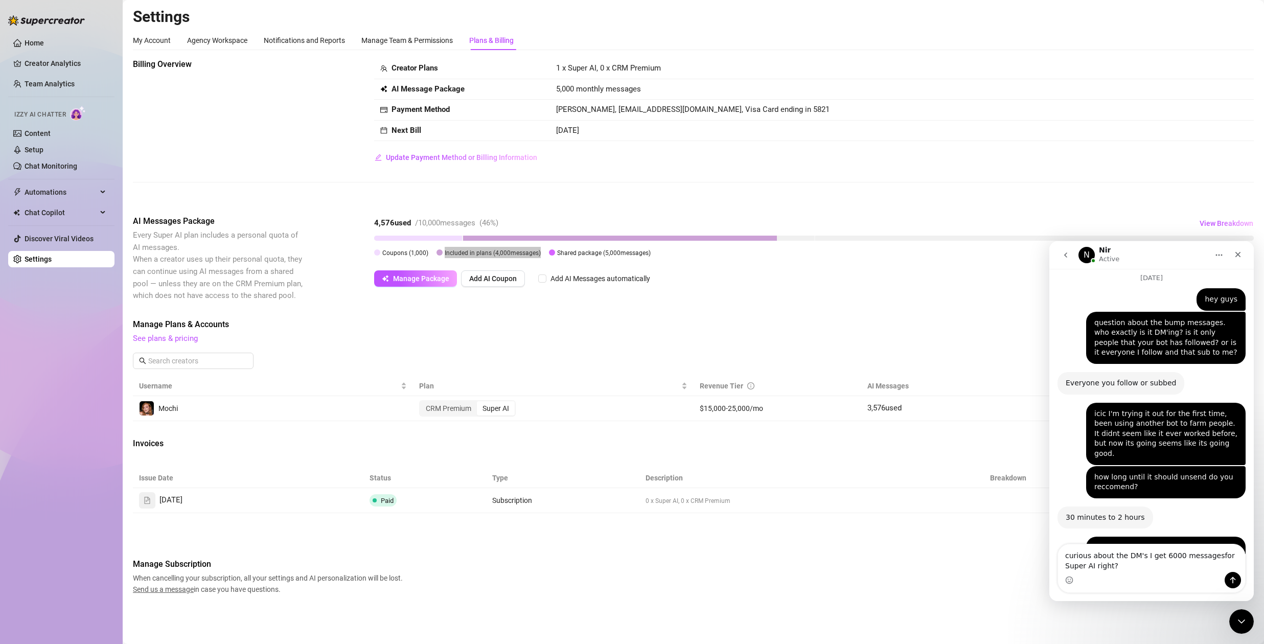
type textarea "curious about the DM's I get 6000 messages for Super AI right?"
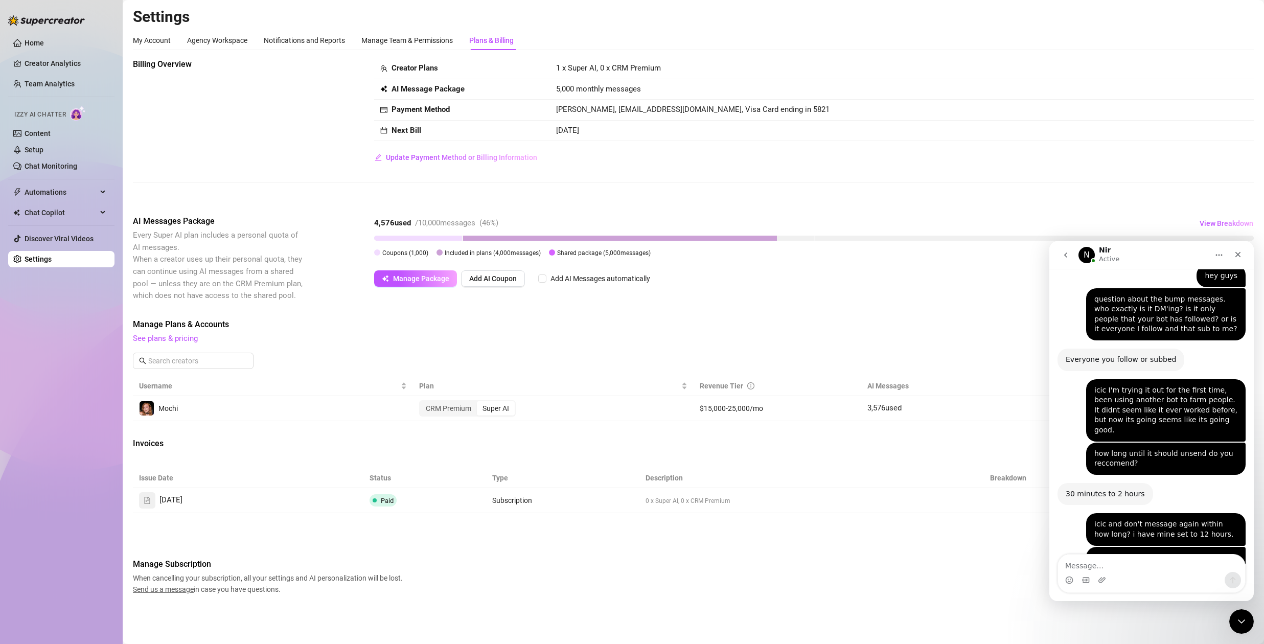
drag, startPoint x: 774, startPoint y: 448, endPoint x: 842, endPoint y: 452, distance: 67.5
click at [774, 448] on div "Invoices" at bounding box center [693, 444] width 1121 height 14
click at [1251, 624] on div "Close Intercom Messenger" at bounding box center [1239, 620] width 25 height 25
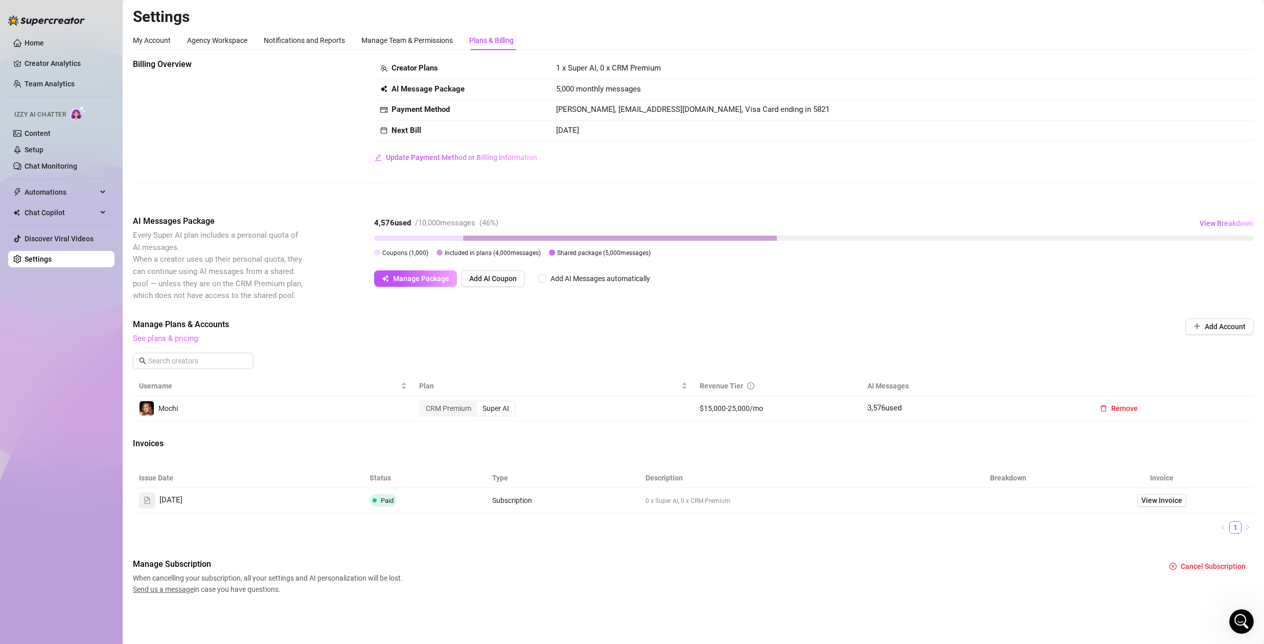
click at [175, 336] on link "See plans & pricing" at bounding box center [165, 338] width 65 height 9
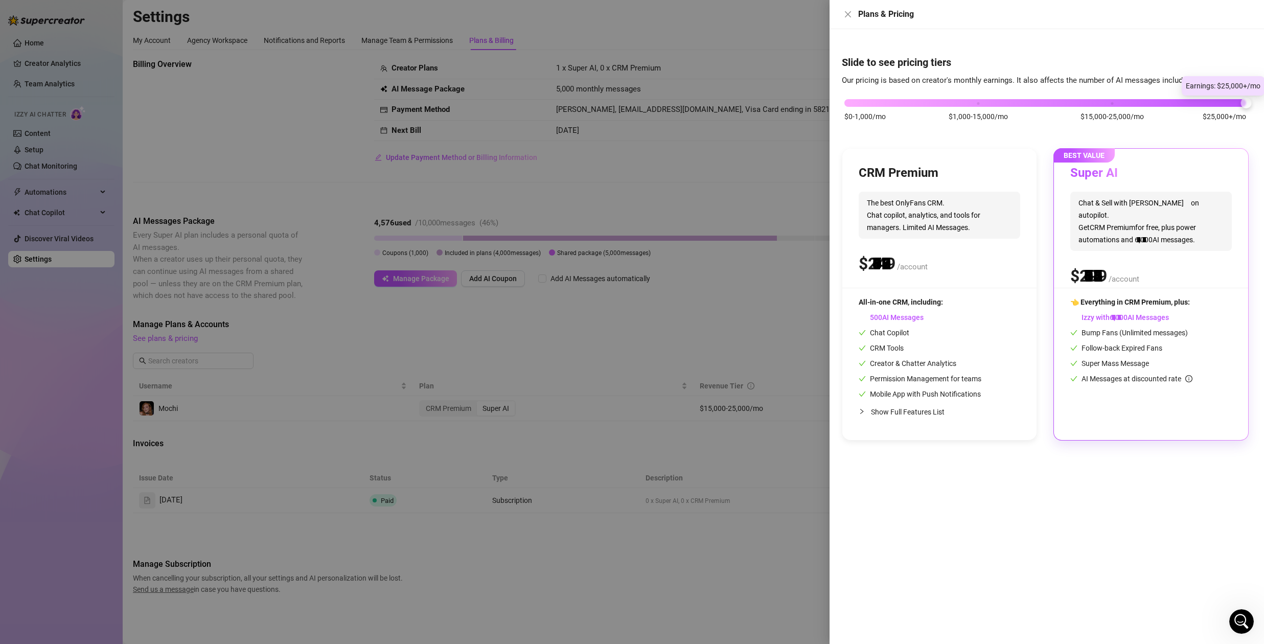
drag, startPoint x: 1220, startPoint y: 104, endPoint x: 1249, endPoint y: 134, distance: 41.9
click at [1249, 112] on div "$0-1,000/mo $1,000-15,000/mo $15,000-25,000/mo $25,000+/mo CRM Premium The best…" at bounding box center [1047, 263] width 410 height 354
click at [634, 327] on div at bounding box center [632, 322] width 1264 height 644
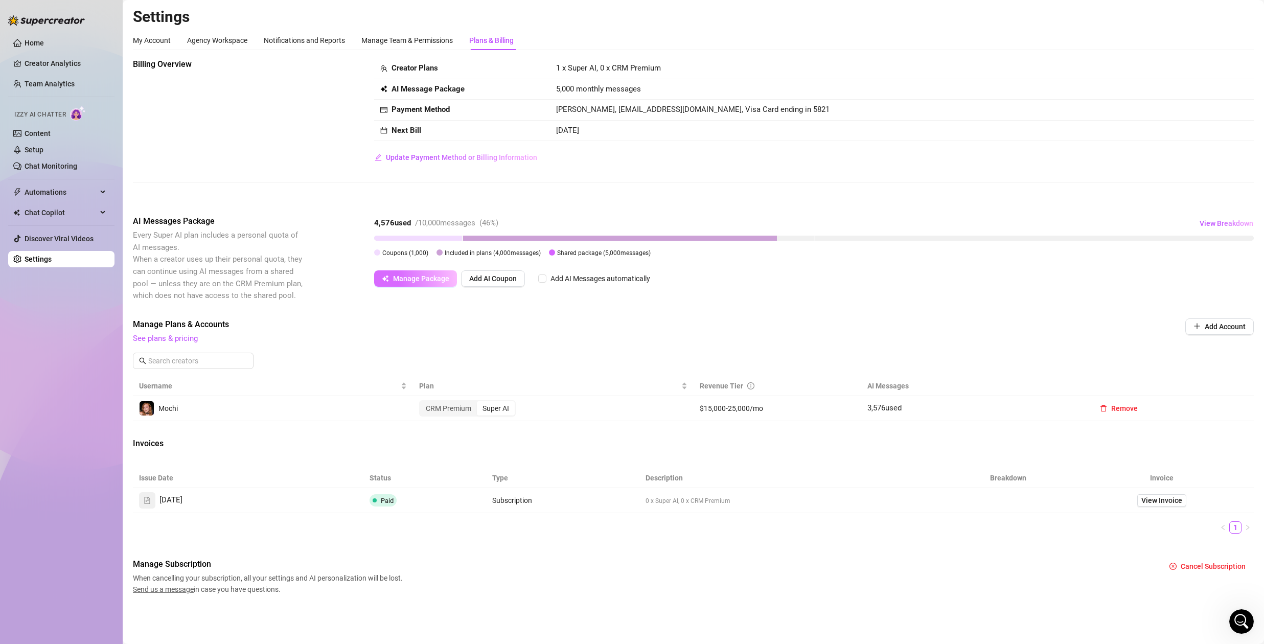
click at [411, 277] on span "Manage Package" at bounding box center [421, 278] width 56 height 8
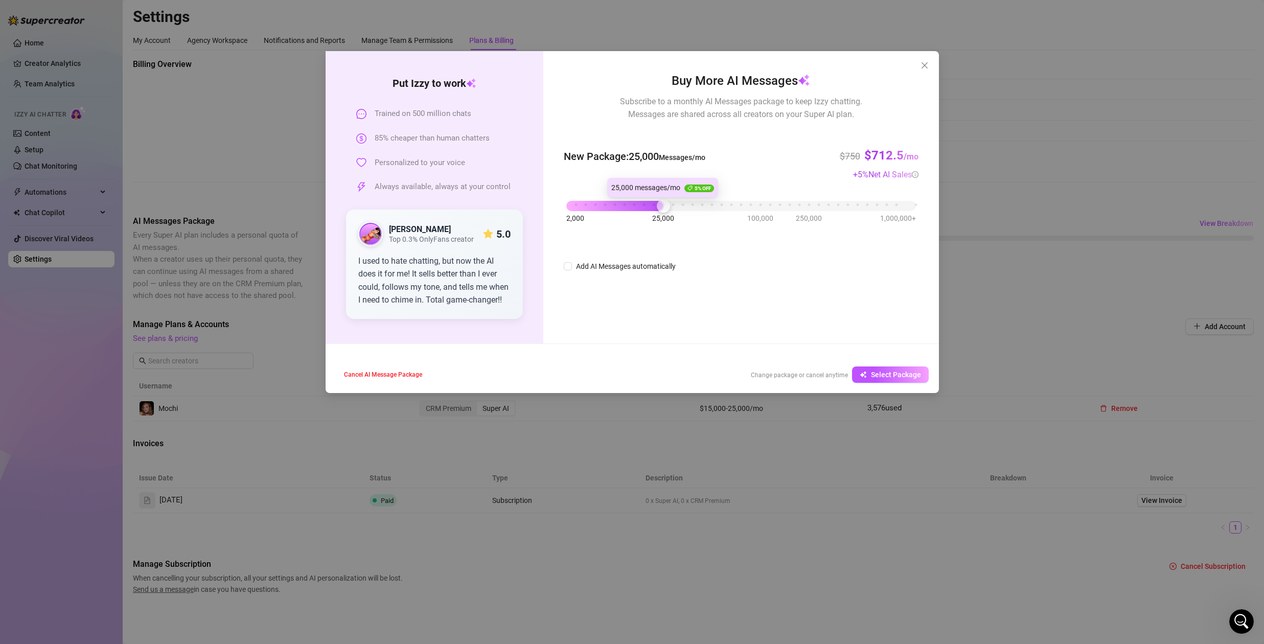
click at [662, 200] on div "2,000 25,000 100,000 250,000 1,000,000+" at bounding box center [740, 202] width 349 height 6
drag, startPoint x: 663, startPoint y: 206, endPoint x: 633, endPoint y: 209, distance: 30.4
click at [633, 209] on div at bounding box center [633, 203] width 13 height 13
click at [926, 62] on icon "close" at bounding box center [924, 65] width 8 height 8
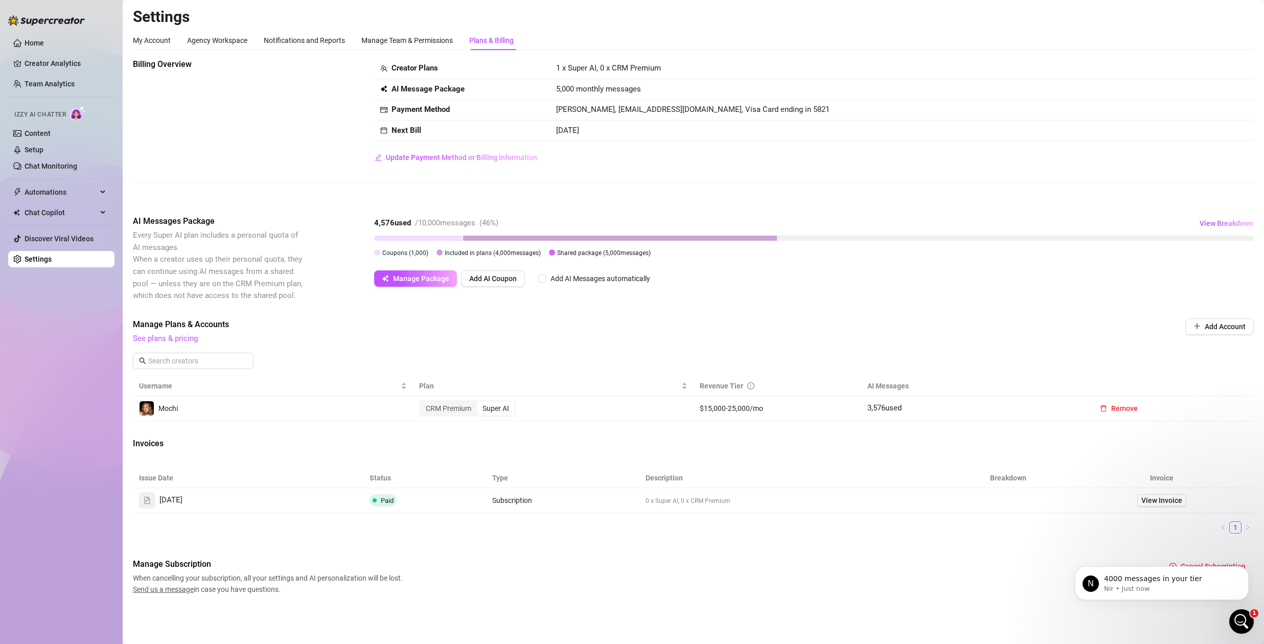
scroll to position [2295, 0]
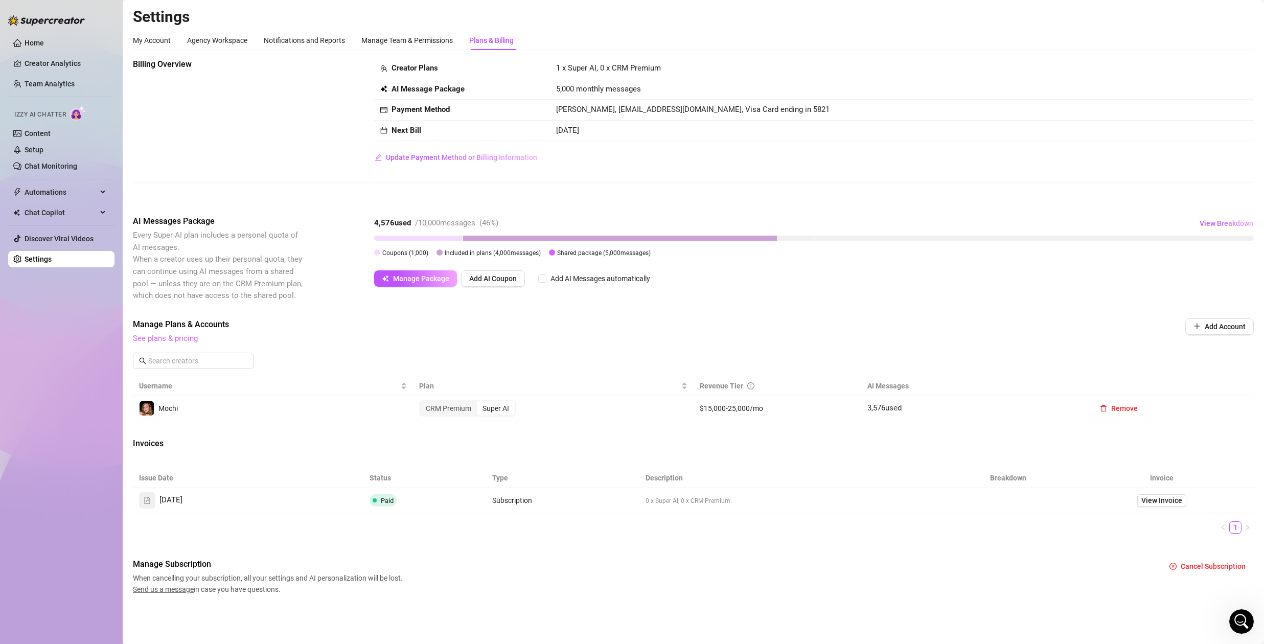
click at [152, 340] on link "See plans & pricing" at bounding box center [165, 338] width 65 height 9
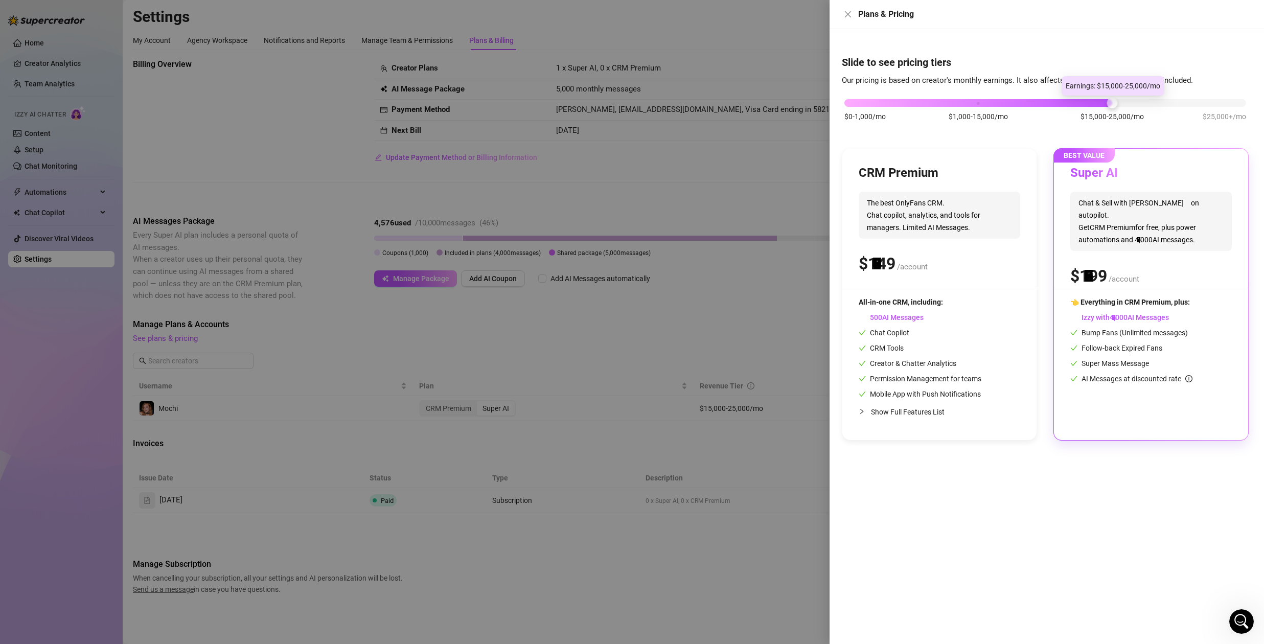
click at [1121, 101] on div "$0-1,000/mo $1,000-15,000/mo $15,000-25,000/mo $25,000+/mo" at bounding box center [1045, 100] width 402 height 6
drag, startPoint x: 1126, startPoint y: 103, endPoint x: 1213, endPoint y: 112, distance: 87.3
click at [1213, 103] on div "$0-1,000/mo $1,000-15,000/mo $15,000-25,000/mo $25,000+/mo" at bounding box center [1045, 100] width 402 height 6
click at [1123, 98] on div "$0-1,000/mo $1,000-15,000/mo $15,000-25,000/mo $25,000+/mo" at bounding box center [1045, 100] width 402 height 6
click at [1224, 103] on div "$0-1,000/mo $1,000-15,000/mo $15,000-25,000/mo $25,000+/mo" at bounding box center [1045, 100] width 402 height 6
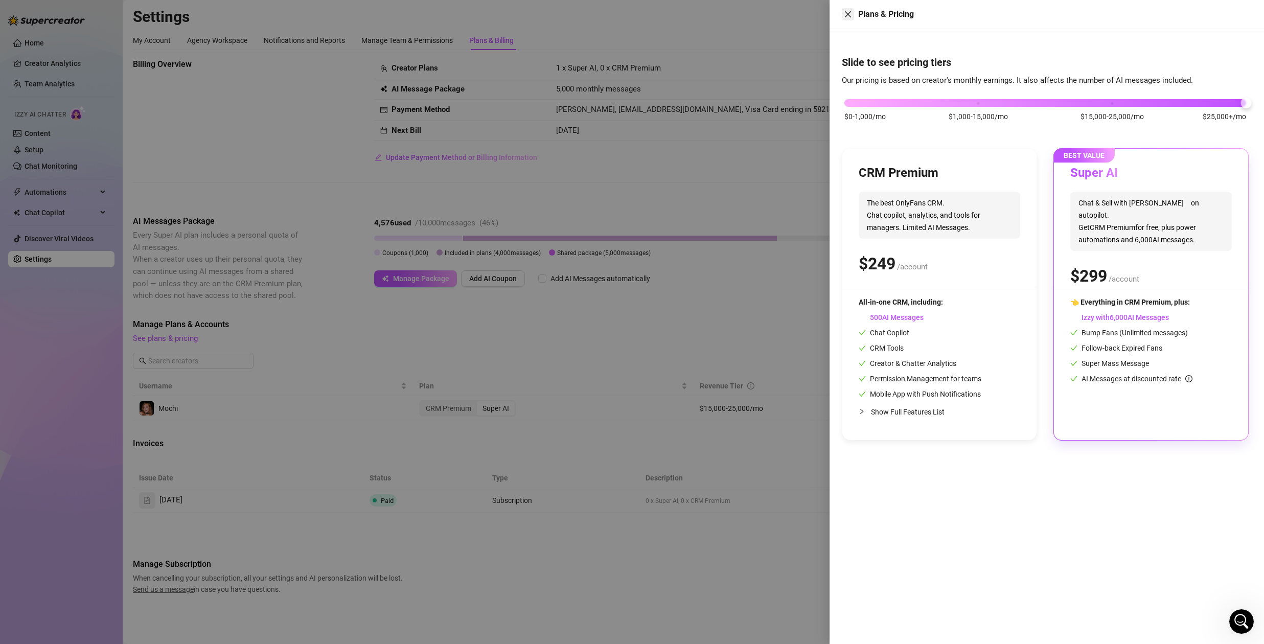
click at [848, 10] on button "Close" at bounding box center [848, 14] width 12 height 12
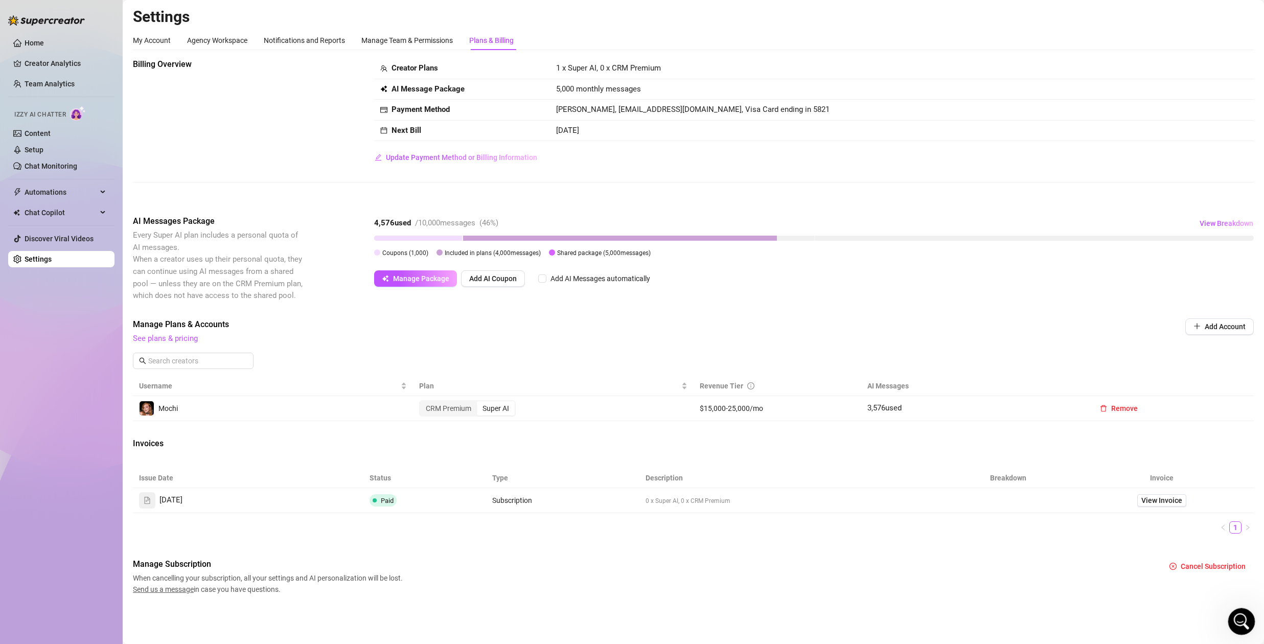
click at [1234, 615] on div "Open Intercom Messenger" at bounding box center [1240, 620] width 34 height 34
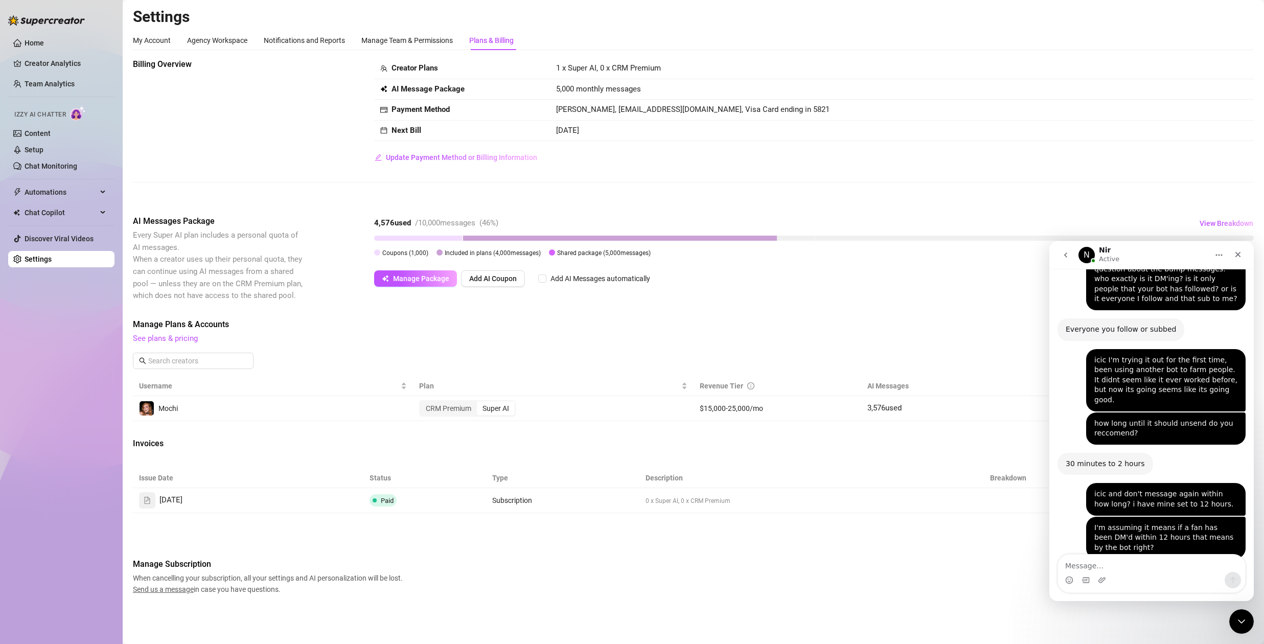
click at [1116, 564] on textarea "Message…" at bounding box center [1151, 562] width 187 height 17
type textarea "icic okay well at this rate its going up a tier soon."
